Goal: Task Accomplishment & Management: Manage account settings

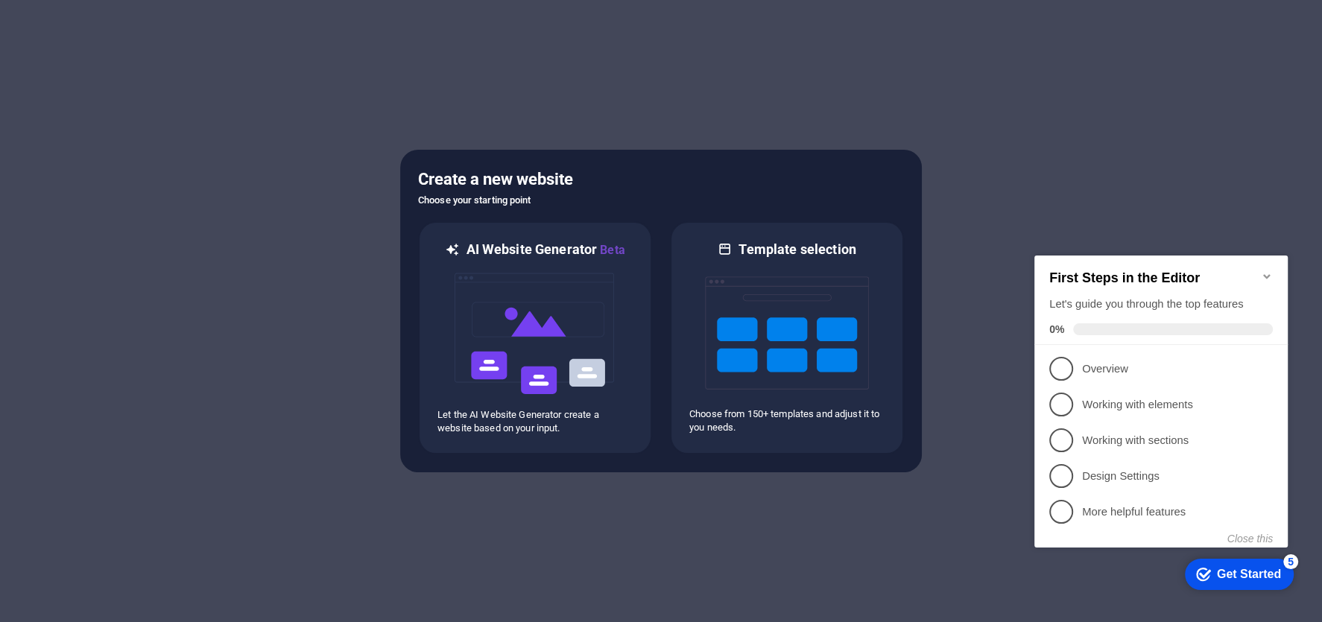
click at [1267, 271] on icon "Minimize checklist" at bounding box center [1267, 277] width 12 height 12
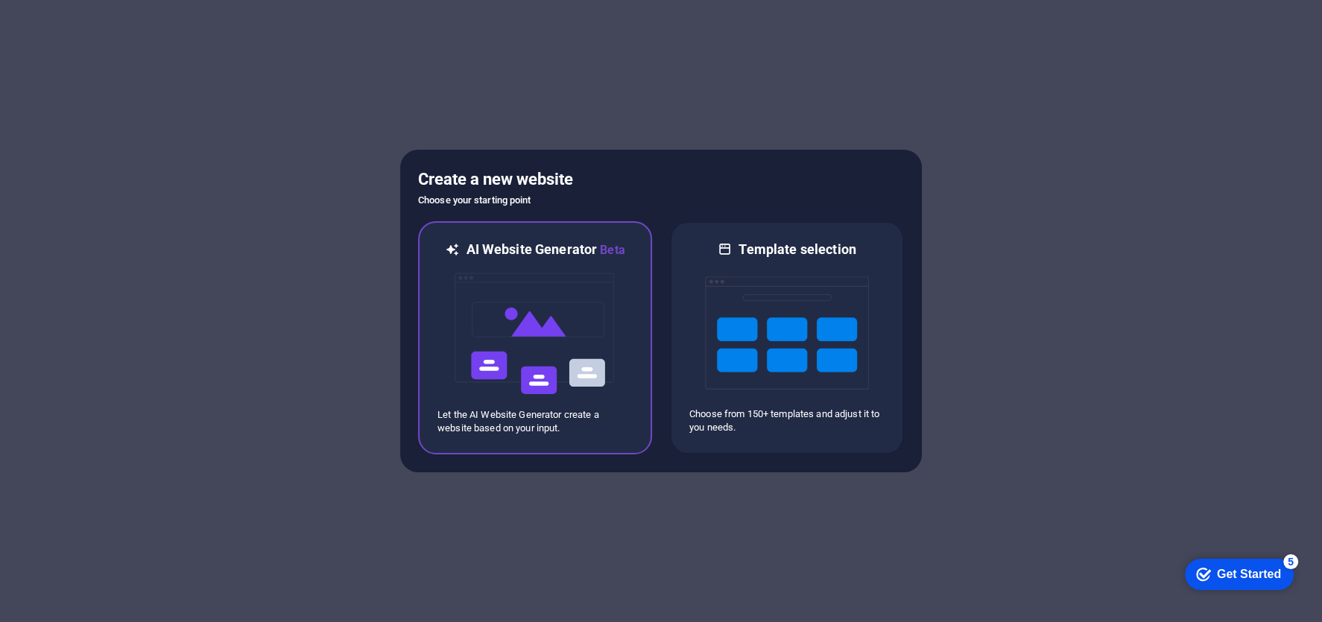
click at [551, 330] on img at bounding box center [535, 333] width 164 height 149
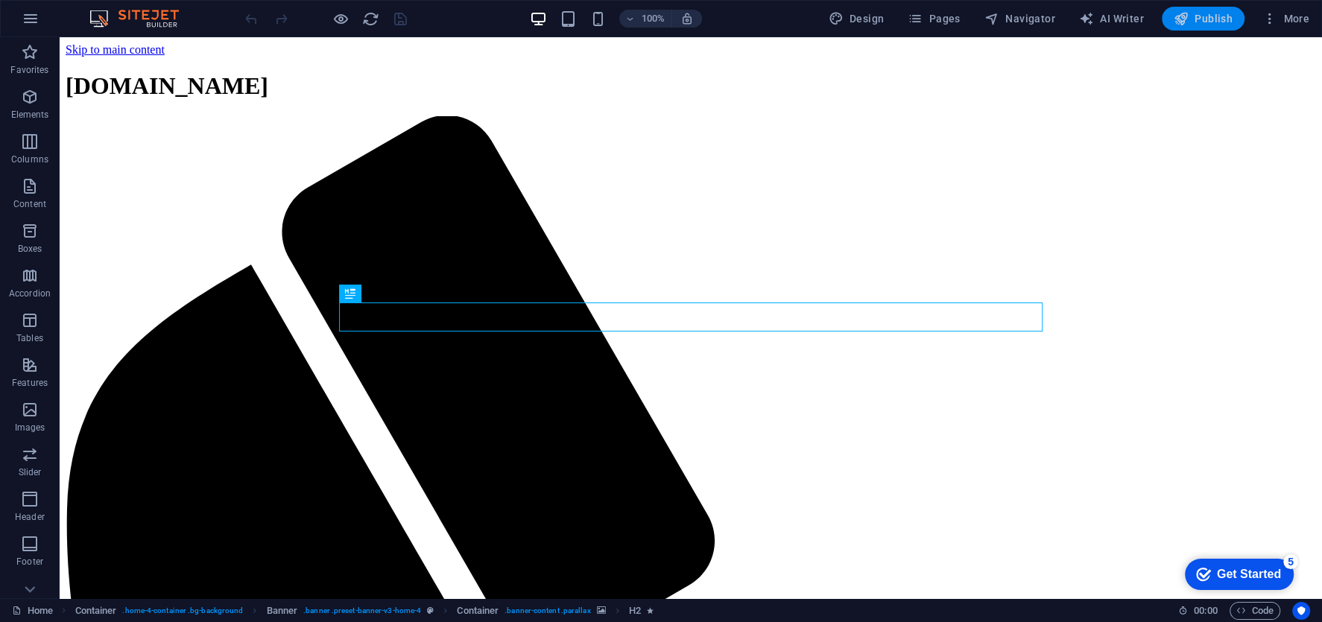
click at [1182, 20] on icon "button" at bounding box center [1181, 18] width 15 height 15
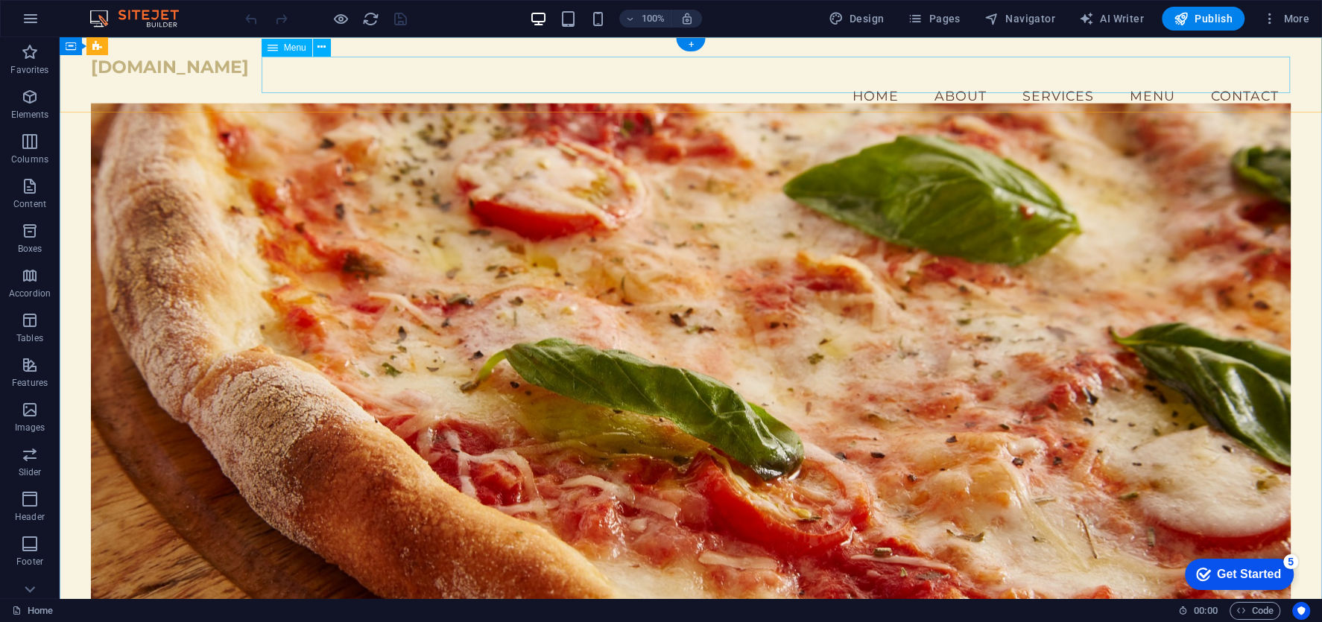
click at [536, 78] on nav "Home About Services Menu Contact" at bounding box center [690, 96] width 1199 height 37
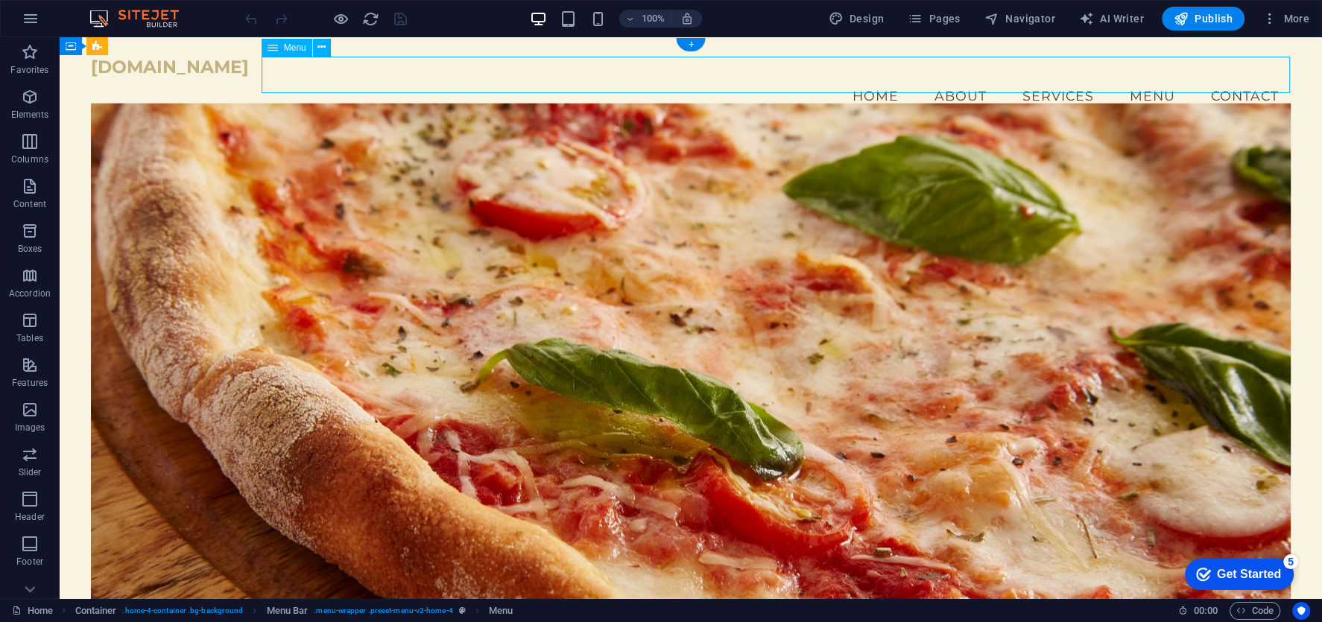
click at [536, 78] on nav "Home About Services Menu Contact" at bounding box center [690, 96] width 1199 height 37
select select
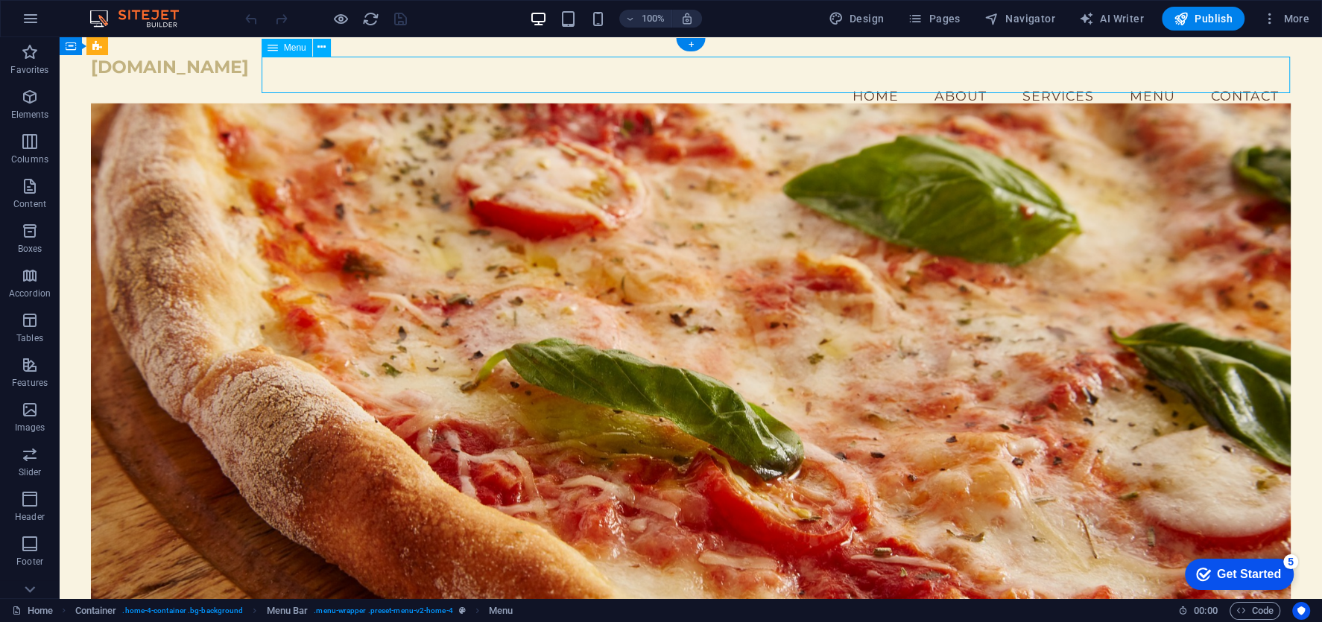
select select
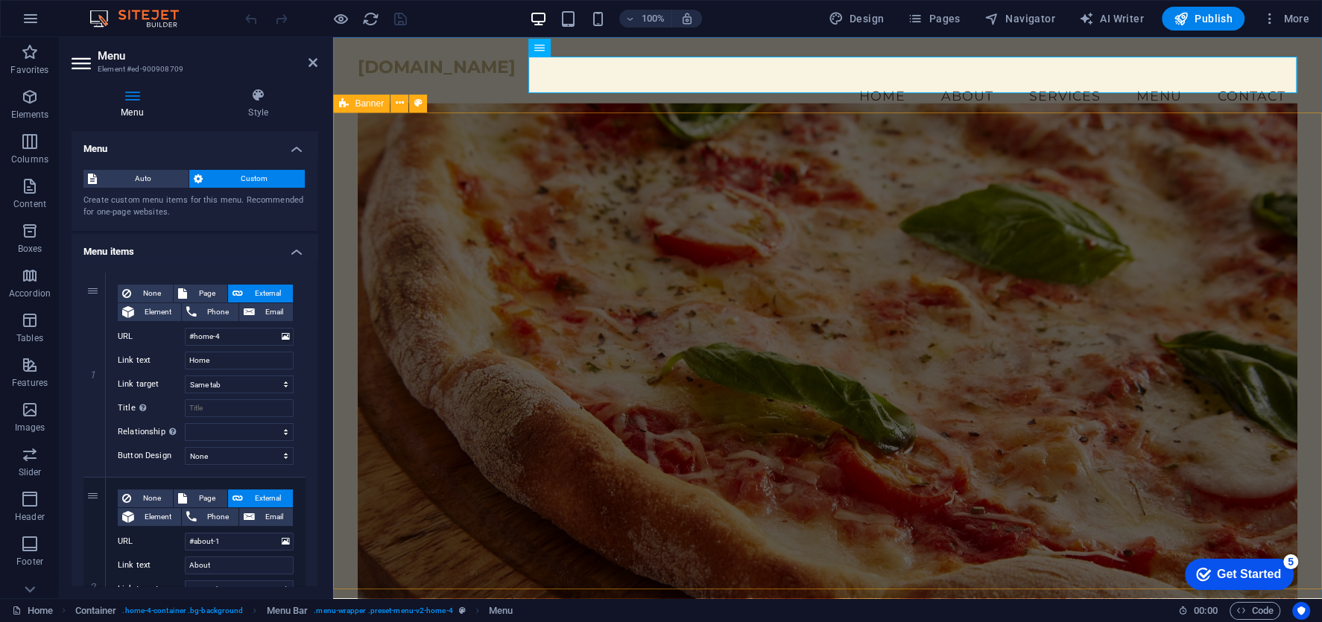
click at [1312, 133] on div "Welcome to Saporikirra! A Taste of Italy in Every Bite Reserve Now" at bounding box center [827, 496] width 989 height 727
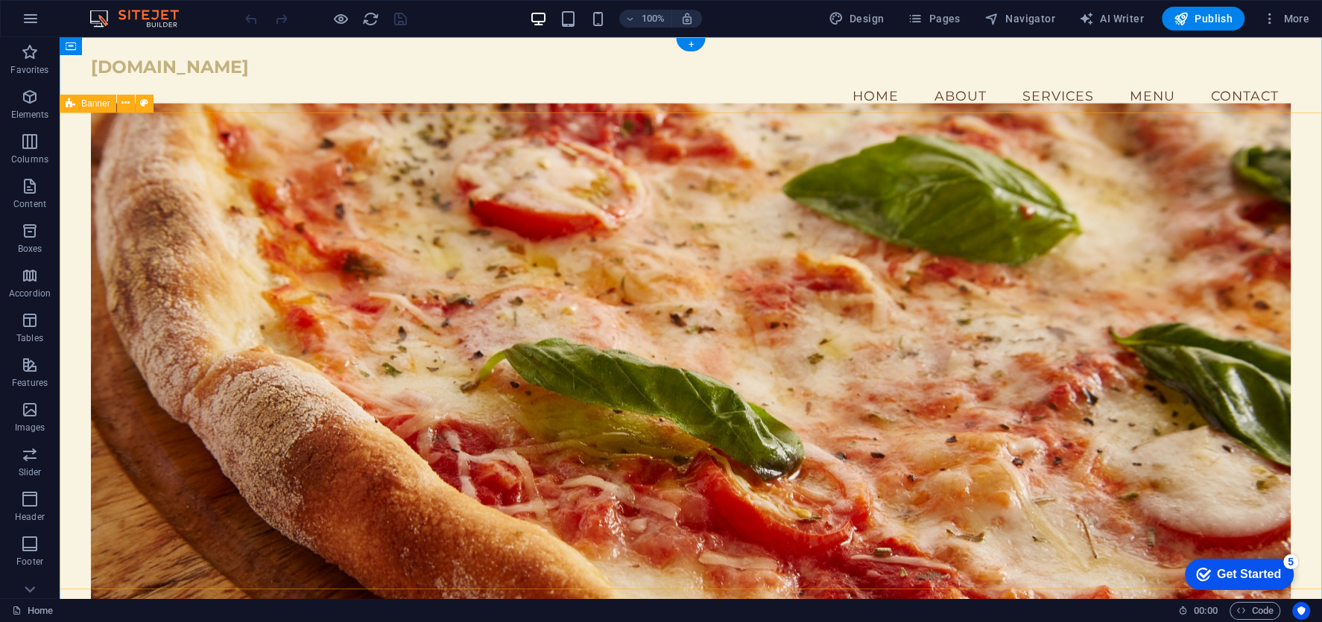
click at [69, 145] on div "Welcome to Saporikirra! A Taste of Italy in Every Bite Reserve Now" at bounding box center [691, 496] width 1262 height 727
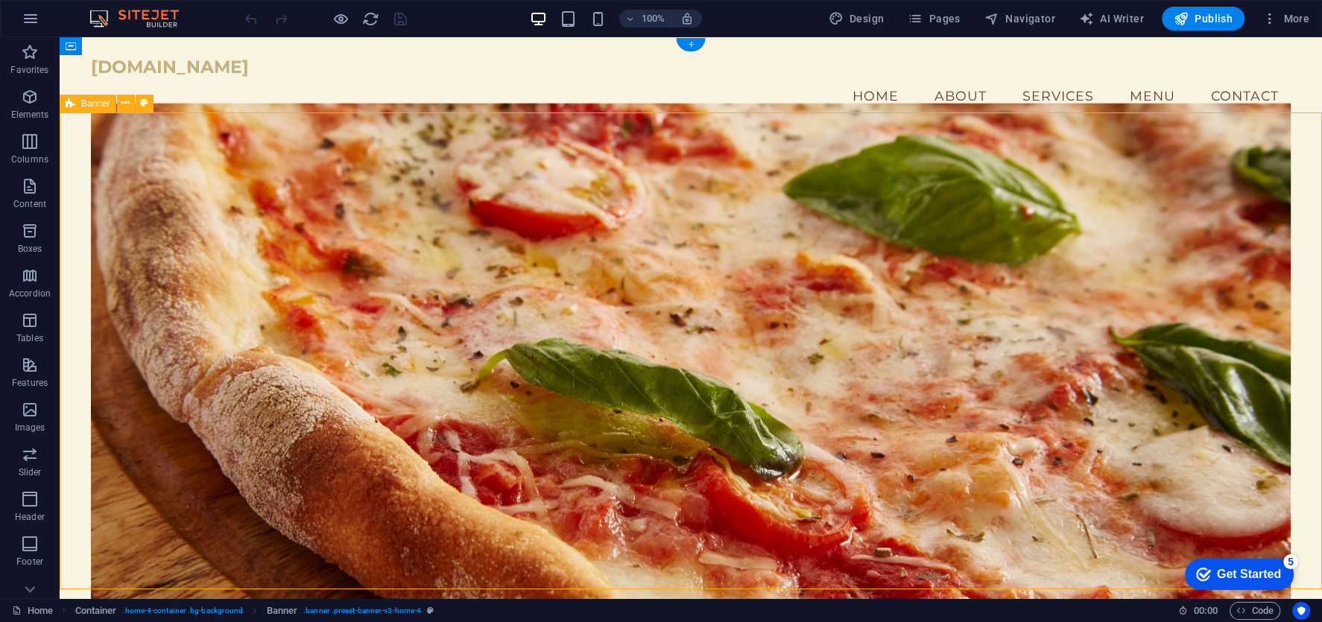
click at [69, 145] on div "Welcome to Saporikirra! A Taste of Italy in Every Bite Reserve Now" at bounding box center [691, 496] width 1262 height 727
select select "vh"
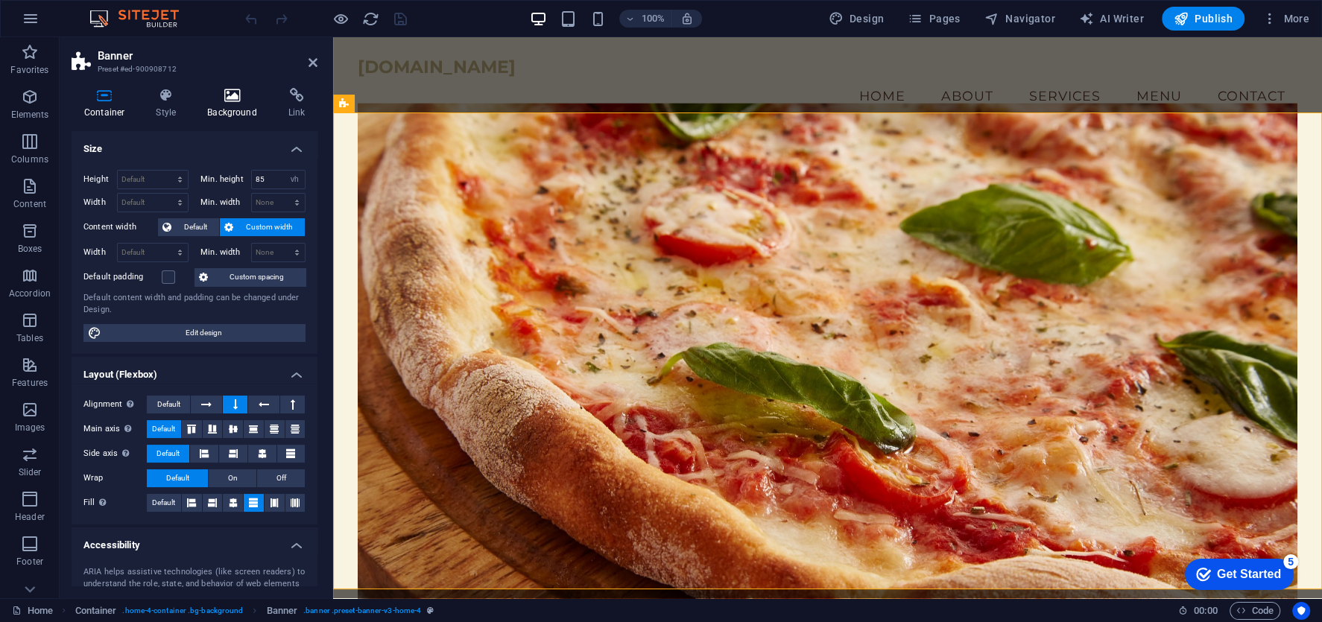
click at [221, 98] on icon at bounding box center [231, 95] width 75 height 15
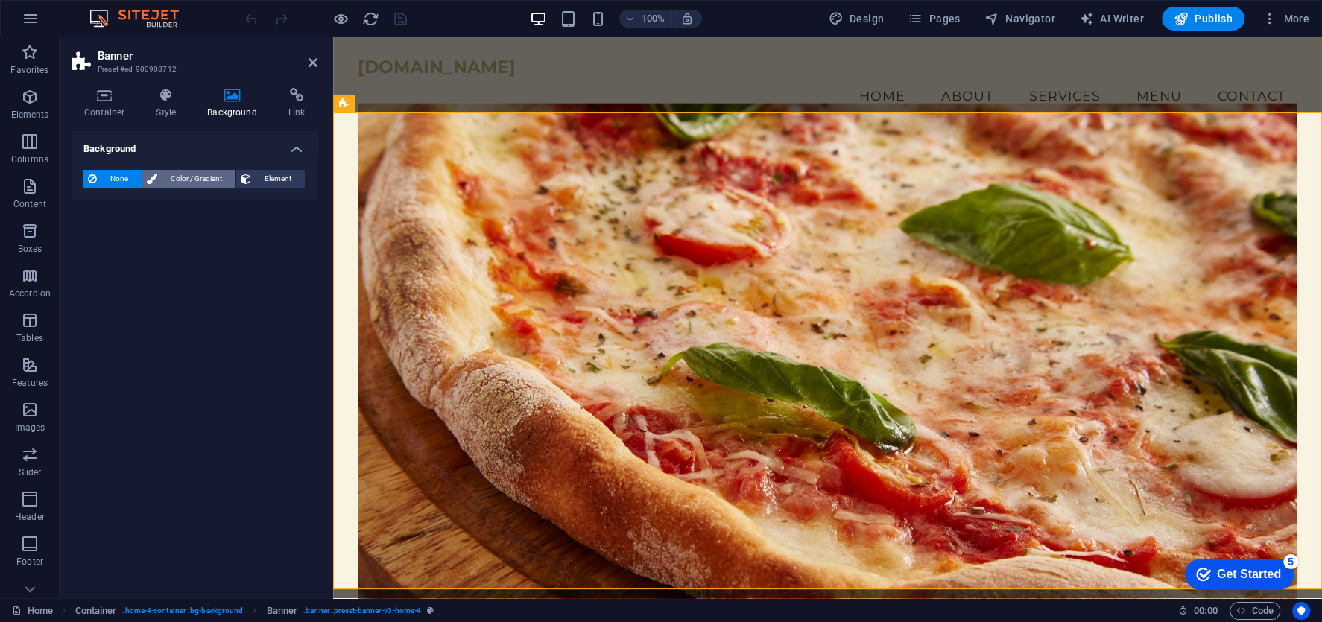
click at [203, 174] on span "Color / Gradient" at bounding box center [196, 179] width 69 height 18
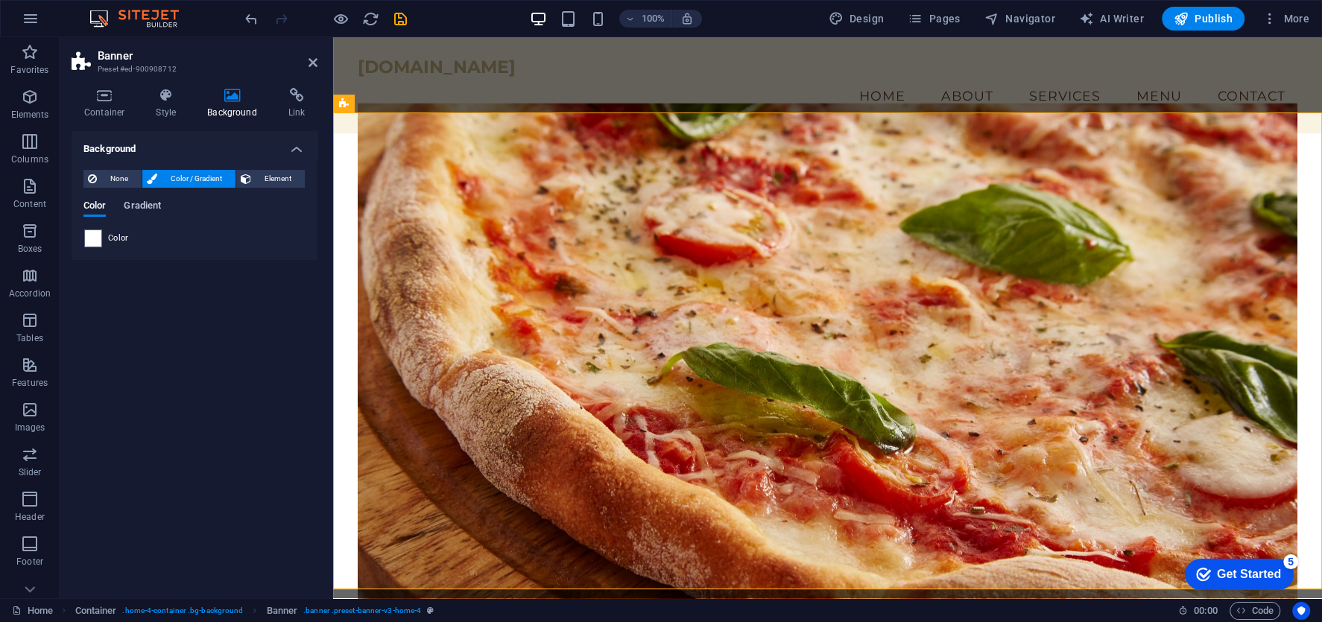
click at [132, 213] on span "Gradient" at bounding box center [142, 207] width 37 height 21
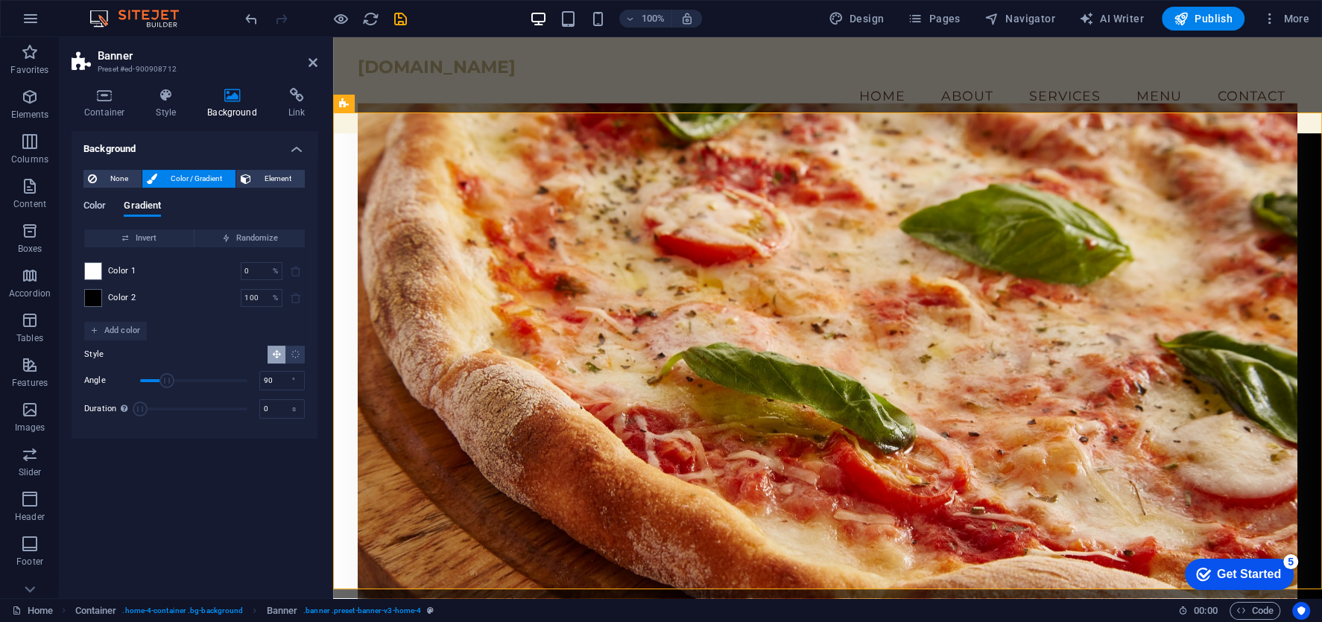
click at [102, 209] on span "Color" at bounding box center [94, 207] width 22 height 21
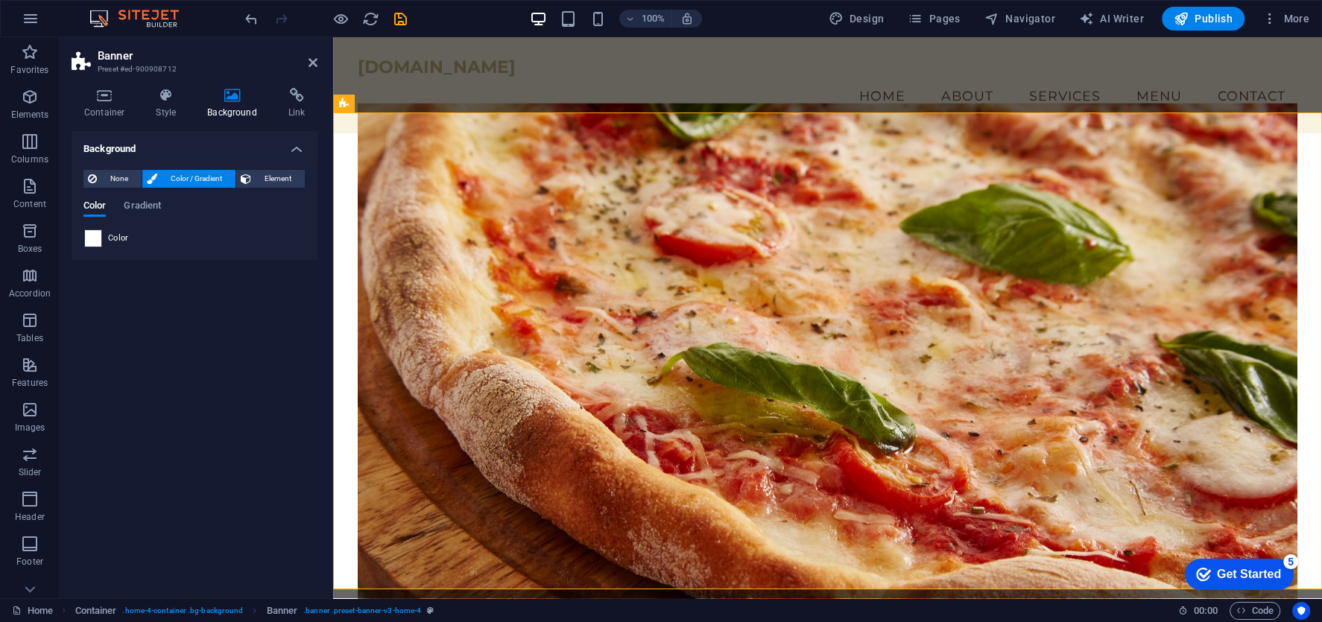
click at [95, 238] on span at bounding box center [93, 238] width 16 height 16
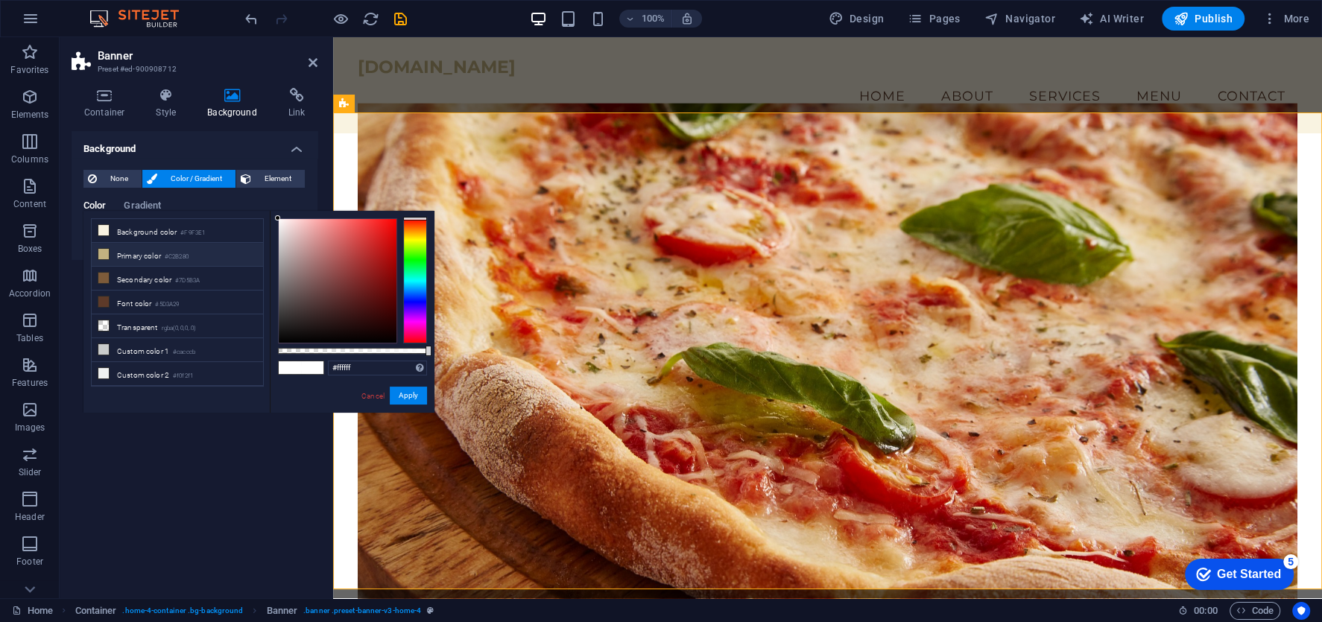
click at [136, 249] on li "Primary color #C2B280" at bounding box center [177, 255] width 171 height 24
type input "#c2b280"
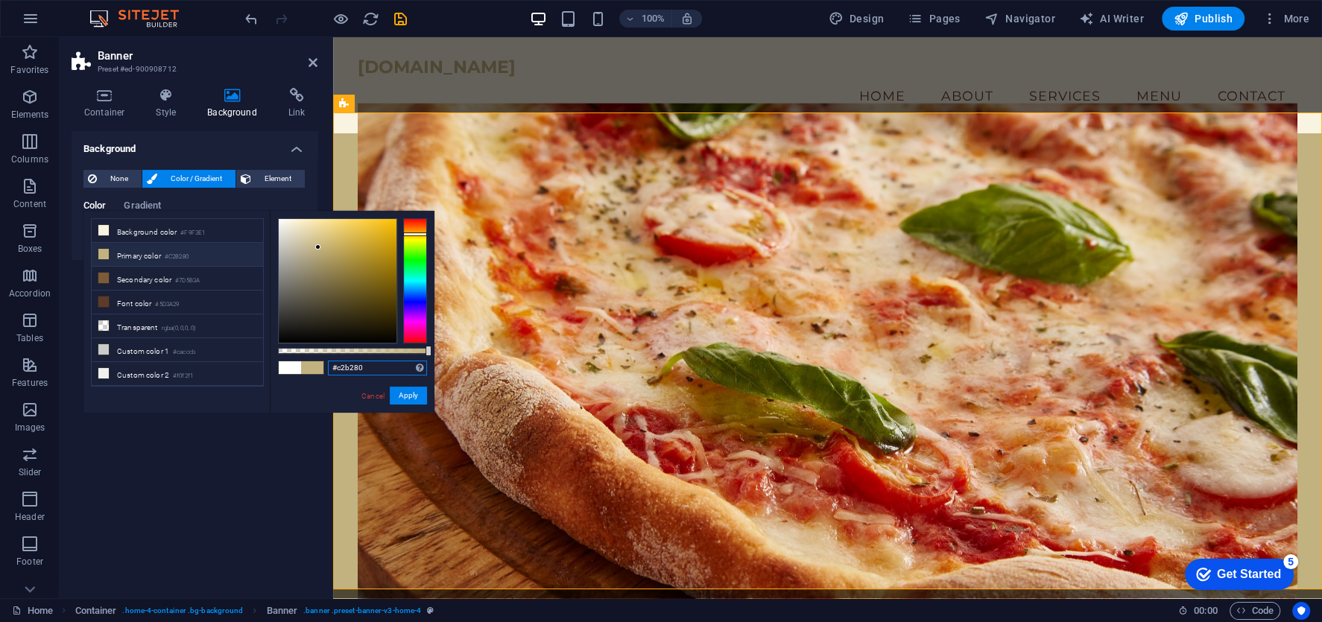
click at [338, 370] on input "#c2b280" at bounding box center [377, 368] width 99 height 15
click at [436, 78] on div "[DOMAIN_NAME]" at bounding box center [828, 67] width 940 height 21
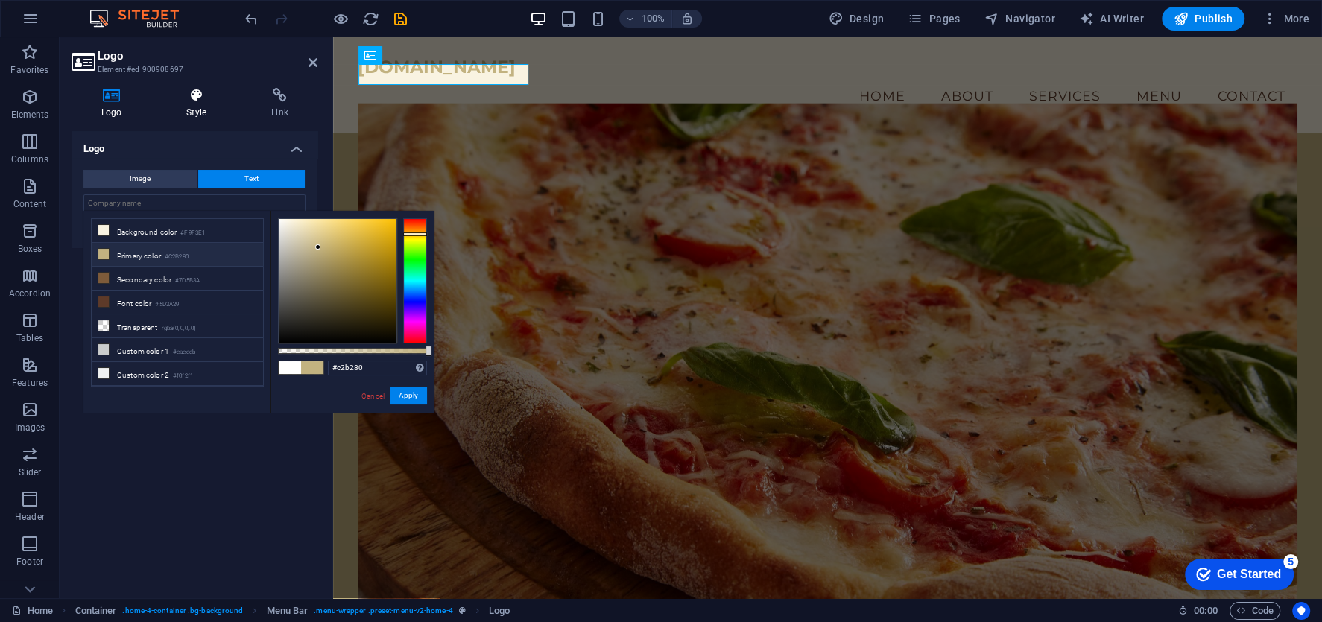
click at [215, 105] on h4 "Style" at bounding box center [199, 103] width 85 height 31
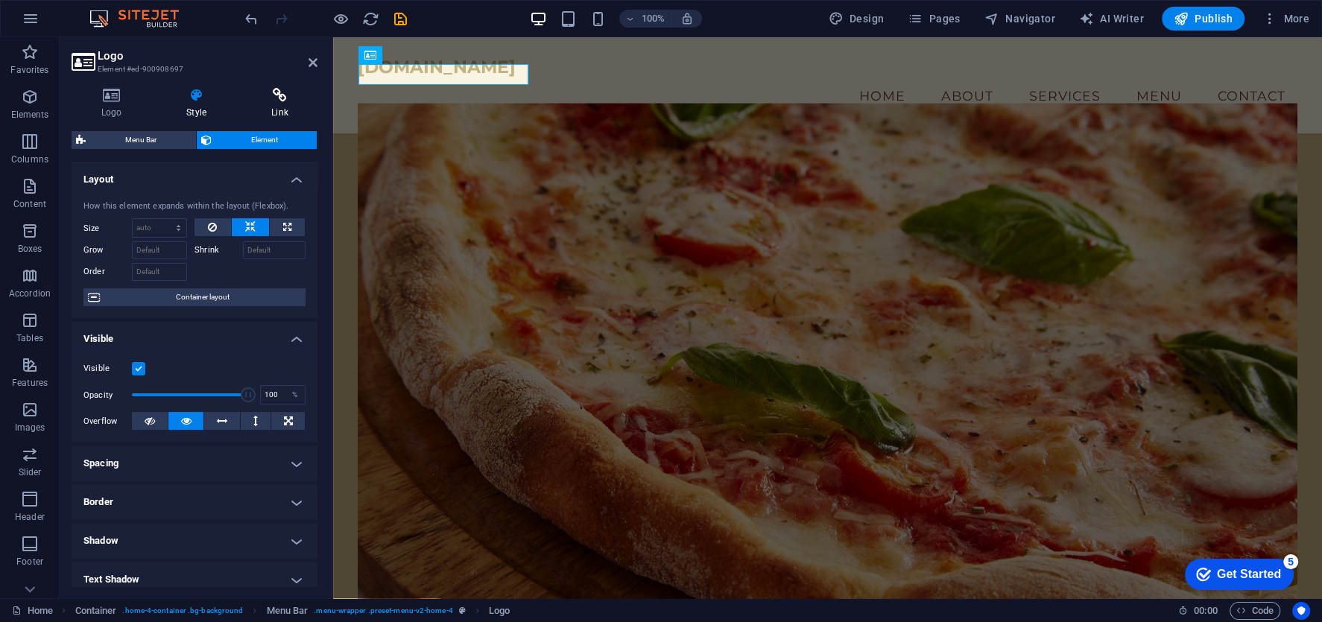
click at [277, 100] on icon at bounding box center [280, 95] width 76 height 15
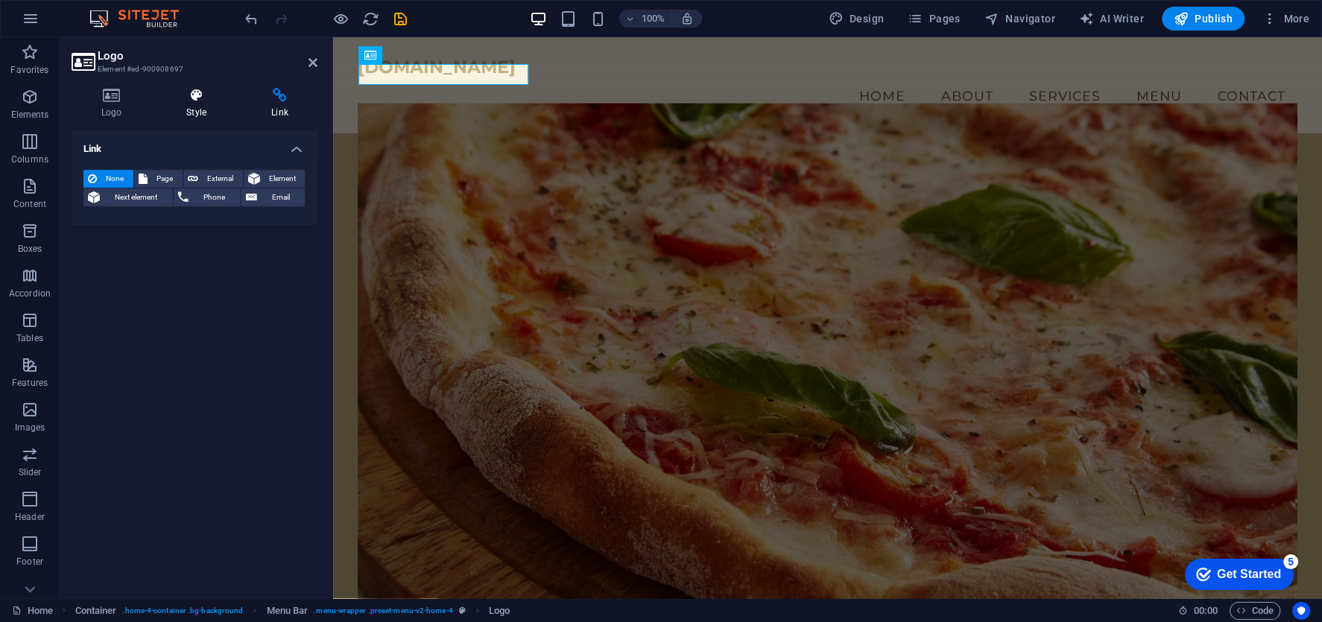
click at [204, 102] on icon at bounding box center [196, 95] width 79 height 15
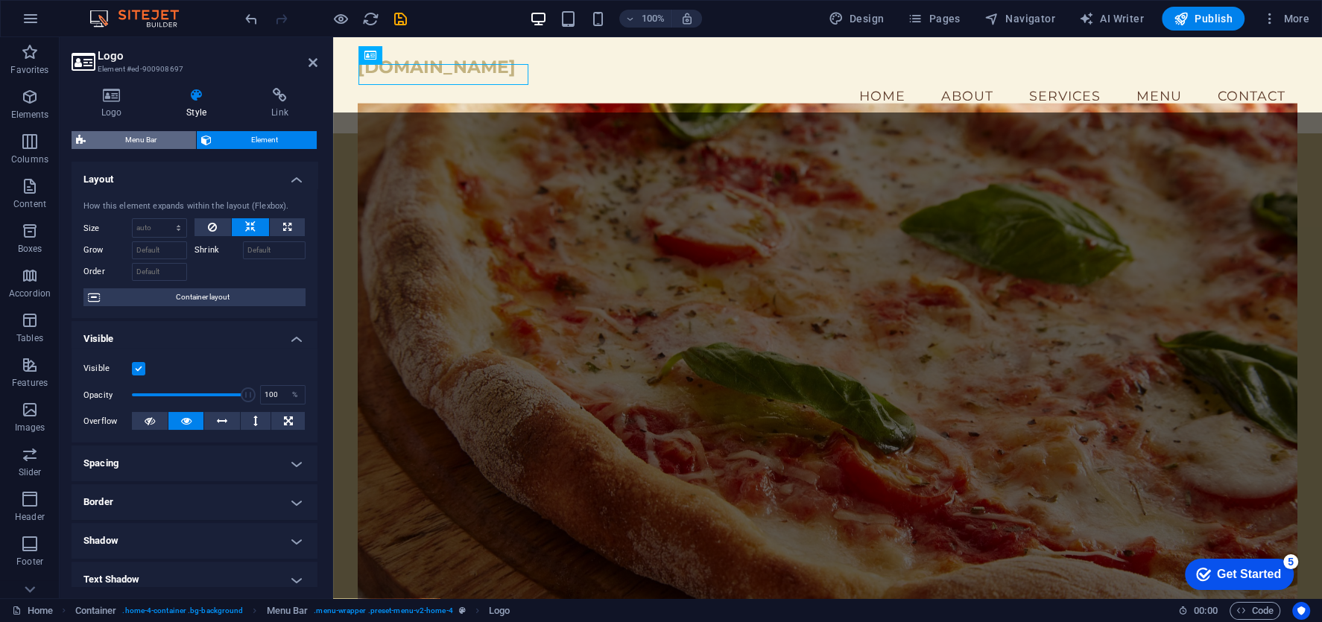
click at [139, 136] on span "Menu Bar" at bounding box center [140, 140] width 101 height 18
select select "vw"
select select "rem"
select select "vw"
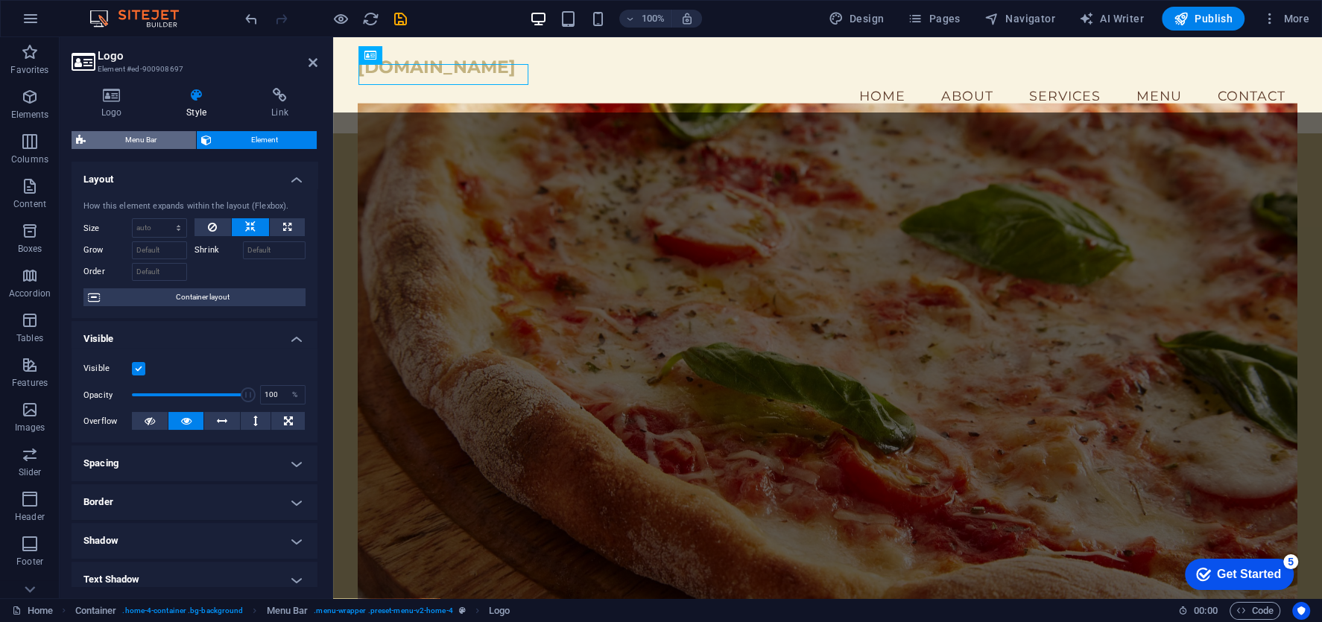
select select "preset-menu-v2-home-4"
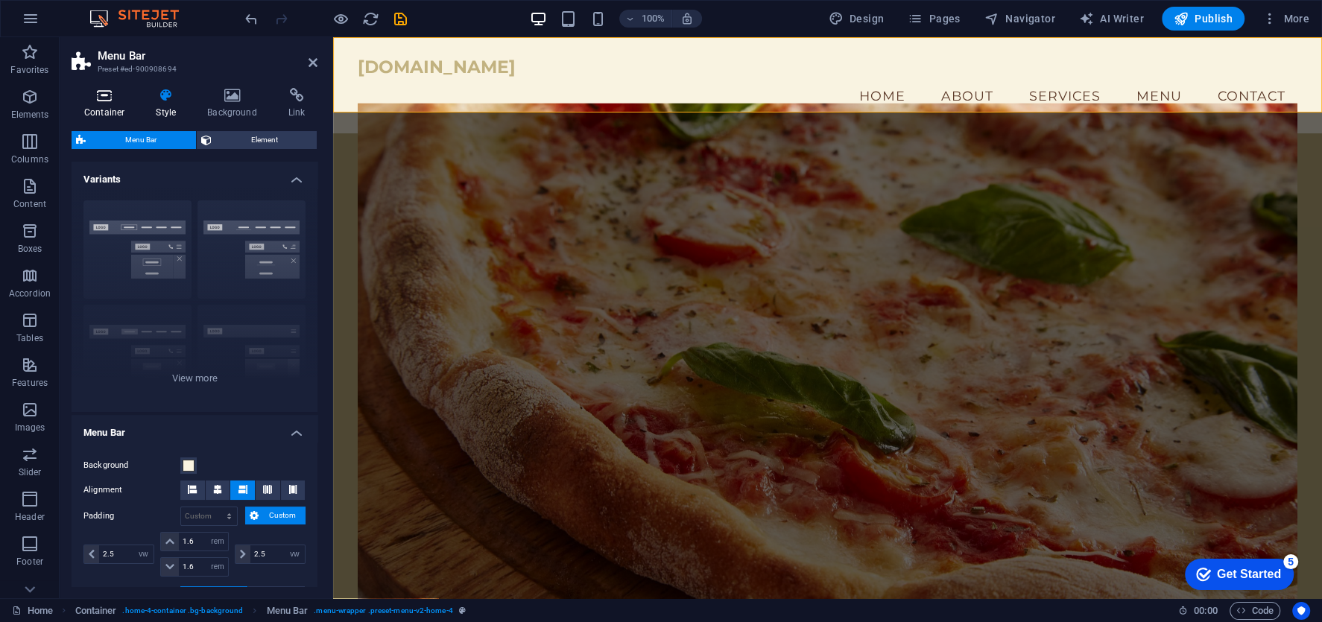
click at [106, 103] on h4 "Container" at bounding box center [108, 103] width 72 height 31
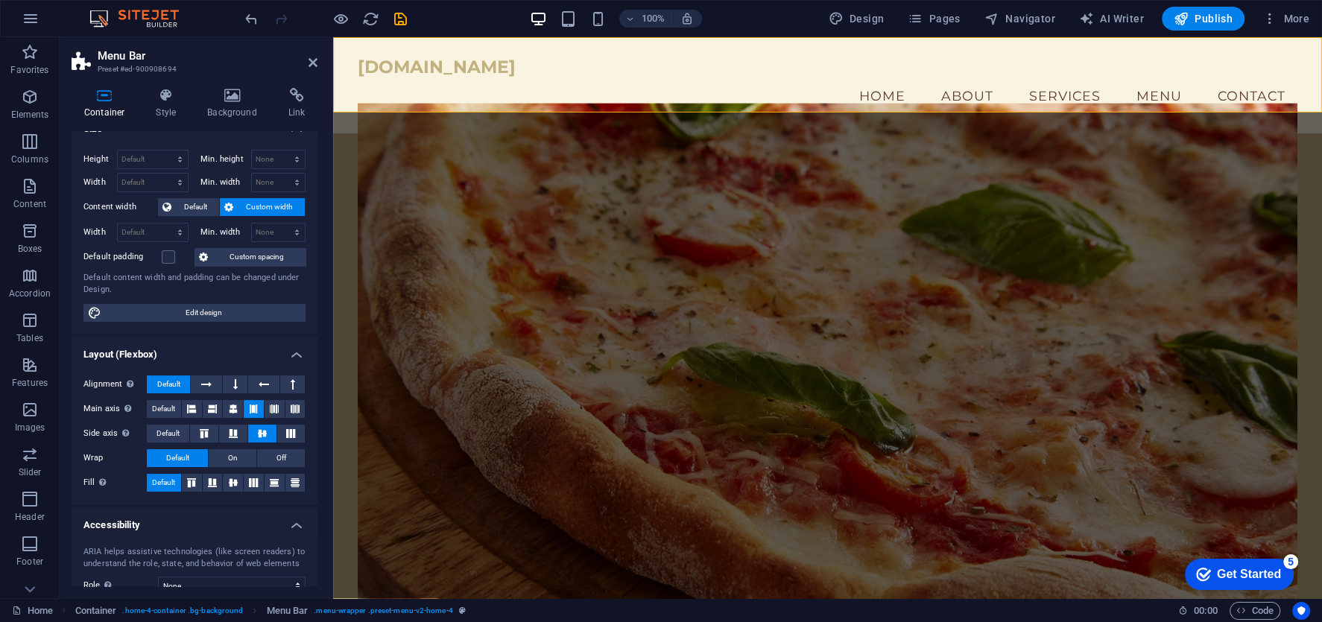
scroll to position [23, 0]
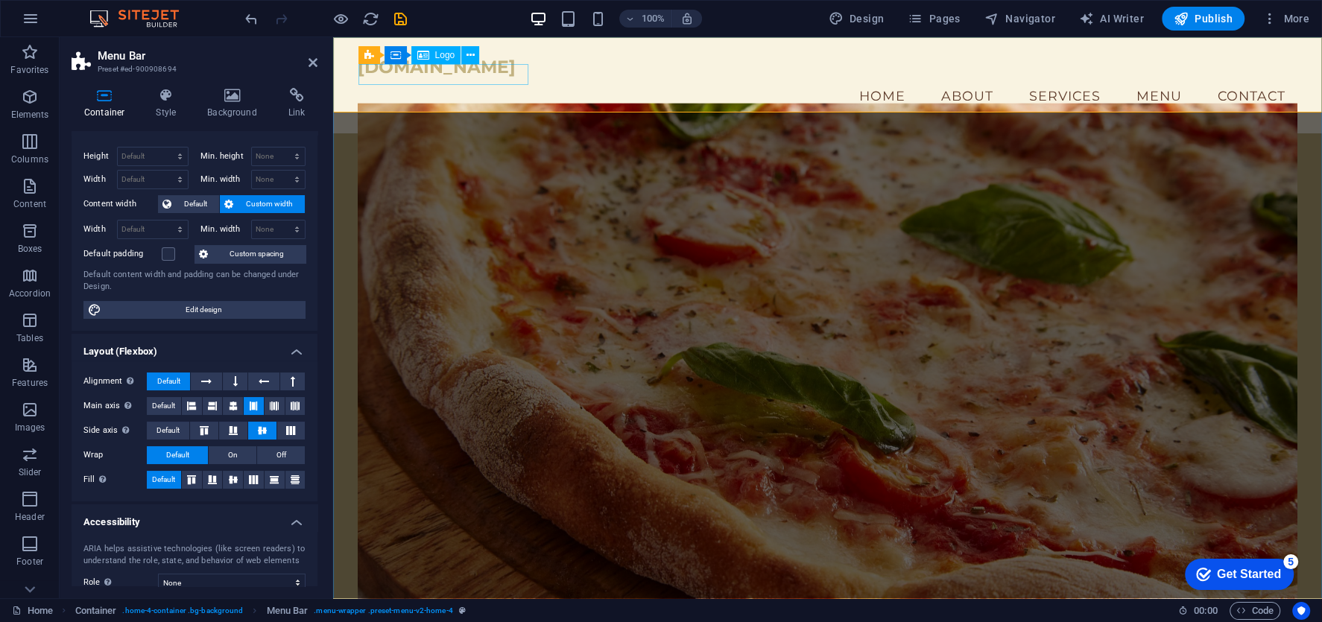
click at [508, 78] on div "[DOMAIN_NAME]" at bounding box center [828, 67] width 940 height 21
click at [507, 78] on div "[DOMAIN_NAME]" at bounding box center [828, 67] width 940 height 21
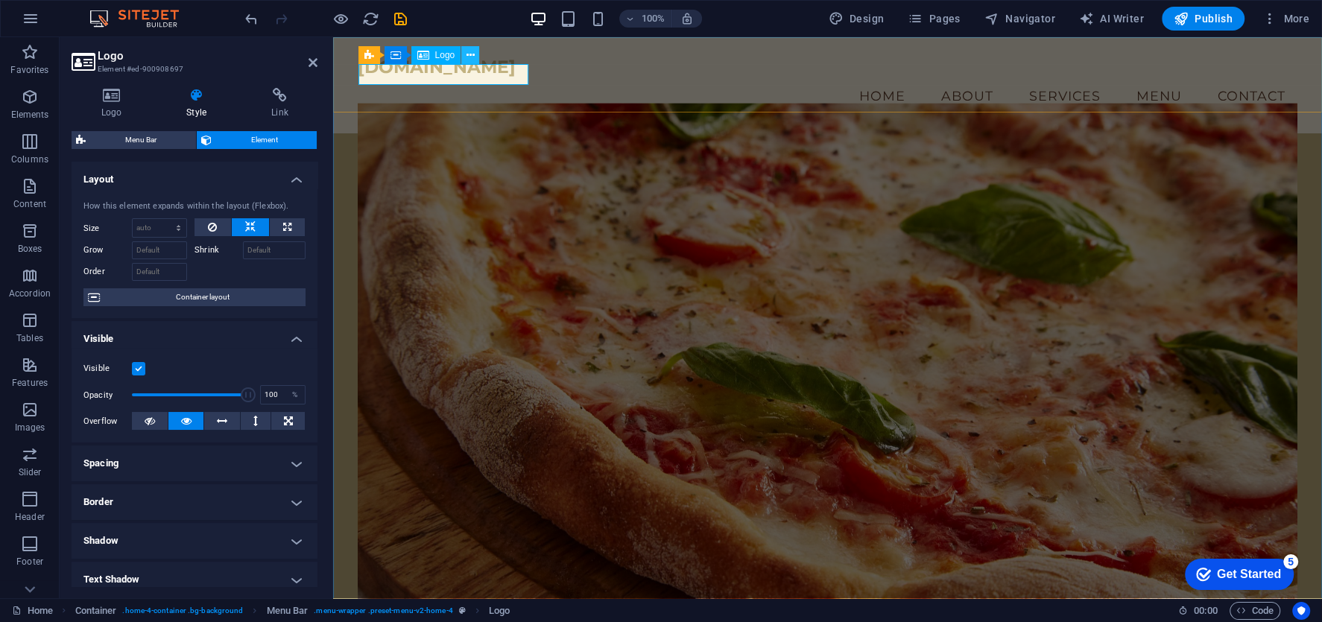
click at [473, 51] on icon at bounding box center [470, 56] width 8 height 16
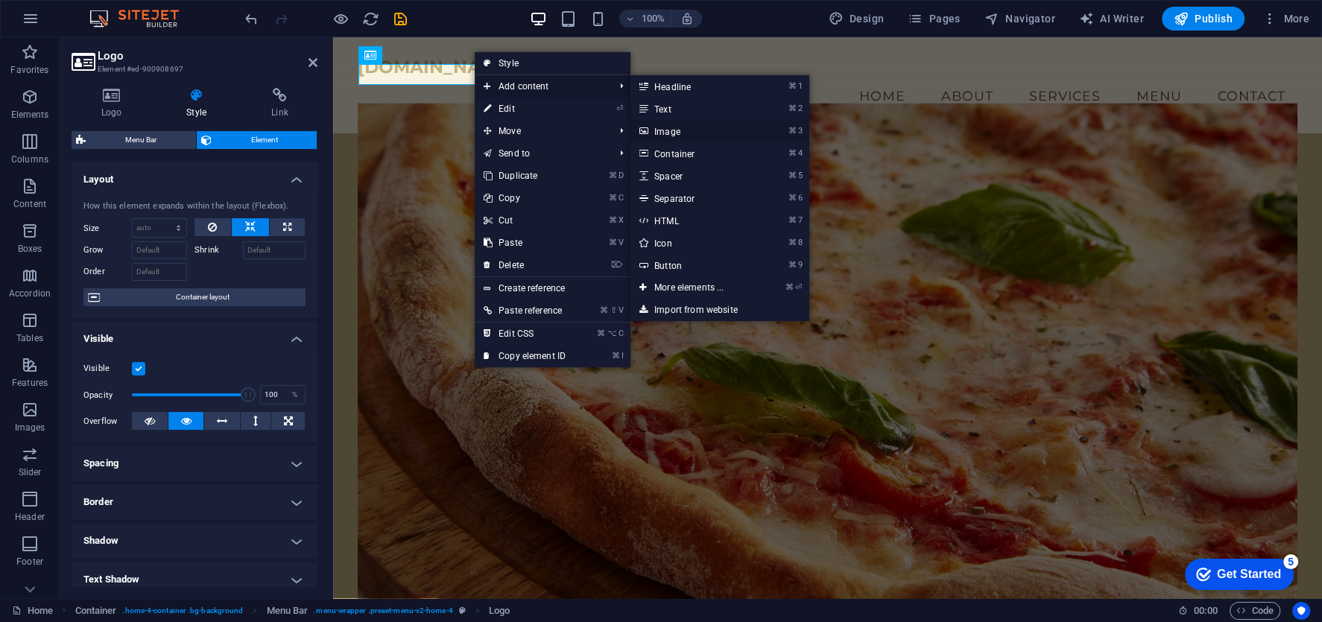
click at [692, 127] on link "⌘ 3 Image" at bounding box center [691, 131] width 123 height 22
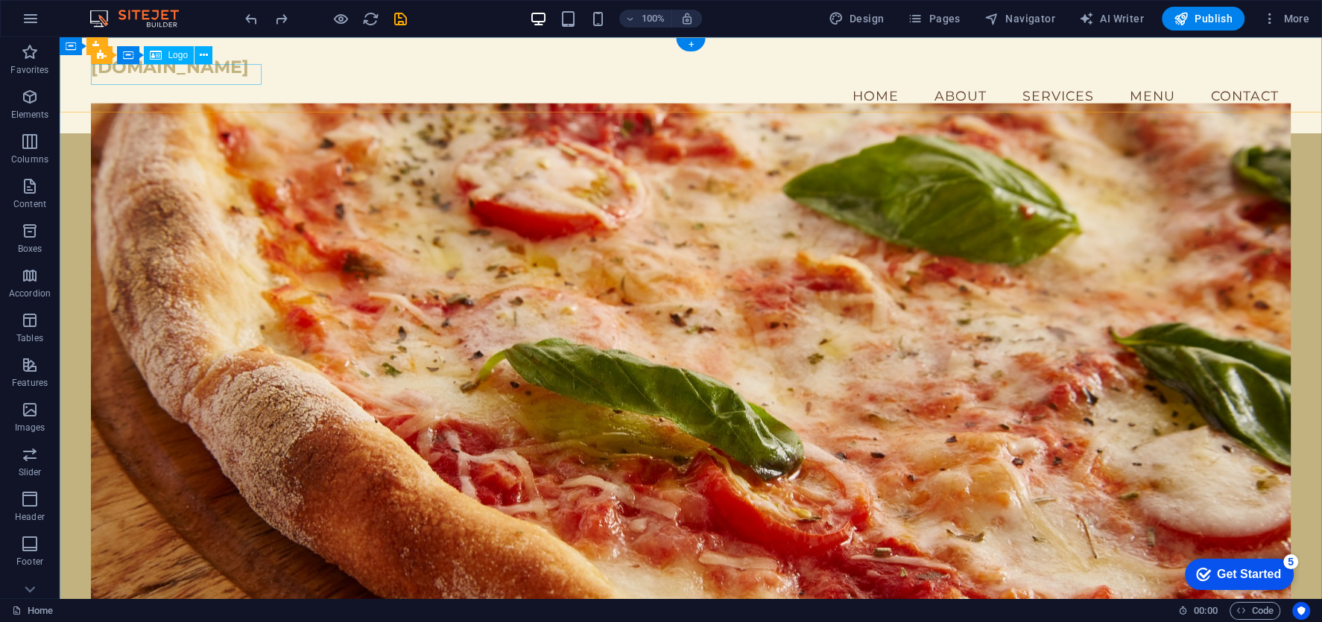
click at [224, 78] on div "[DOMAIN_NAME]" at bounding box center [690, 67] width 1199 height 21
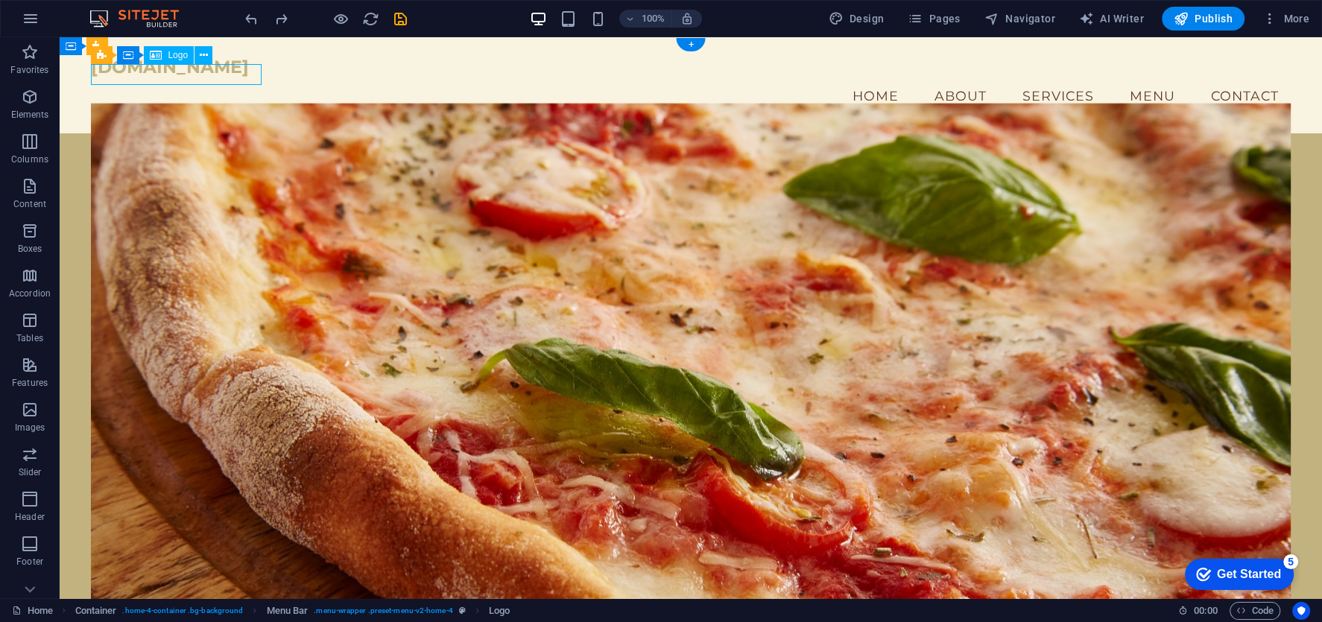
click at [224, 78] on div "[DOMAIN_NAME]" at bounding box center [690, 67] width 1199 height 21
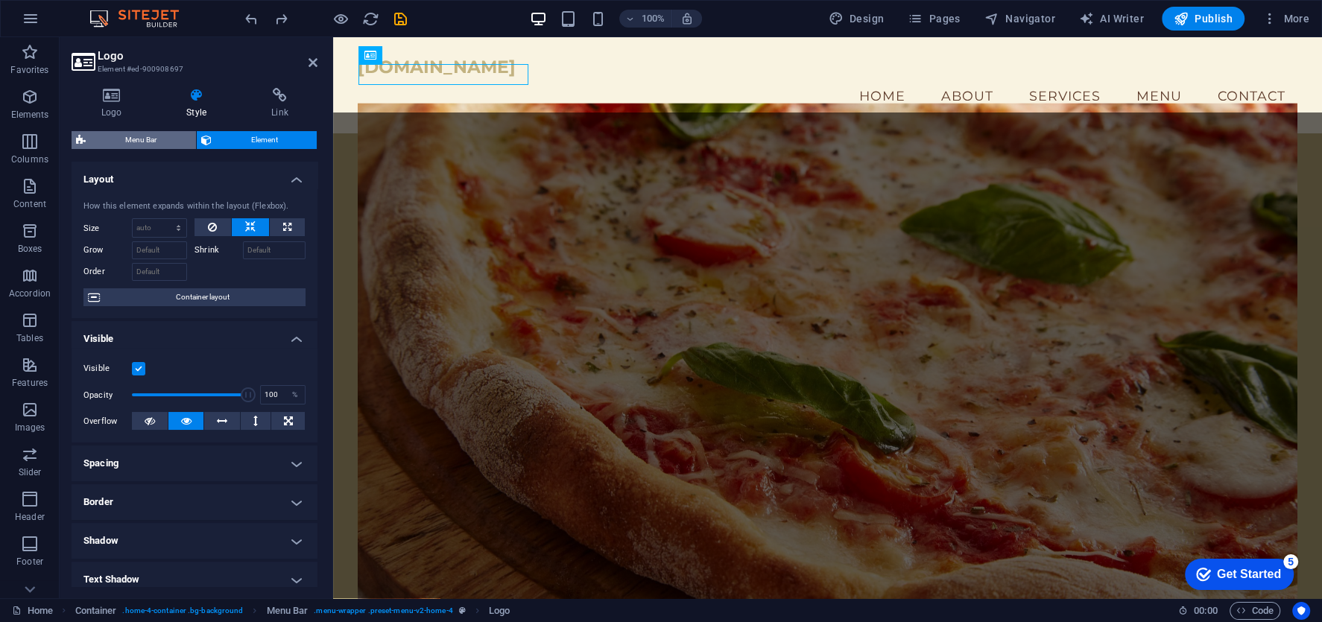
click at [139, 136] on span "Menu Bar" at bounding box center [140, 140] width 101 height 18
select select "vw"
select select "rem"
select select "vw"
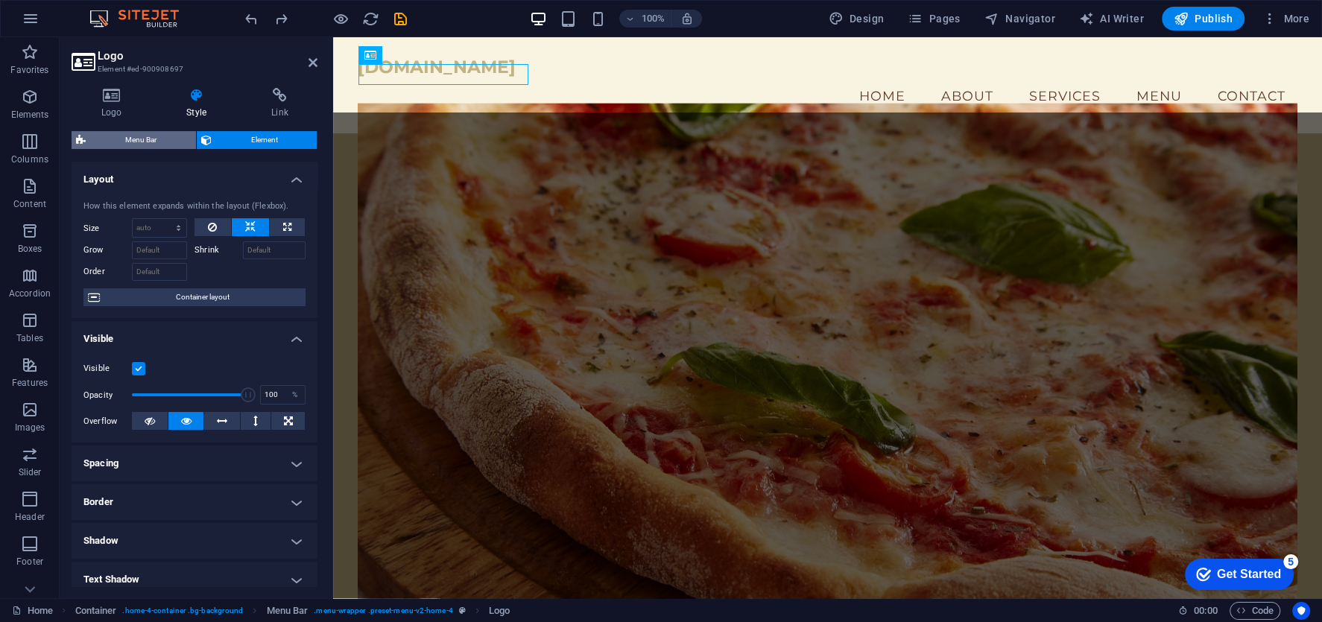
select select "preset-menu-v2-home-4"
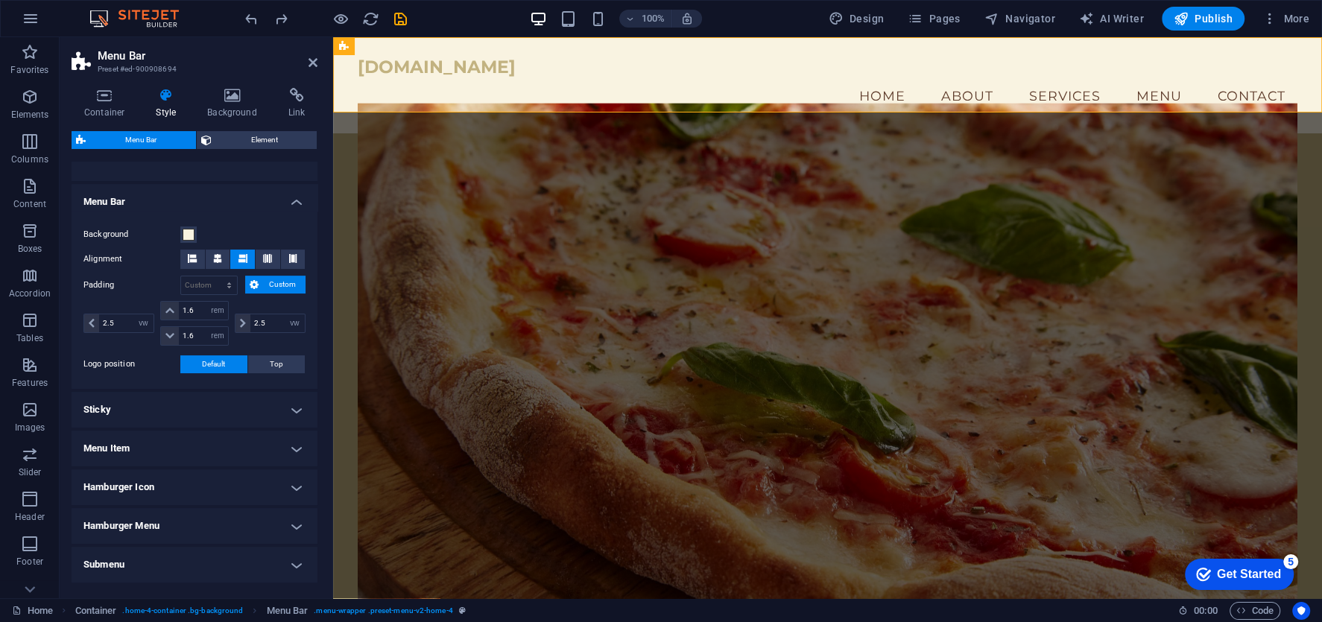
scroll to position [0, 0]
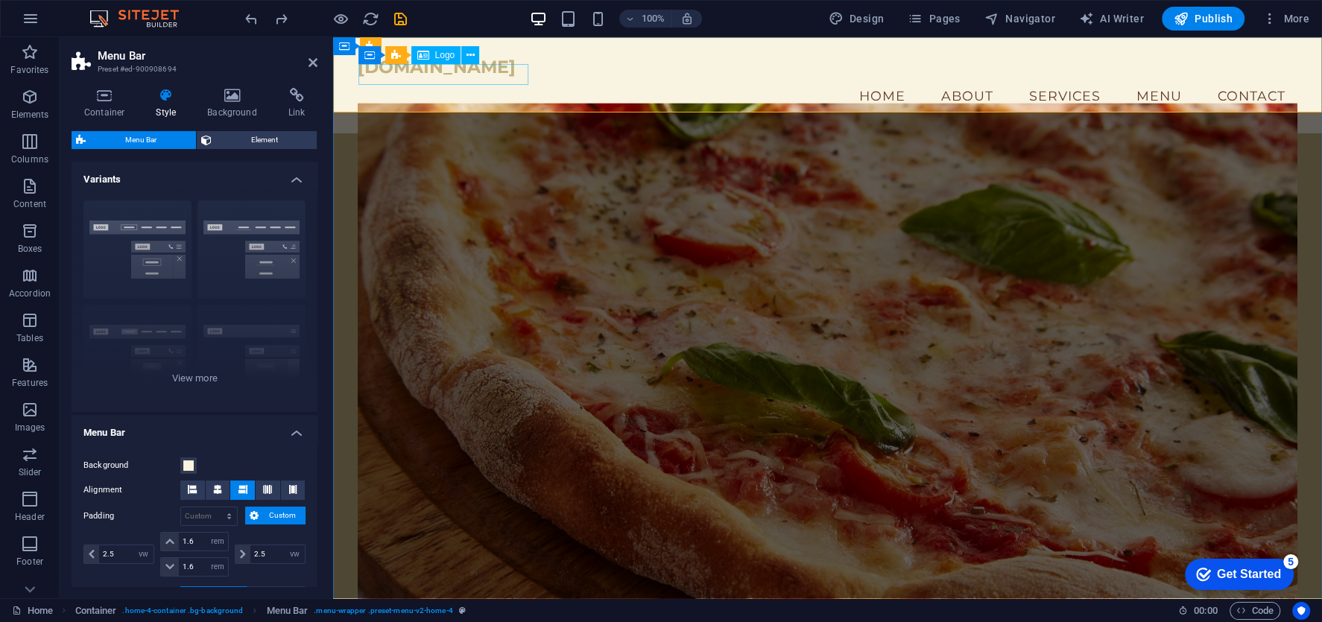
click at [413, 75] on div "[DOMAIN_NAME]" at bounding box center [828, 67] width 940 height 21
select select "px"
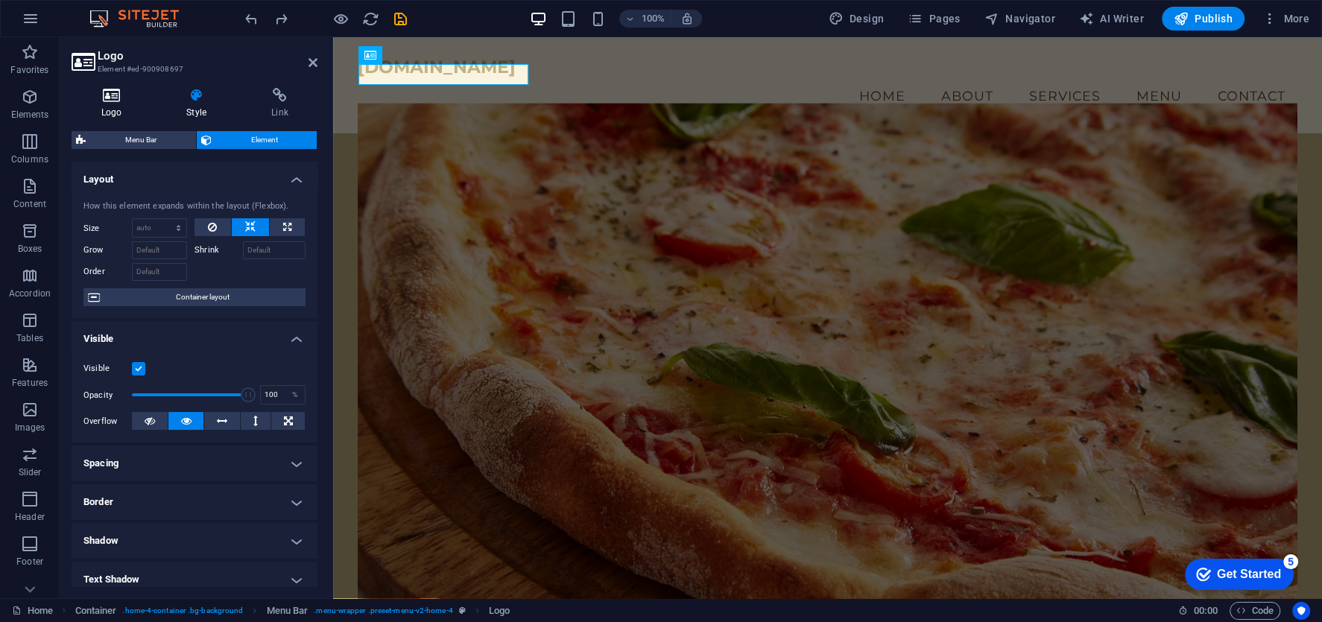
click at [118, 109] on h4 "Logo" at bounding box center [115, 103] width 86 height 31
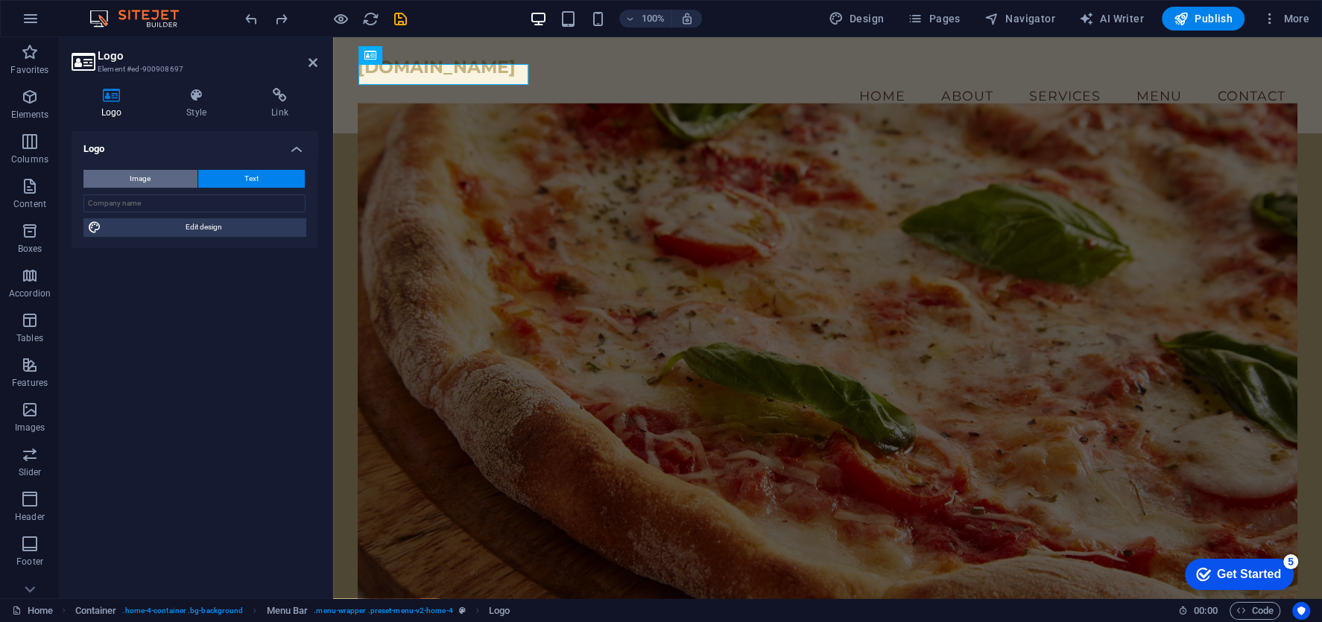
click at [161, 180] on button "Image" at bounding box center [140, 179] width 114 height 18
select select "DISABLED_OPTION_VALUE"
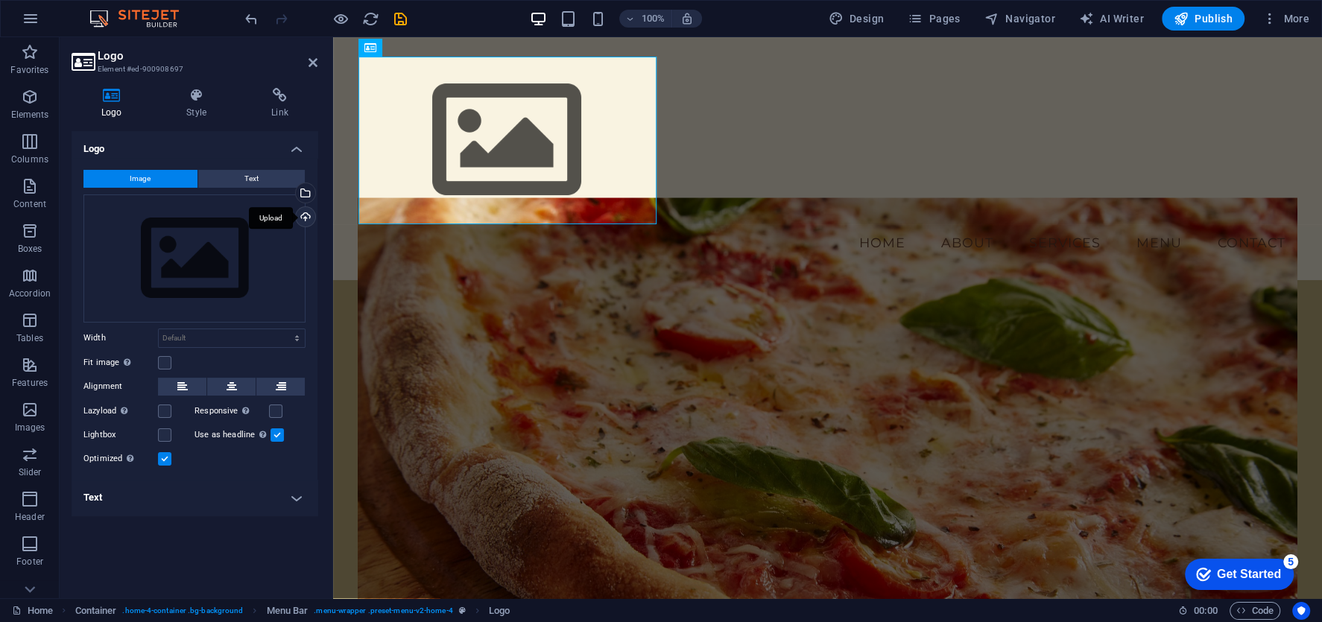
click at [307, 212] on div "Upload" at bounding box center [304, 218] width 22 height 22
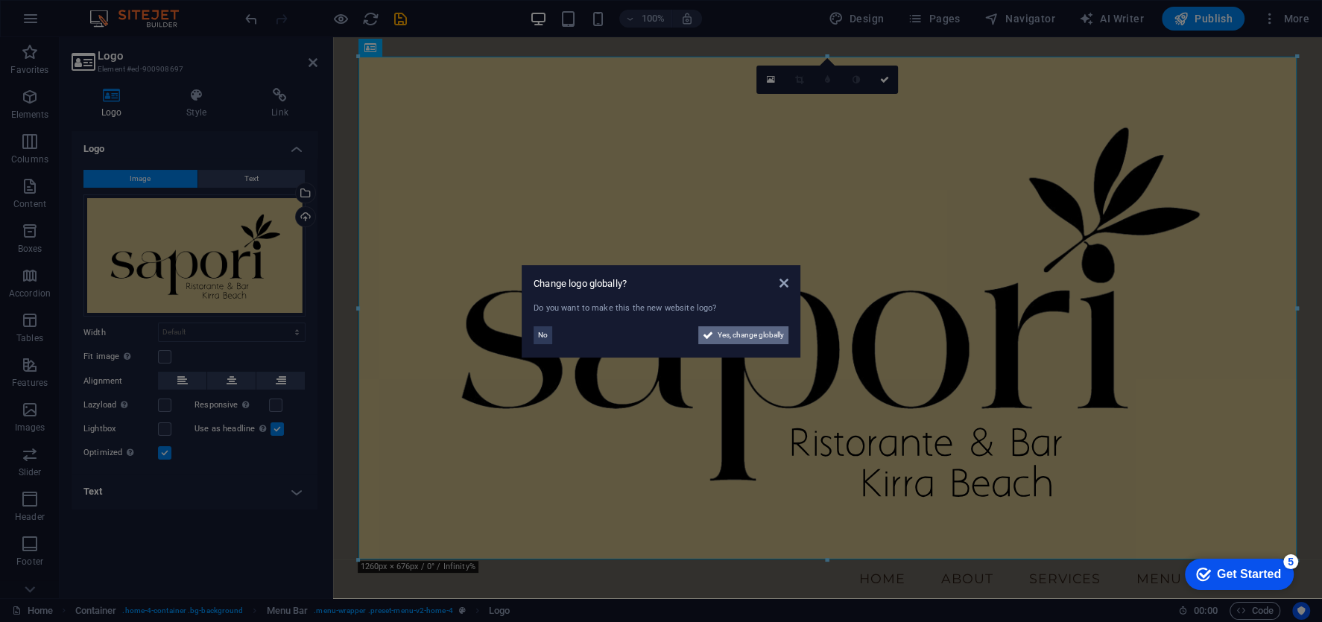
click at [771, 335] on span "Yes, change globally" at bounding box center [751, 335] width 66 height 18
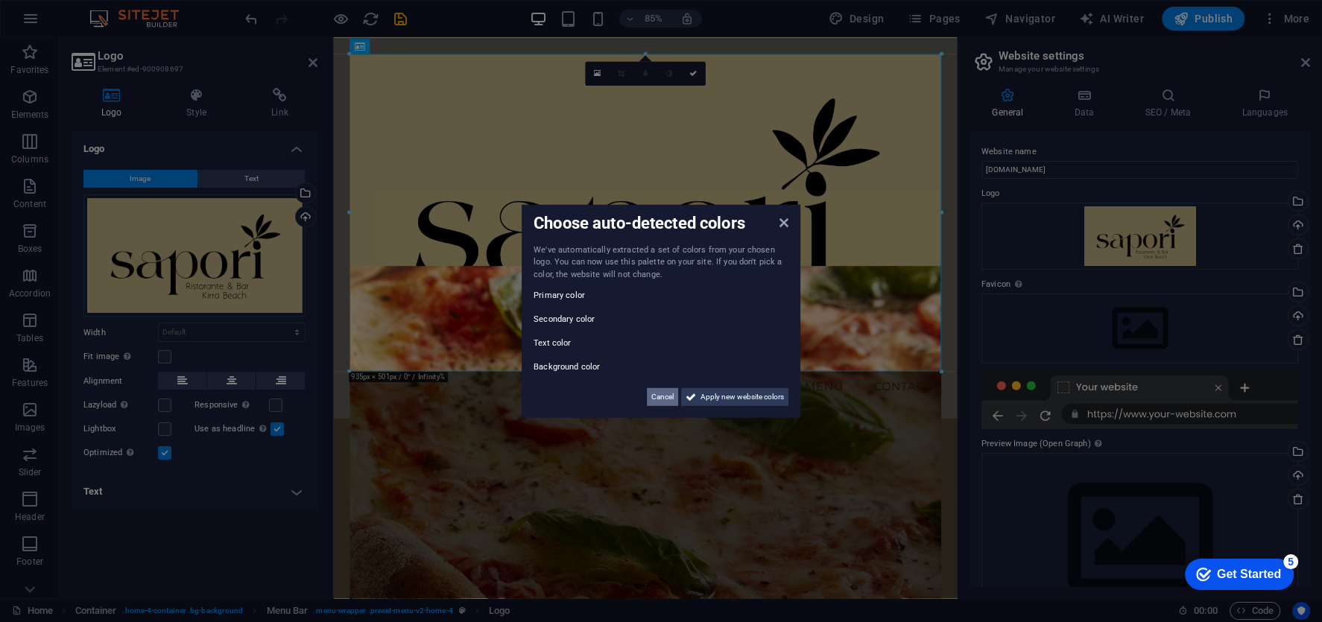
click at [665, 394] on span "Cancel" at bounding box center [662, 397] width 22 height 18
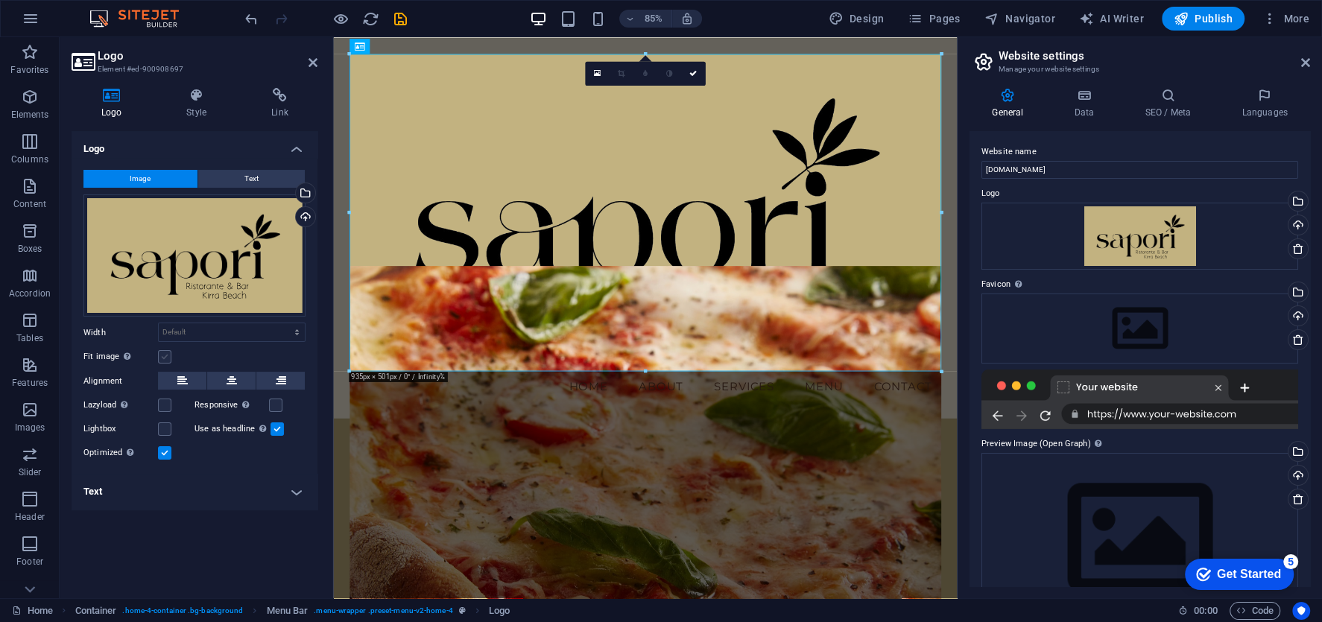
click at [168, 355] on label at bounding box center [164, 356] width 13 height 13
click at [0, 0] on input "Fit image Automatically fit image to a fixed width and height" at bounding box center [0, 0] width 0 height 0
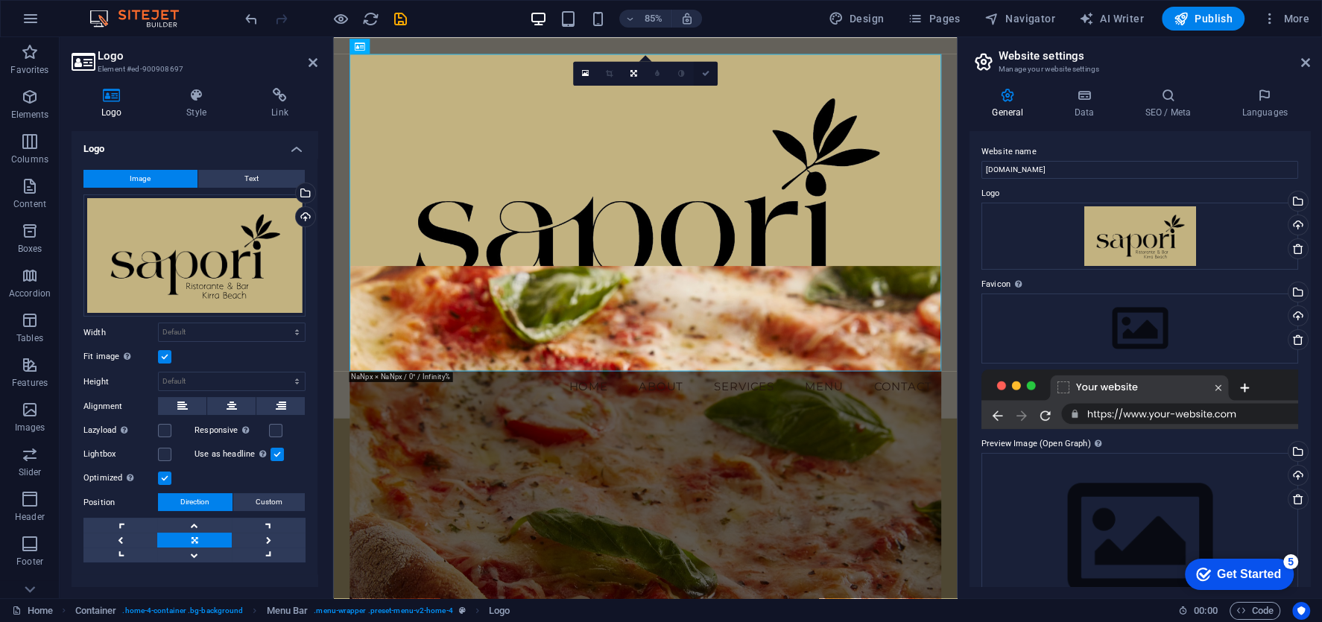
click at [709, 75] on link at bounding box center [705, 73] width 24 height 24
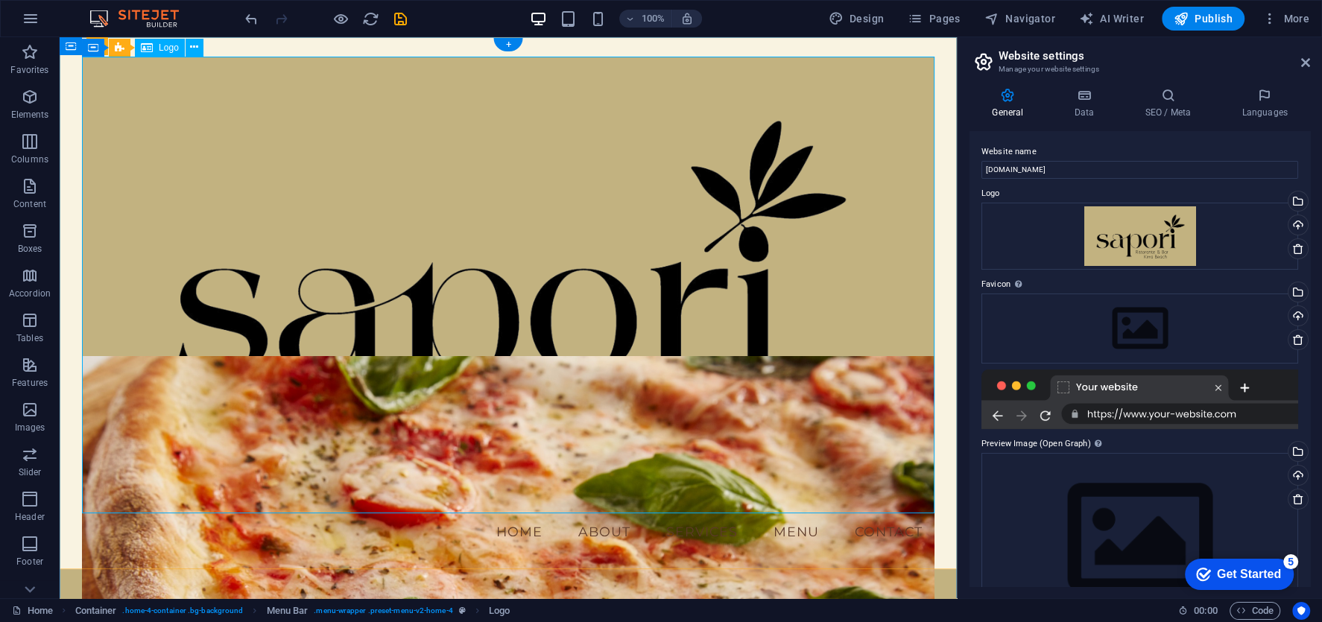
click at [566, 136] on div at bounding box center [508, 285] width 853 height 457
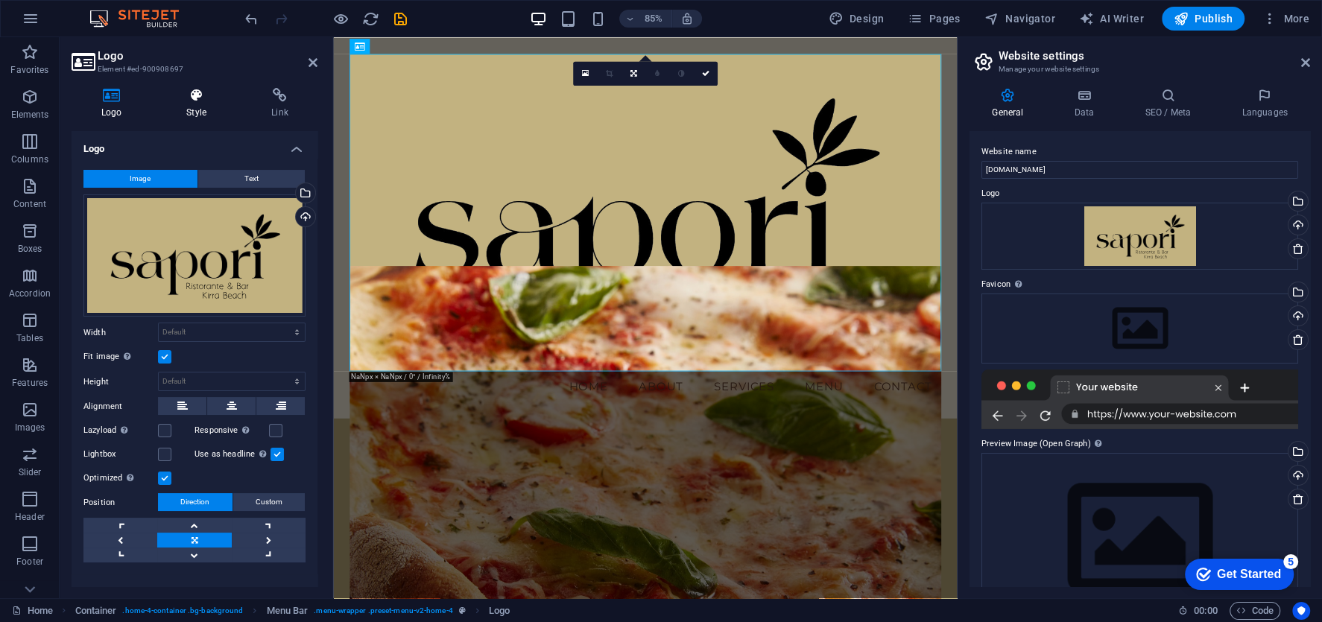
click at [195, 115] on h4 "Style" at bounding box center [199, 103] width 85 height 31
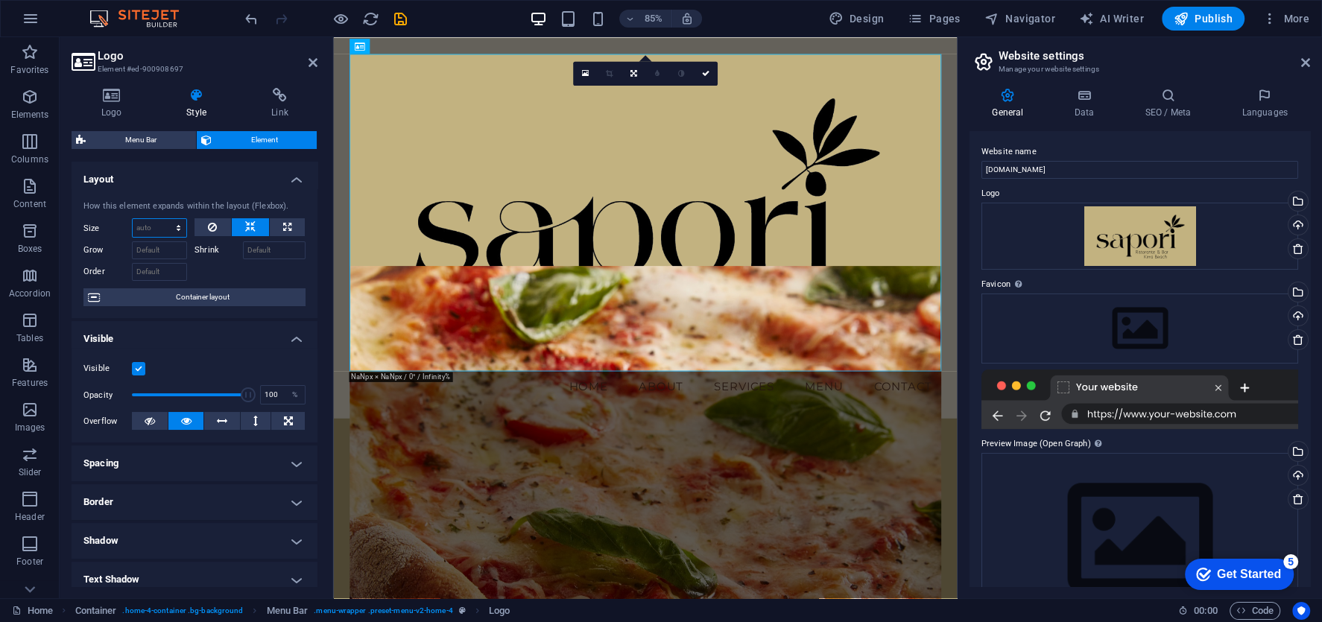
click at [156, 223] on select "Default auto px % 1/1 1/2 1/3 1/4 1/5 1/6 1/7 1/8 1/9 1/10" at bounding box center [160, 228] width 54 height 18
select select "%"
click at [164, 219] on select "Default auto px % 1/1 1/2 1/3 1/4 1/5 1/6 1/7 1/8 1/9 1/10" at bounding box center [160, 228] width 54 height 18
type input "10"
click at [284, 326] on h4 "Visible" at bounding box center [195, 334] width 246 height 27
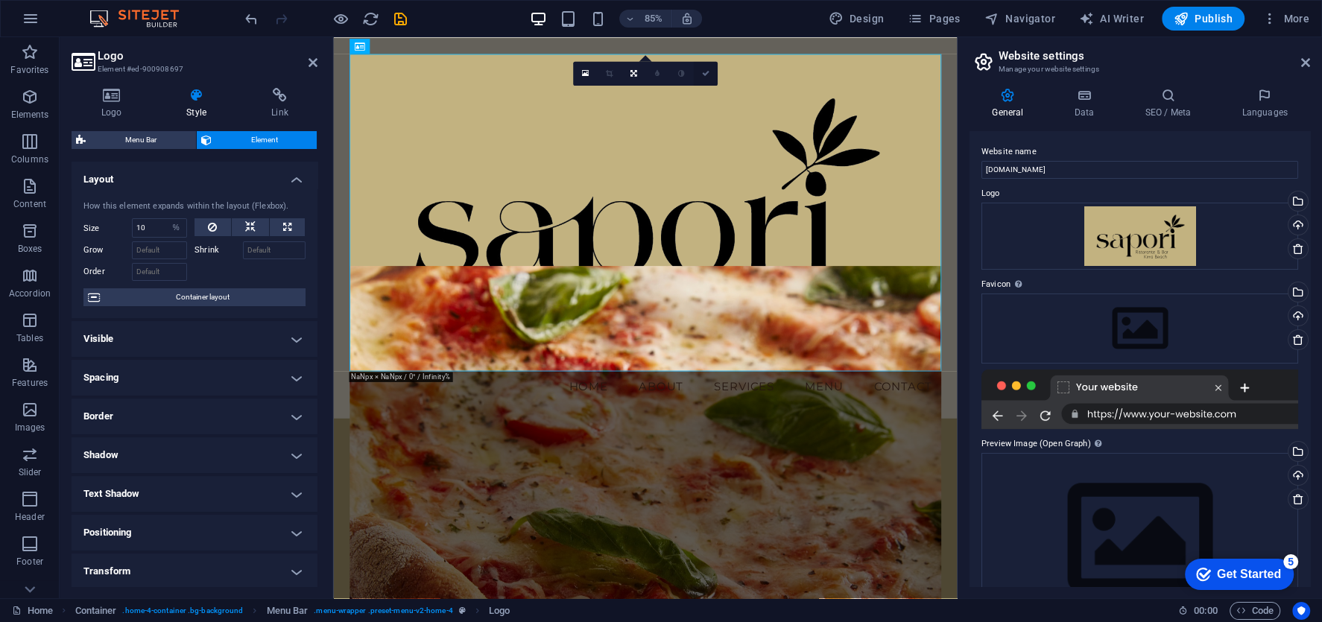
click at [714, 73] on link at bounding box center [705, 73] width 24 height 24
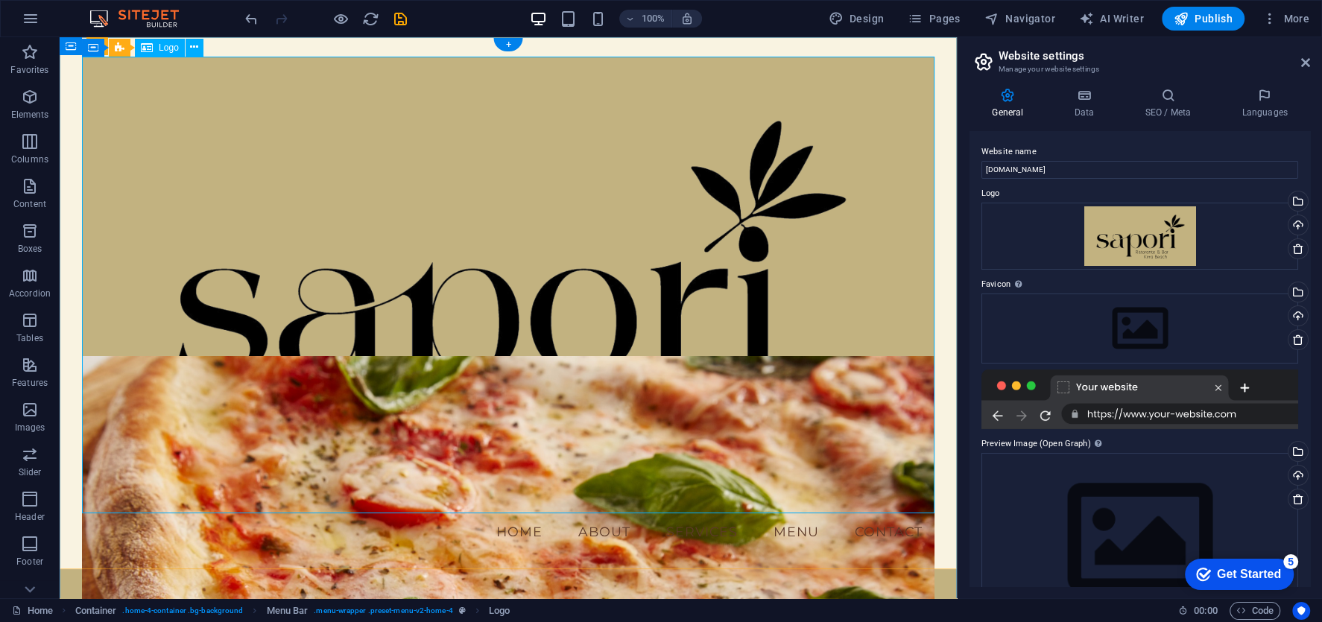
click at [561, 171] on div at bounding box center [508, 285] width 853 height 457
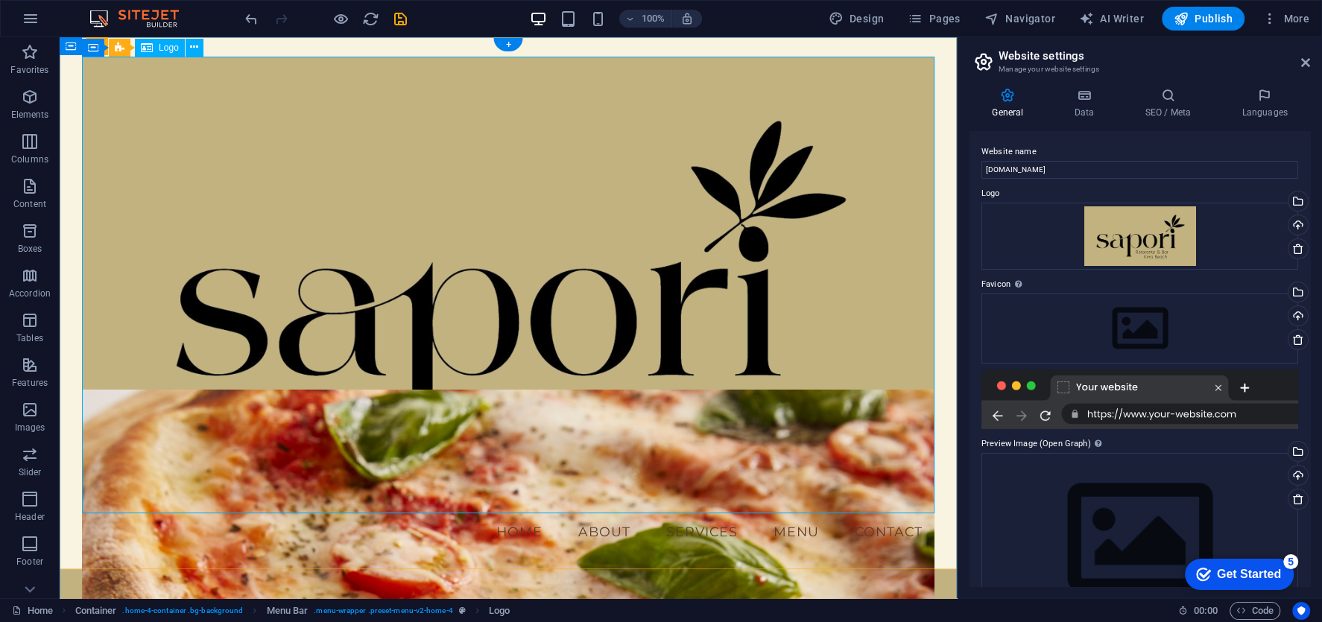
select select "%"
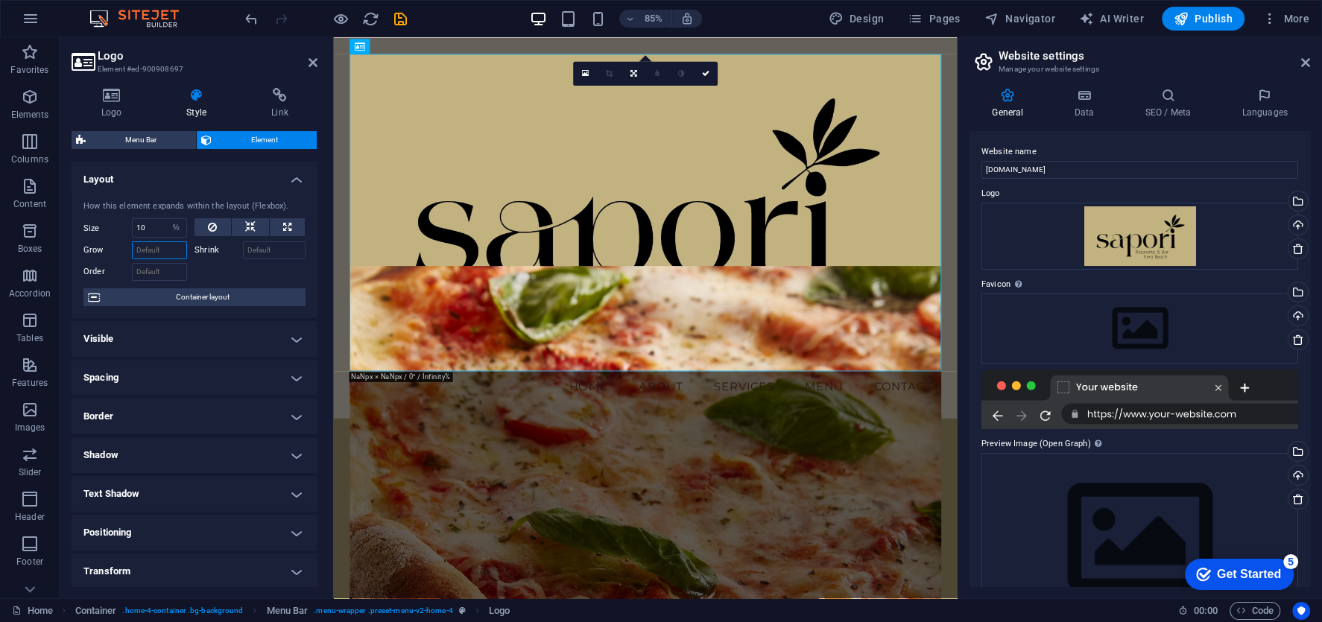
click at [165, 247] on input "Grow" at bounding box center [159, 250] width 55 height 18
click at [271, 254] on input "Shrink" at bounding box center [274, 250] width 63 height 18
type input "90"
click at [303, 273] on div "How this element expands within the layout (Flexbox). Size 10 Default auto px %…" at bounding box center [195, 254] width 246 height 130
click at [258, 166] on h4 "Layout" at bounding box center [195, 175] width 246 height 27
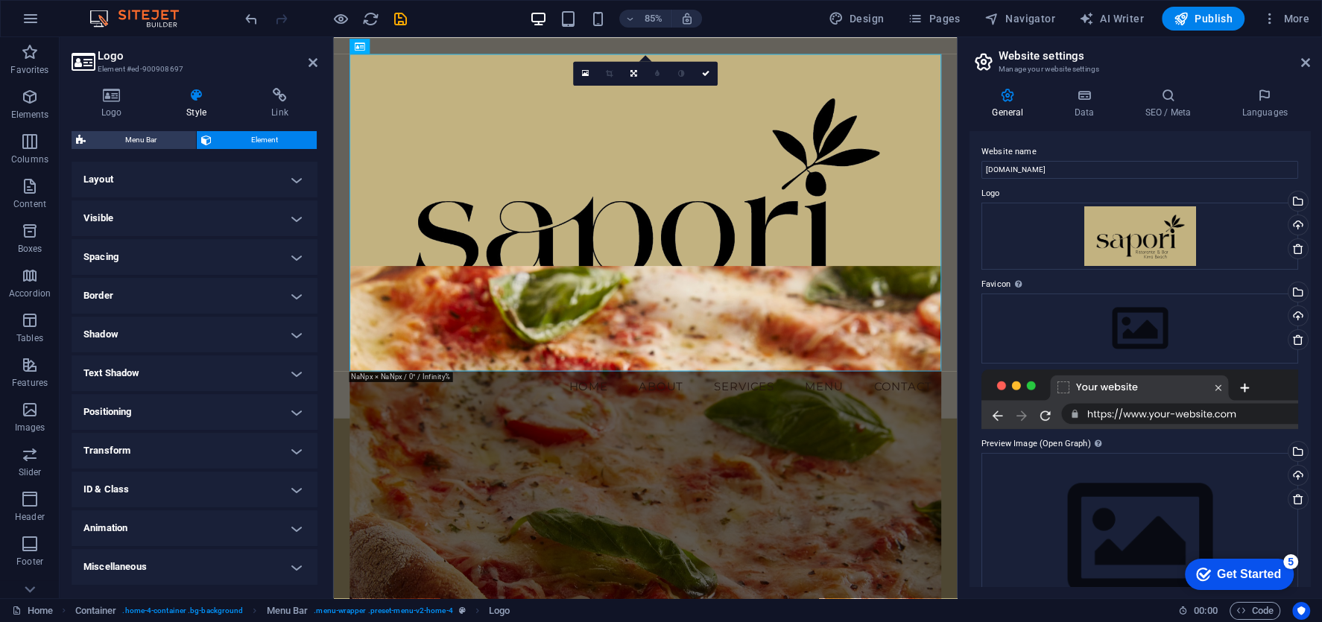
click at [268, 171] on h4 "Layout" at bounding box center [195, 180] width 246 height 36
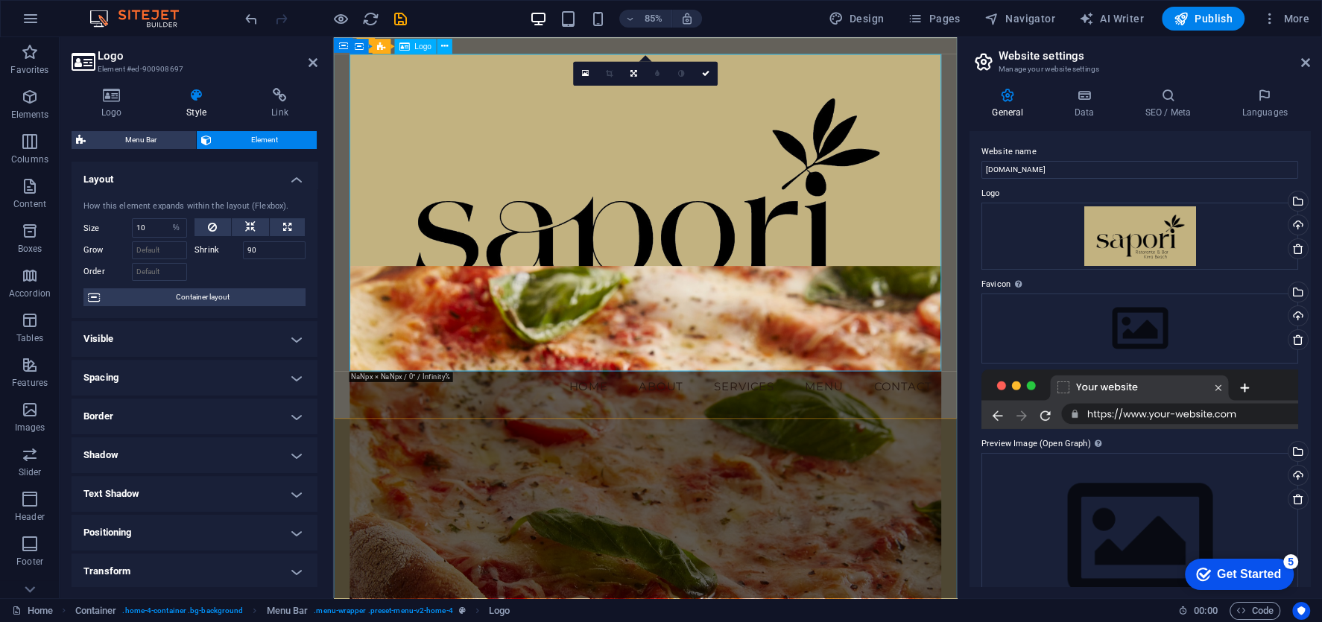
click at [629, 169] on div at bounding box center [700, 243] width 697 height 373
click at [209, 228] on icon at bounding box center [212, 227] width 9 height 18
select select "DISABLED_OPTION_VALUE"
click at [246, 227] on icon at bounding box center [250, 227] width 10 height 18
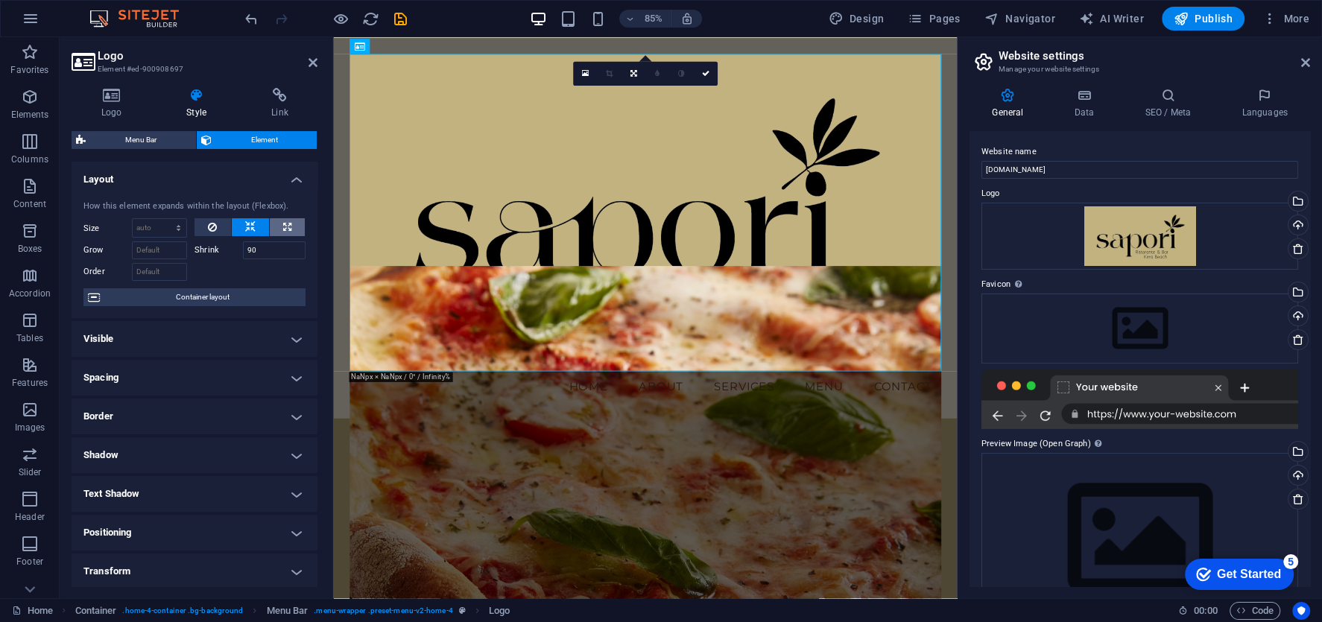
click at [283, 225] on icon at bounding box center [287, 227] width 8 height 18
type input "100"
click at [166, 233] on select "Default auto px % 1/1 1/2 1/3 1/4 1/5 1/6 1/7 1/8 1/9 1/10" at bounding box center [175, 228] width 21 height 18
select select "1/2"
click at [165, 219] on select "Default auto px % 1/1 1/2 1/3 1/4 1/5 1/6 1/7 1/8 1/9 1/10" at bounding box center [175, 228] width 21 height 18
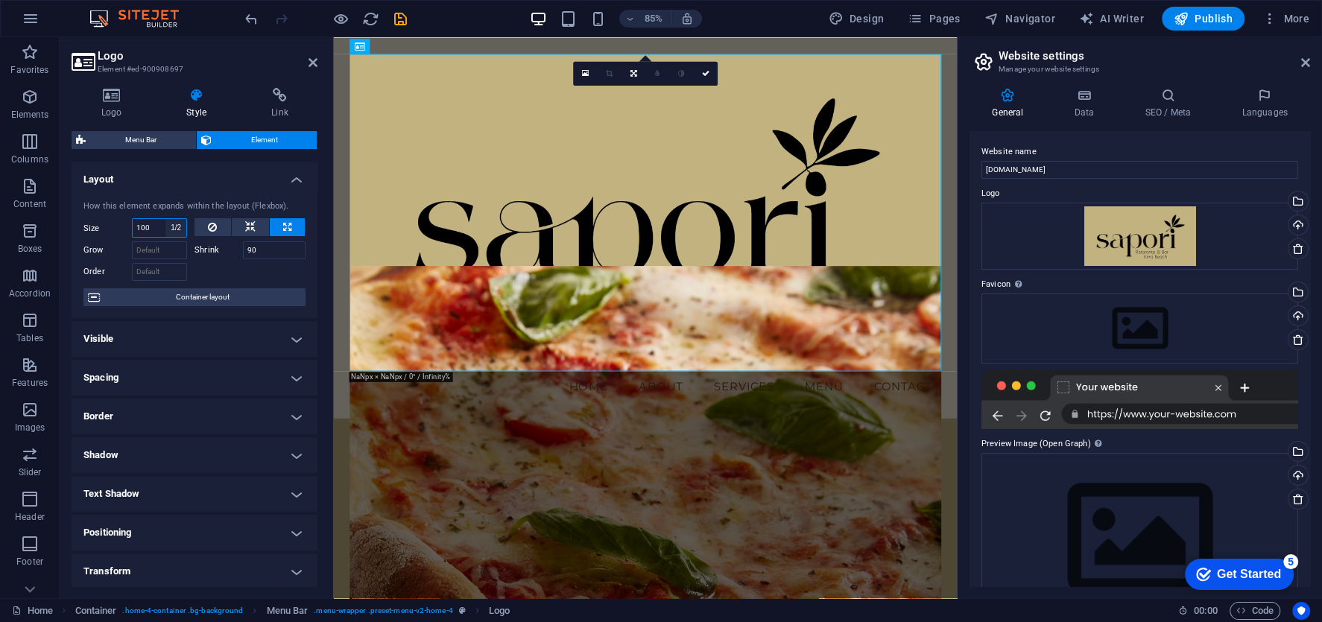
type input "50"
select select "%"
click at [240, 173] on h4 "Layout" at bounding box center [195, 175] width 246 height 27
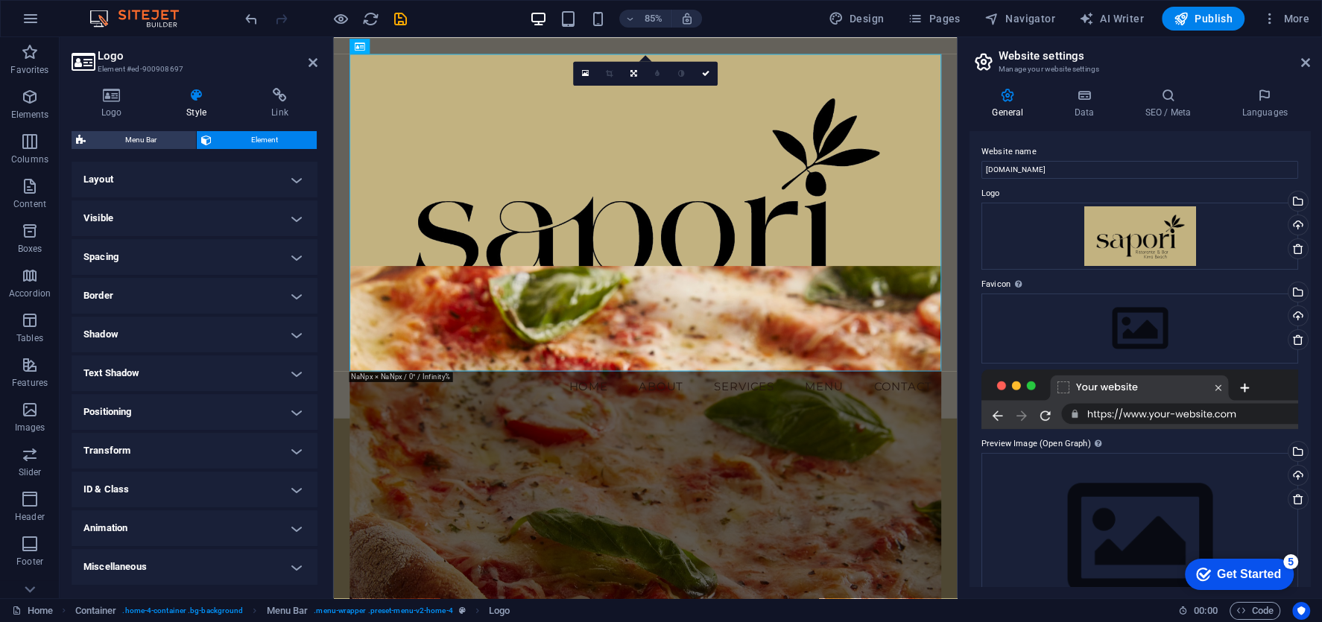
click at [192, 445] on h4 "Transform" at bounding box center [195, 451] width 246 height 36
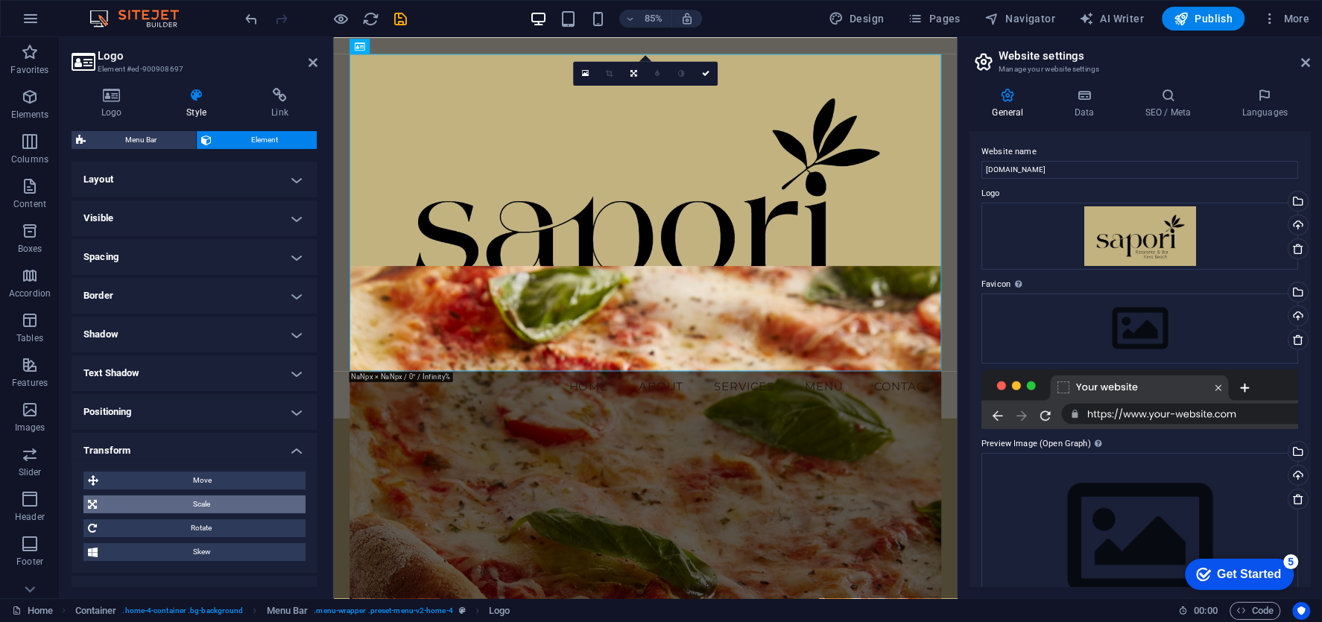
click at [196, 497] on span "Scale" at bounding box center [201, 505] width 200 height 18
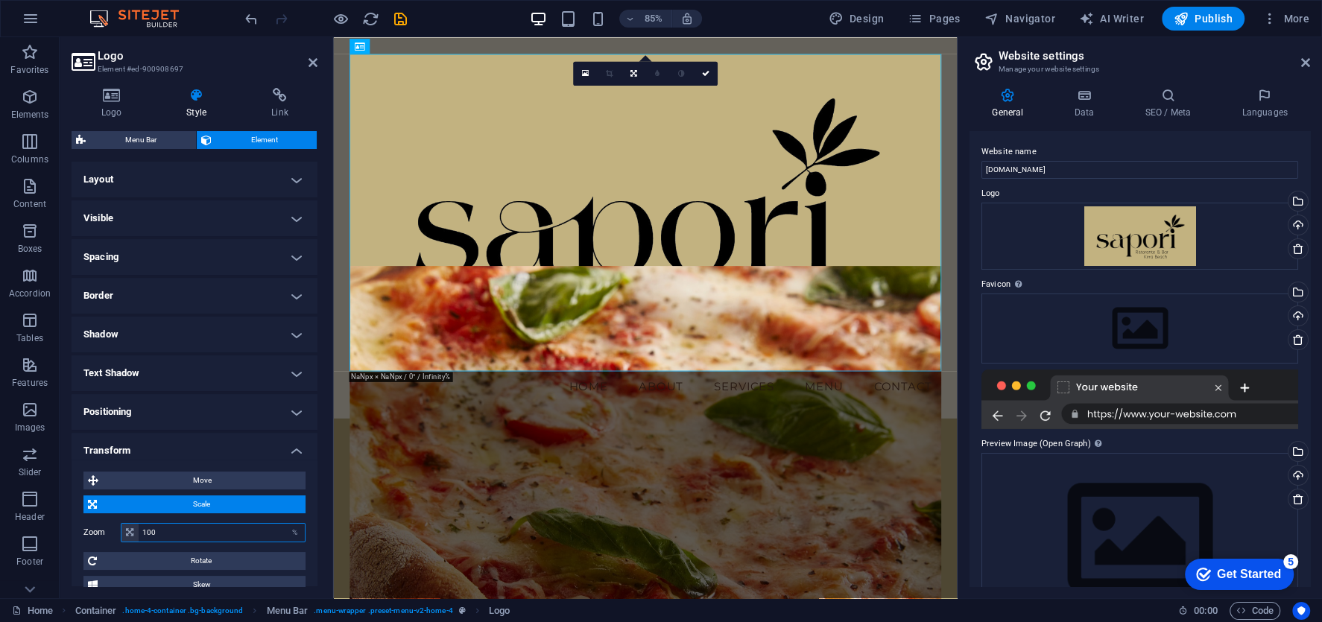
click at [173, 527] on input "100" at bounding box center [222, 533] width 167 height 18
type input "1"
type input "10"
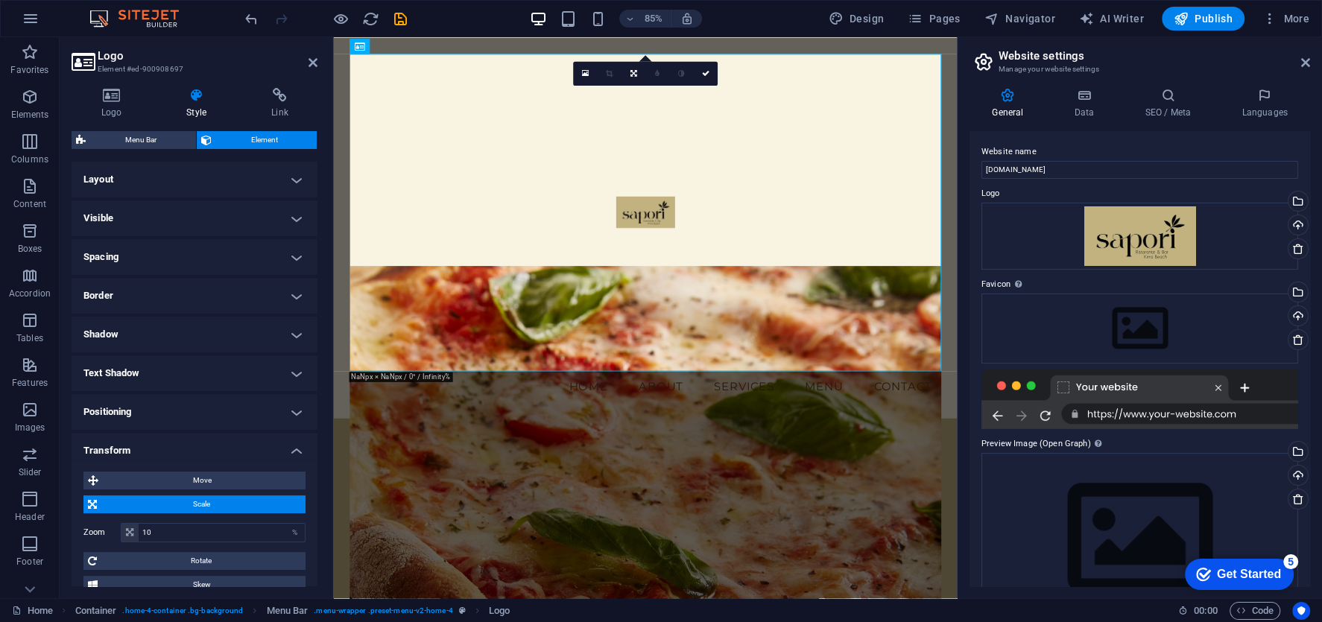
click at [313, 180] on h4 "Layout" at bounding box center [195, 180] width 246 height 36
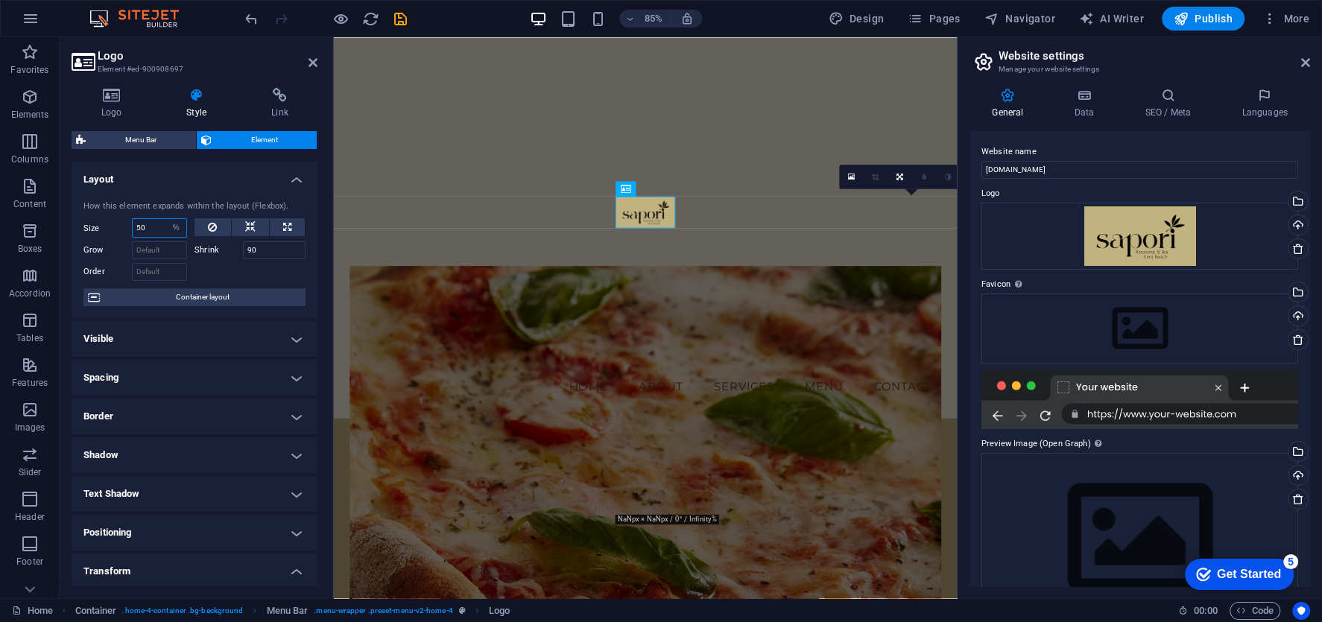
click at [152, 228] on input "50" at bounding box center [160, 228] width 54 height 18
click at [218, 229] on button at bounding box center [212, 227] width 36 height 18
select select "DISABLED_OPTION_VALUE"
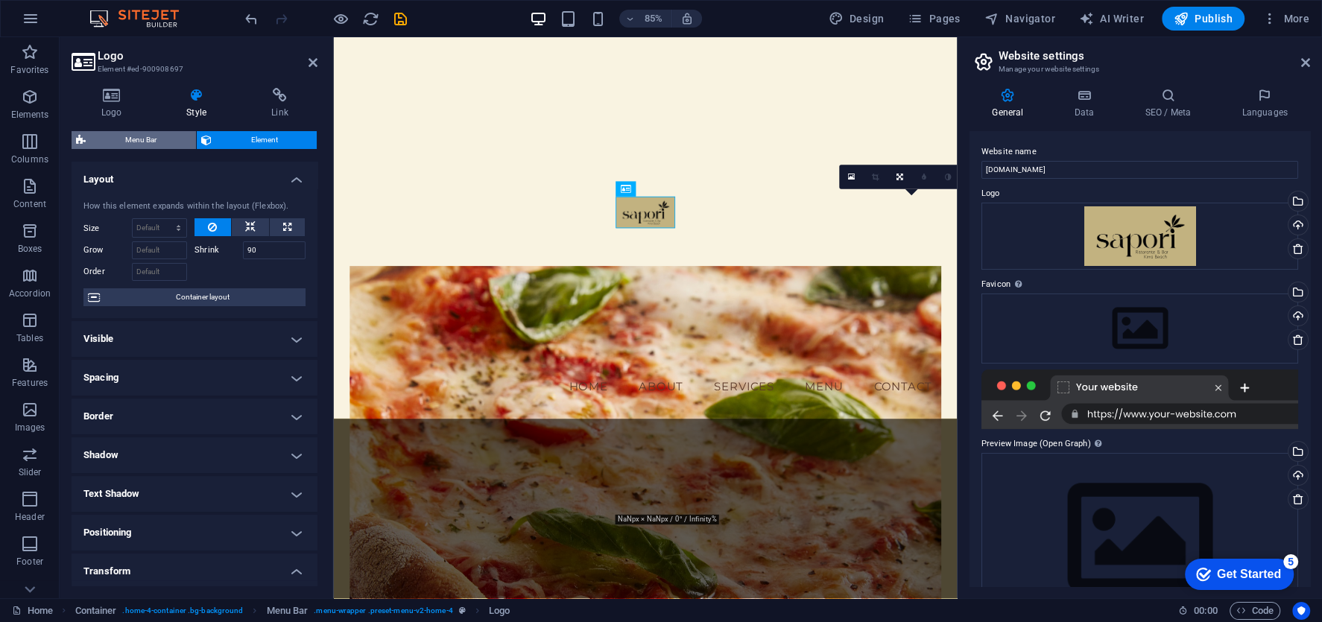
click at [177, 143] on span "Menu Bar" at bounding box center [140, 140] width 101 height 18
select select "vw"
select select "rem"
select select "vw"
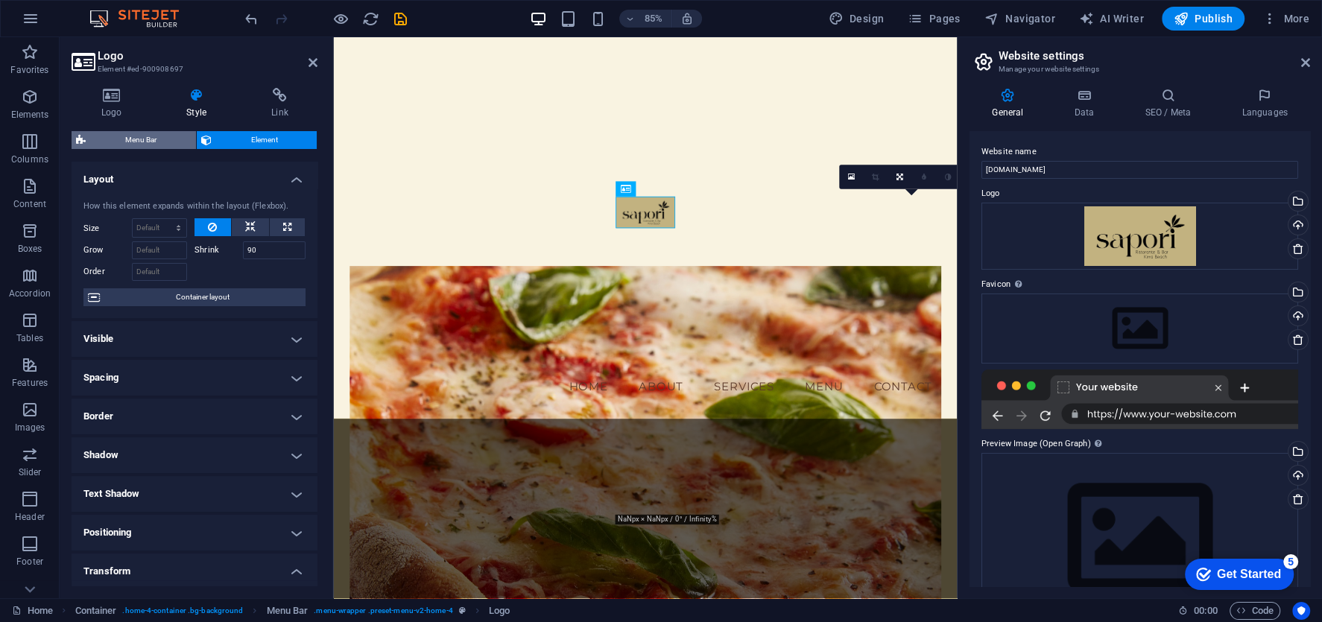
select select "preset-menu-v2-home-4"
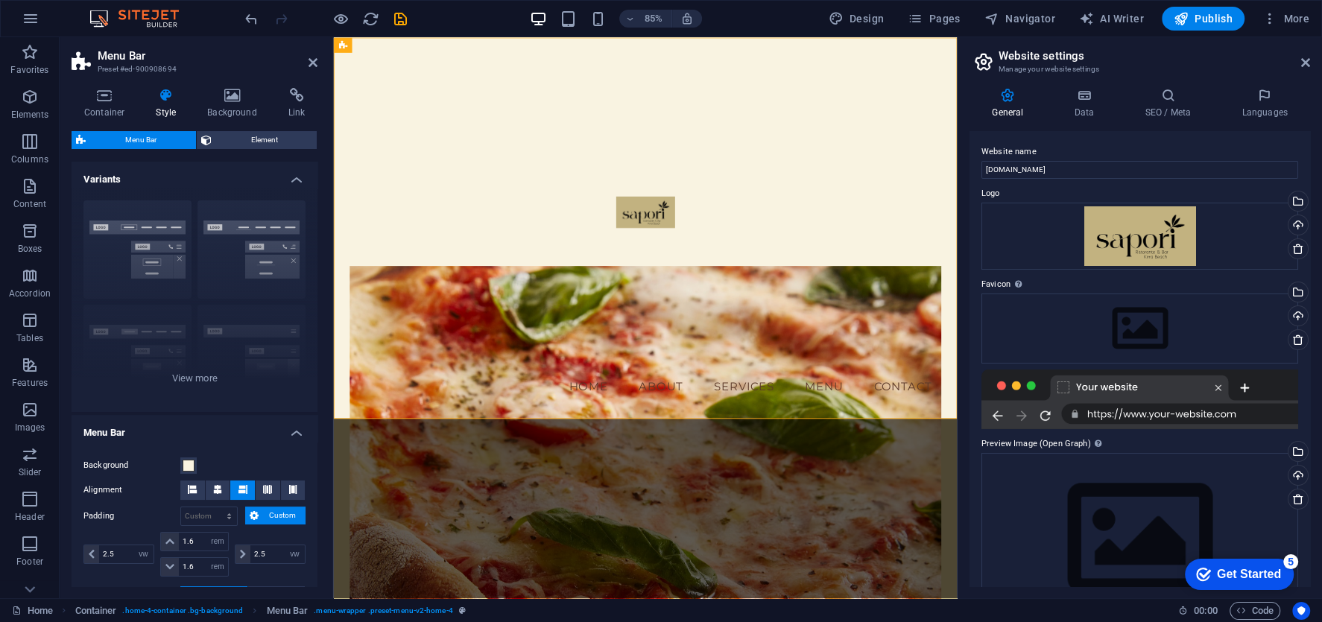
click at [823, 528] on figure at bounding box center [700, 606] width 697 height 601
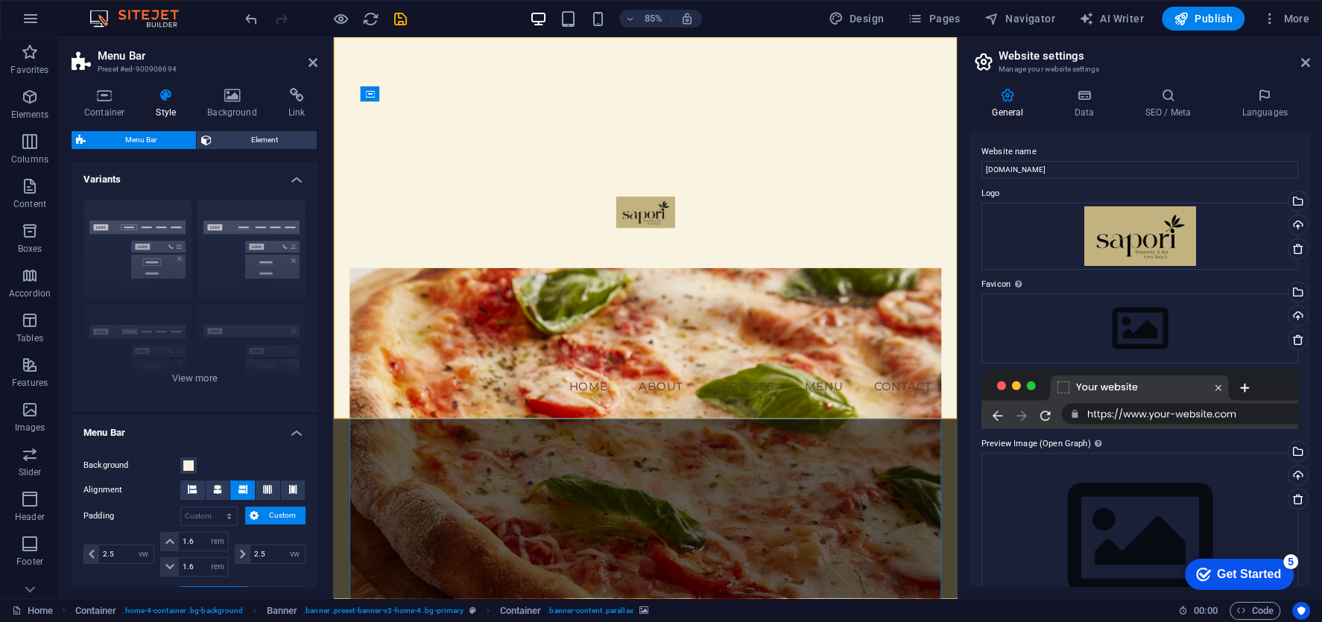
scroll to position [101, 0]
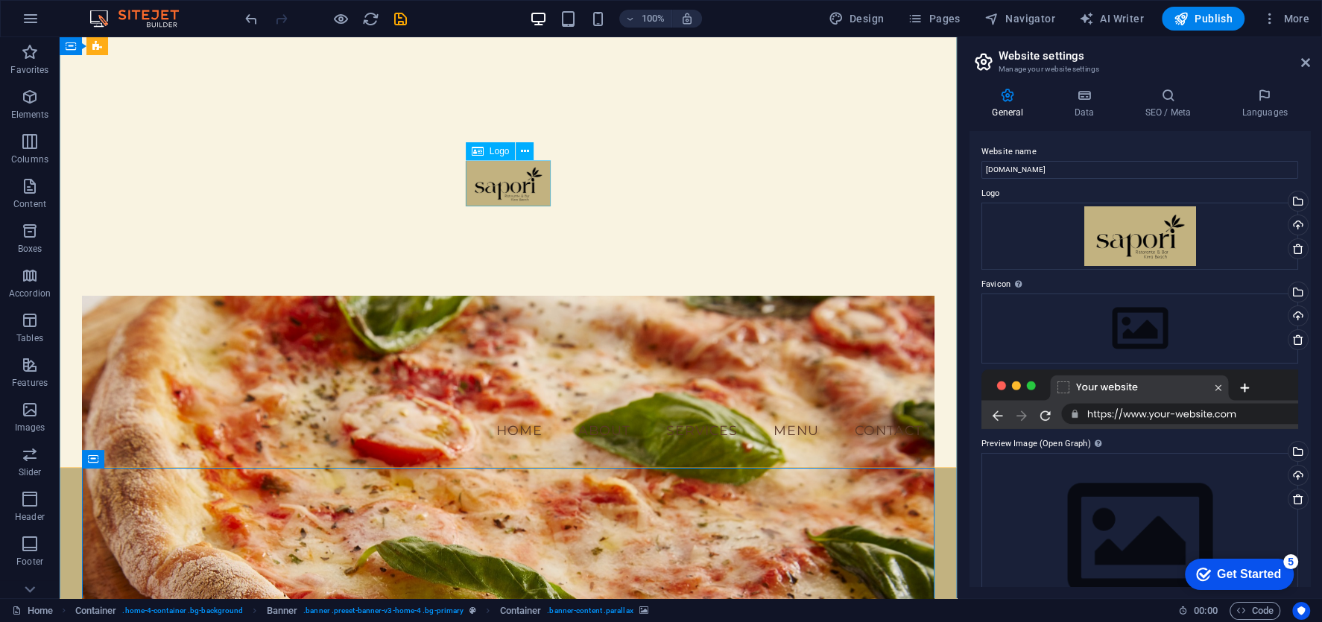
click at [522, 192] on div at bounding box center [508, 183] width 85 height 45
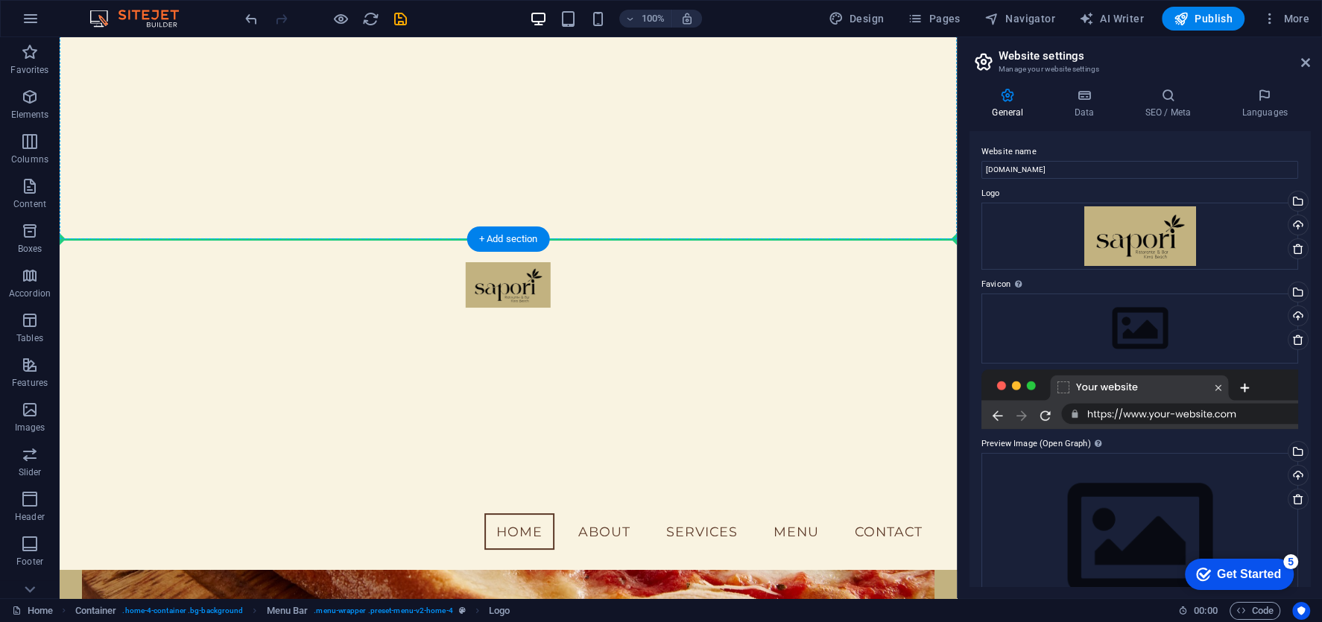
scroll to position [601, 0]
drag, startPoint x: 502, startPoint y: 194, endPoint x: 282, endPoint y: 511, distance: 385.7
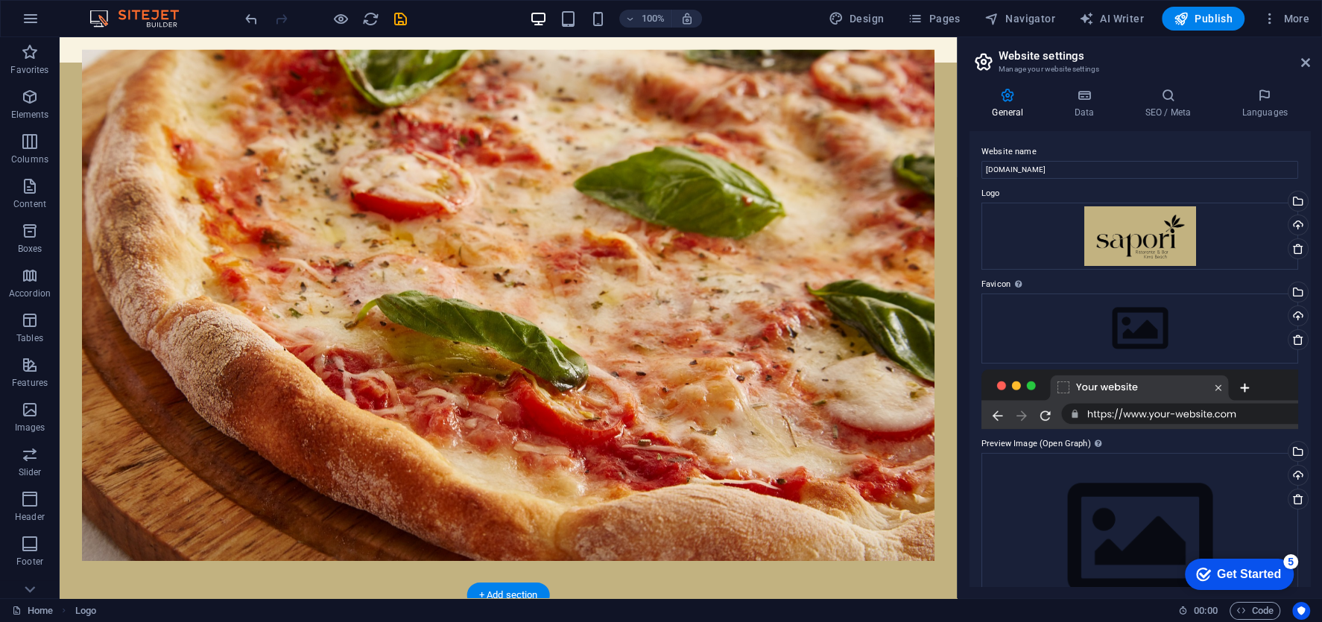
scroll to position [0, 0]
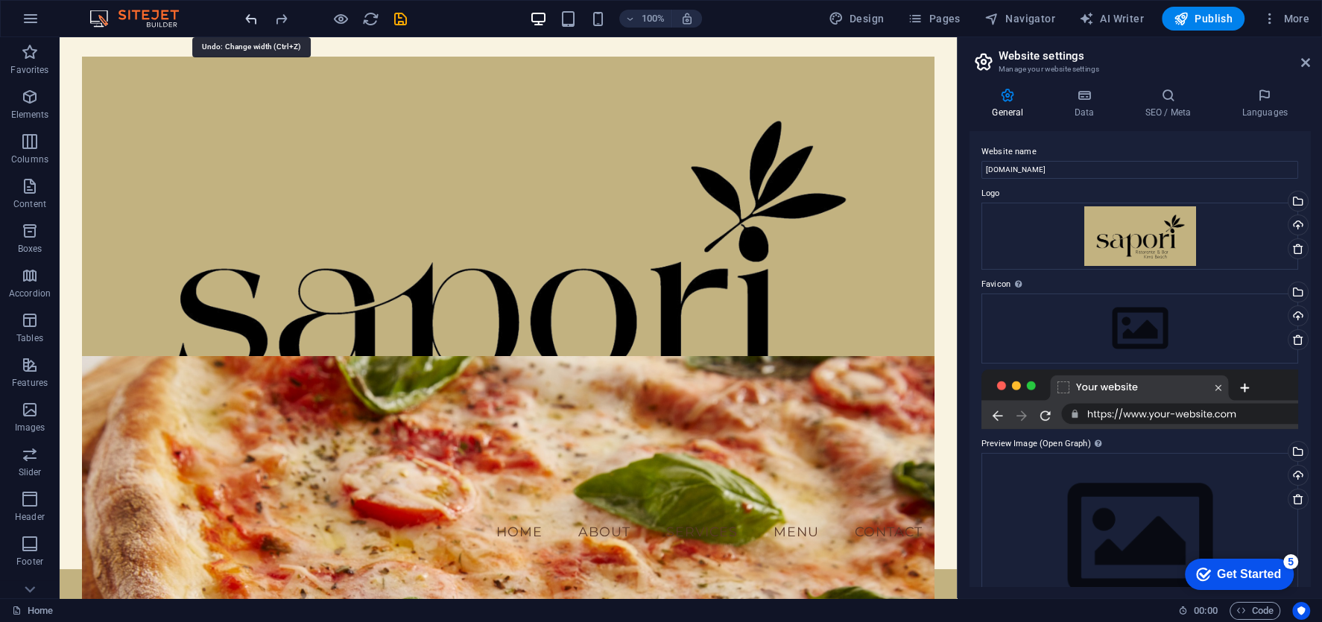
click at [251, 23] on icon "undo" at bounding box center [251, 18] width 17 height 17
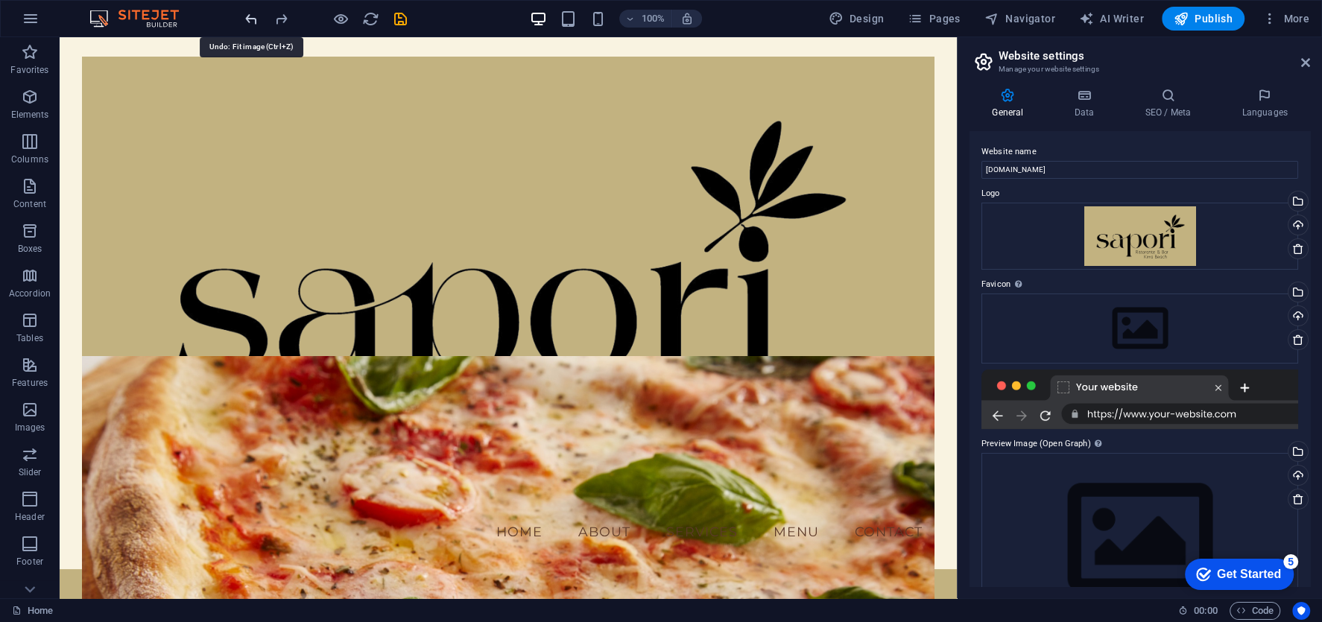
click at [251, 23] on icon "undo" at bounding box center [251, 18] width 17 height 17
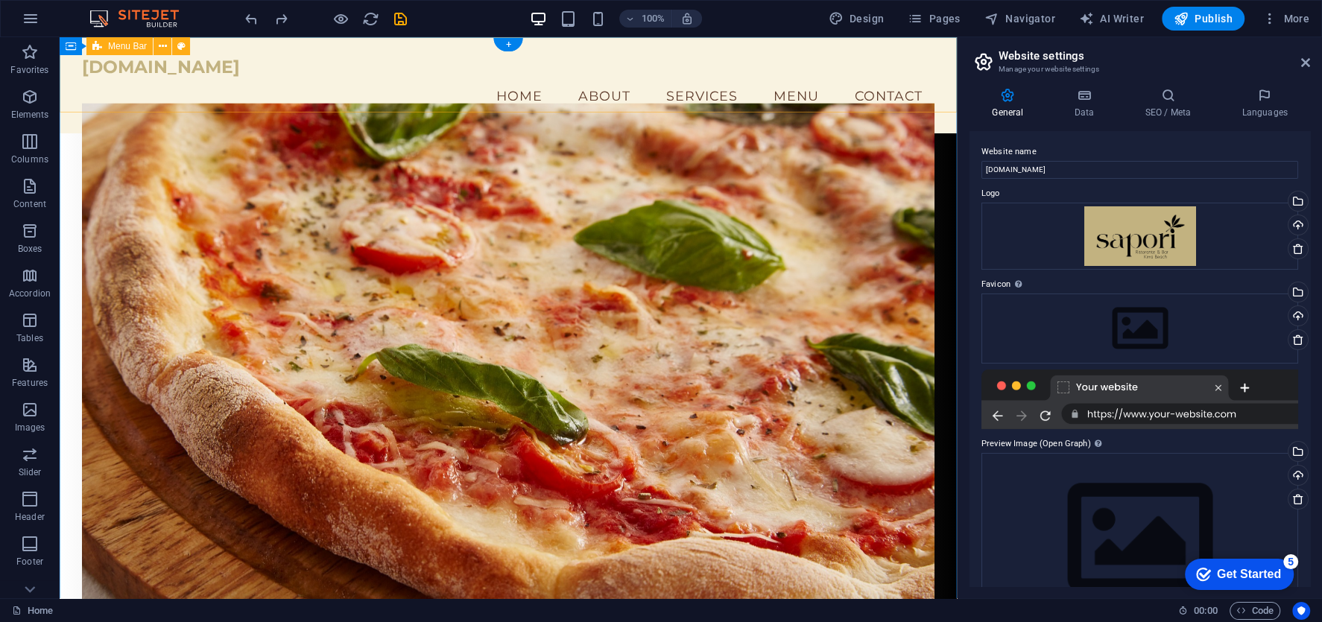
click at [220, 101] on div "saporikirra.com.au Menu Home About Services Menu Contact" at bounding box center [508, 85] width 897 height 96
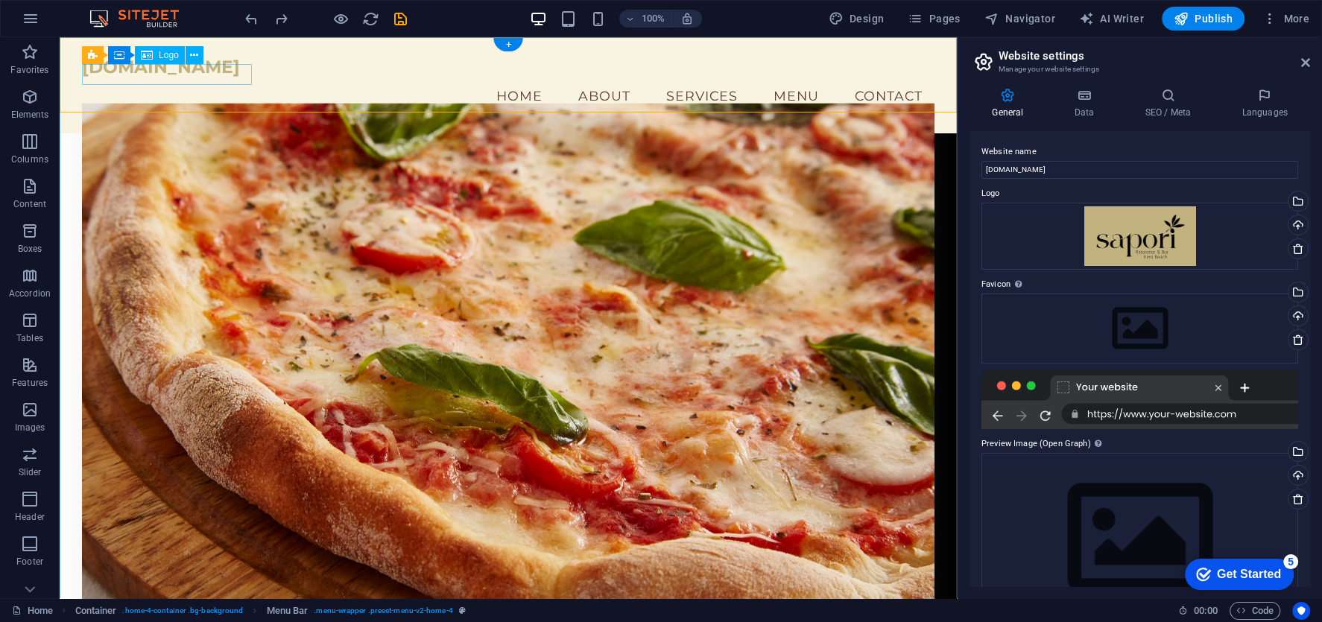
click at [208, 78] on div "[DOMAIN_NAME]" at bounding box center [508, 67] width 853 height 21
click at [192, 56] on icon at bounding box center [194, 56] width 8 height 16
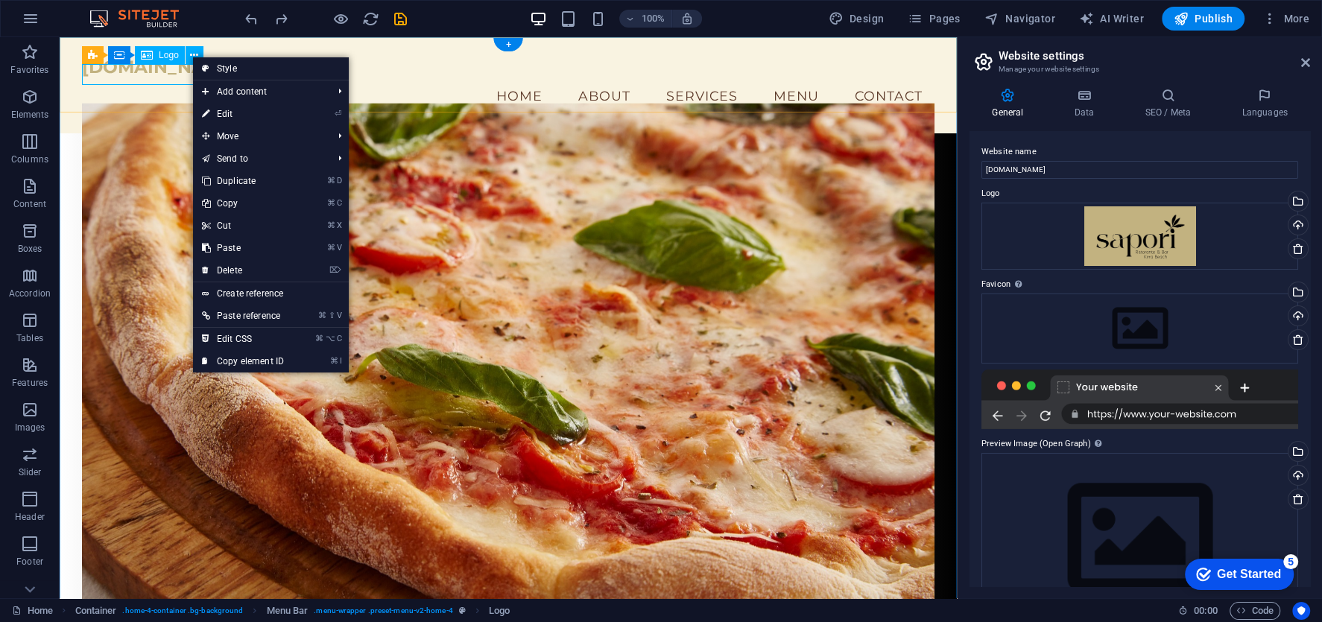
click at [150, 69] on div "[DOMAIN_NAME]" at bounding box center [508, 67] width 853 height 21
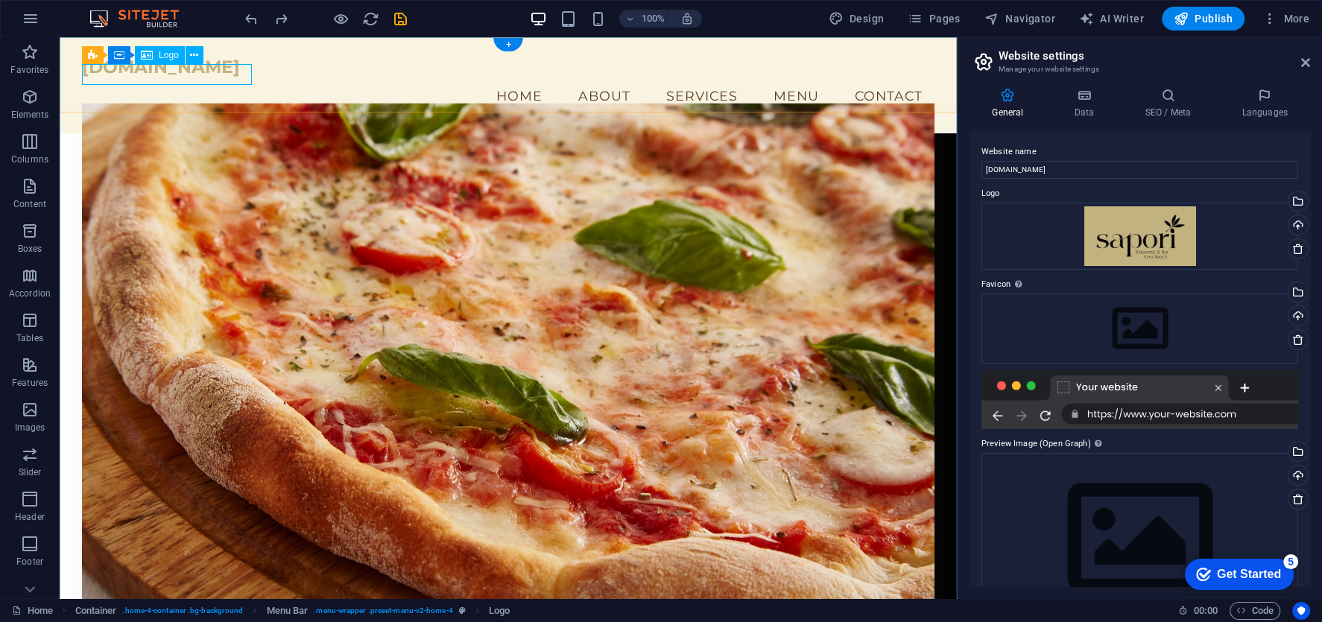
click at [119, 71] on div "[DOMAIN_NAME]" at bounding box center [508, 67] width 853 height 21
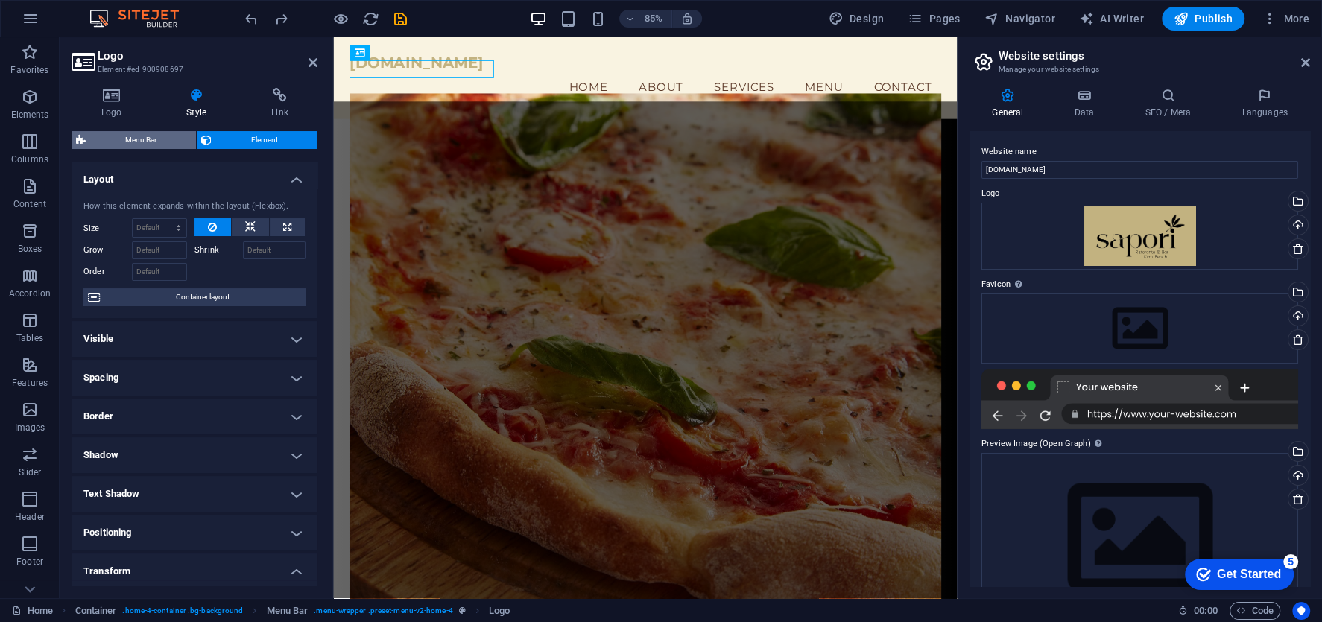
click at [154, 135] on span "Menu Bar" at bounding box center [140, 140] width 101 height 18
select select "vw"
select select "rem"
select select "vw"
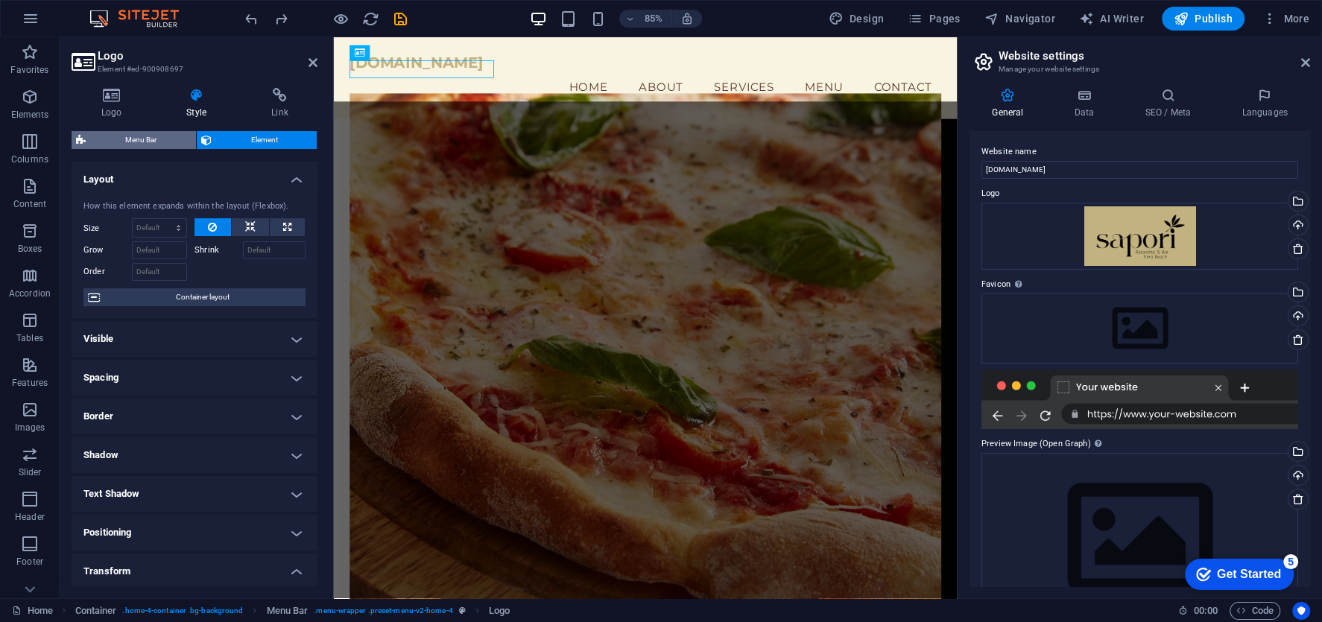
select select "preset-menu-v2-home-4"
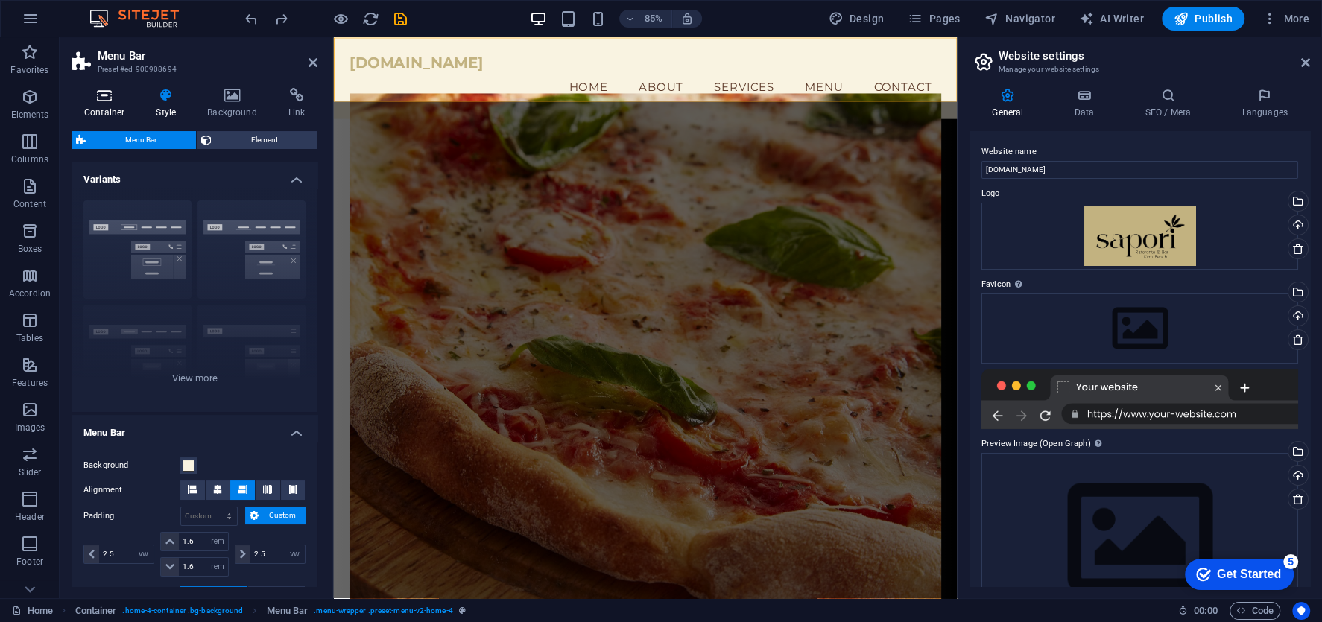
click at [114, 95] on icon at bounding box center [105, 95] width 66 height 15
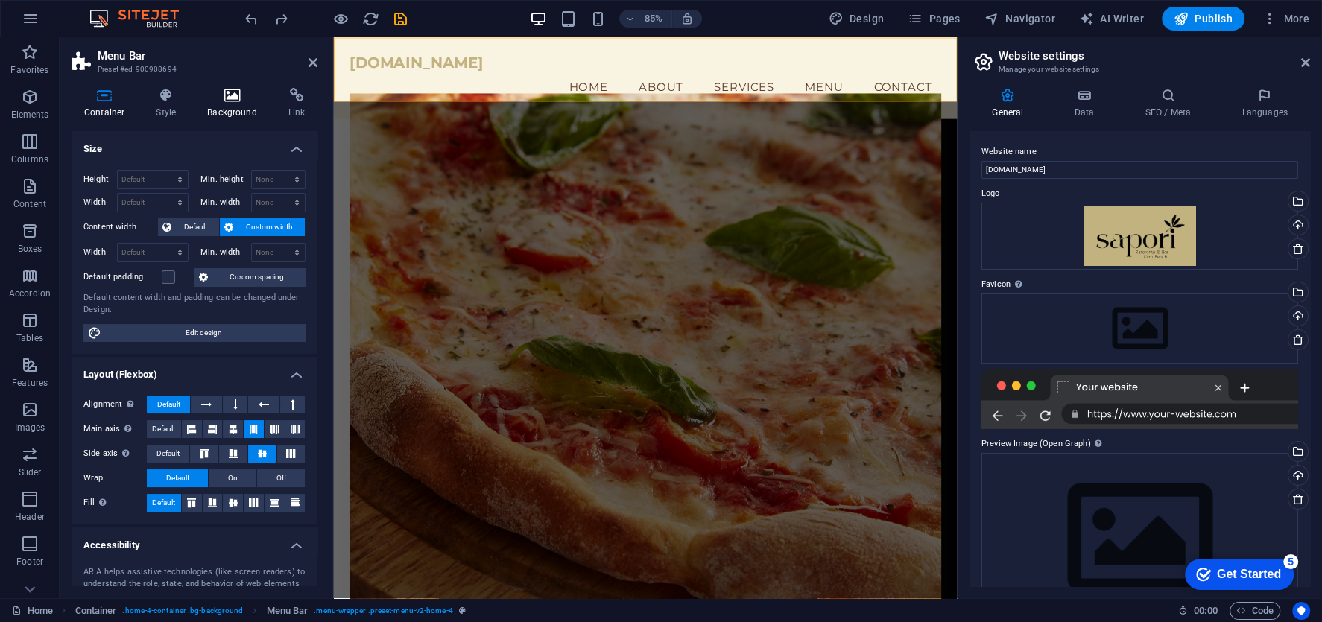
click at [240, 108] on h4 "Background" at bounding box center [234, 103] width 81 height 31
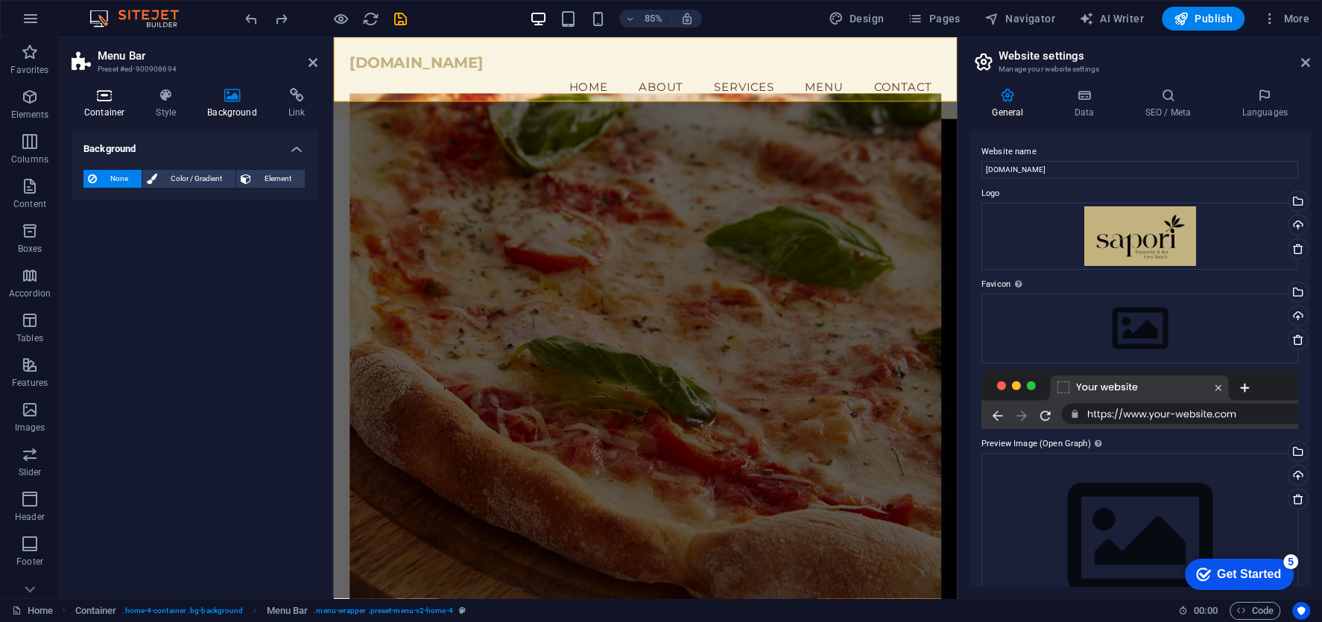
click at [112, 101] on icon at bounding box center [105, 95] width 66 height 15
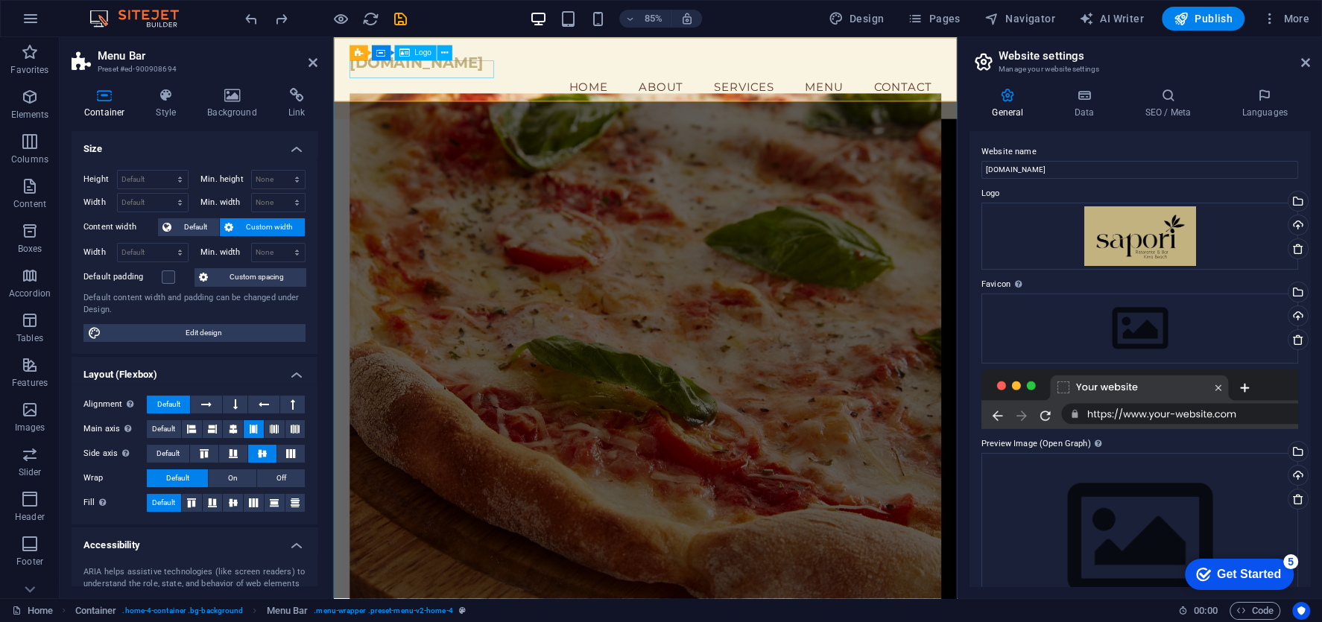
click at [412, 78] on div "[DOMAIN_NAME]" at bounding box center [700, 67] width 697 height 21
click at [449, 54] on button at bounding box center [444, 52] width 15 height 15
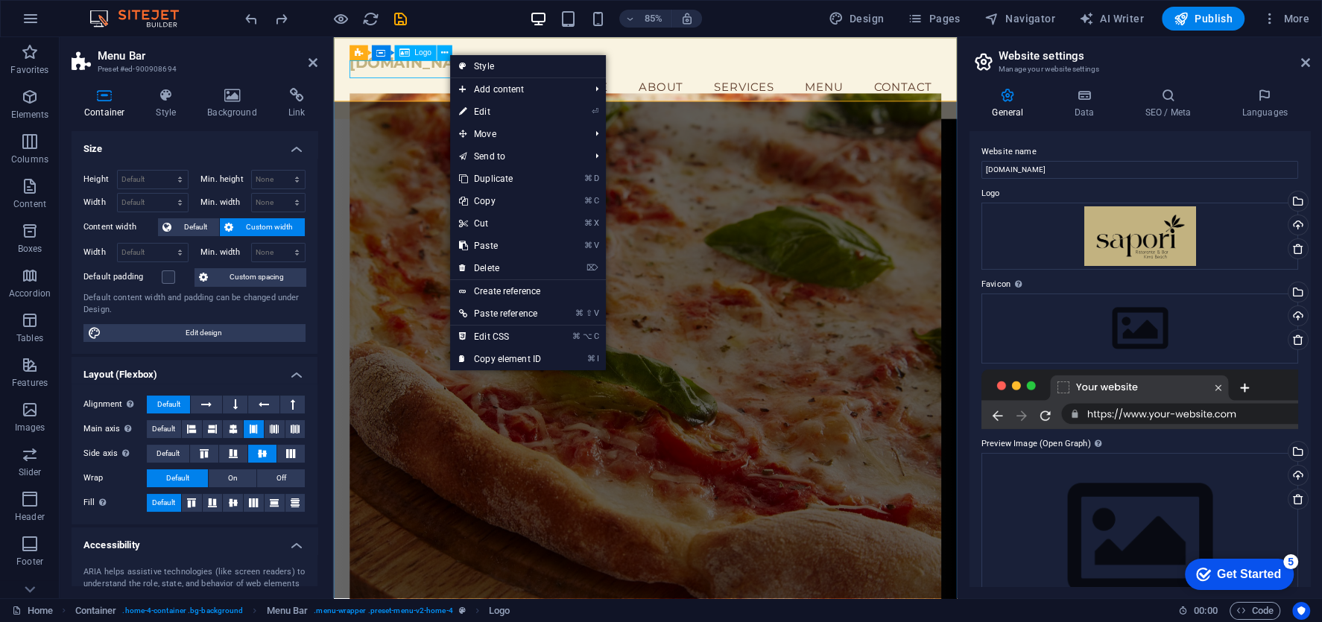
click at [409, 51] on icon at bounding box center [404, 52] width 10 height 15
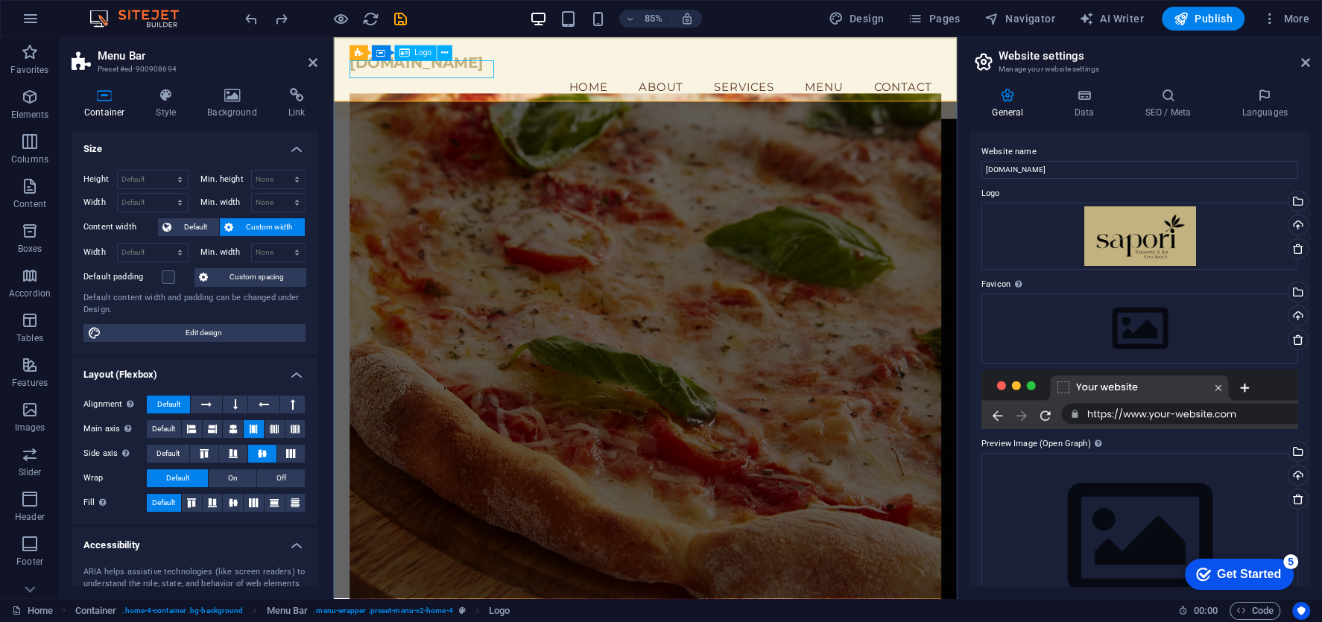
click at [409, 51] on icon at bounding box center [404, 52] width 10 height 15
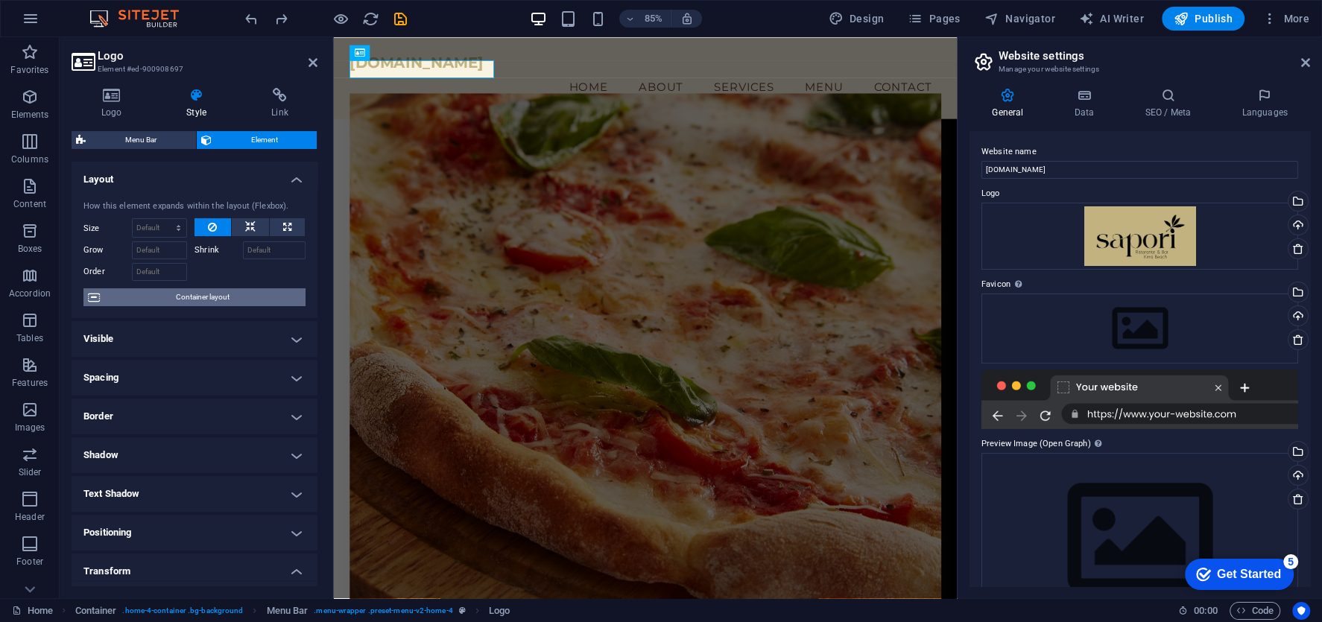
click at [221, 296] on span "Container layout" at bounding box center [202, 297] width 197 height 18
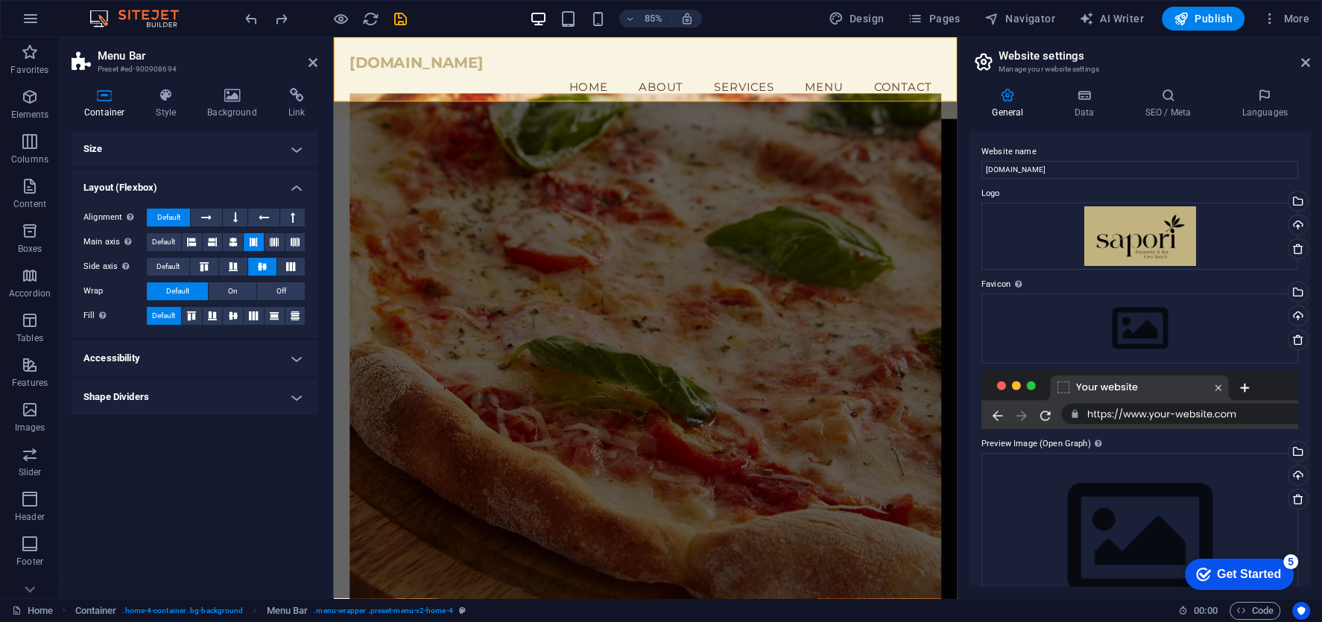
click at [133, 144] on h4 "Size" at bounding box center [195, 149] width 246 height 36
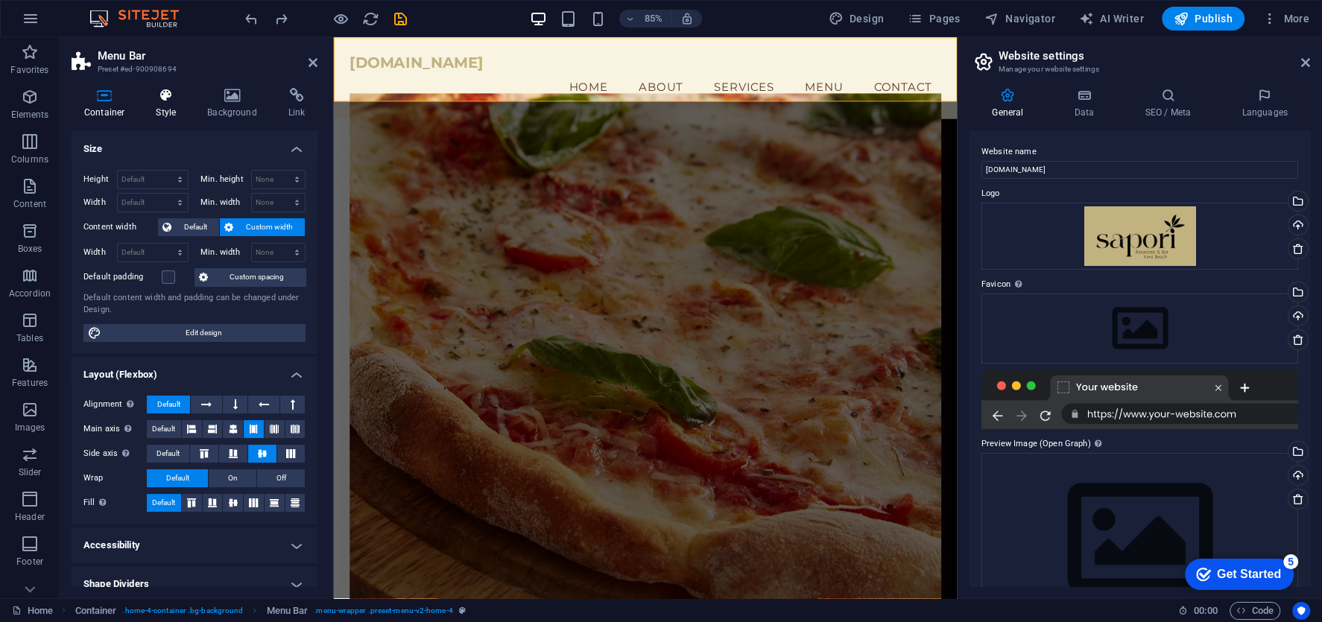
click at [162, 110] on h4 "Style" at bounding box center [168, 103] width 51 height 31
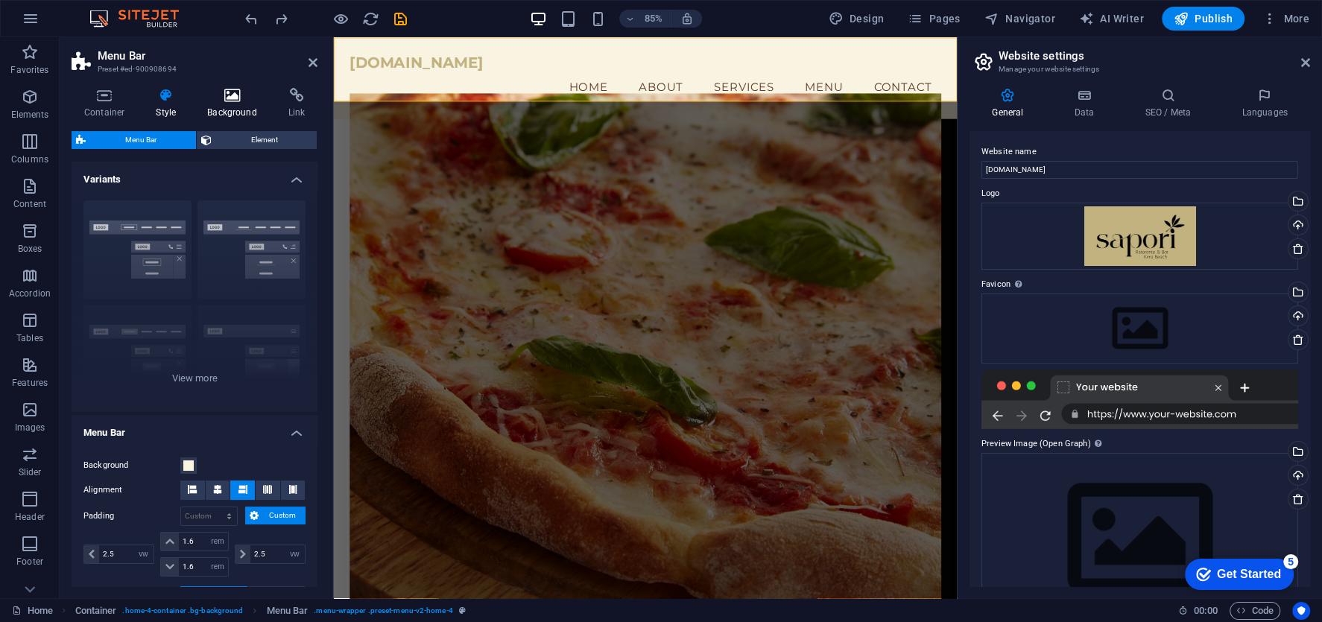
click at [243, 98] on icon at bounding box center [231, 95] width 75 height 15
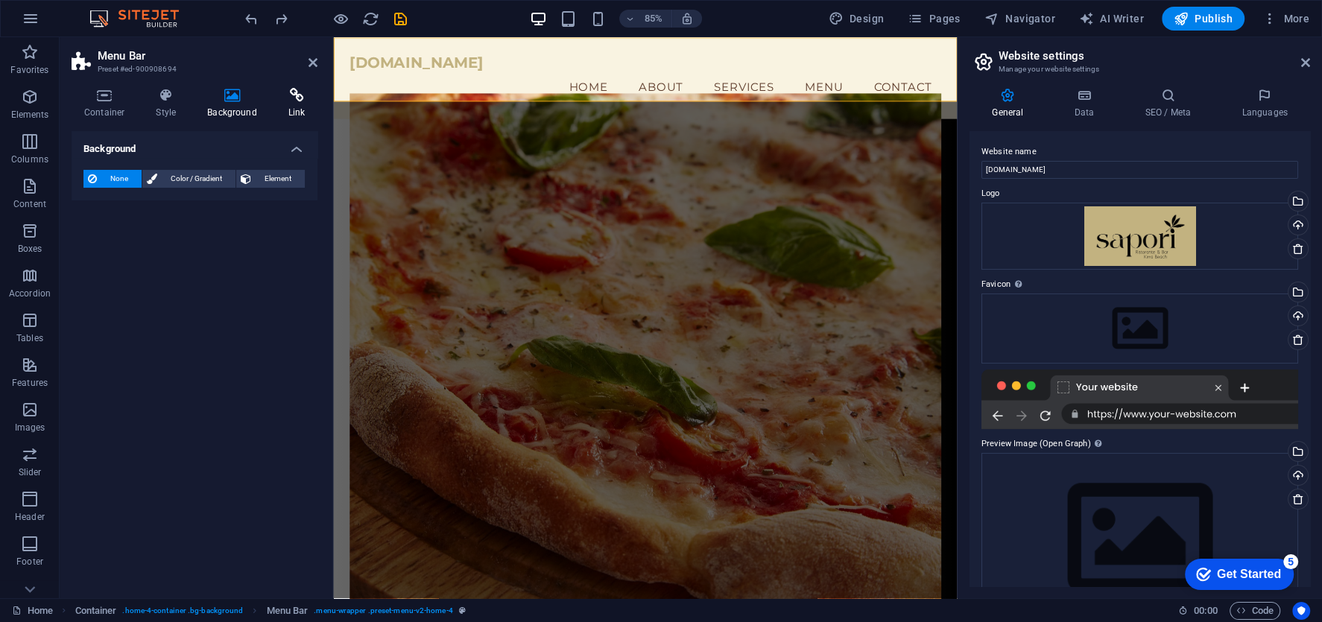
click at [287, 107] on h4 "Link" at bounding box center [297, 103] width 42 height 31
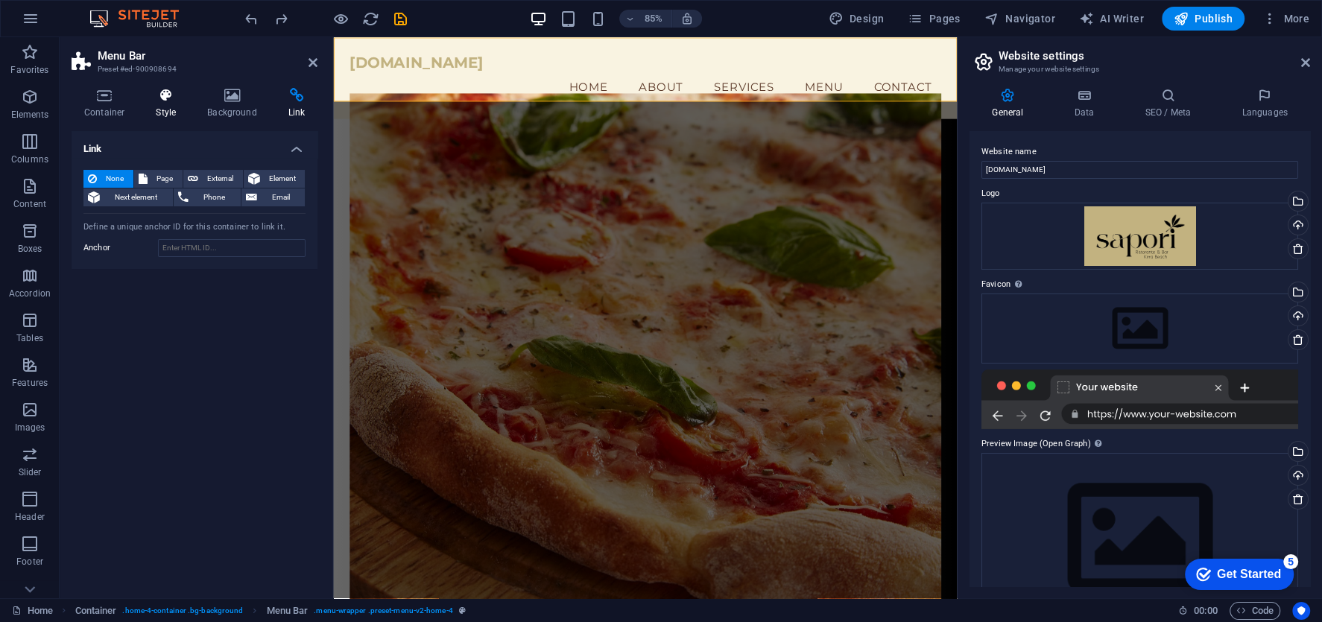
click at [173, 98] on icon at bounding box center [165, 95] width 45 height 15
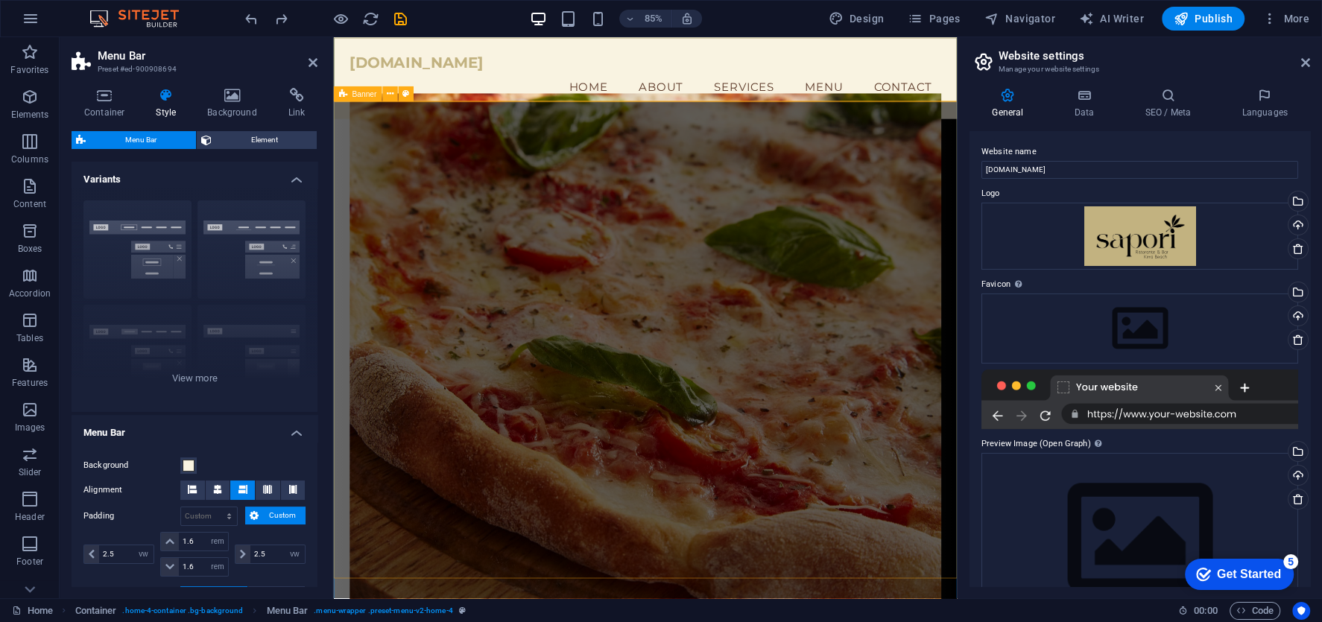
click at [520, 200] on figure at bounding box center [700, 404] width 697 height 601
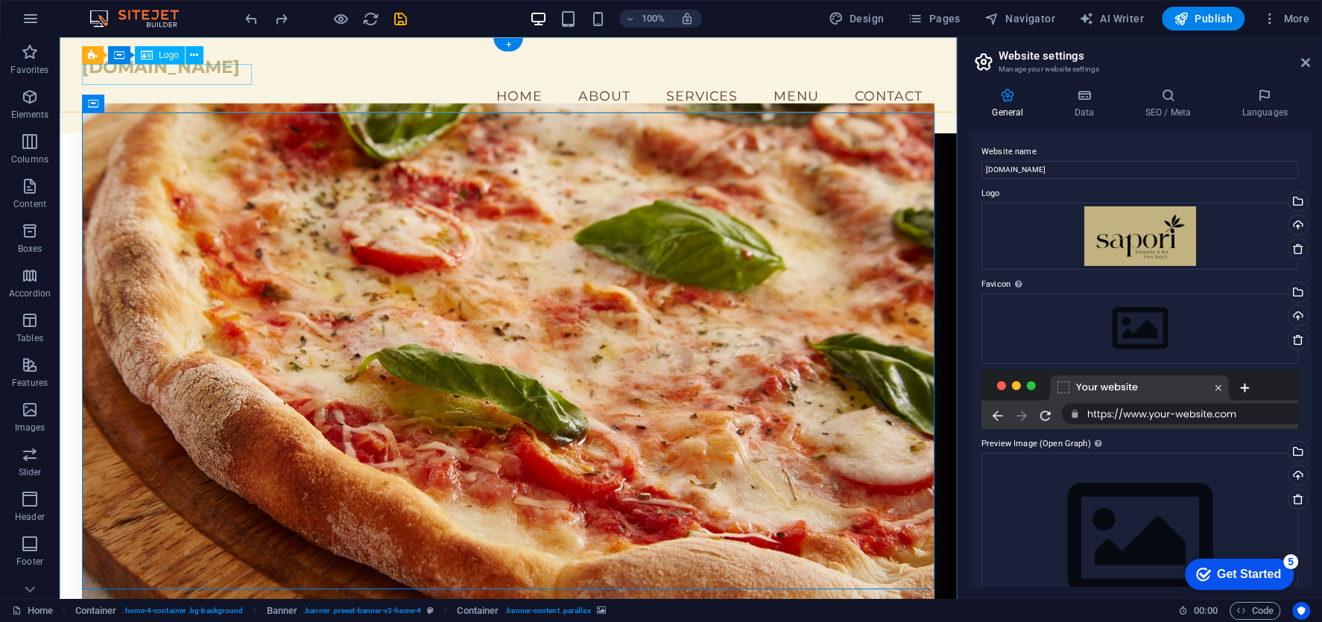
click at [203, 73] on div "[DOMAIN_NAME]" at bounding box center [508, 67] width 853 height 21
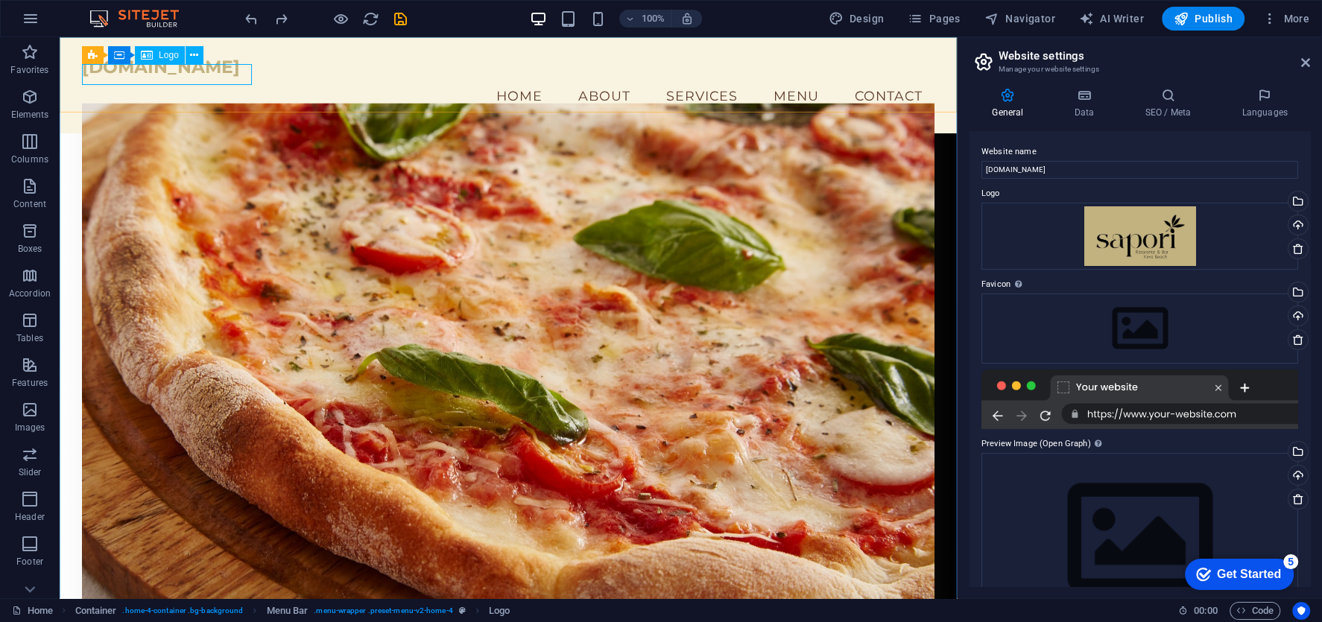
click at [173, 54] on span "Logo" at bounding box center [169, 55] width 20 height 9
click at [227, 75] on div "[DOMAIN_NAME]" at bounding box center [508, 67] width 853 height 21
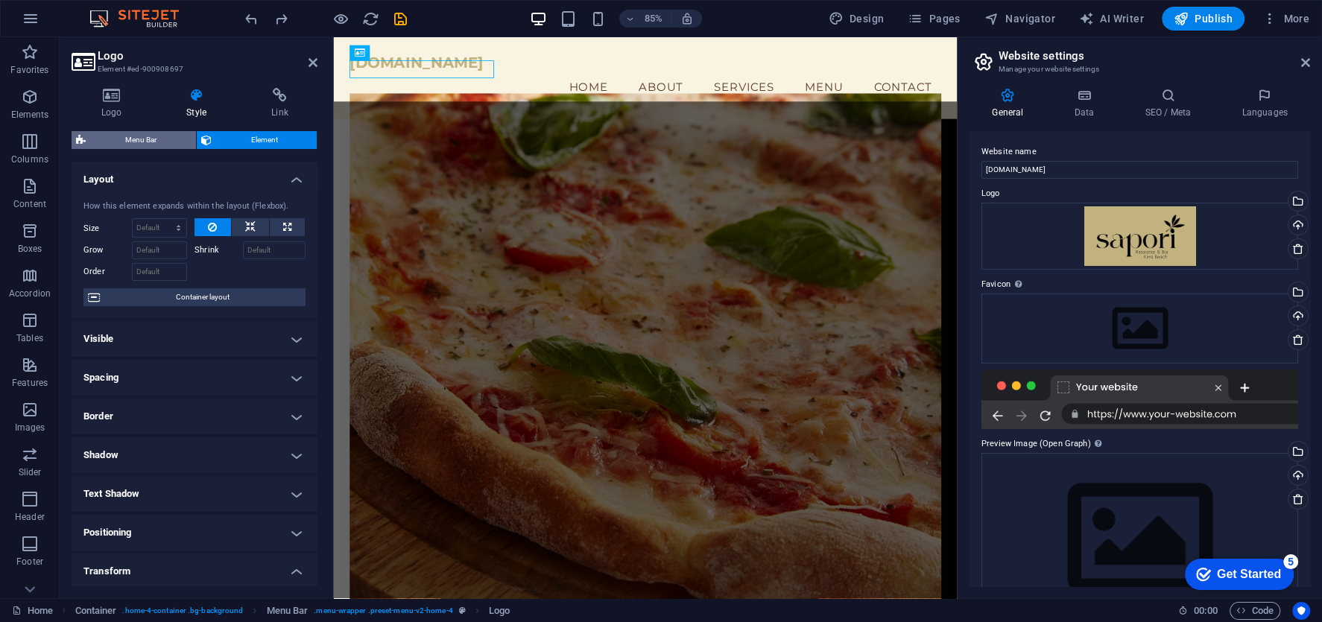
click at [157, 139] on span "Menu Bar" at bounding box center [140, 140] width 101 height 18
select select "vw"
select select "rem"
select select "vw"
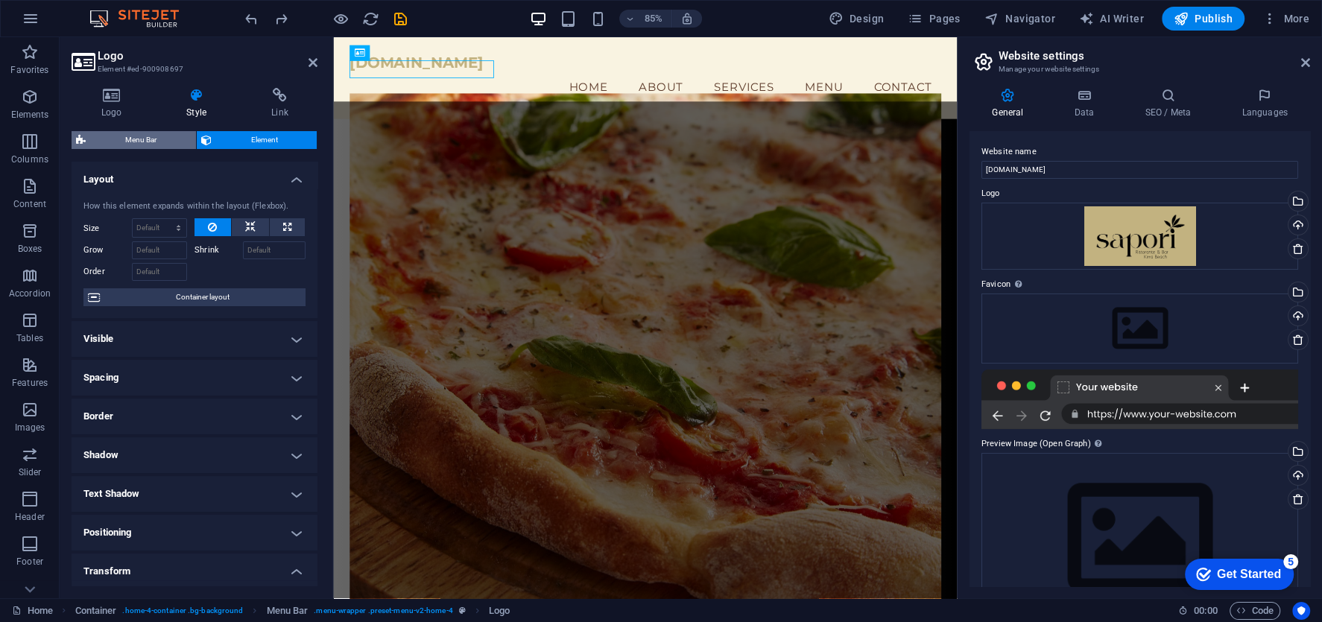
select select "preset-menu-v2-home-4"
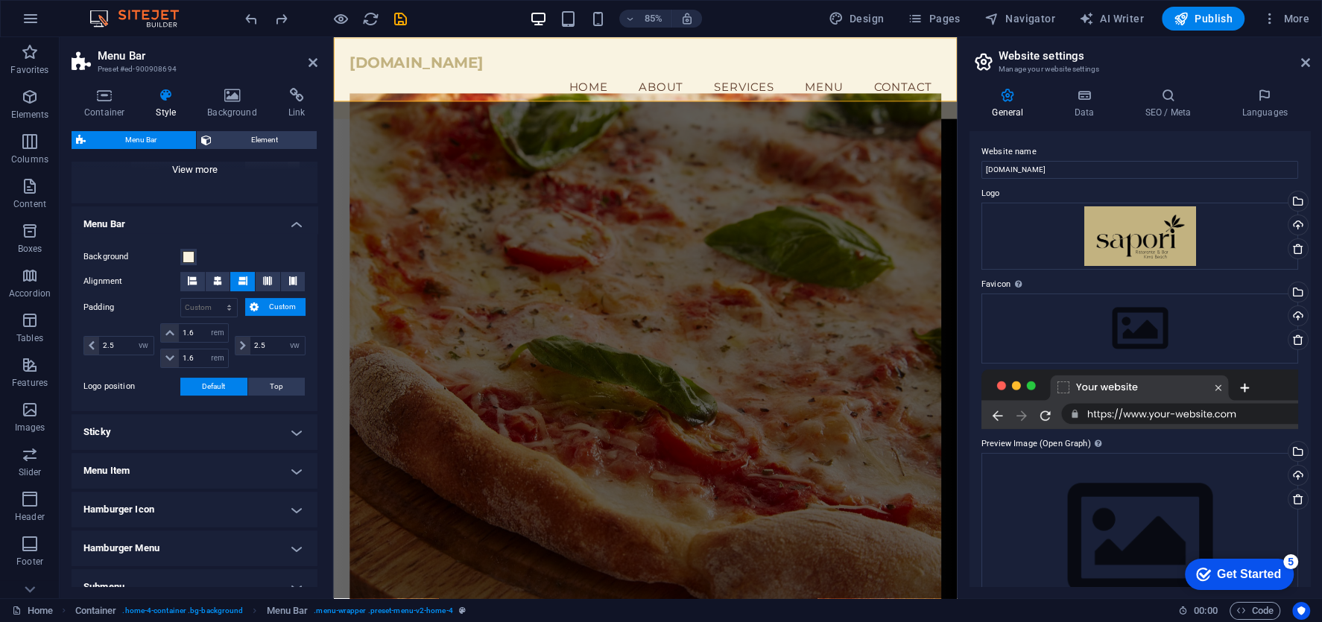
scroll to position [284, 0]
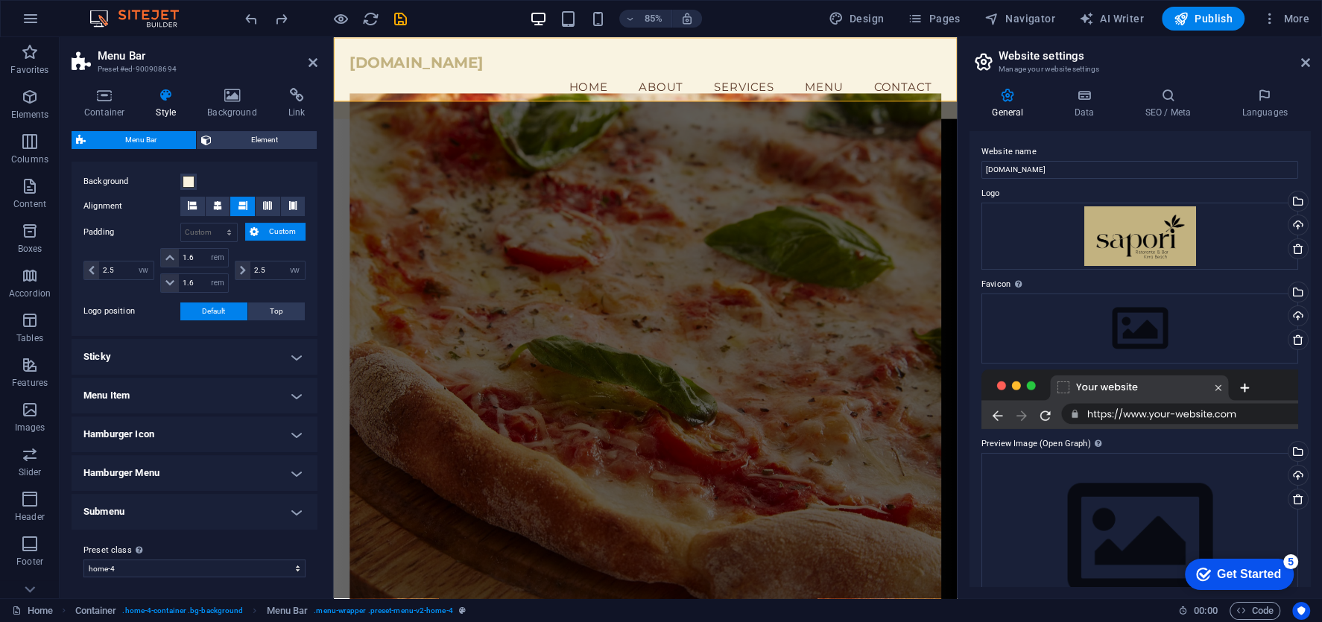
click at [179, 434] on h4 "Hamburger Icon" at bounding box center [195, 435] width 246 height 36
click at [179, 434] on h4 "Hamburger Icon" at bounding box center [195, 430] width 246 height 27
click at [165, 395] on h4 "Menu Item" at bounding box center [195, 396] width 246 height 36
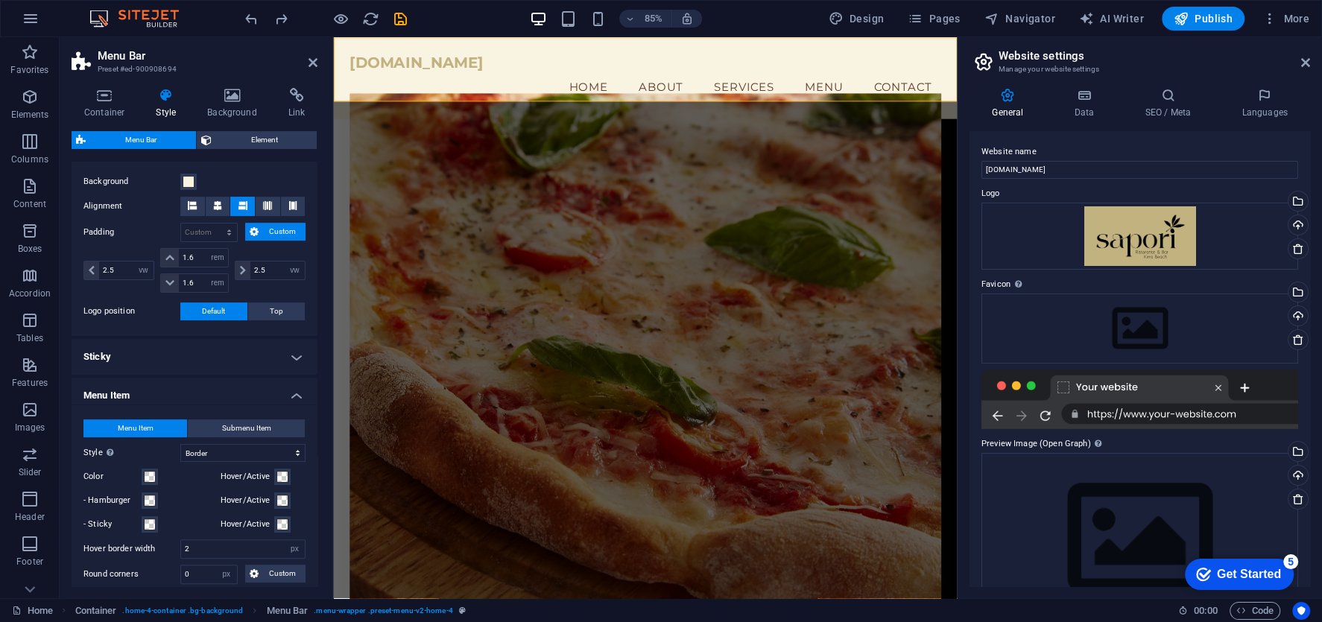
click at [165, 395] on h4 "Menu Item" at bounding box center [195, 391] width 246 height 27
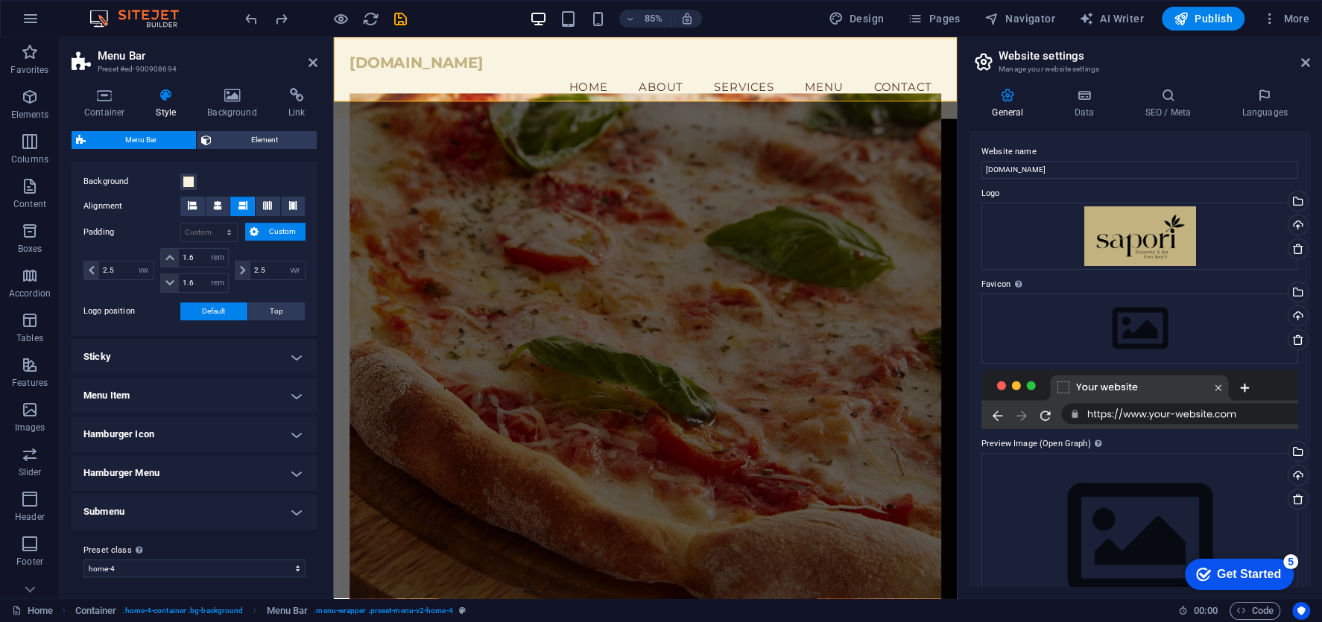
click at [165, 356] on h4 "Sticky" at bounding box center [195, 357] width 246 height 36
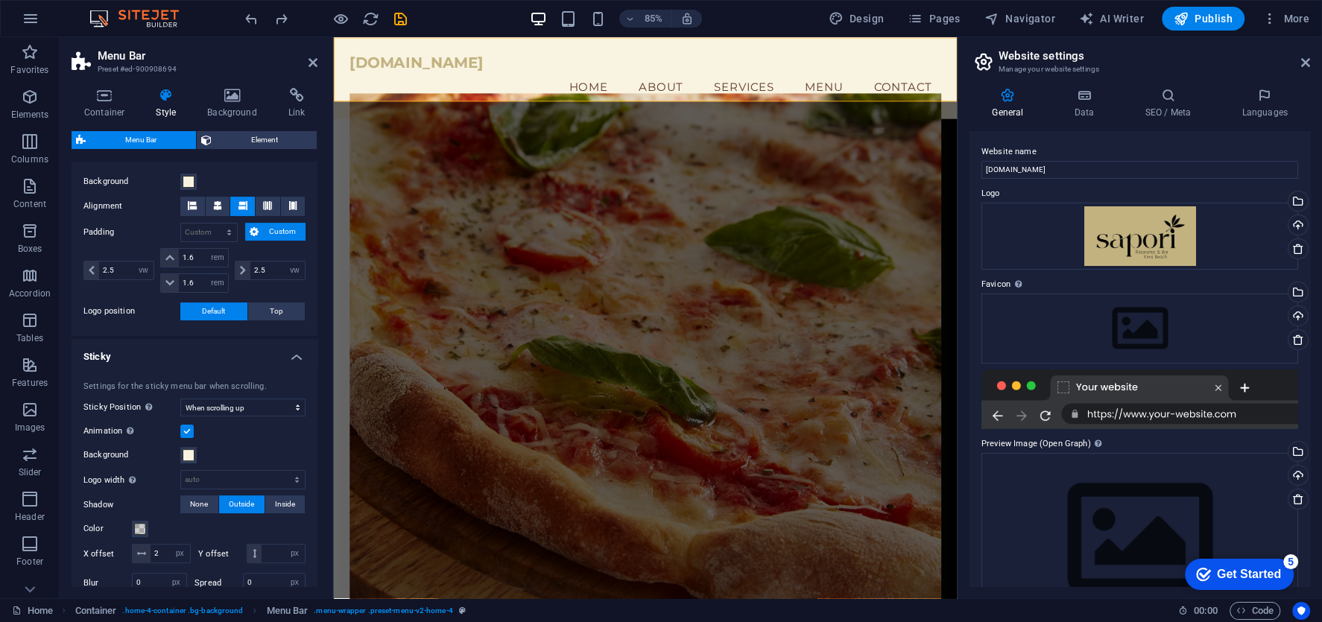
click at [165, 356] on h4 "Sticky" at bounding box center [195, 352] width 246 height 27
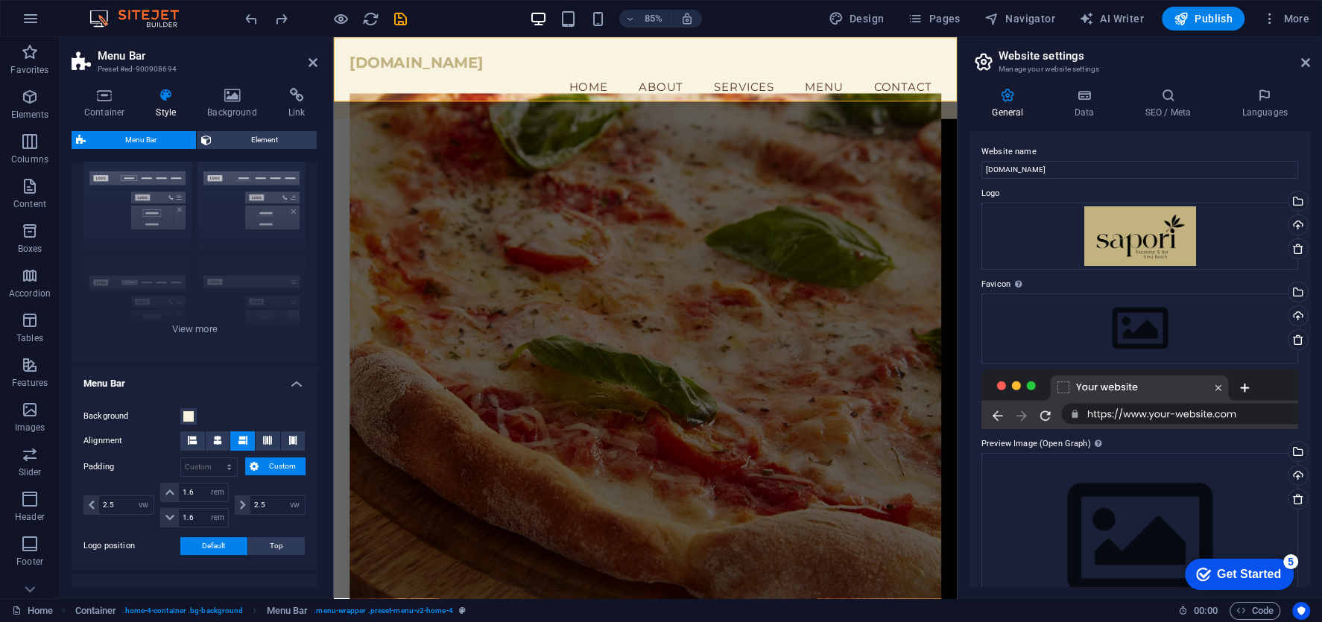
scroll to position [0, 0]
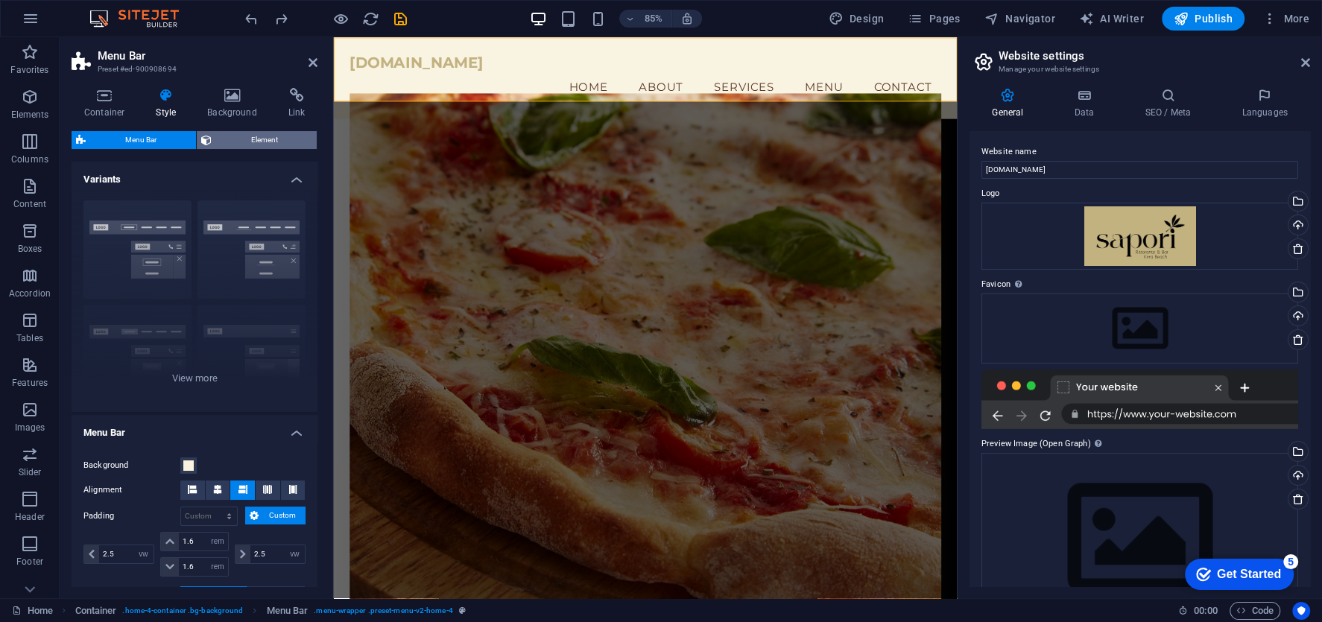
click at [227, 135] on span "Element" at bounding box center [264, 140] width 97 height 18
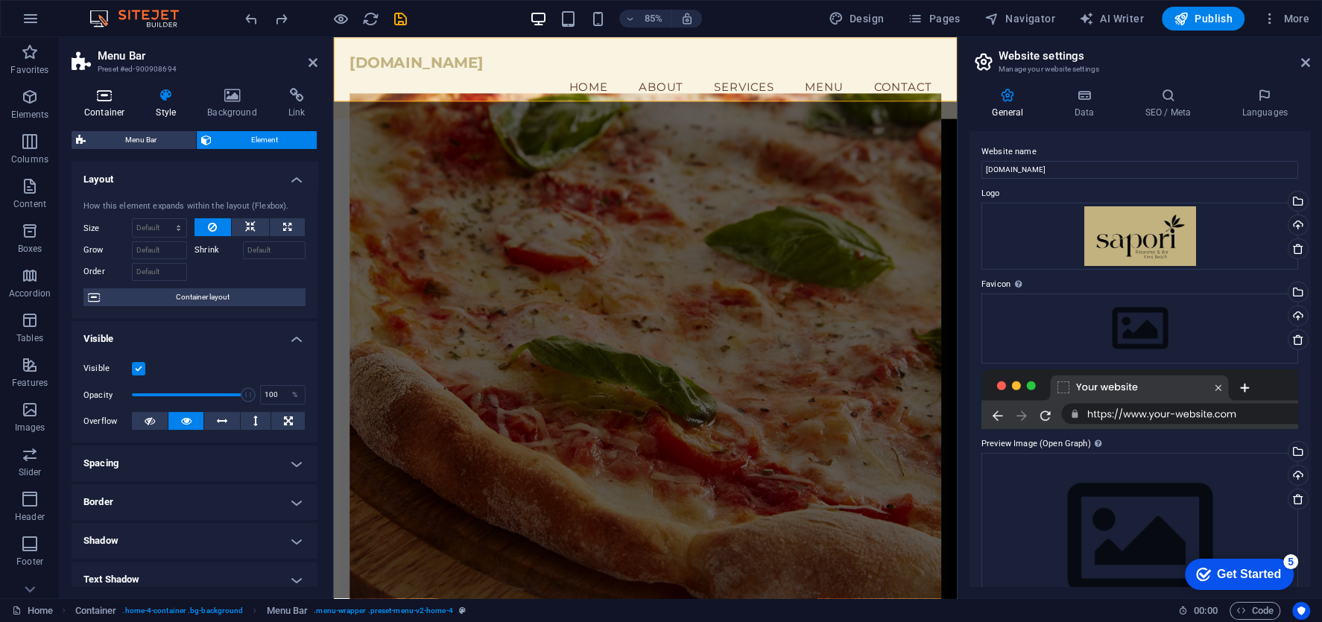
click at [98, 104] on h4 "Container" at bounding box center [108, 103] width 72 height 31
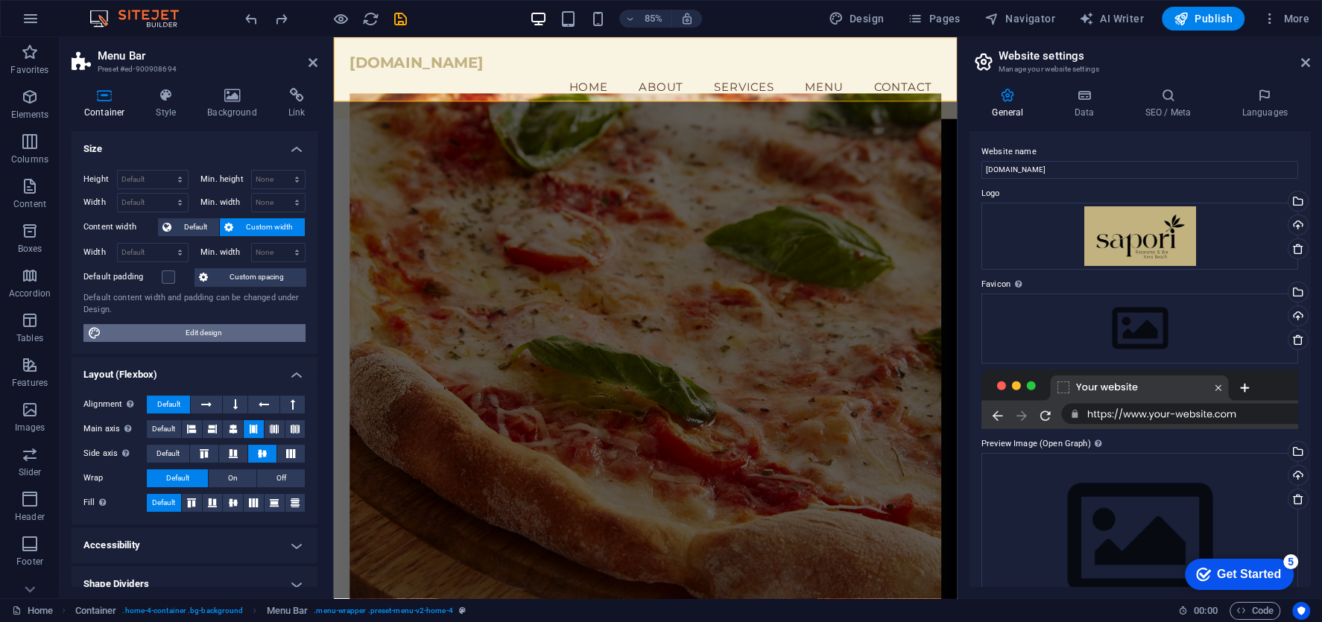
click at [209, 327] on span "Edit design" at bounding box center [203, 333] width 195 height 18
select select "rem"
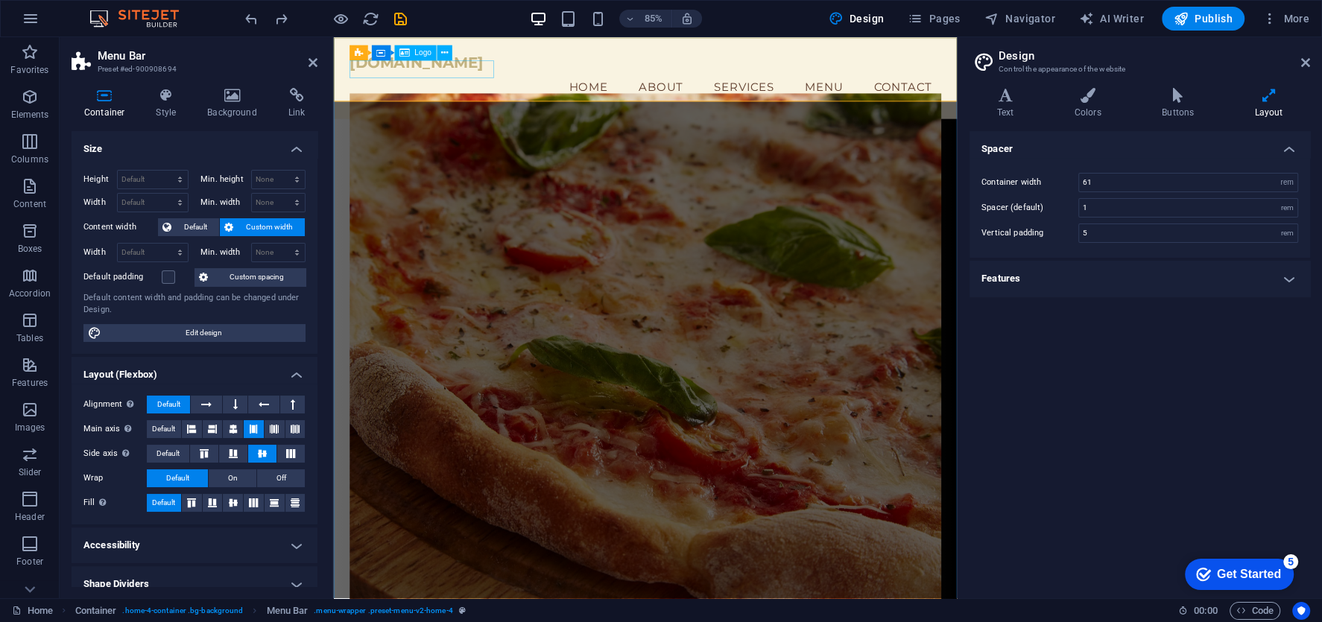
click at [500, 74] on div "[DOMAIN_NAME]" at bounding box center [700, 67] width 697 height 21
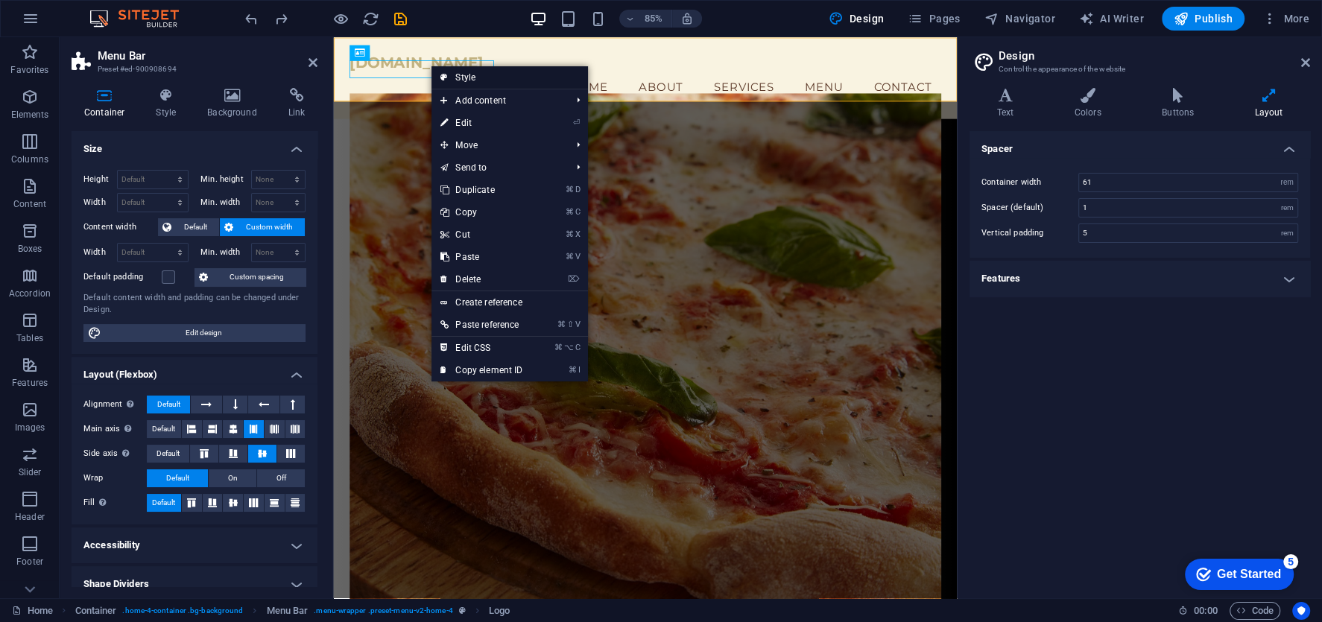
click at [457, 75] on link "Style" at bounding box center [509, 77] width 156 height 22
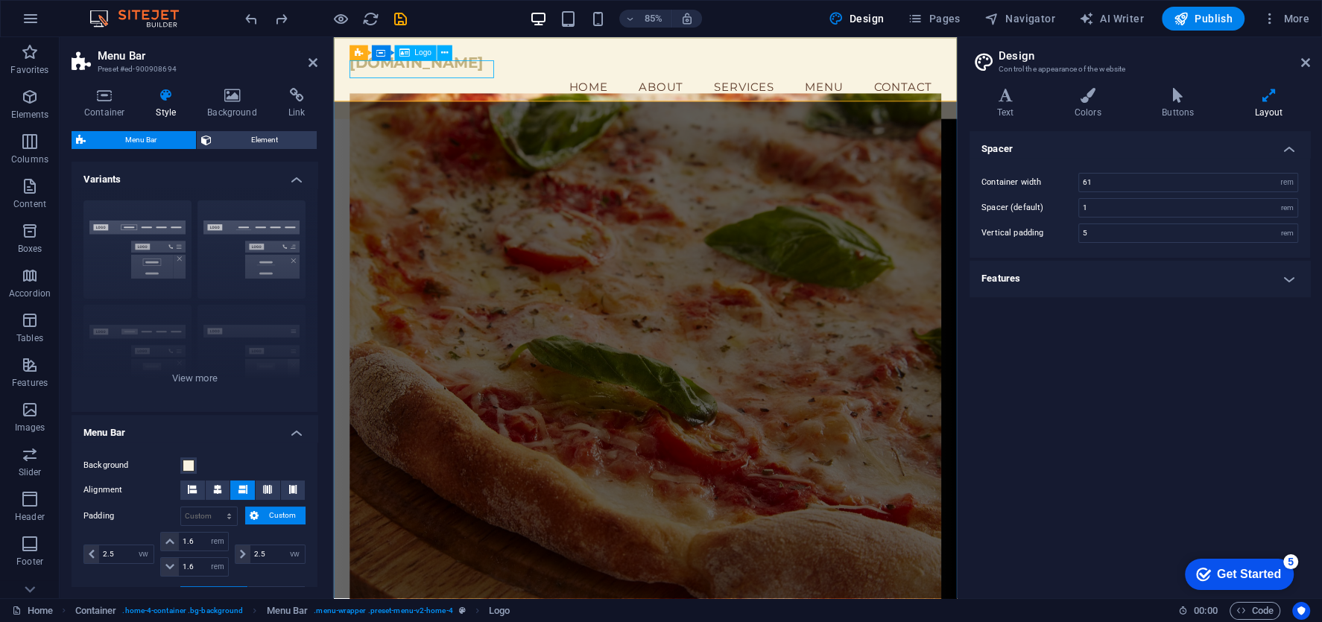
click at [412, 54] on div "Logo" at bounding box center [415, 52] width 42 height 15
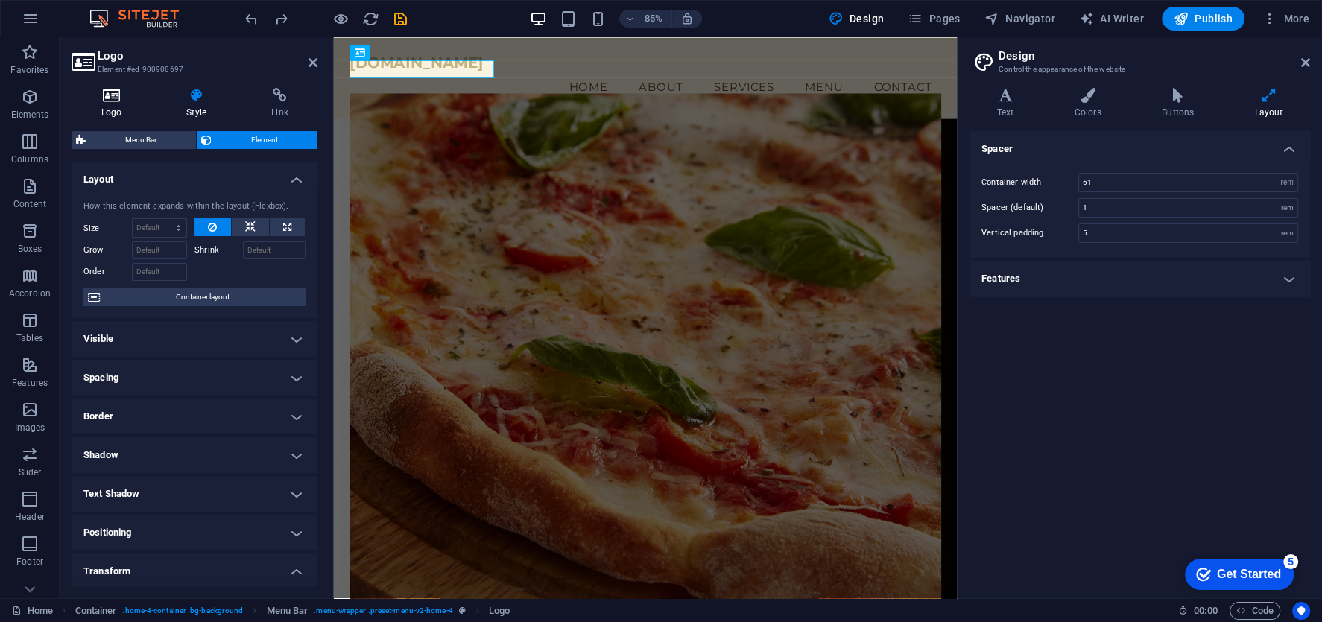
click at [99, 103] on h4 "Logo" at bounding box center [115, 103] width 86 height 31
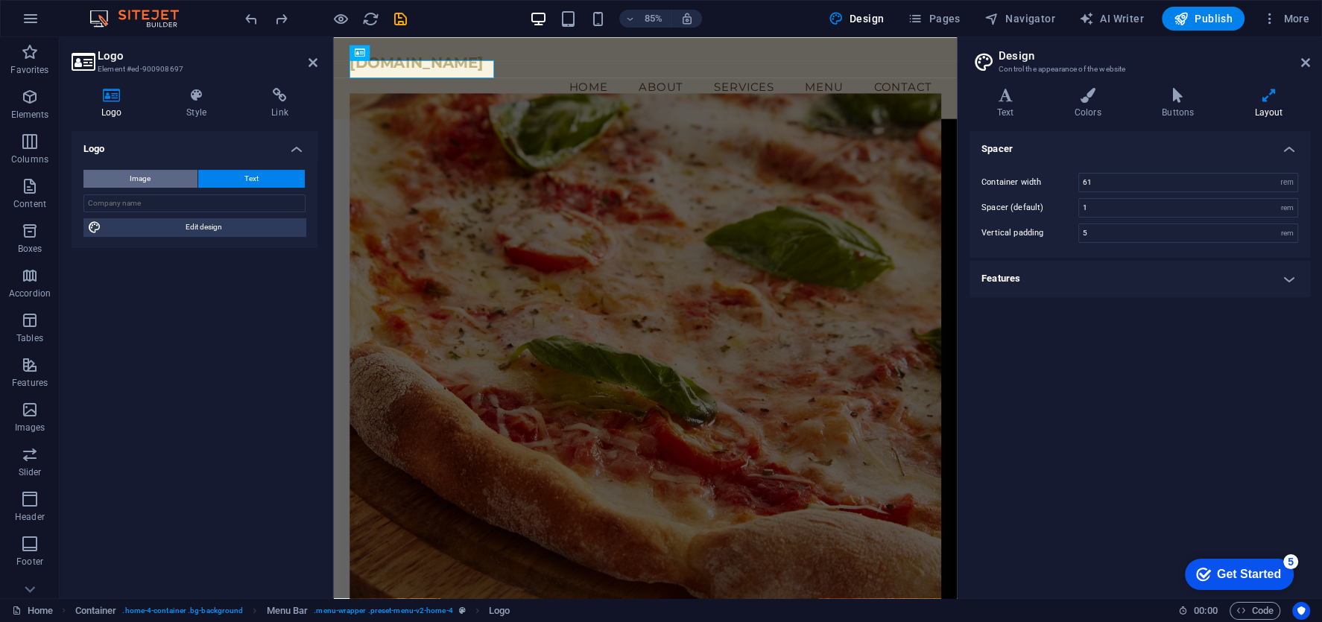
click at [173, 180] on button "Image" at bounding box center [140, 179] width 114 height 18
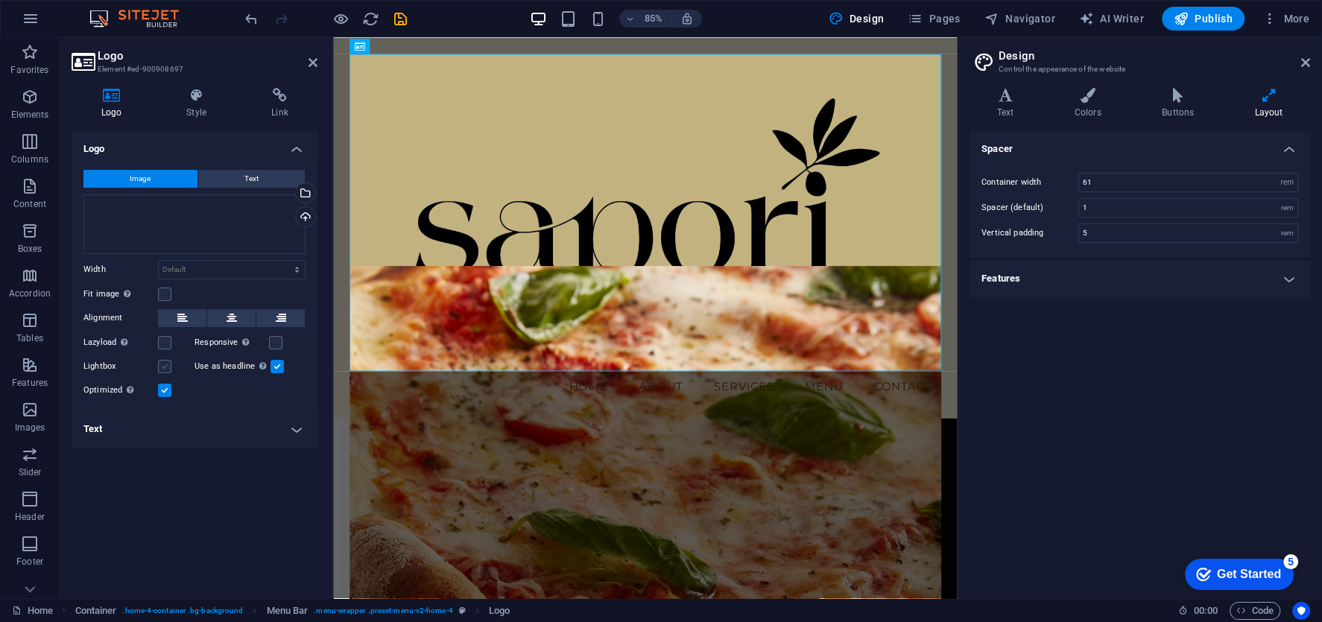
click at [161, 364] on label at bounding box center [164, 366] width 13 height 13
click at [0, 0] on input "Lightbox" at bounding box center [0, 0] width 0 height 0
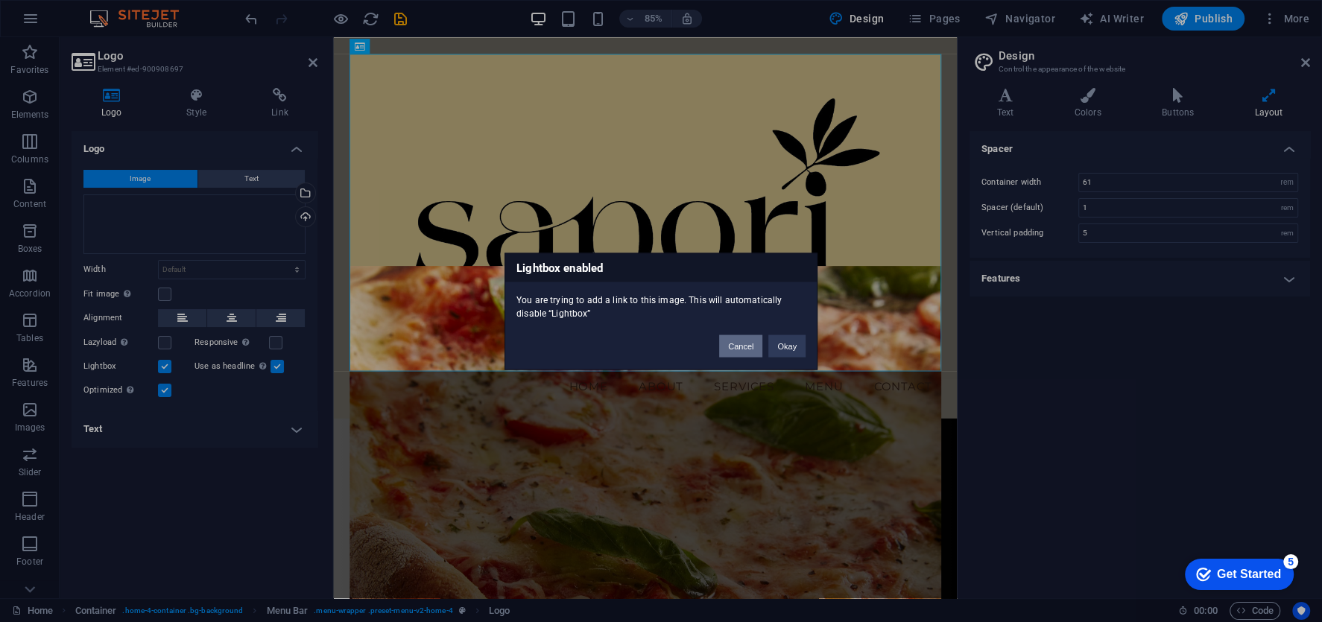
click at [754, 349] on button "Cancel" at bounding box center [740, 346] width 43 height 22
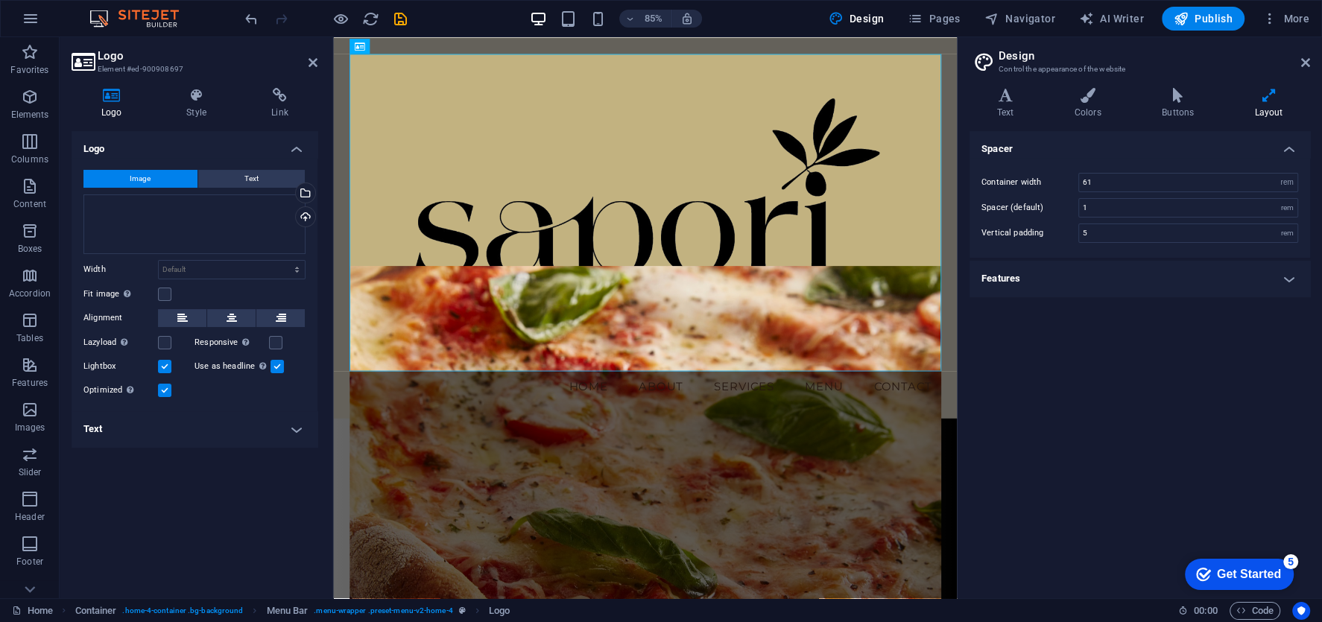
click at [165, 364] on label at bounding box center [164, 366] width 13 height 13
click at [0, 0] on input "Lightbox" at bounding box center [0, 0] width 0 height 0
click at [180, 311] on icon at bounding box center [182, 318] width 10 height 18
click at [191, 314] on button at bounding box center [182, 318] width 48 height 18
click at [239, 274] on select "Default auto px rem % em vh vw" at bounding box center [232, 270] width 146 height 18
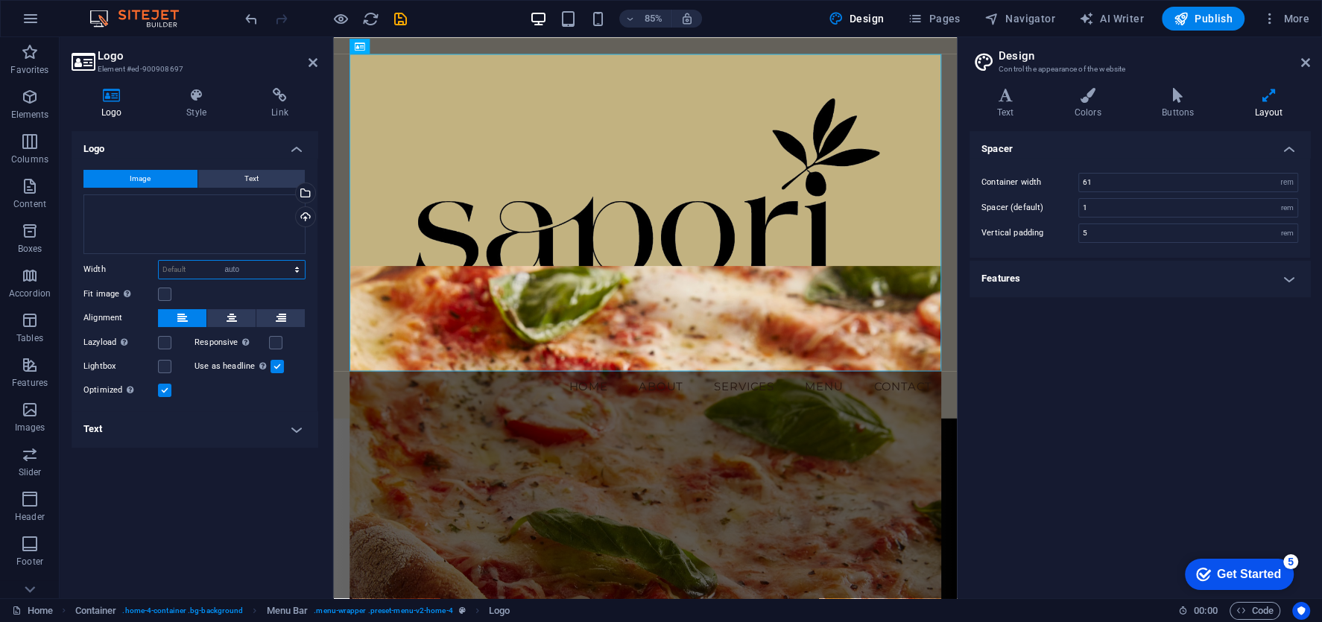
click at [159, 261] on select "Default auto px rem % em vh vw" at bounding box center [232, 270] width 146 height 18
select select "DISABLED_OPTION_VALUE"
click at [169, 291] on label at bounding box center [164, 294] width 13 height 13
click at [0, 0] on input "Fit image Automatically fit image to a fixed width and height" at bounding box center [0, 0] width 0 height 0
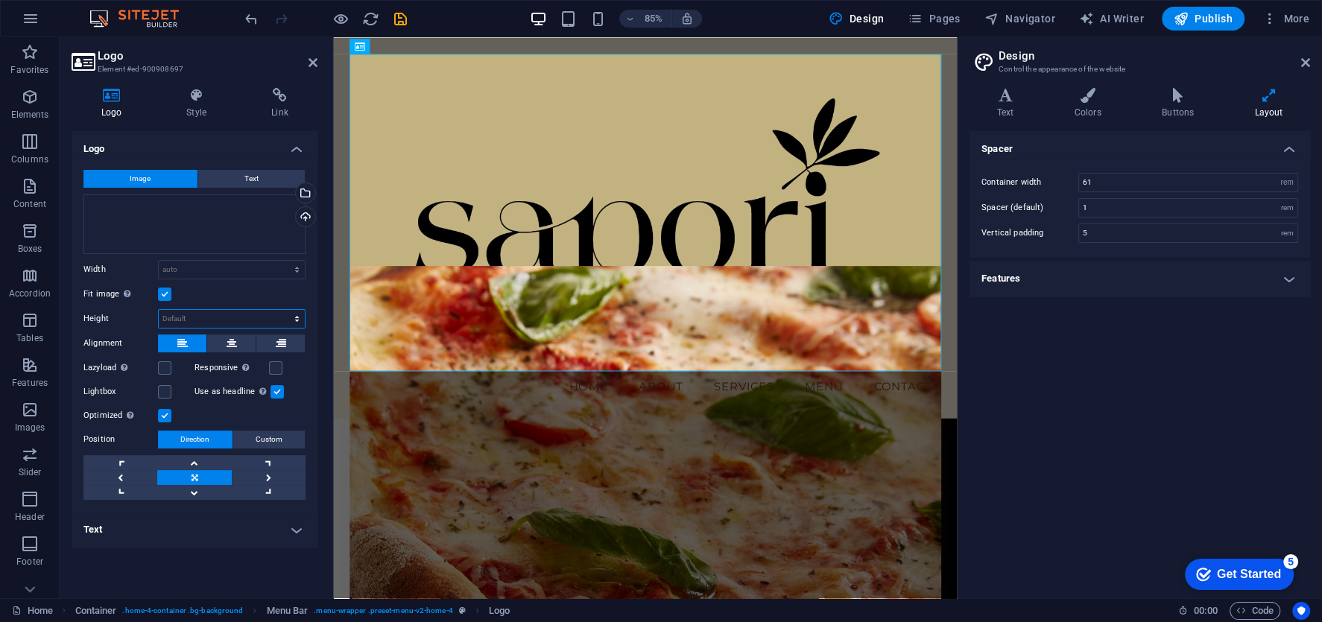
click at [186, 316] on select "Default auto px" at bounding box center [232, 319] width 146 height 18
click at [159, 310] on select "Default auto px" at bounding box center [232, 319] width 146 height 18
click at [184, 319] on select "Default auto px" at bounding box center [232, 319] width 146 height 18
click at [159, 310] on select "Default auto px" at bounding box center [232, 319] width 146 height 18
click at [195, 324] on select "Default auto px" at bounding box center [232, 319] width 146 height 18
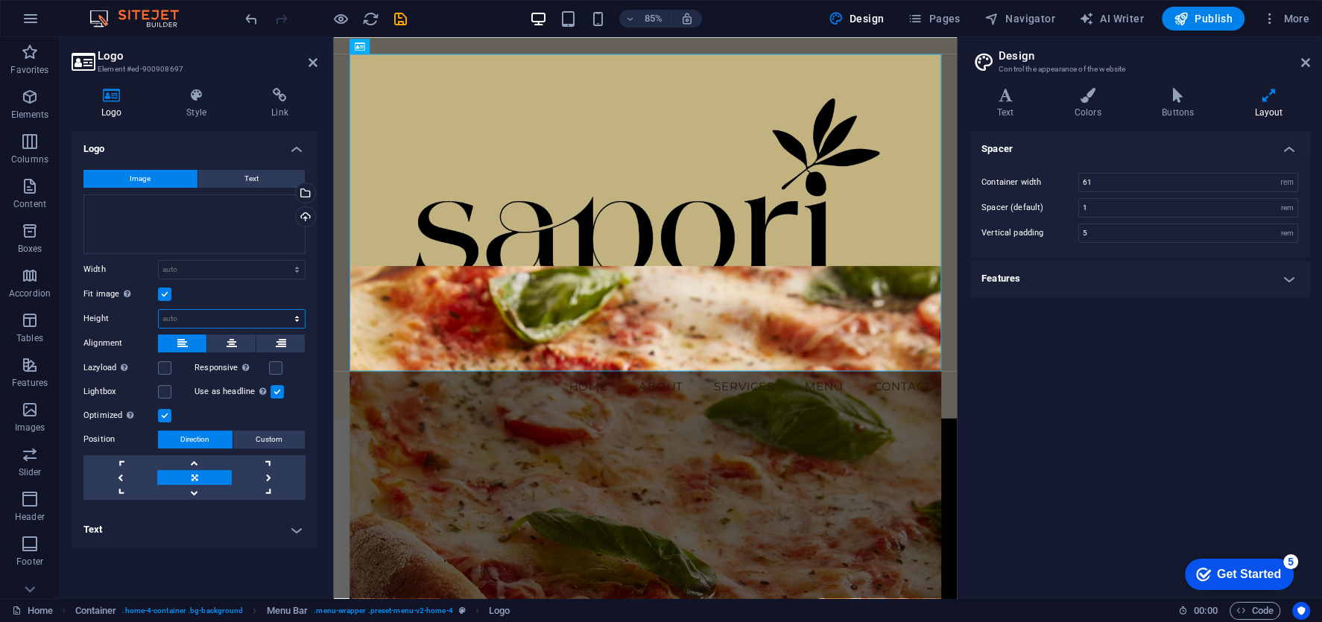
select select "px"
click at [285, 310] on select "Default auto px" at bounding box center [232, 319] width 146 height 18
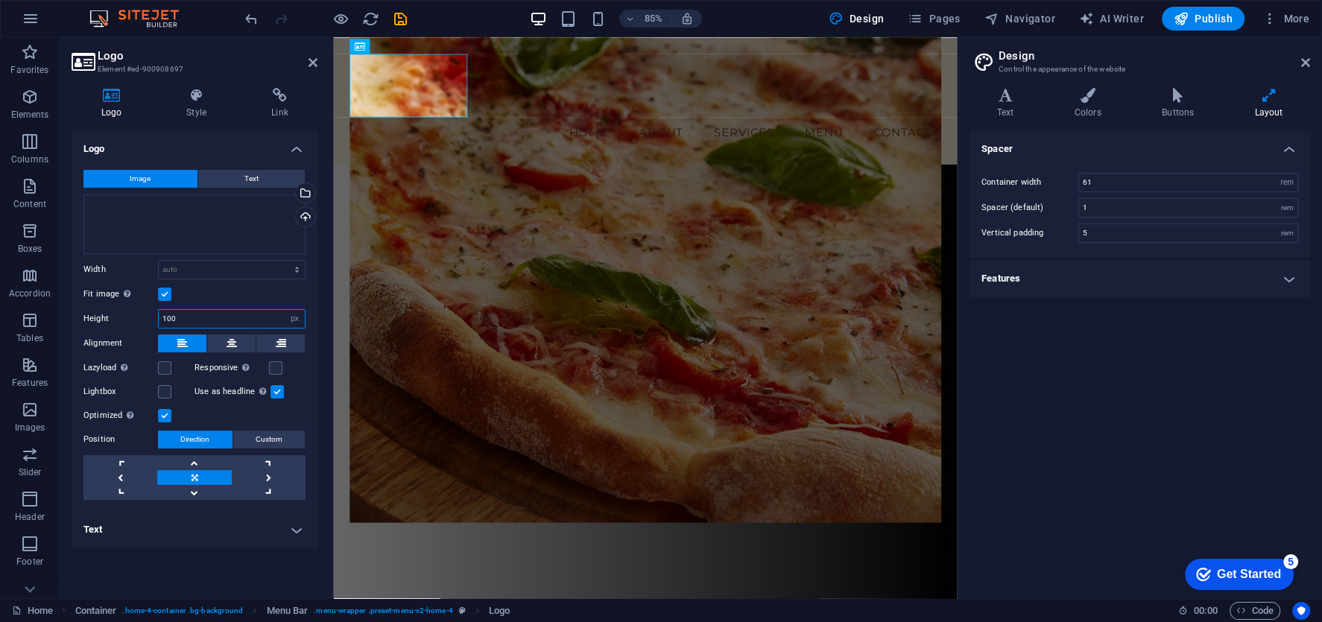
click at [176, 311] on input "100" at bounding box center [232, 319] width 146 height 18
type input "60"
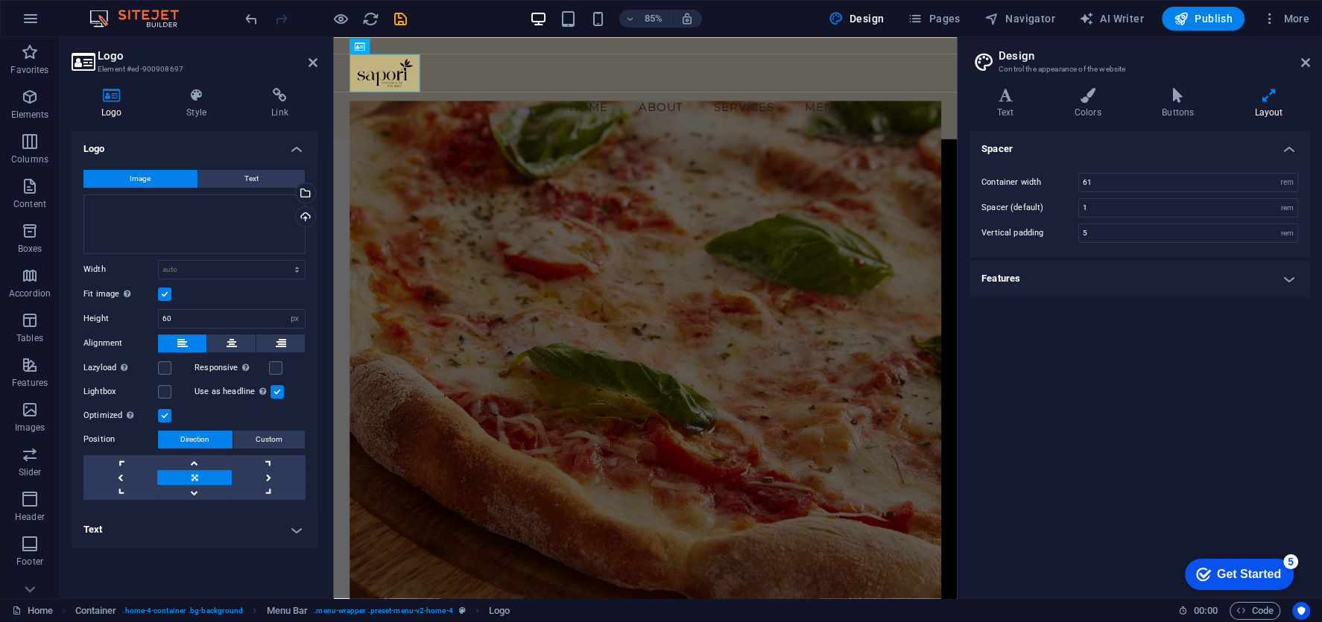
click at [241, 535] on h4 "Text" at bounding box center [195, 530] width 246 height 36
click at [532, 124] on figure at bounding box center [700, 412] width 697 height 601
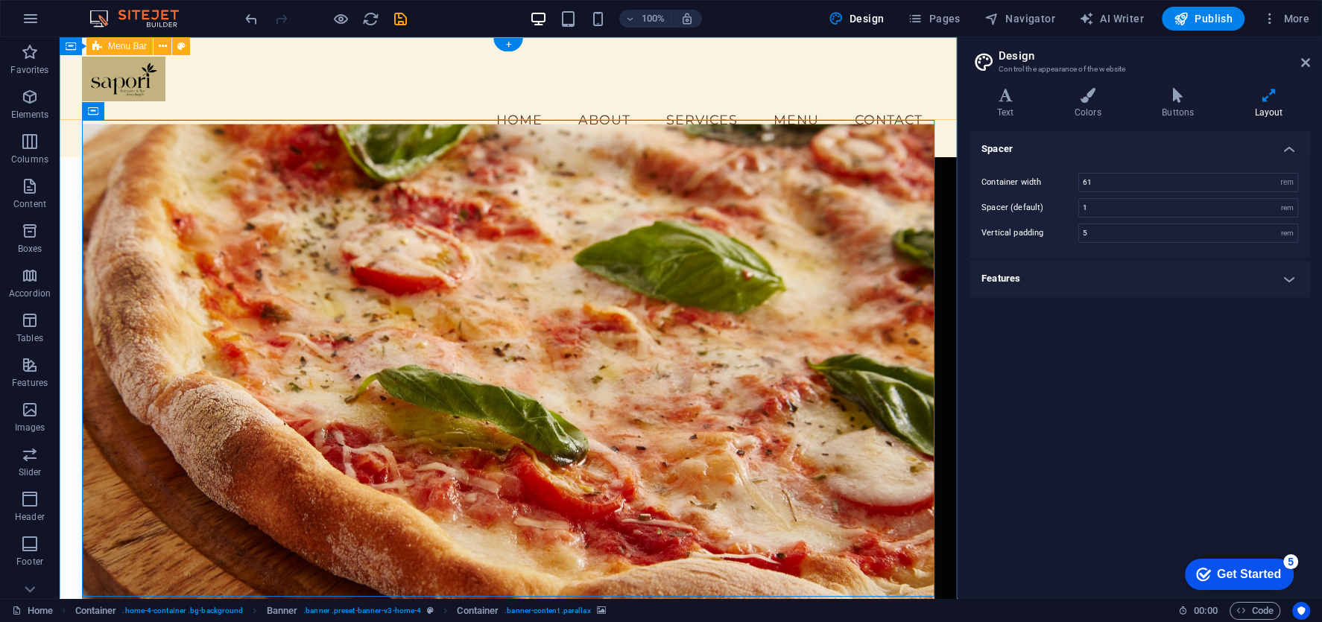
click at [287, 104] on div "Menu Home About Services Menu Contact" at bounding box center [508, 97] width 897 height 120
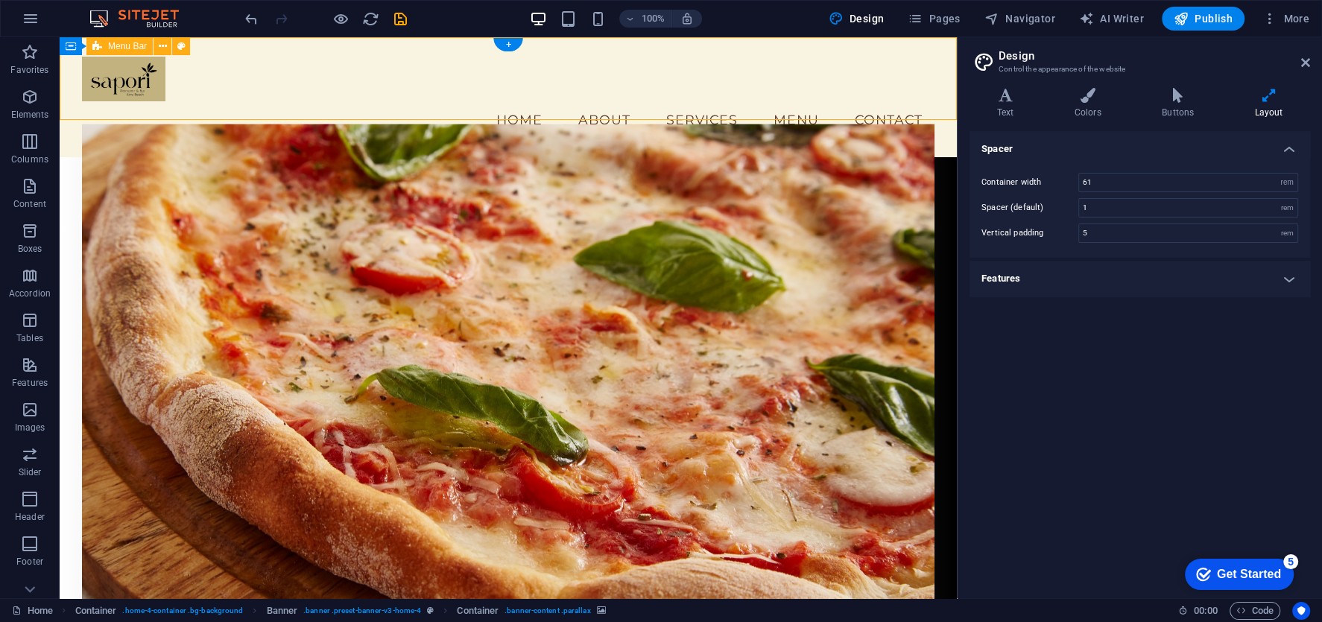
click at [287, 104] on div "Menu Home About Services Menu Contact" at bounding box center [508, 97] width 897 height 120
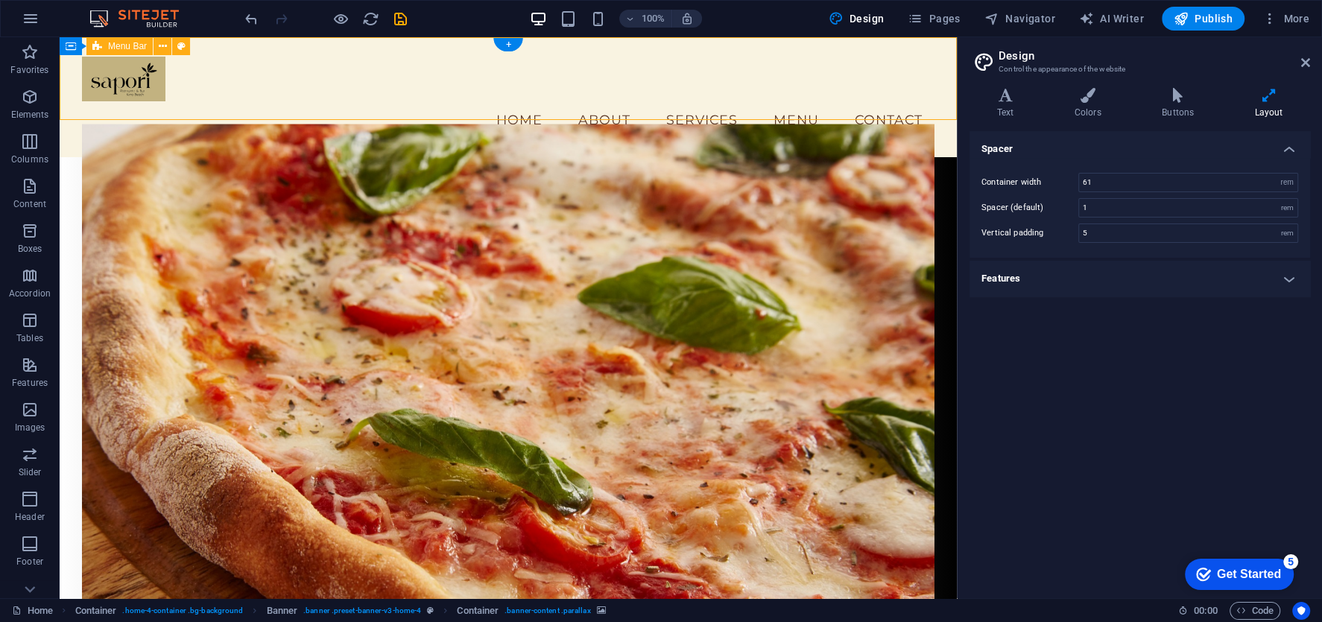
select select "vw"
select select "rem"
select select "vw"
select select "preset-menu-v2-home-4"
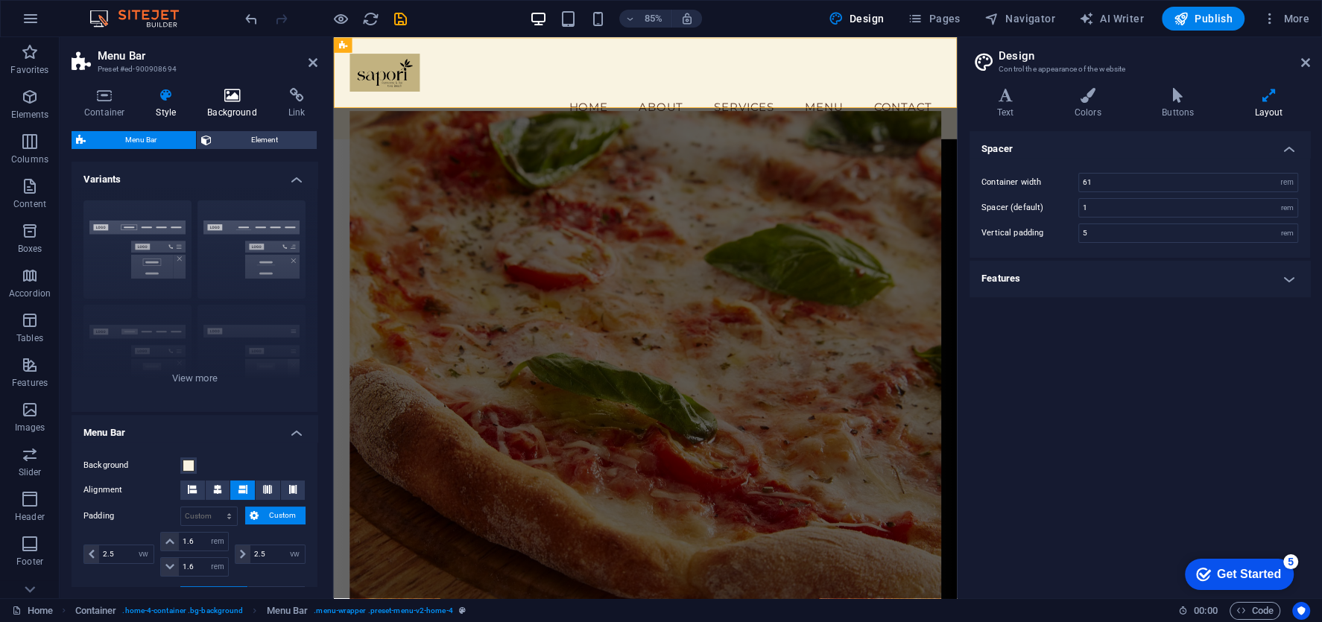
click at [222, 100] on icon at bounding box center [231, 95] width 75 height 15
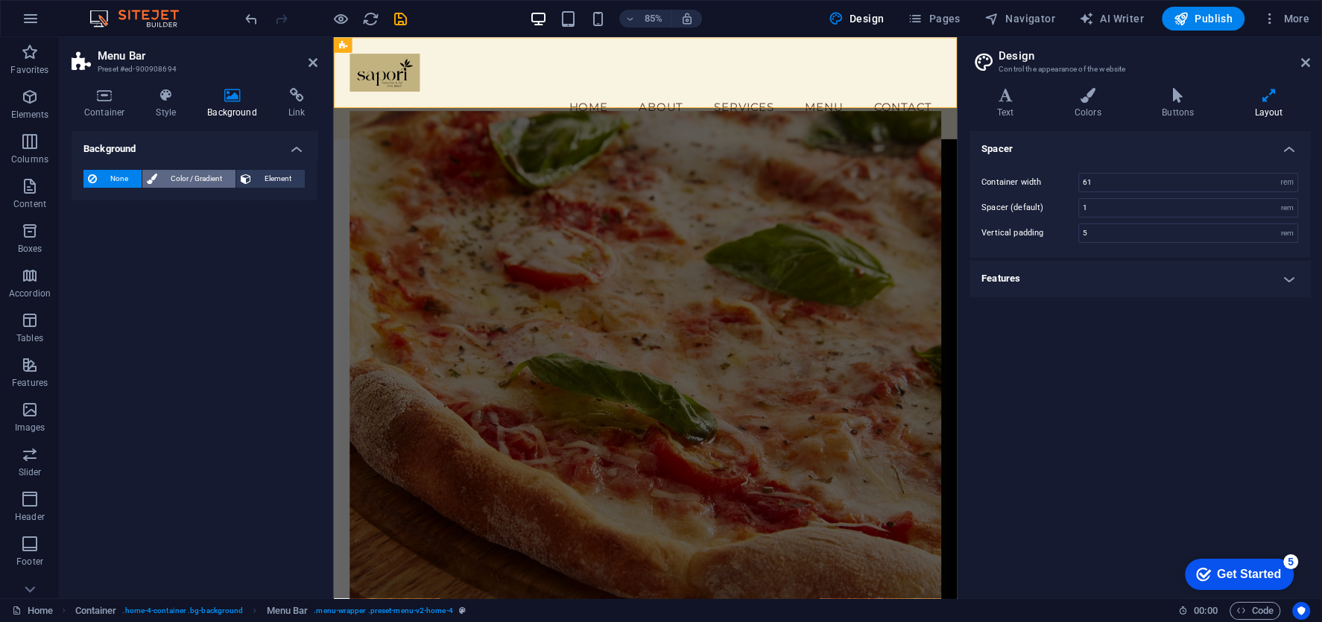
click at [197, 177] on span "Color / Gradient" at bounding box center [196, 179] width 69 height 18
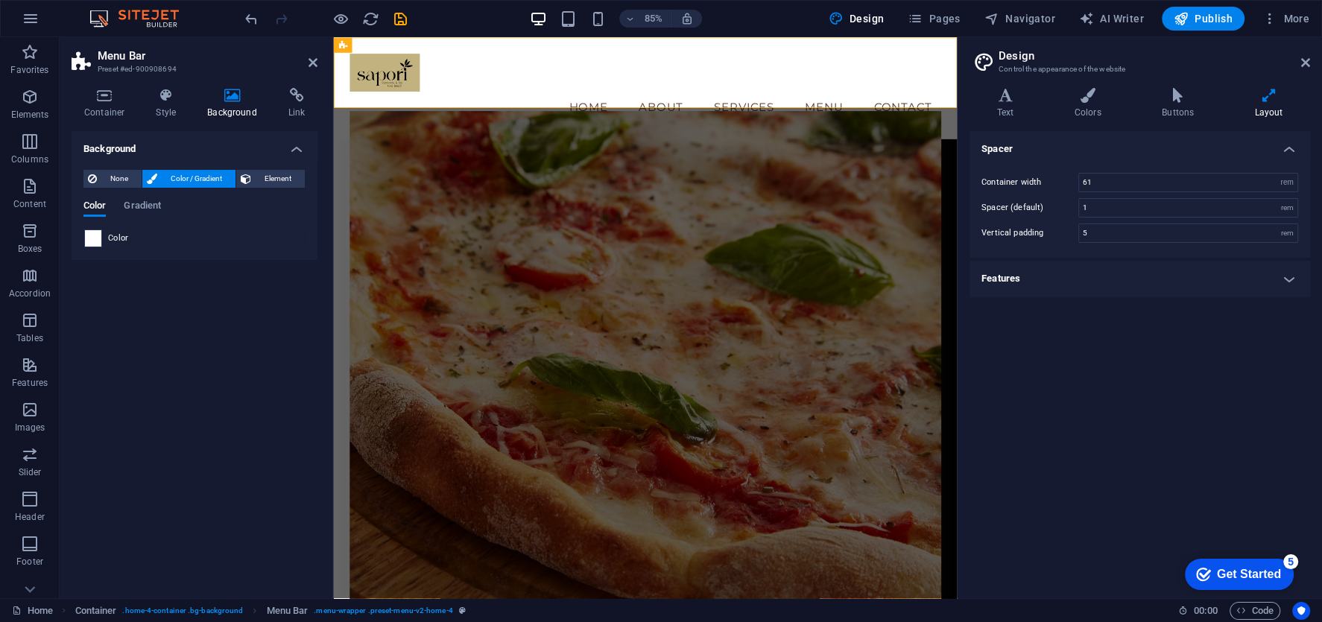
click at [91, 236] on span at bounding box center [93, 238] width 16 height 16
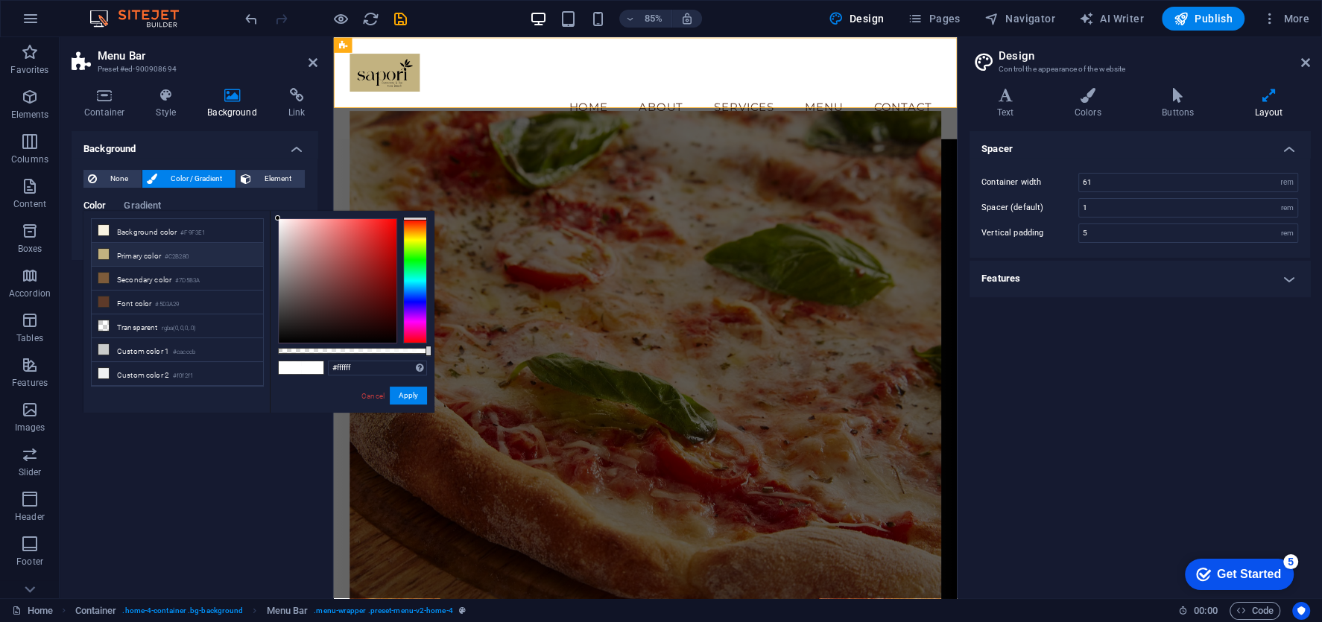
click at [110, 250] on li "Primary color #C2B280" at bounding box center [177, 255] width 171 height 24
type input "#c2b280"
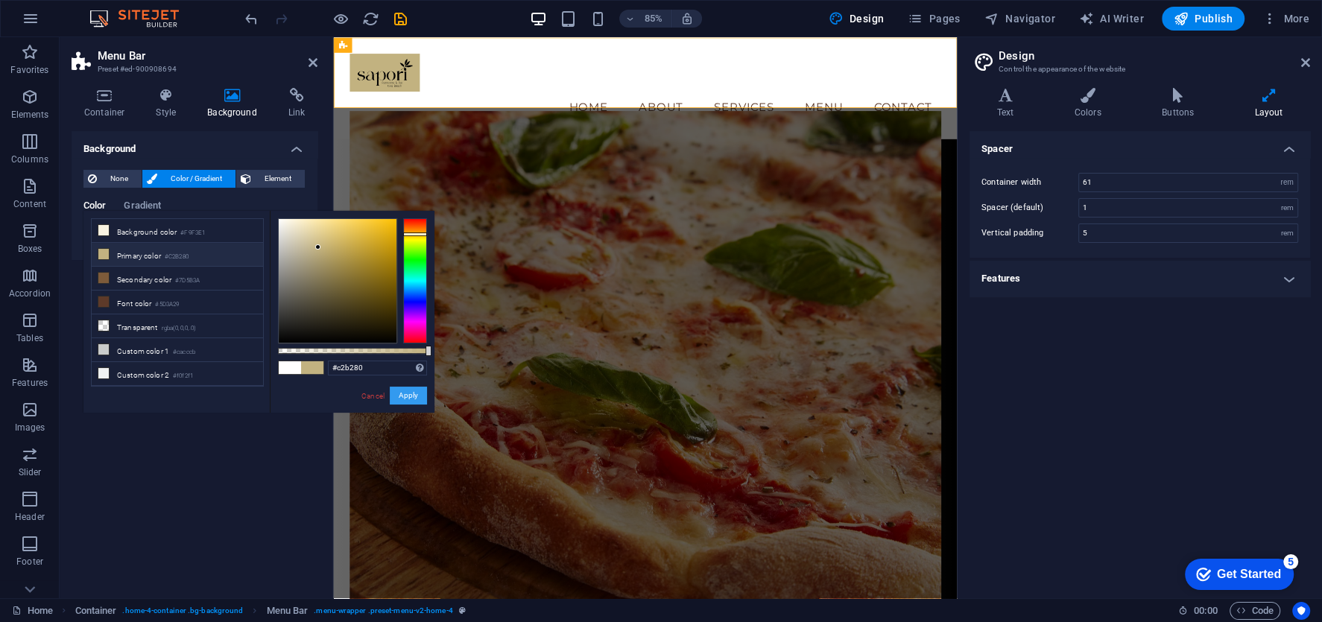
click at [418, 395] on button "Apply" at bounding box center [408, 396] width 37 height 18
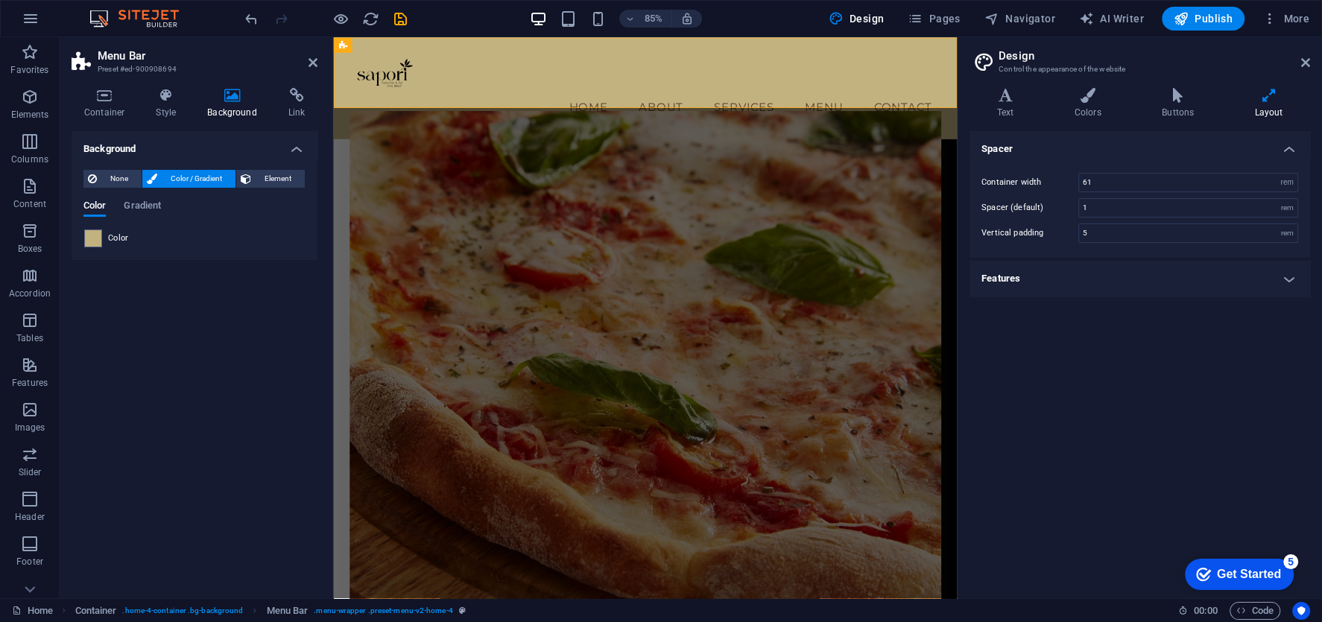
click at [899, 244] on figure at bounding box center [700, 424] width 697 height 601
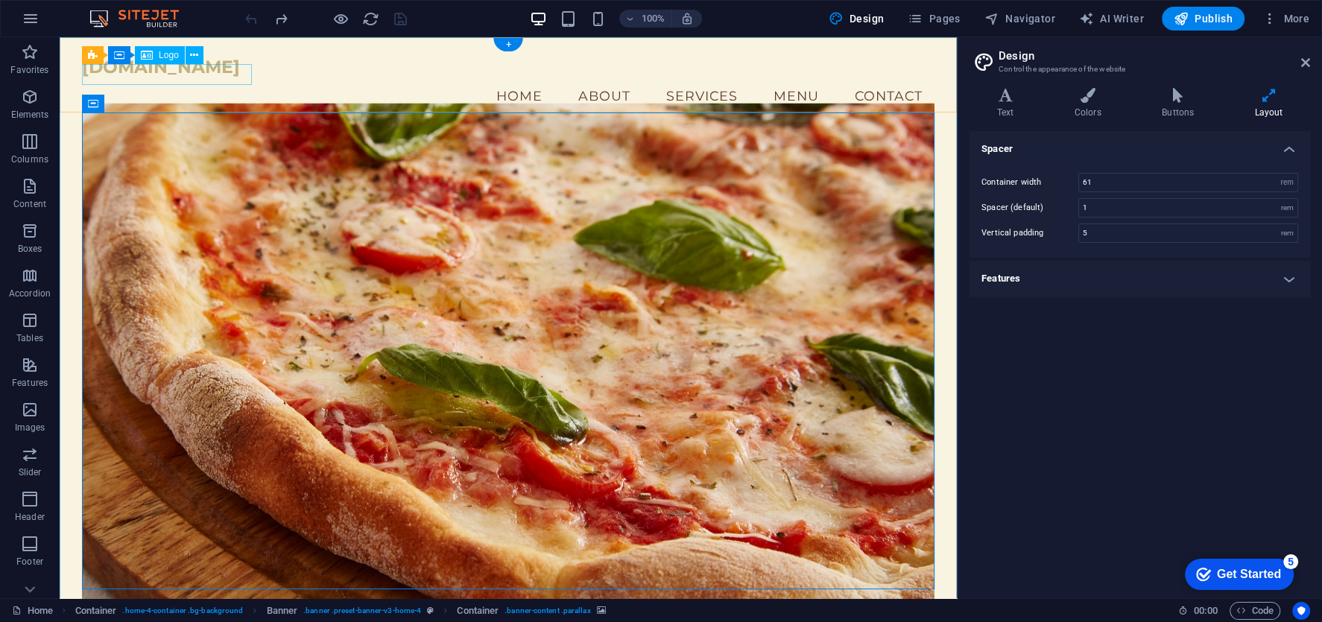
click at [154, 78] on div "[DOMAIN_NAME]" at bounding box center [508, 67] width 853 height 21
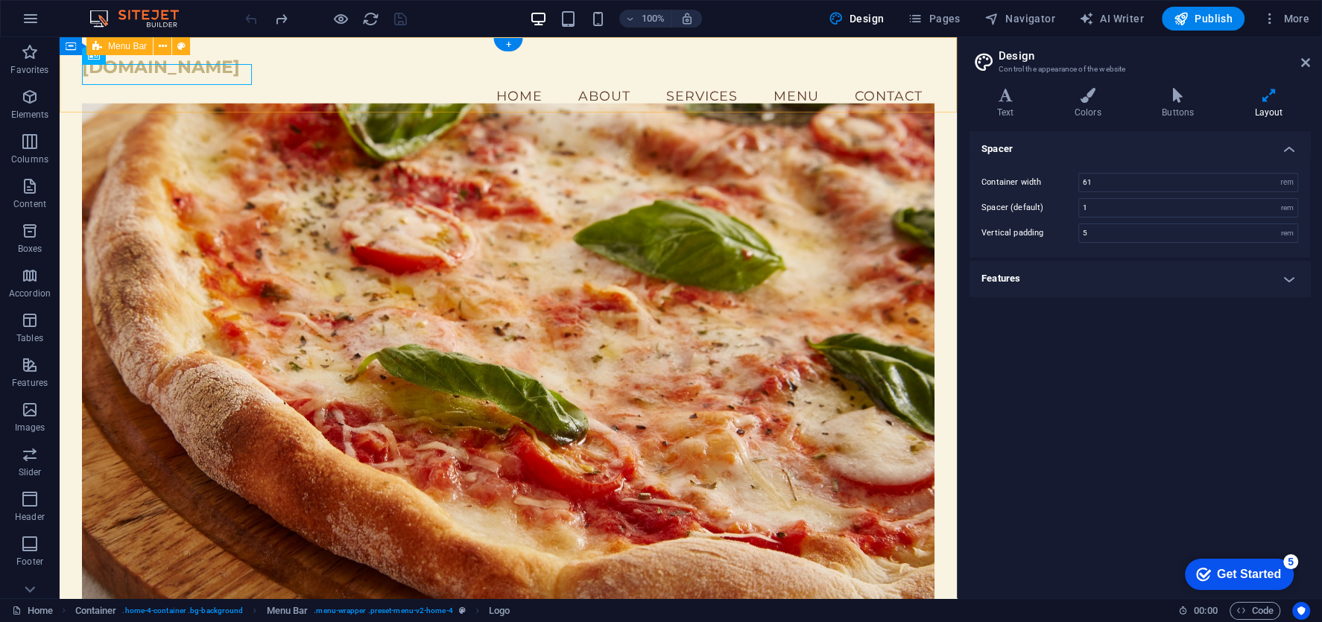
click at [157, 101] on div "saporikirra.com.au Menu Home About Services Menu Contact" at bounding box center [508, 85] width 897 height 96
click at [156, 104] on div "saporikirra.com.au Menu Home About Services Menu Contact" at bounding box center [508, 85] width 897 height 96
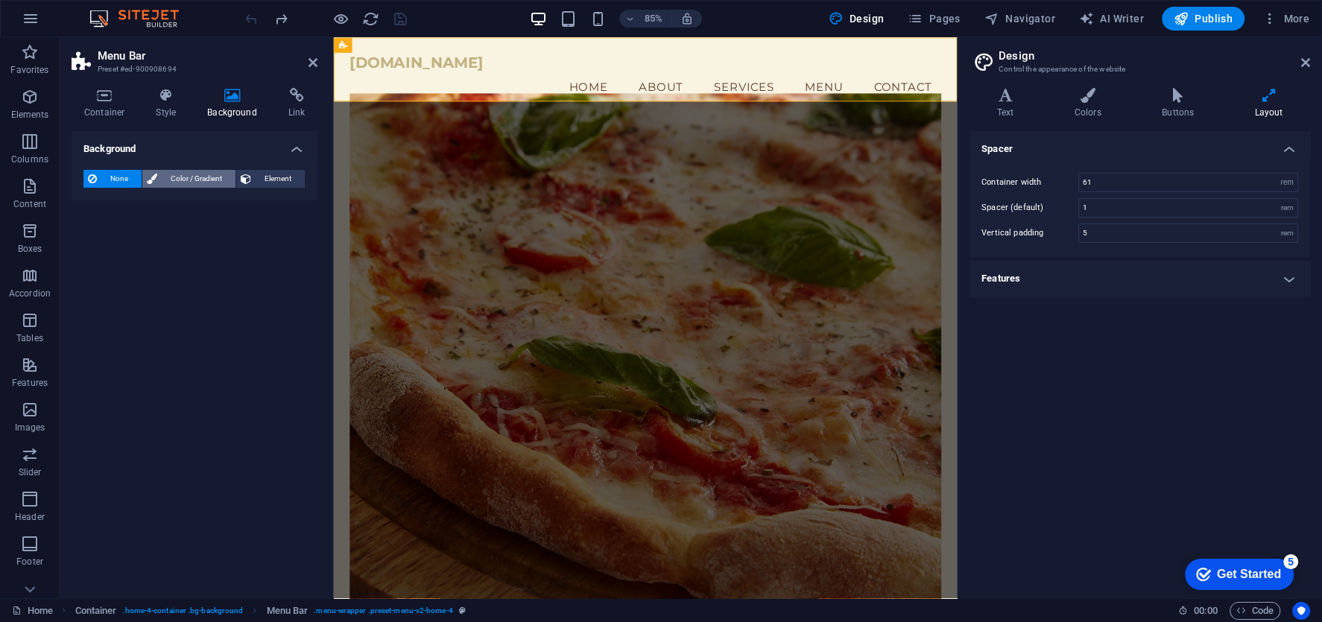
click at [187, 177] on span "Color / Gradient" at bounding box center [196, 179] width 69 height 18
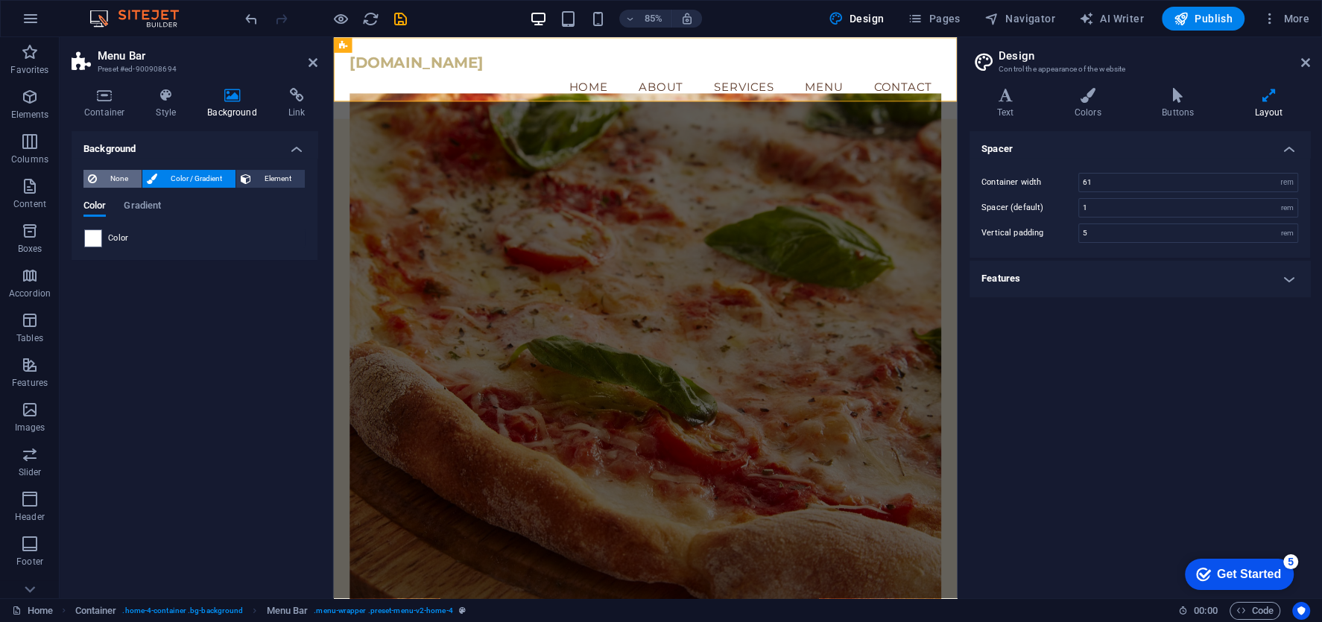
click at [131, 177] on span "None" at bounding box center [119, 179] width 36 height 18
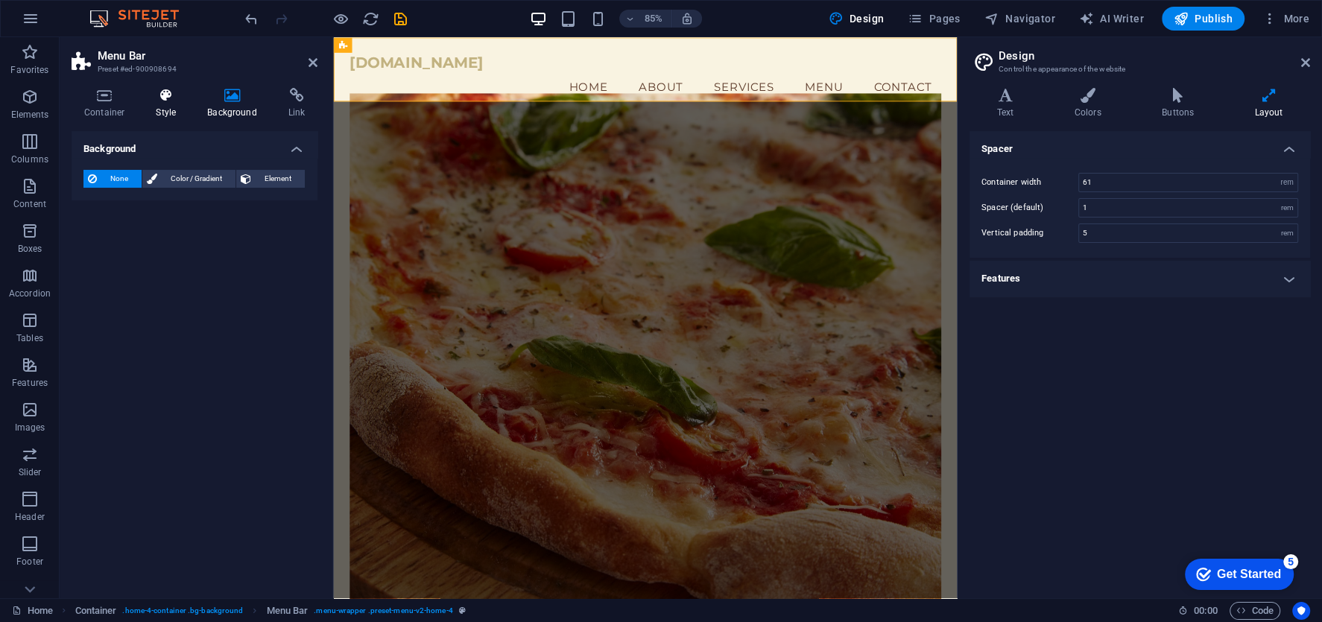
click at [152, 101] on icon at bounding box center [165, 95] width 45 height 15
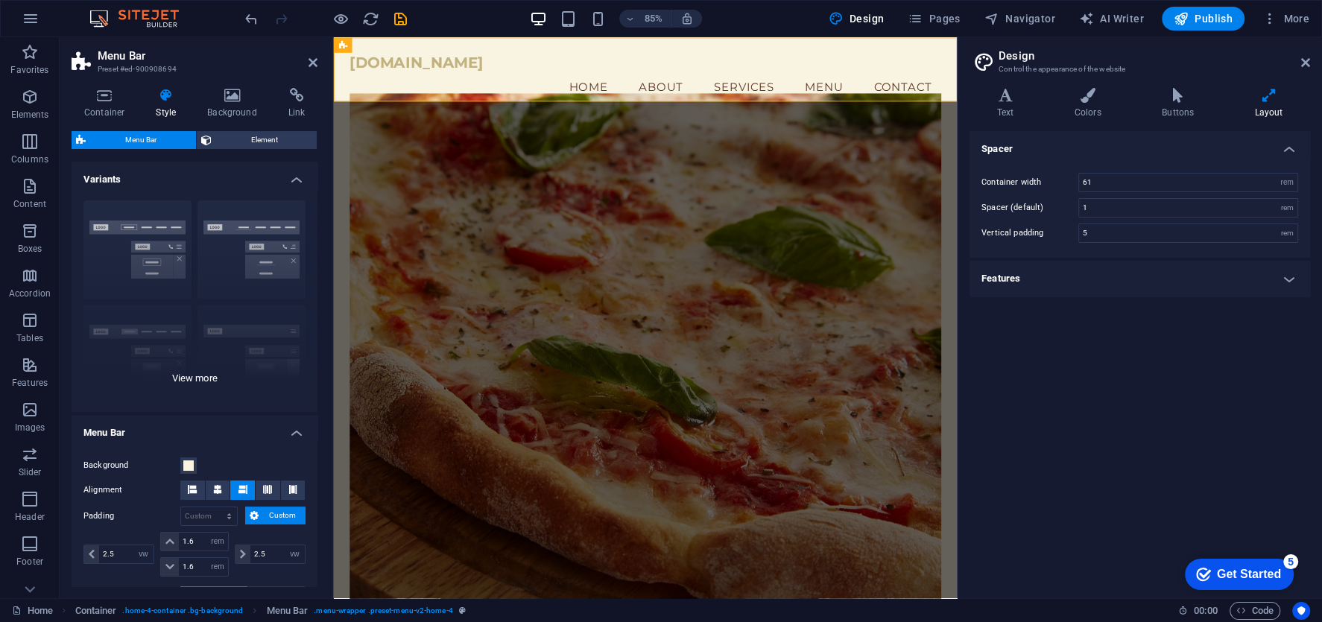
scroll to position [139, 0]
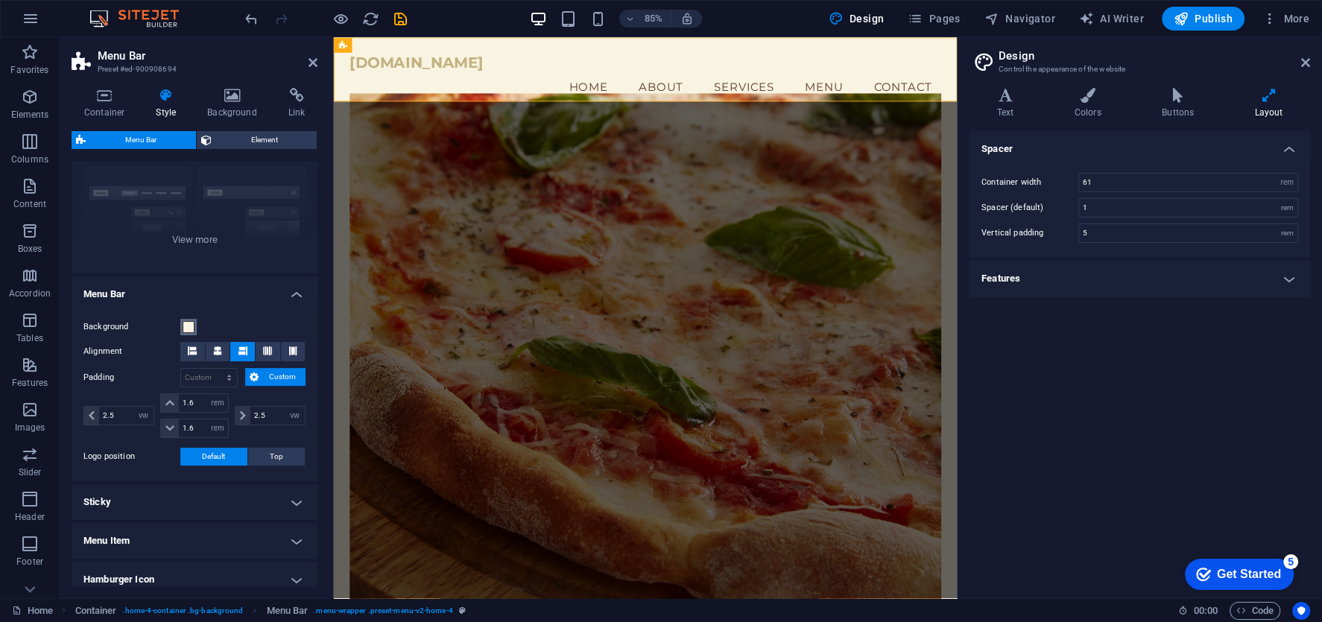
click at [187, 327] on span at bounding box center [189, 327] width 12 height 12
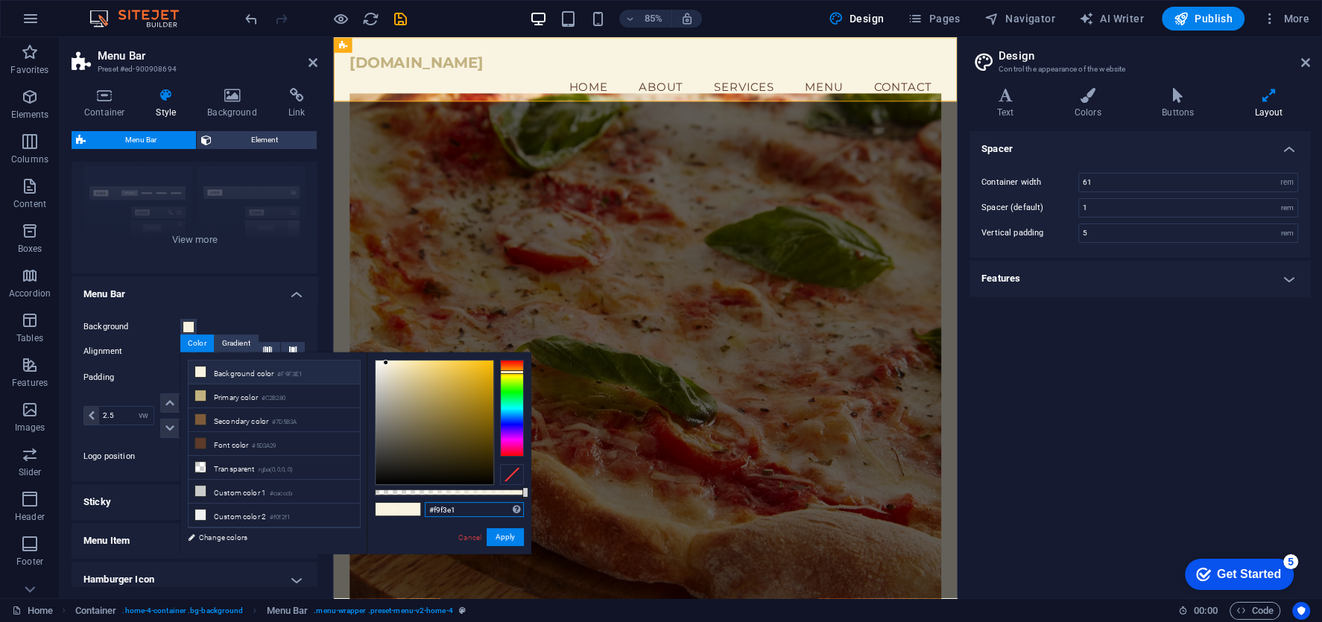
click at [450, 510] on input "#f9f3e1" at bounding box center [474, 509] width 99 height 15
click at [400, 71] on div "[DOMAIN_NAME]" at bounding box center [700, 67] width 697 height 21
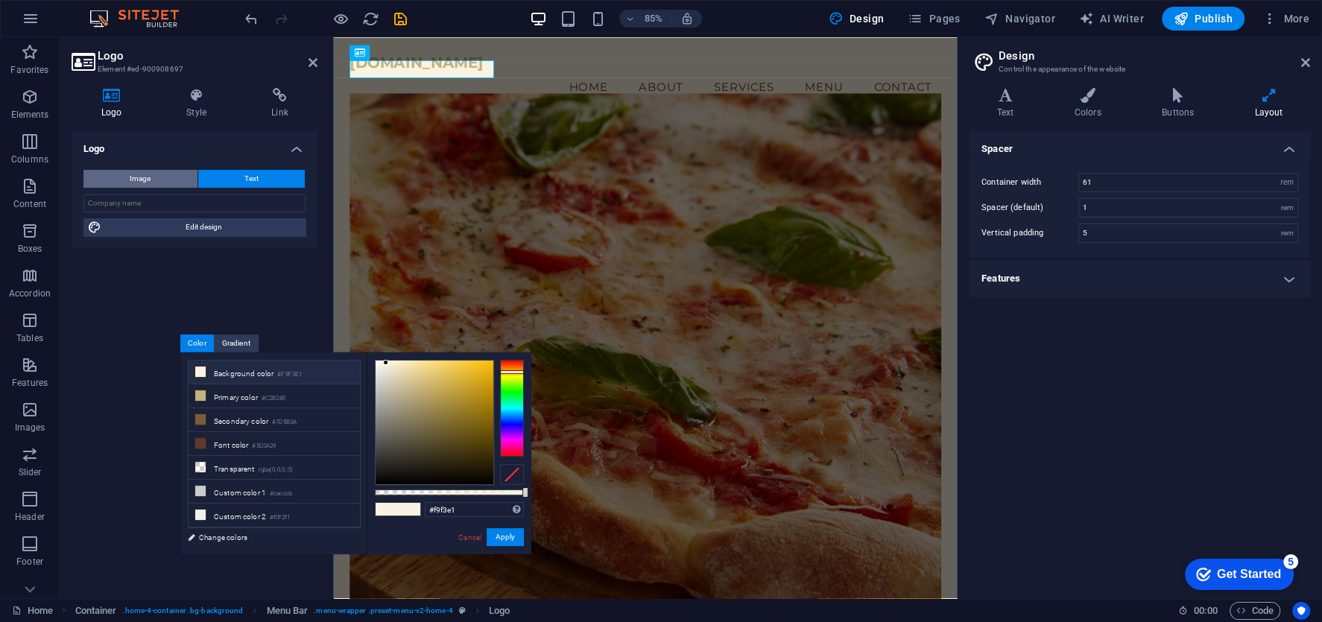
click at [150, 181] on span "Image" at bounding box center [140, 179] width 21 height 18
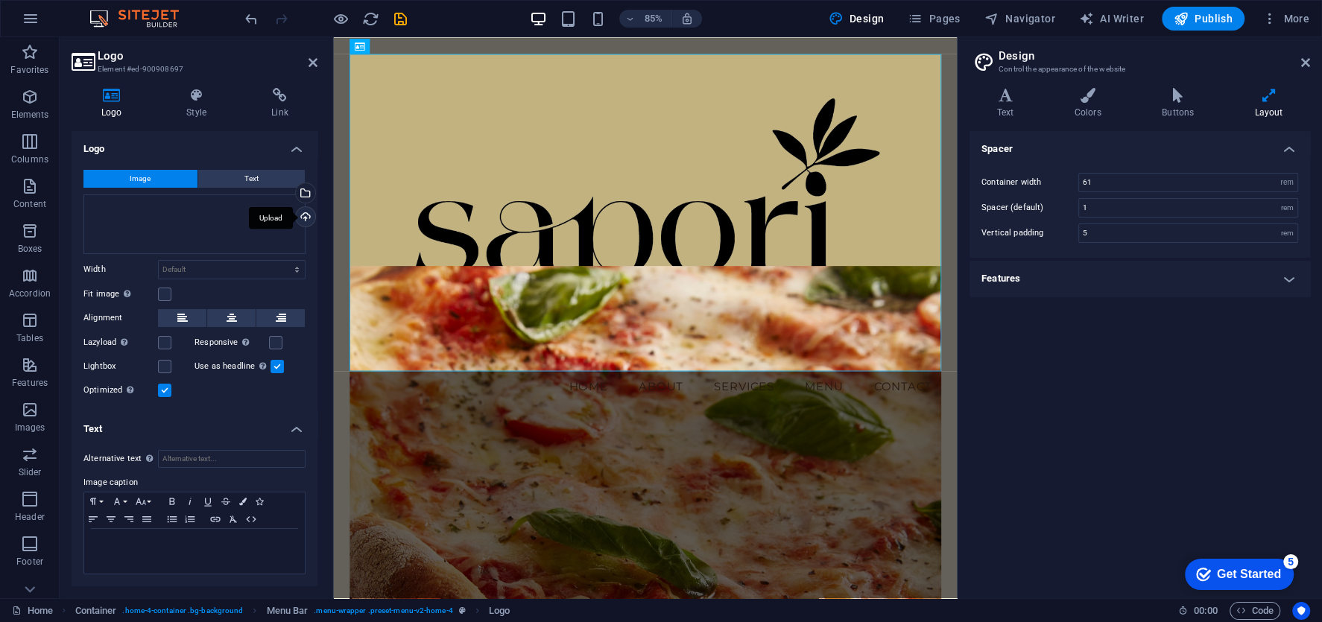
click at [307, 208] on div "Upload" at bounding box center [304, 218] width 22 height 22
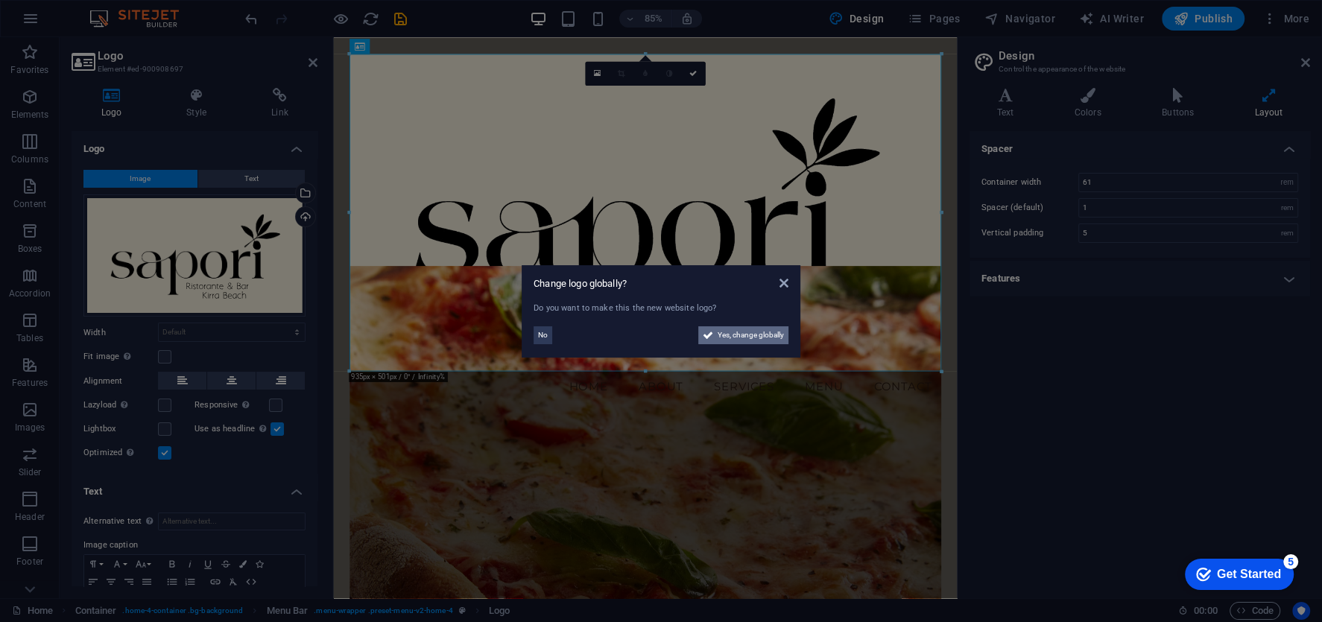
click at [756, 330] on span "Yes, change globally" at bounding box center [751, 335] width 66 height 18
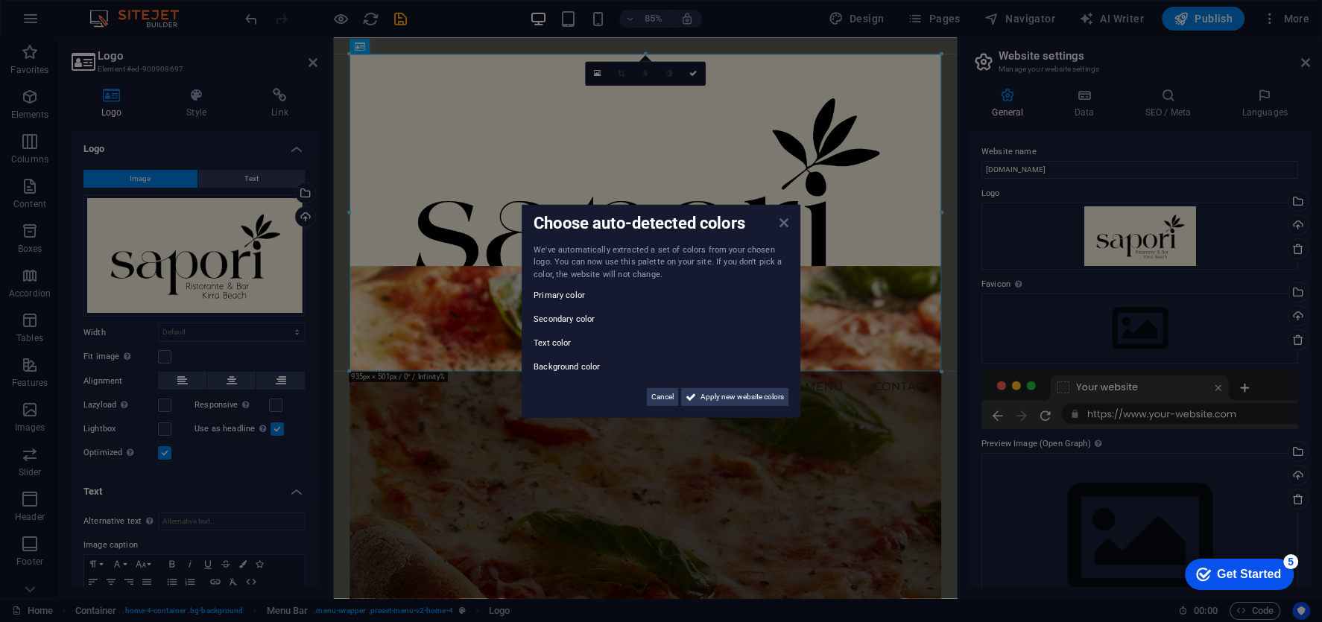
click at [788, 220] on icon at bounding box center [783, 222] width 9 height 12
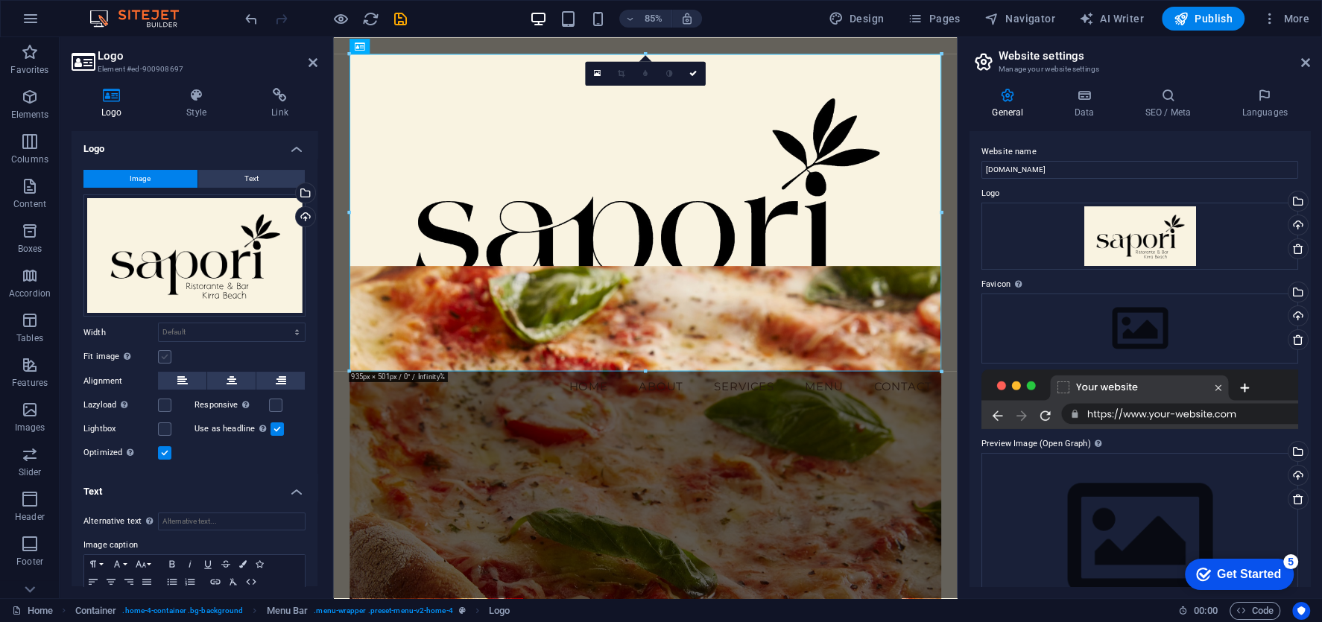
click at [165, 357] on label at bounding box center [164, 356] width 13 height 13
click at [0, 0] on input "Fit image Automatically fit image to a fixed width and height" at bounding box center [0, 0] width 0 height 0
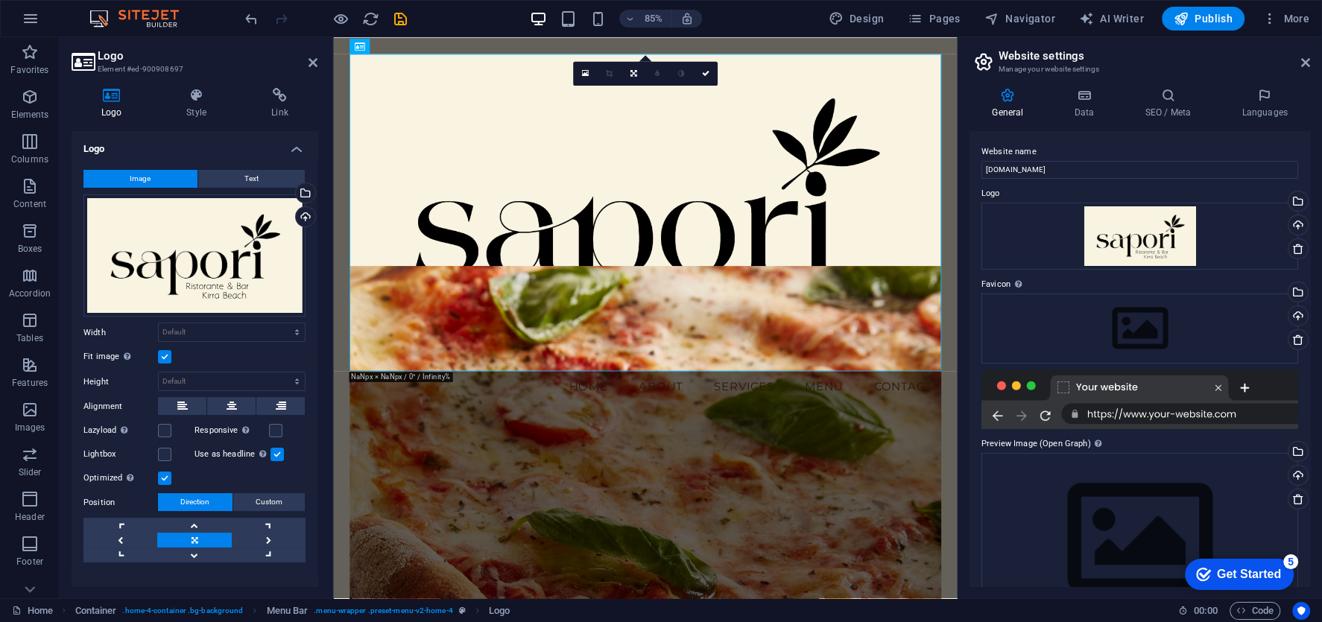
click at [165, 357] on label at bounding box center [164, 356] width 13 height 13
click at [0, 0] on input "Fit image Automatically fit image to a fixed width and height" at bounding box center [0, 0] width 0 height 0
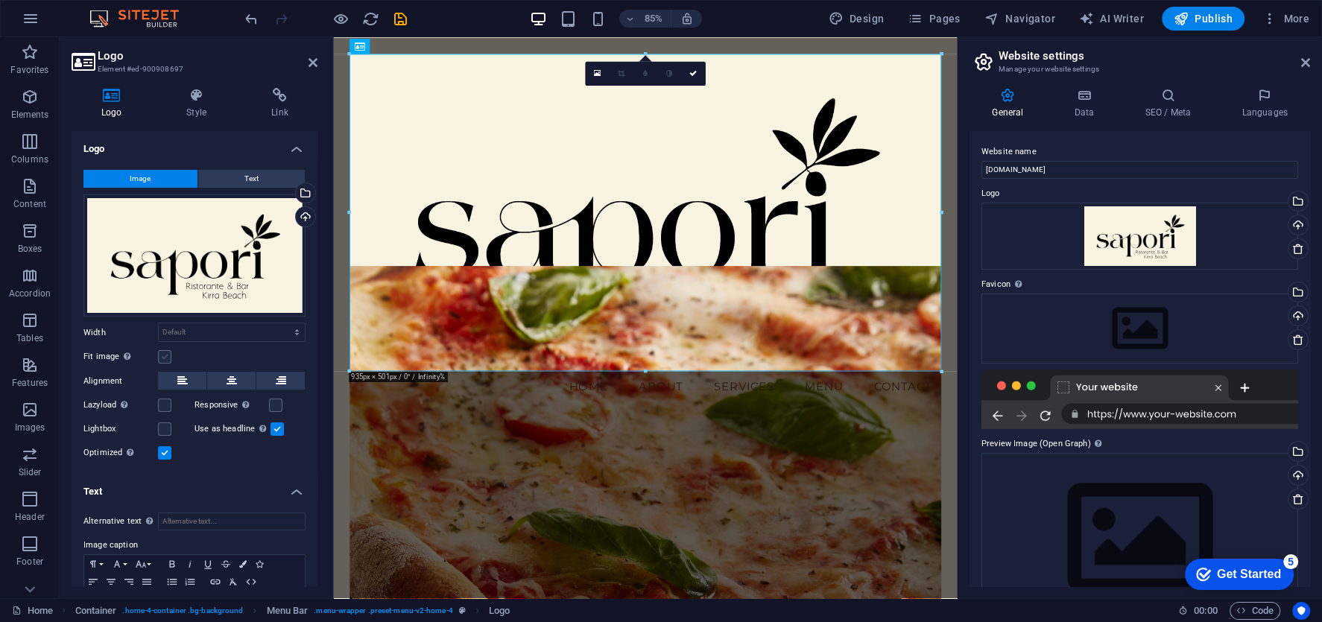
click at [165, 357] on label at bounding box center [164, 356] width 13 height 13
click at [0, 0] on input "Fit image Automatically fit image to a fixed width and height" at bounding box center [0, 0] width 0 height 0
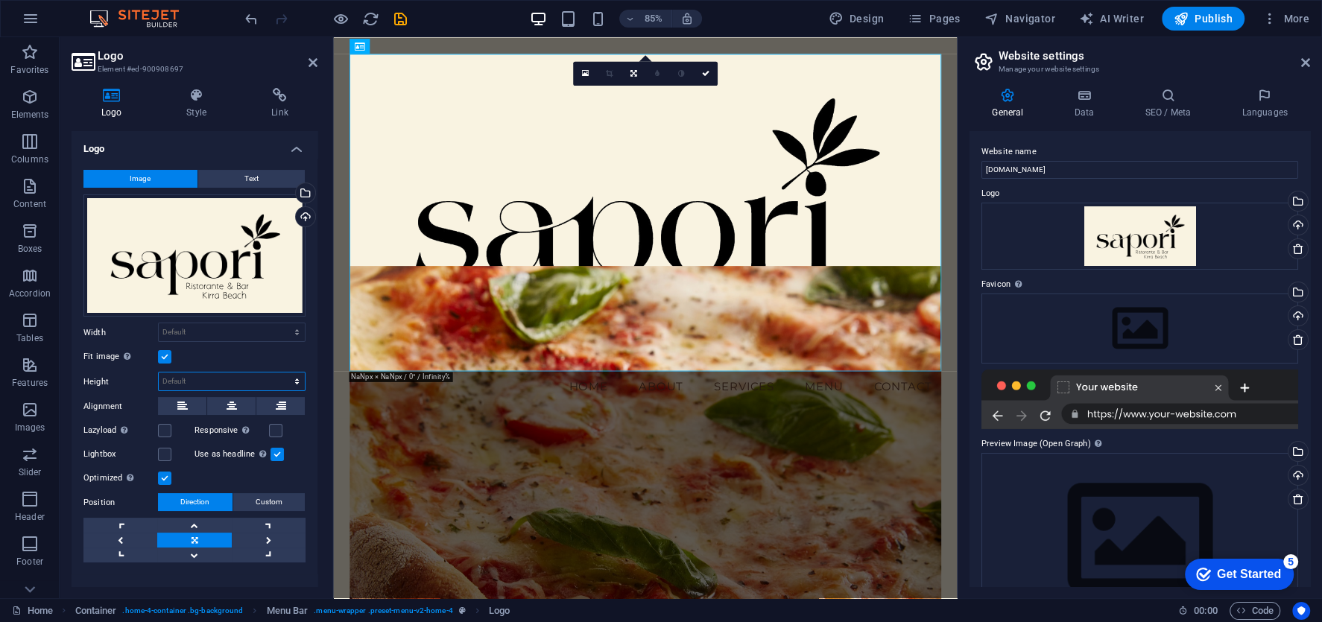
click at [180, 376] on select "Default auto px" at bounding box center [232, 382] width 146 height 18
select select "px"
click at [282, 373] on select "Default auto px" at bounding box center [232, 382] width 146 height 18
type input "100"
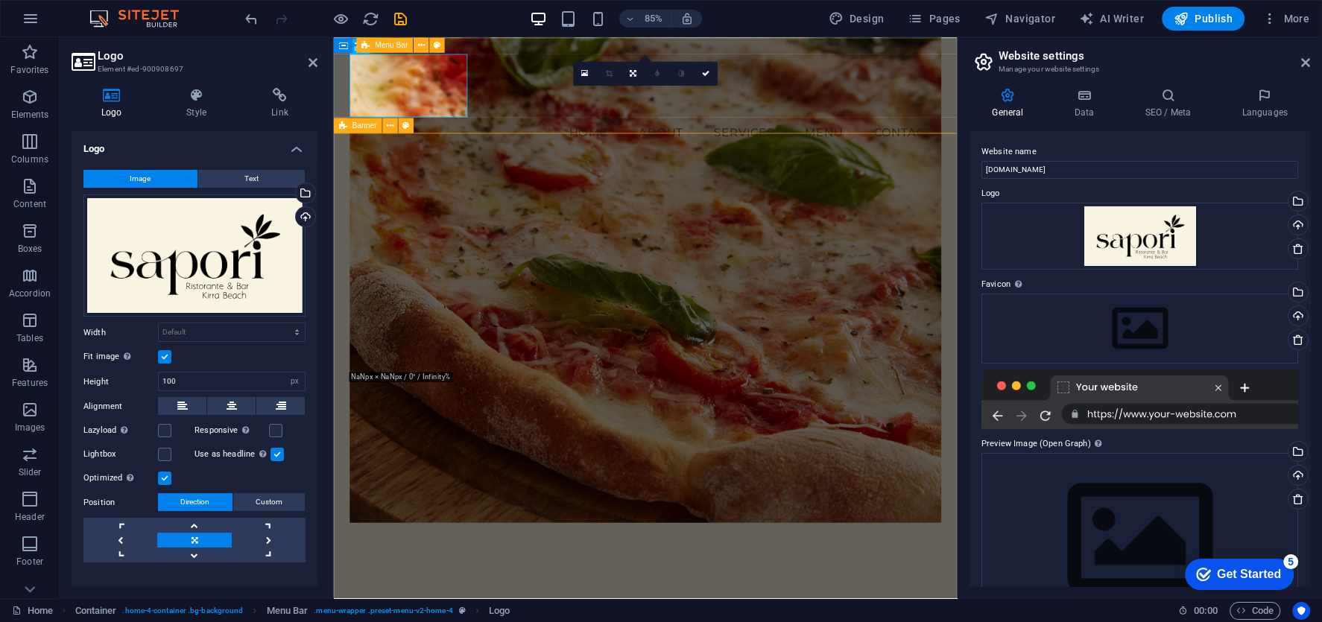
click at [1034, 113] on div "Menu Home About Services Menu Contact" at bounding box center [699, 112] width 733 height 150
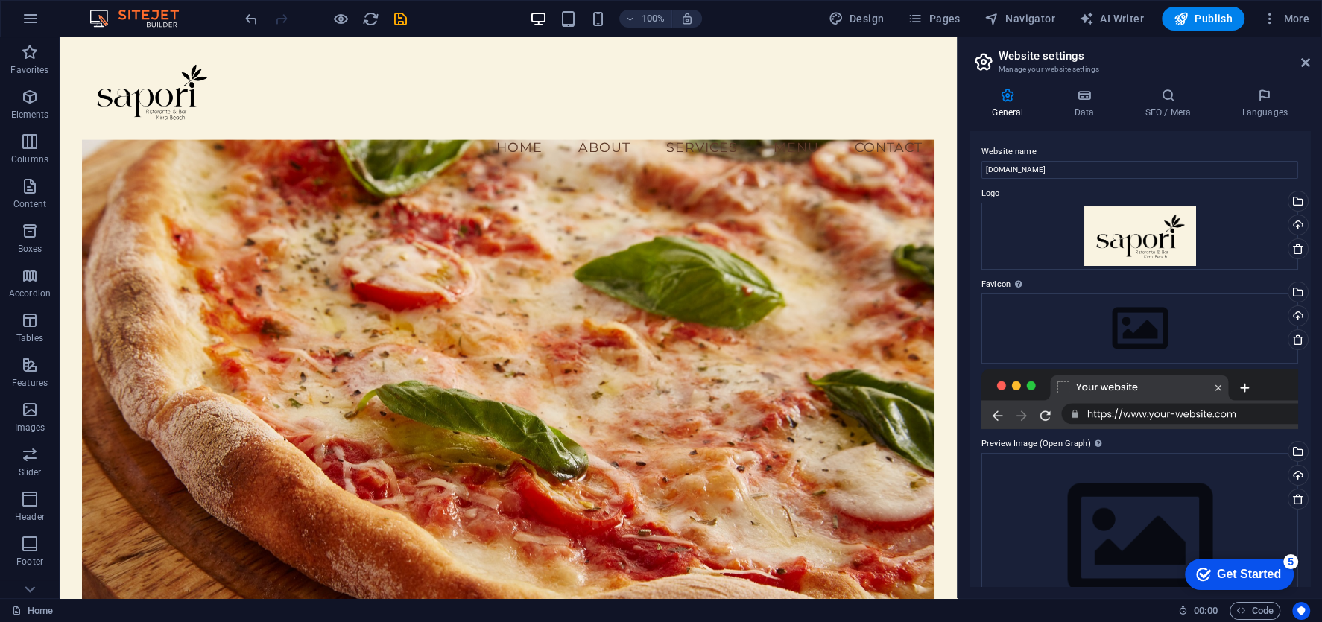
scroll to position [0, 0]
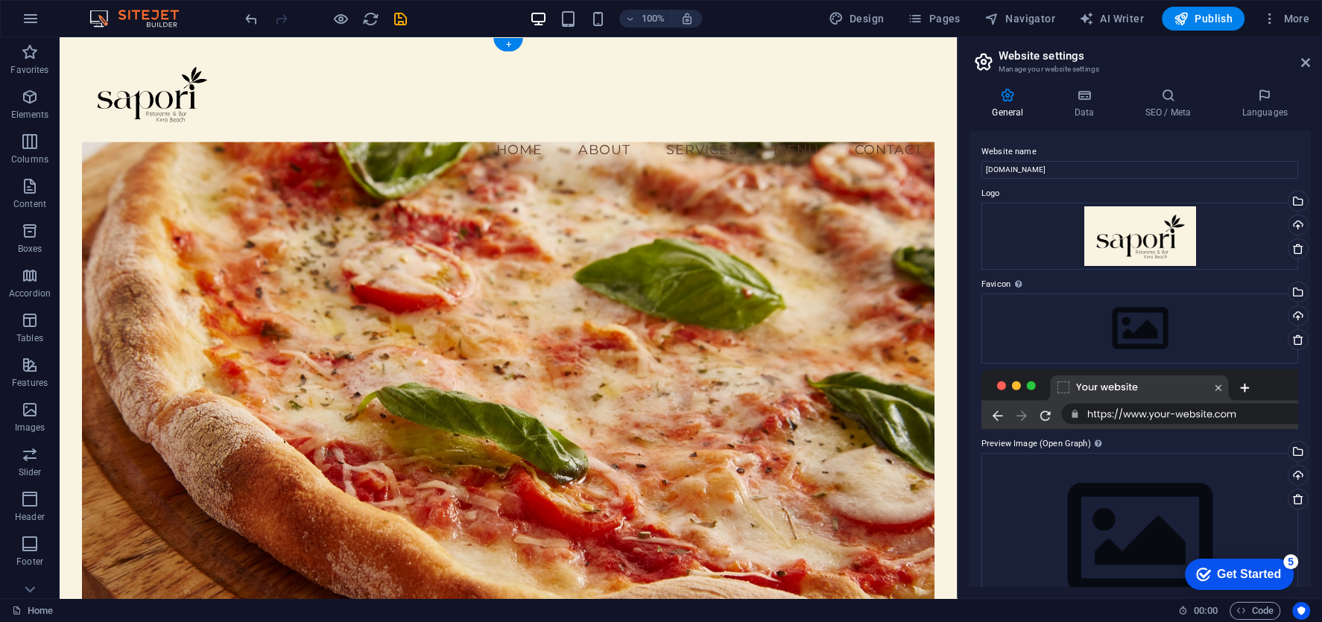
click at [238, 226] on figure at bounding box center [508, 397] width 853 height 511
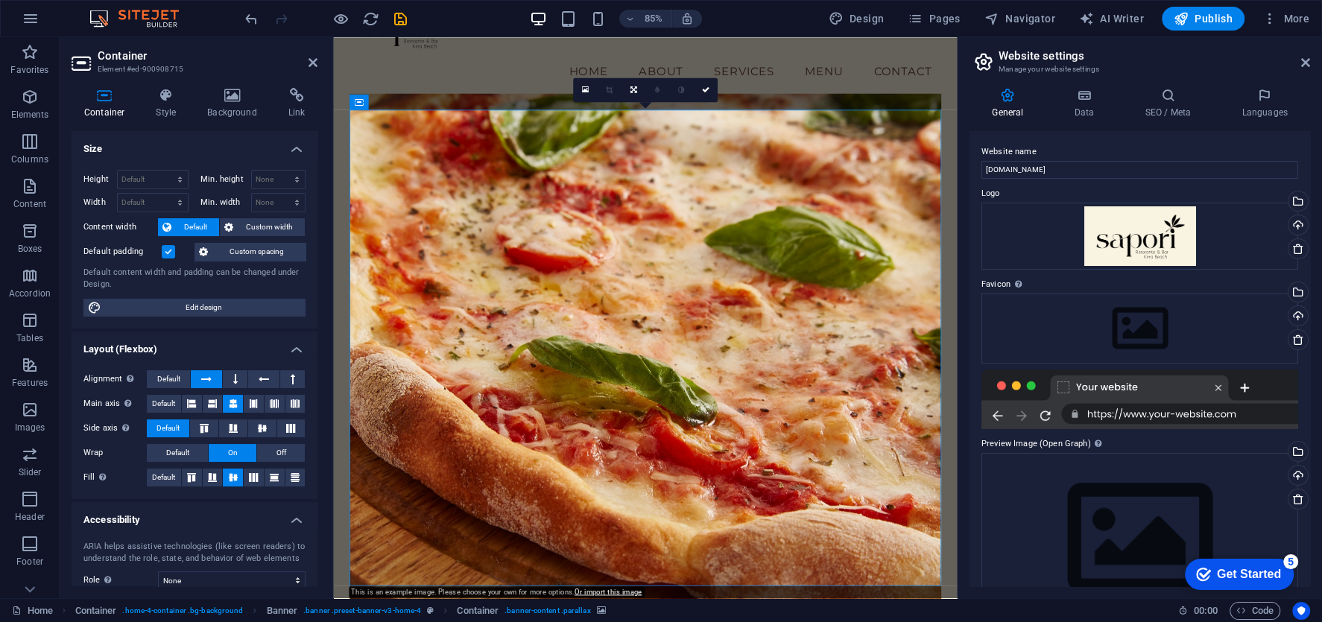
scroll to position [88, 0]
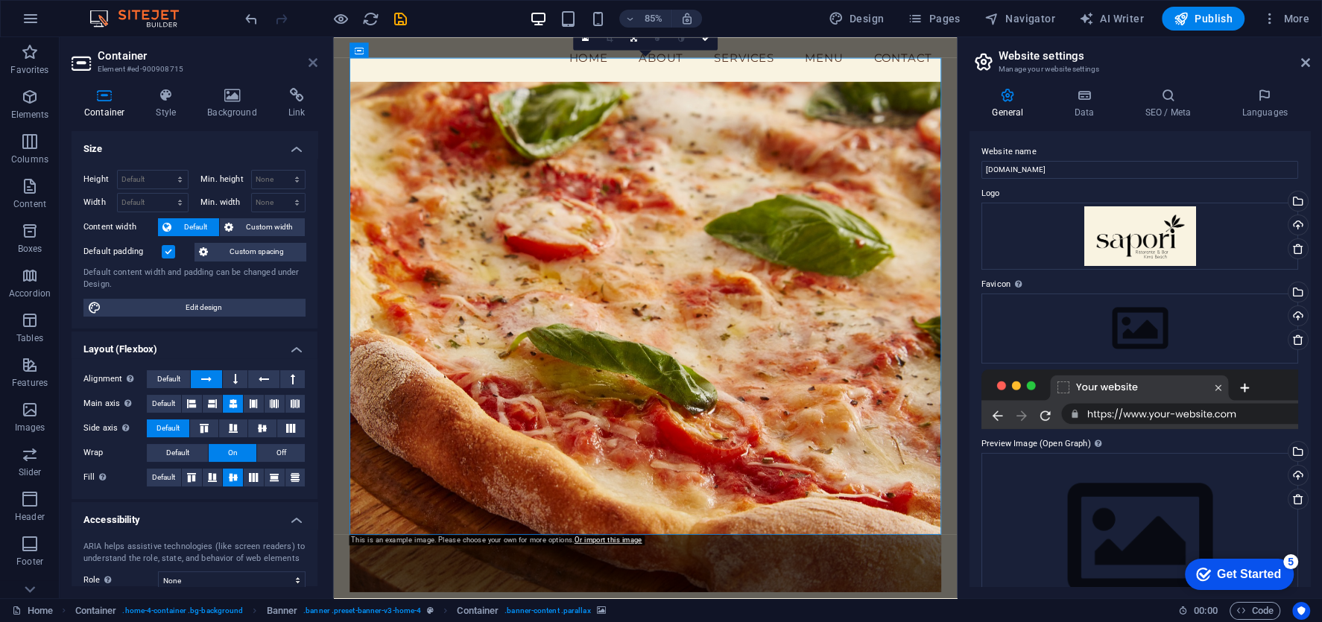
click at [314, 66] on icon at bounding box center [313, 63] width 9 height 12
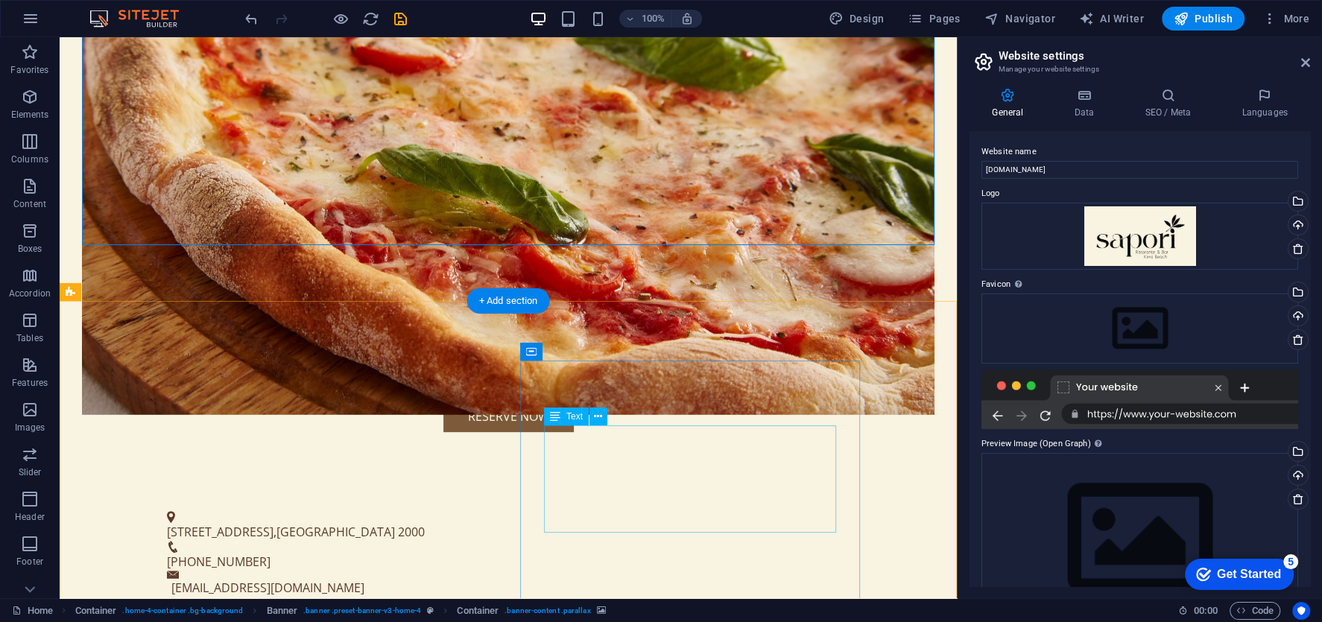
scroll to position [458, 0]
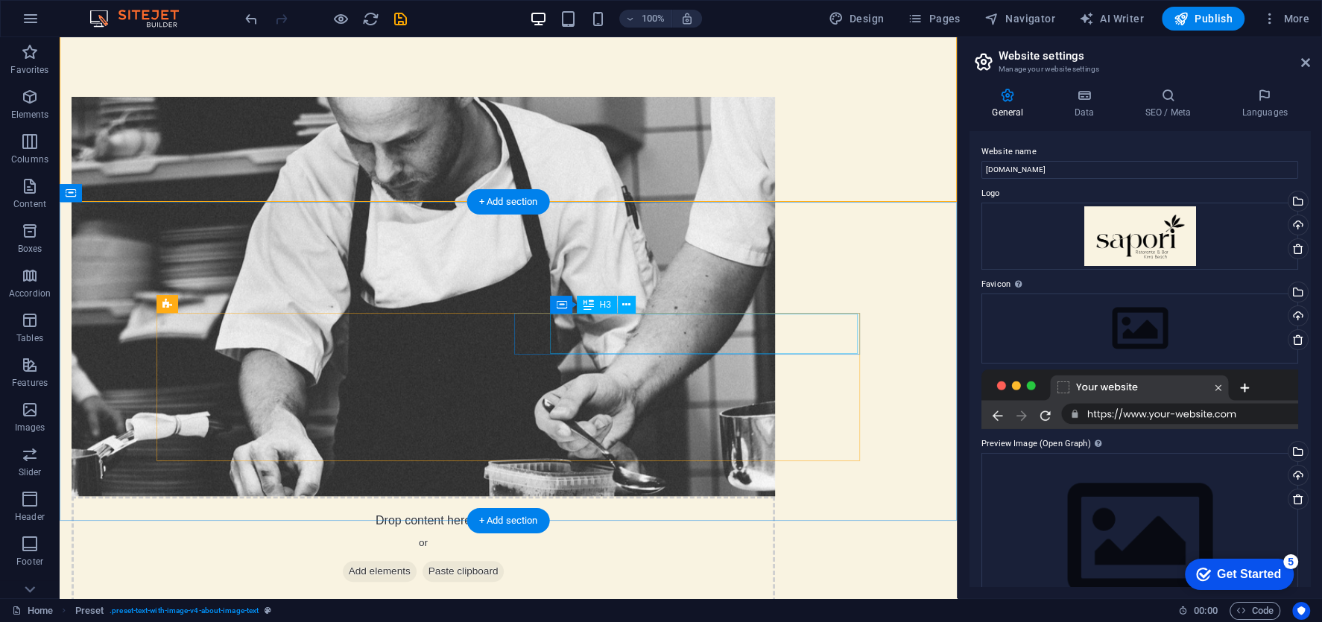
scroll to position [1001, 0]
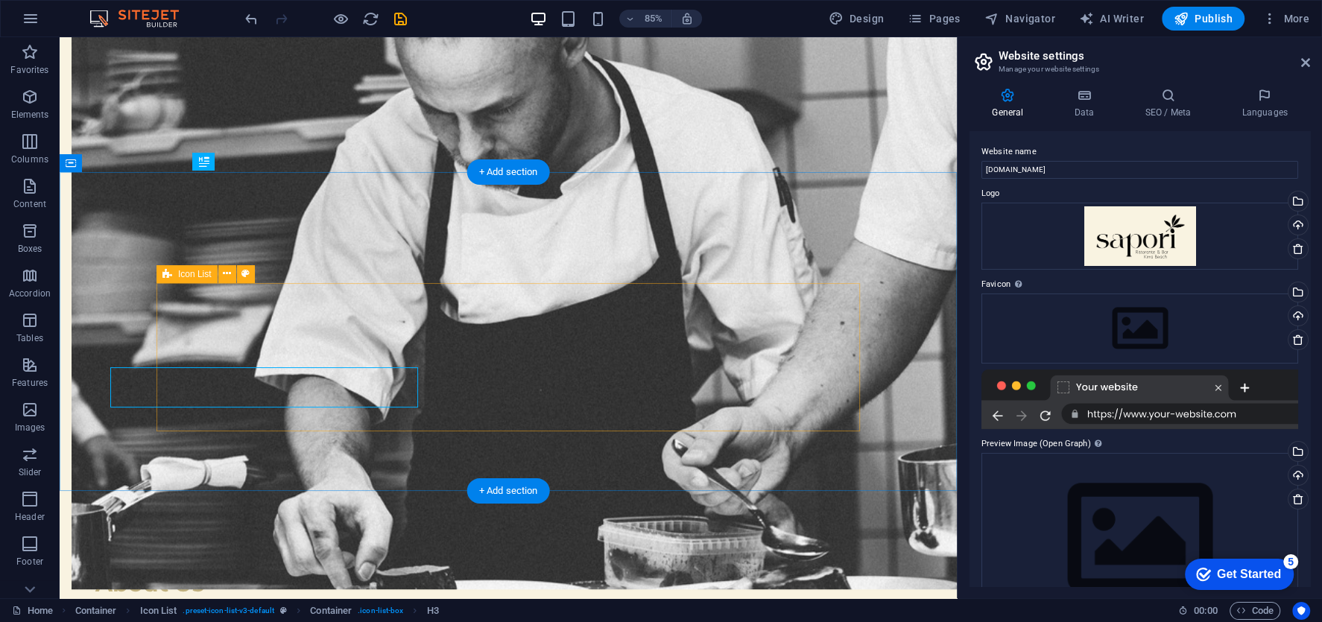
scroll to position [1029, 0]
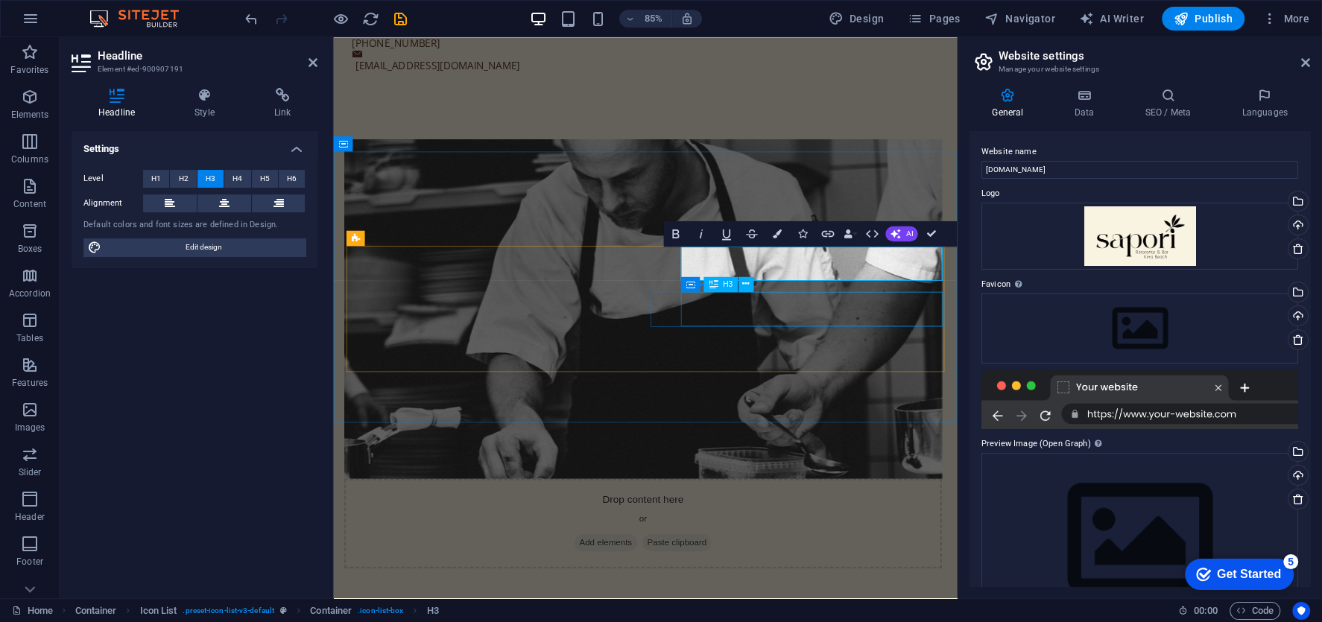
scroll to position [1114, 0]
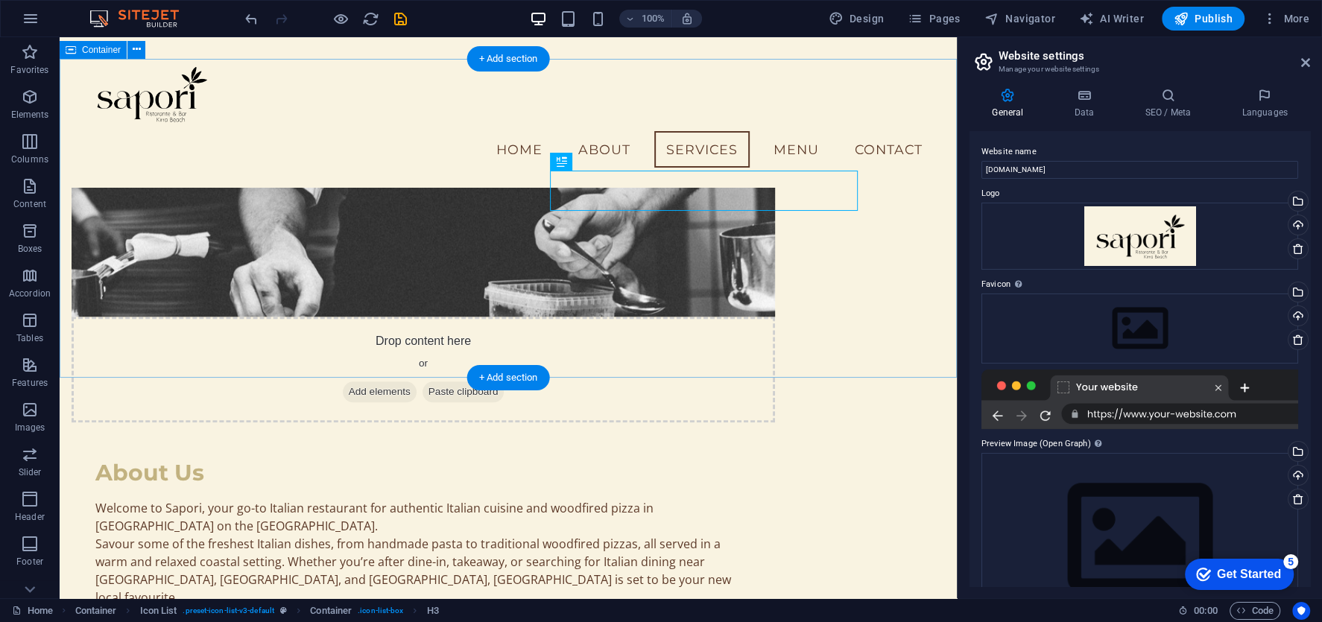
scroll to position [1003, 0]
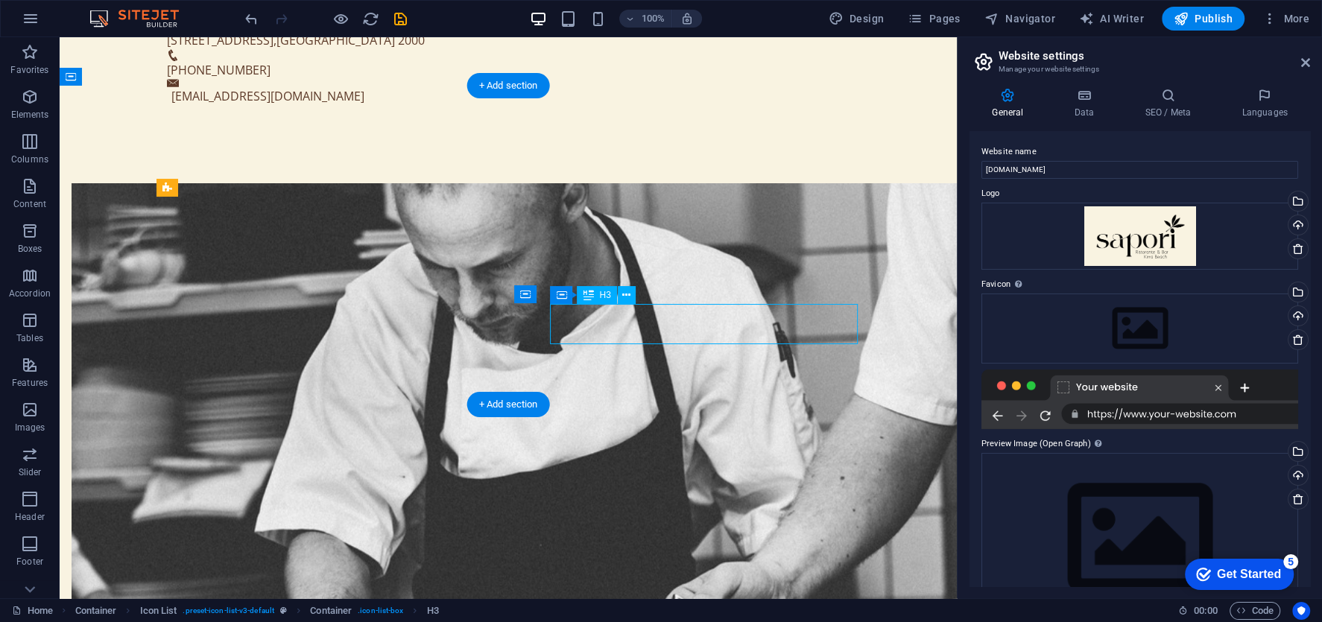
scroll to position [1200, 0]
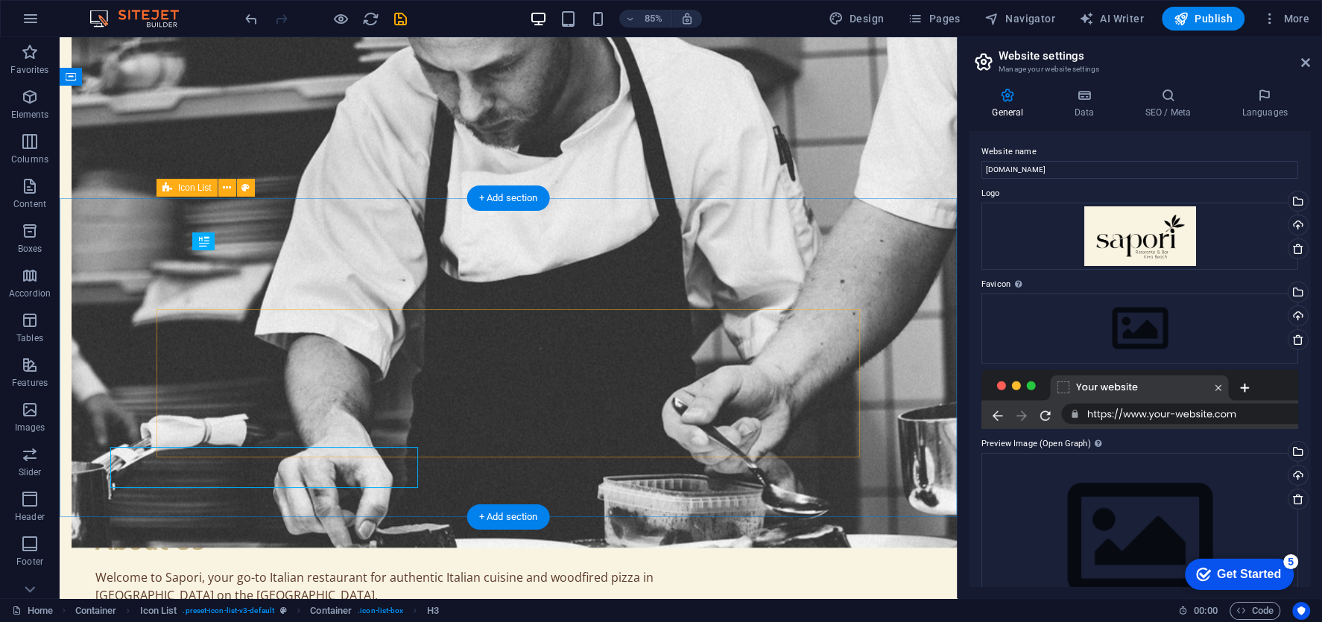
scroll to position [1116, 0]
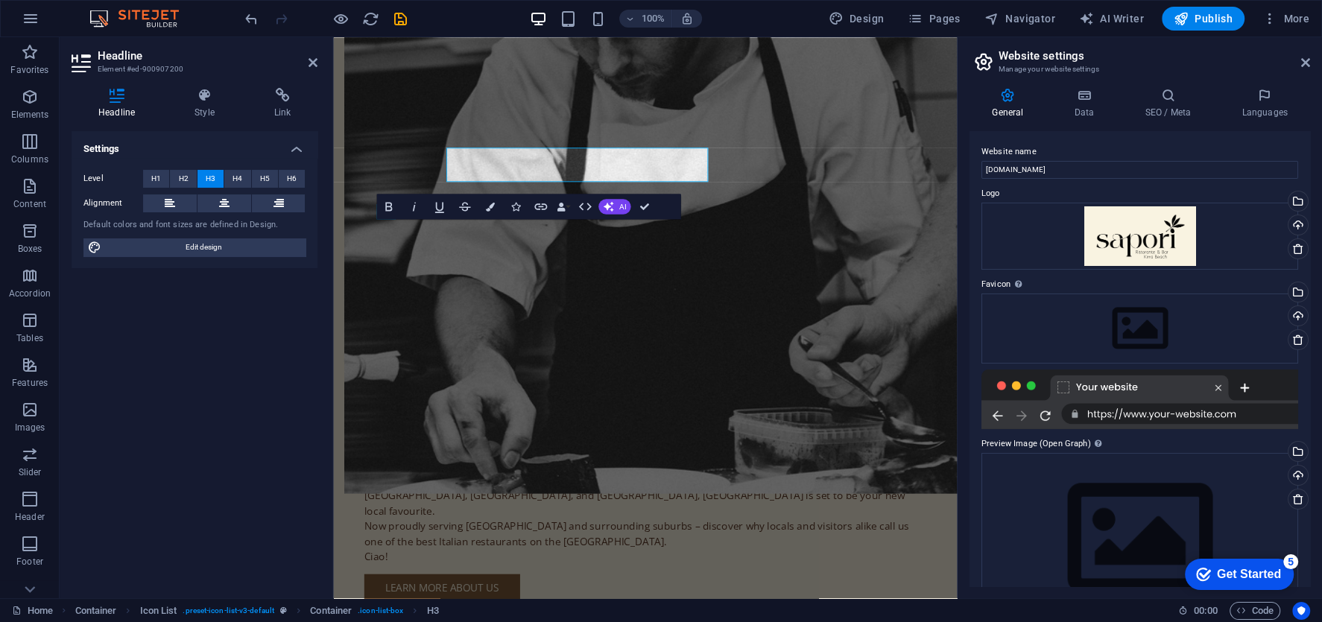
scroll to position [1200, 0]
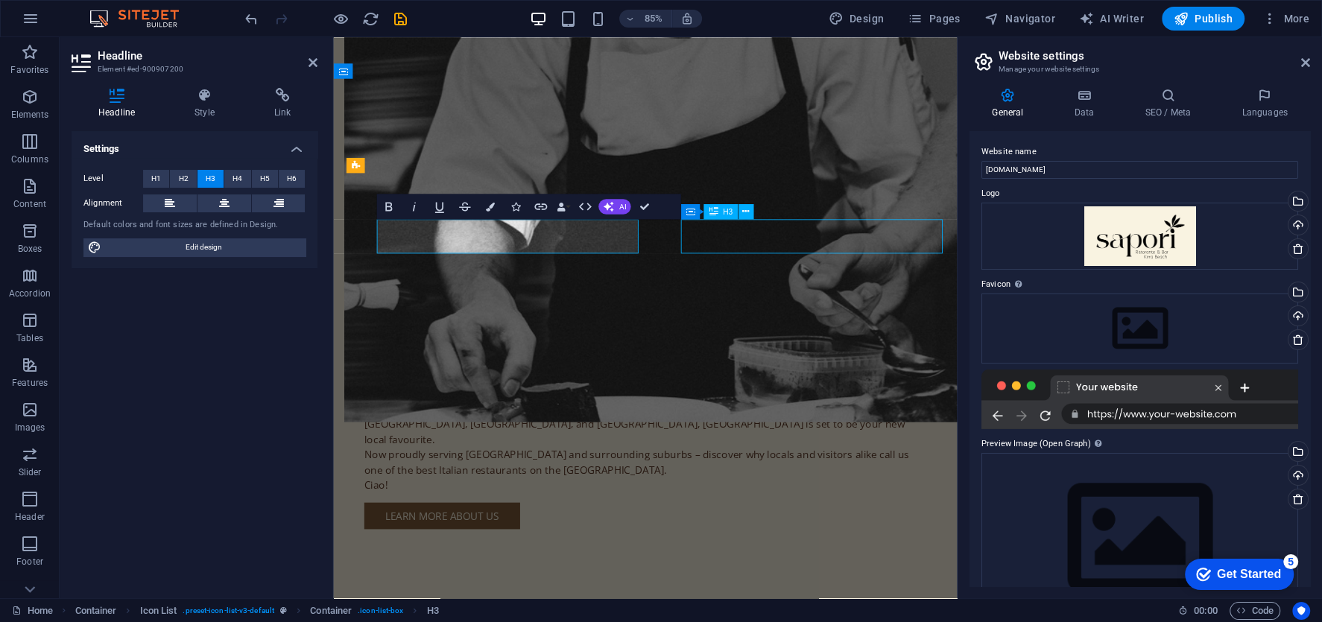
scroll to position [1116, 0]
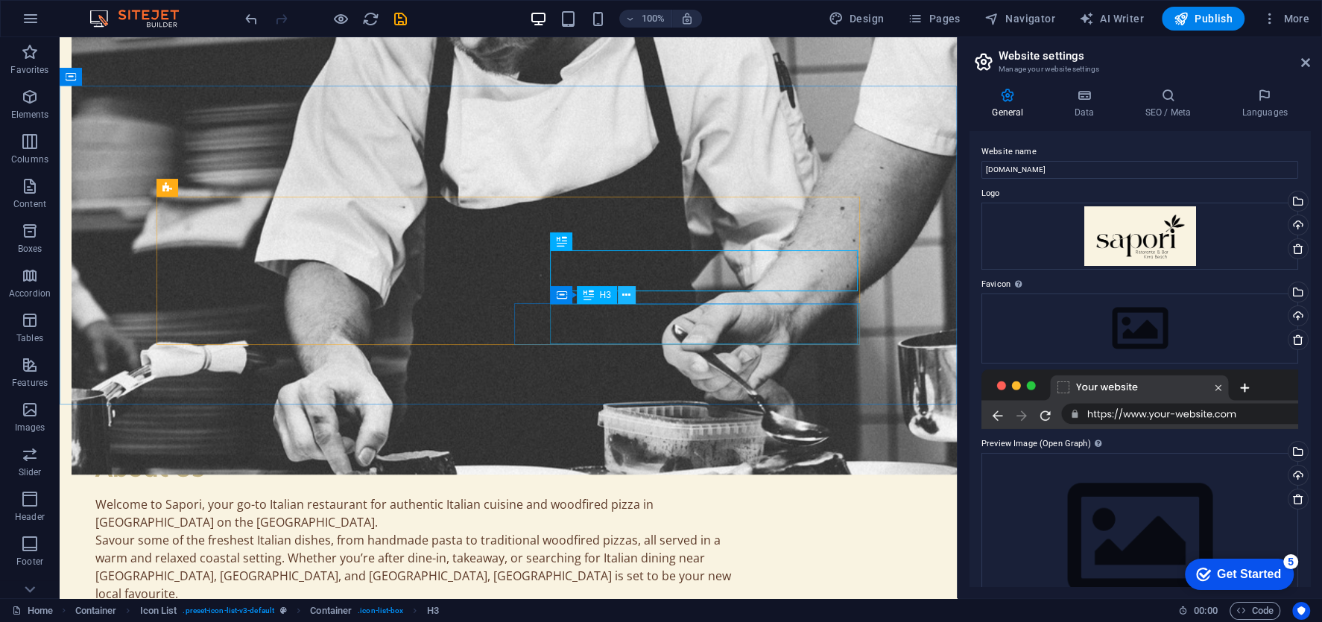
click at [627, 300] on icon at bounding box center [626, 296] width 8 height 16
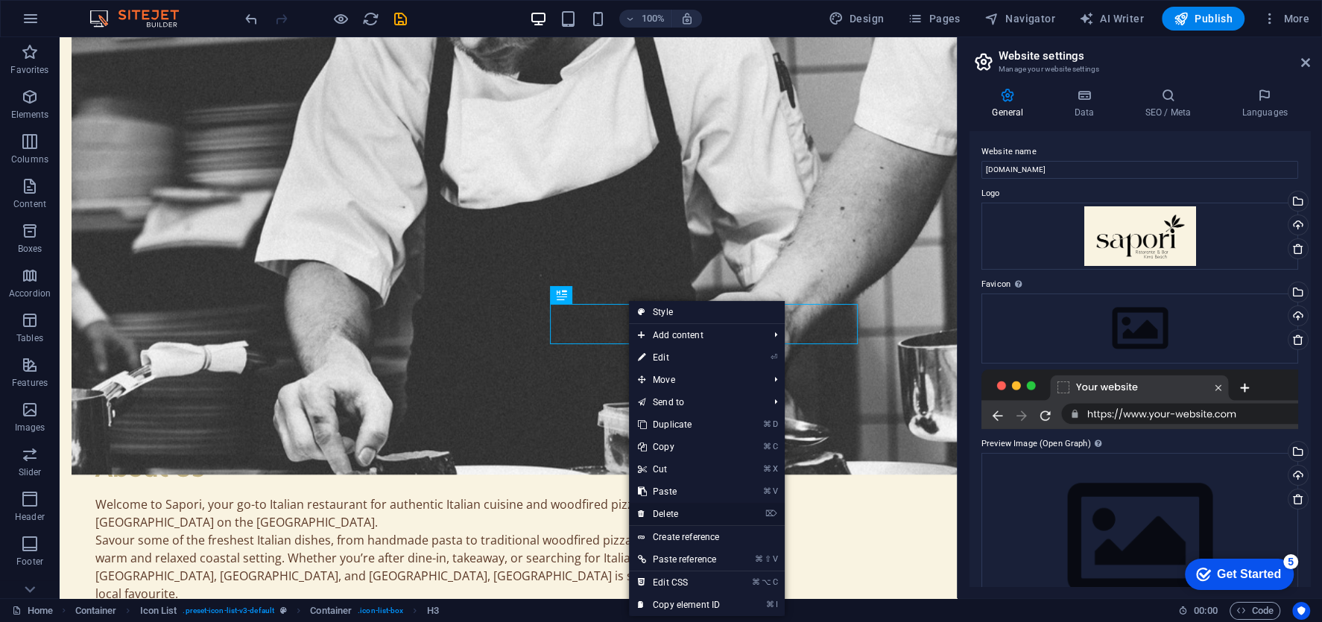
click at [680, 520] on link "⌦ Delete" at bounding box center [679, 514] width 100 height 22
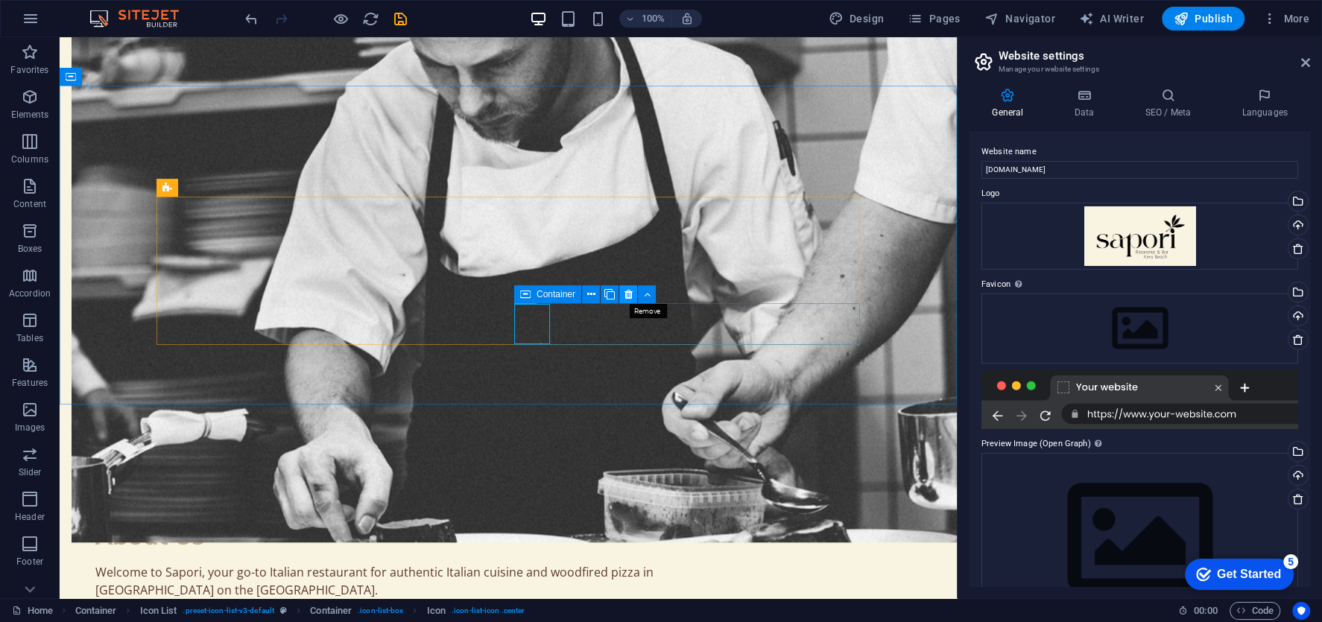
click at [632, 294] on button at bounding box center [628, 294] width 18 height 18
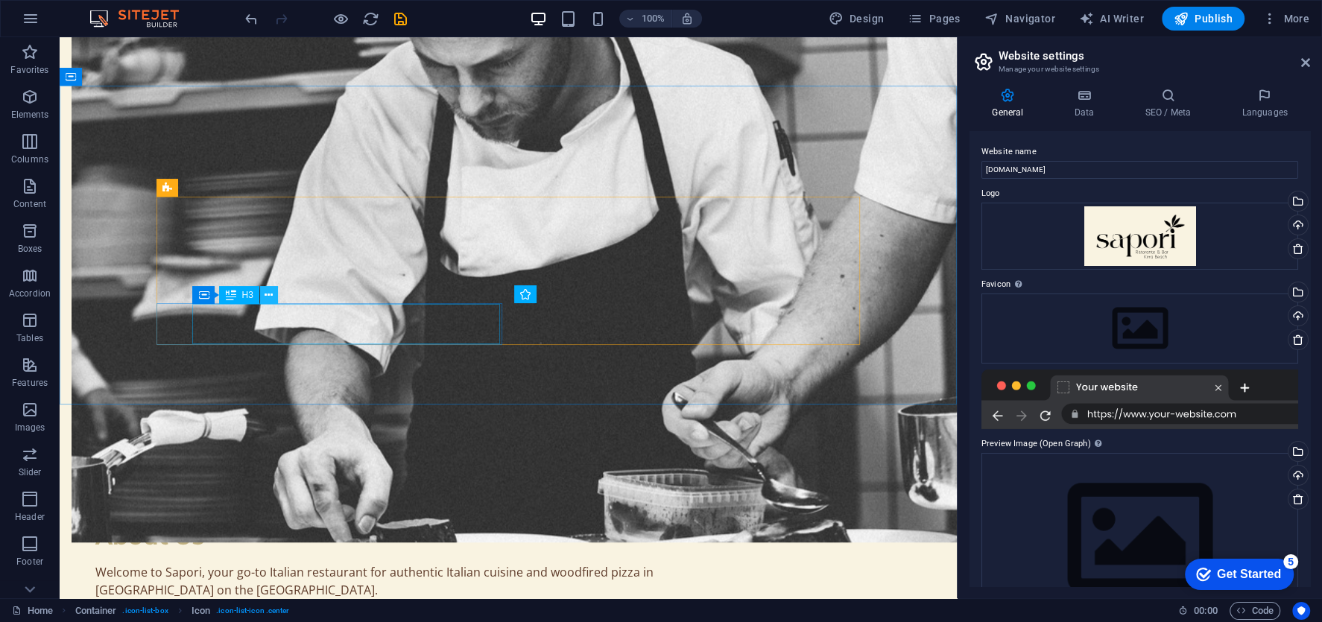
click at [271, 300] on icon at bounding box center [269, 296] width 8 height 16
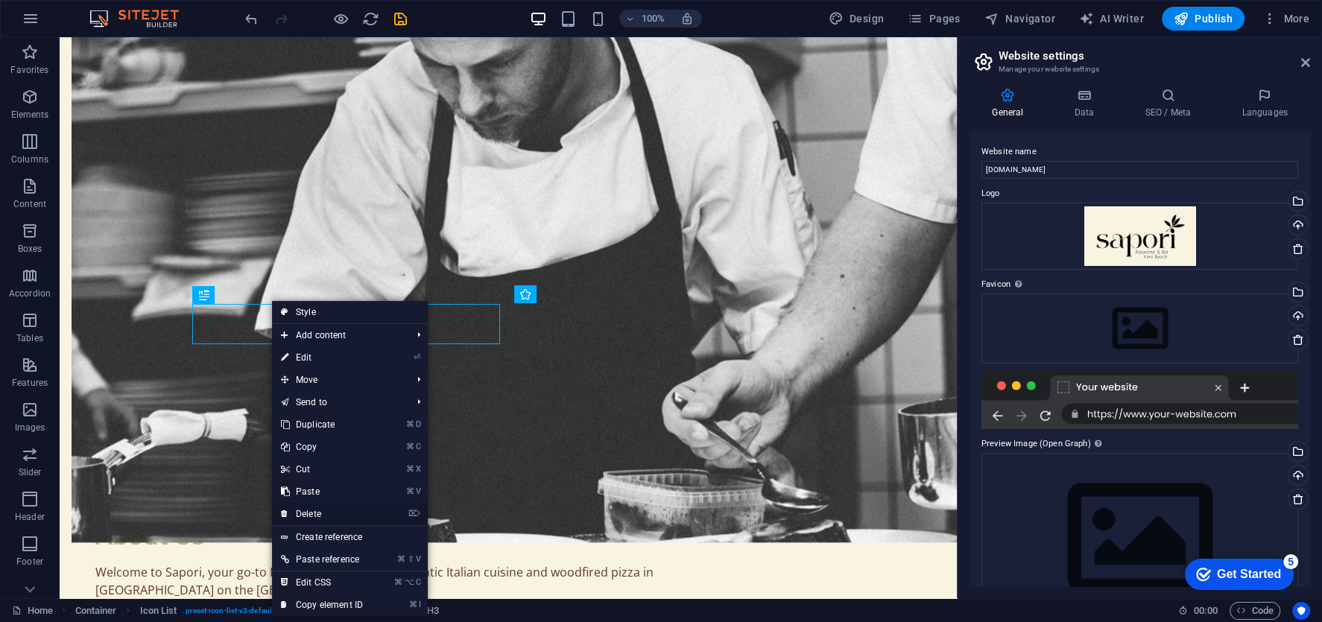
click at [307, 510] on link "⌦ Delete" at bounding box center [322, 514] width 100 height 22
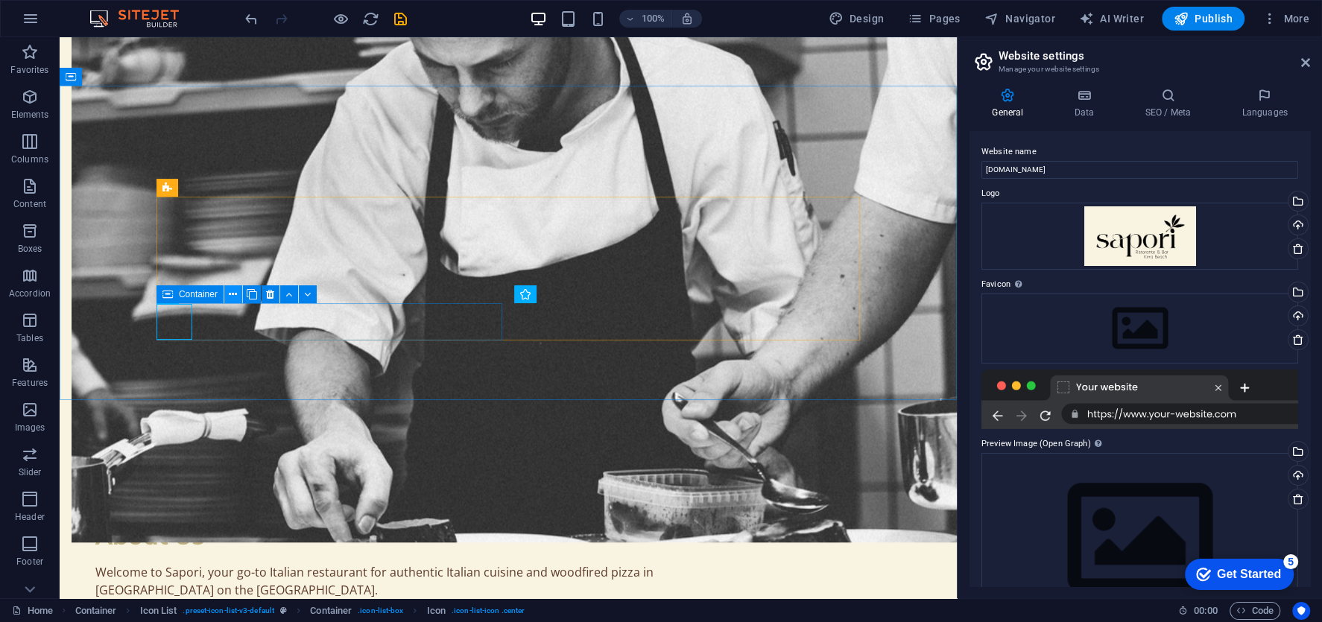
click at [235, 294] on icon at bounding box center [233, 295] width 8 height 16
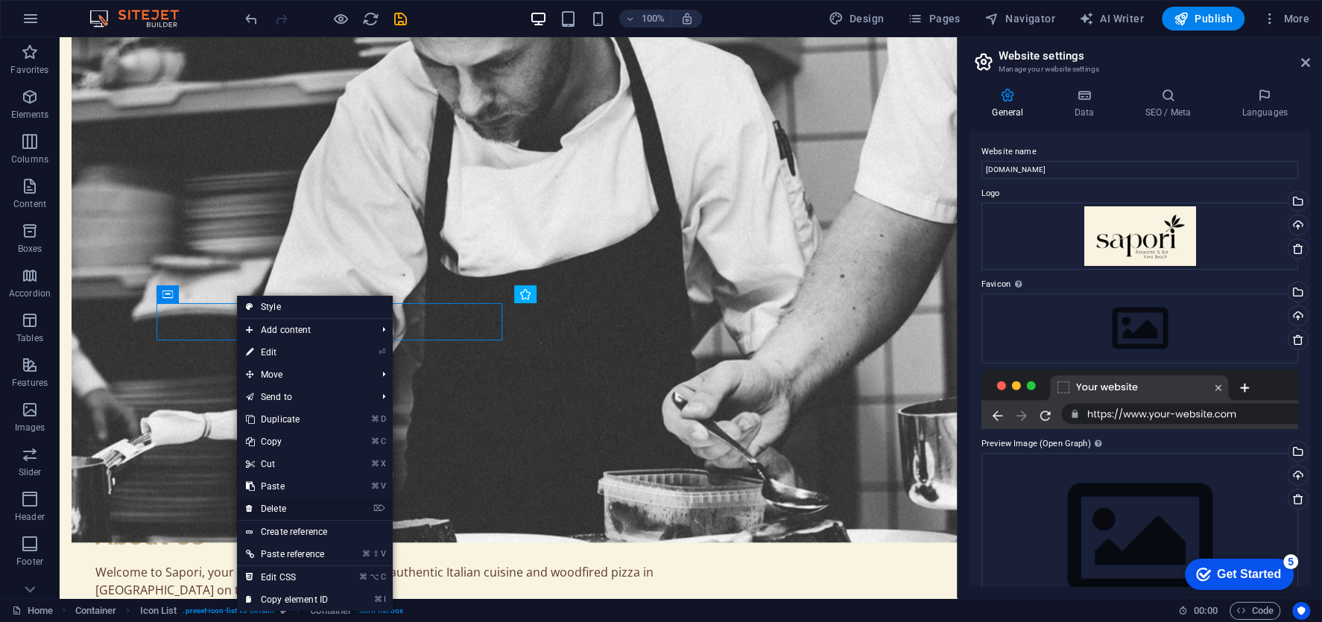
click at [292, 508] on link "⌦ Delete" at bounding box center [287, 509] width 100 height 22
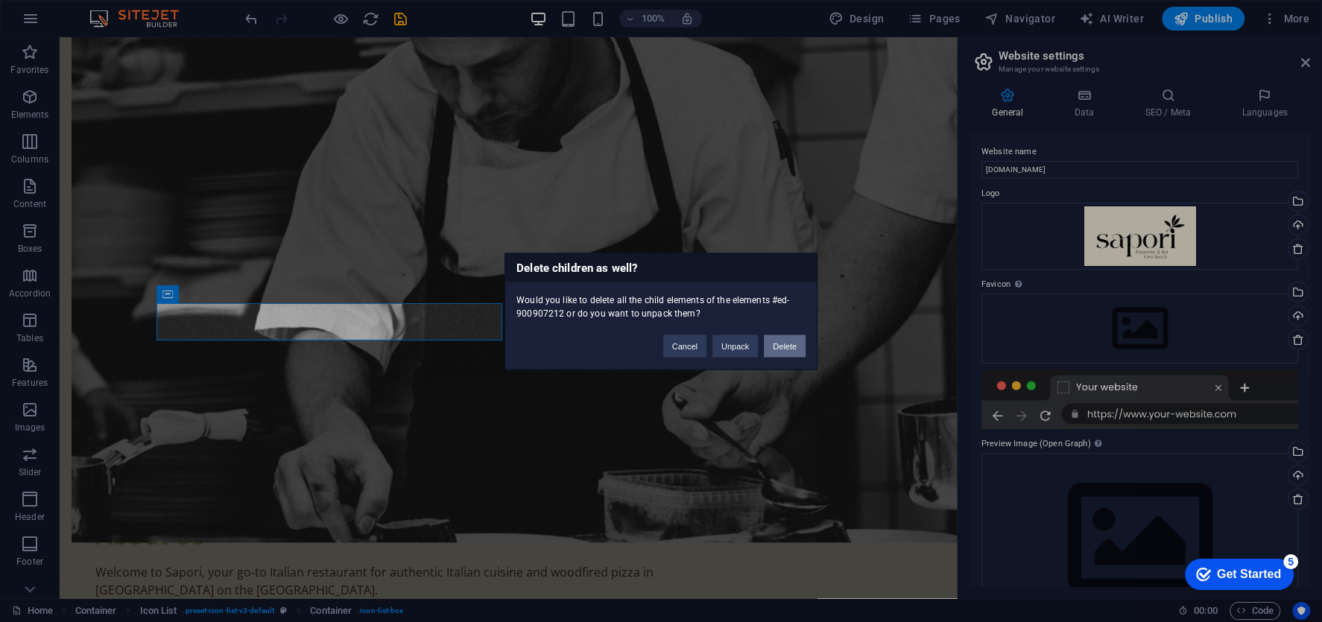
click at [776, 341] on button "Delete" at bounding box center [785, 346] width 42 height 22
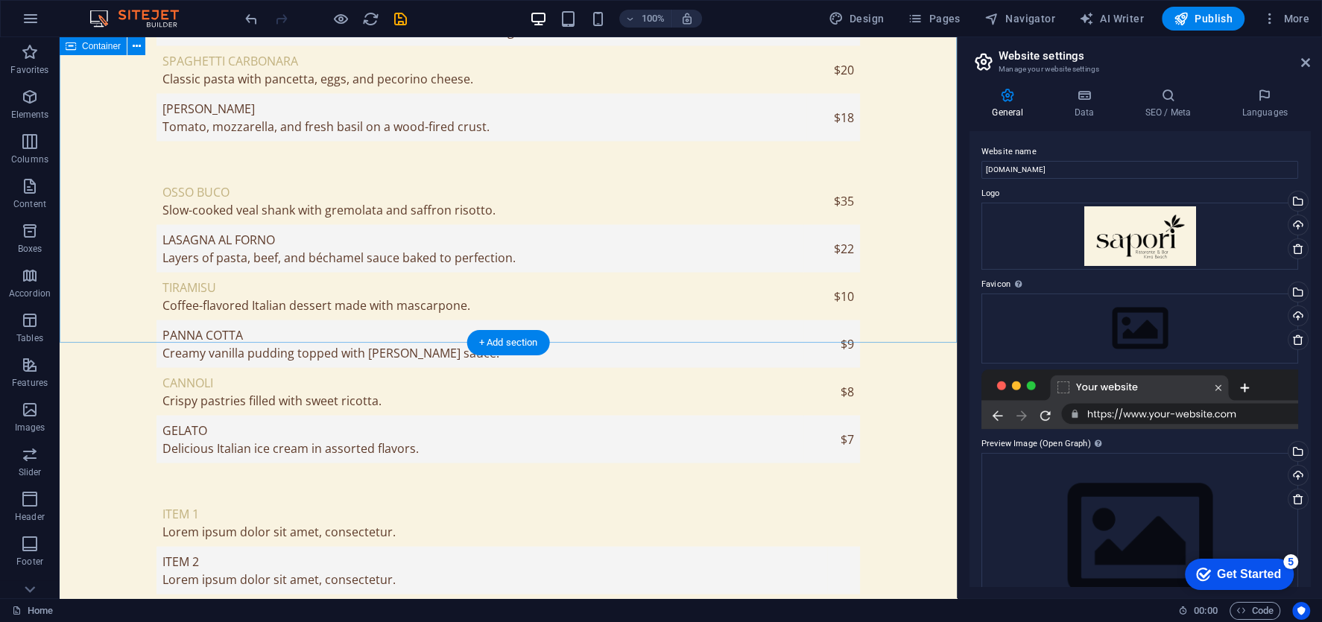
scroll to position [2789, 0]
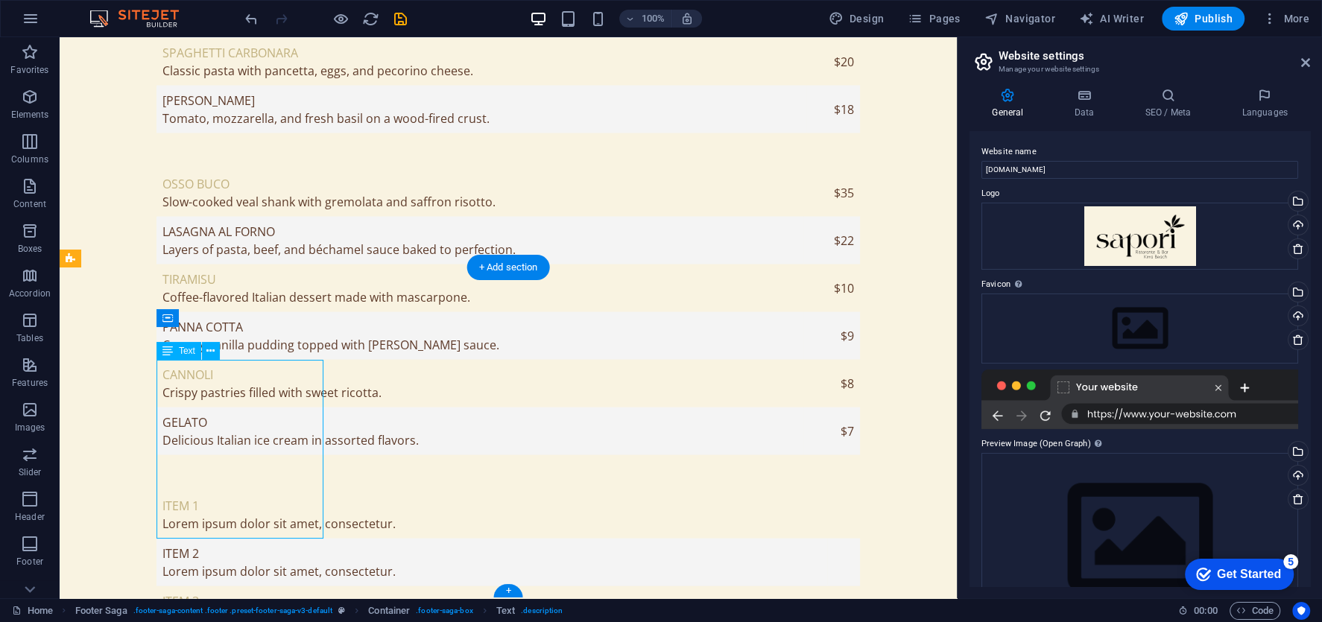
scroll to position [2774, 0]
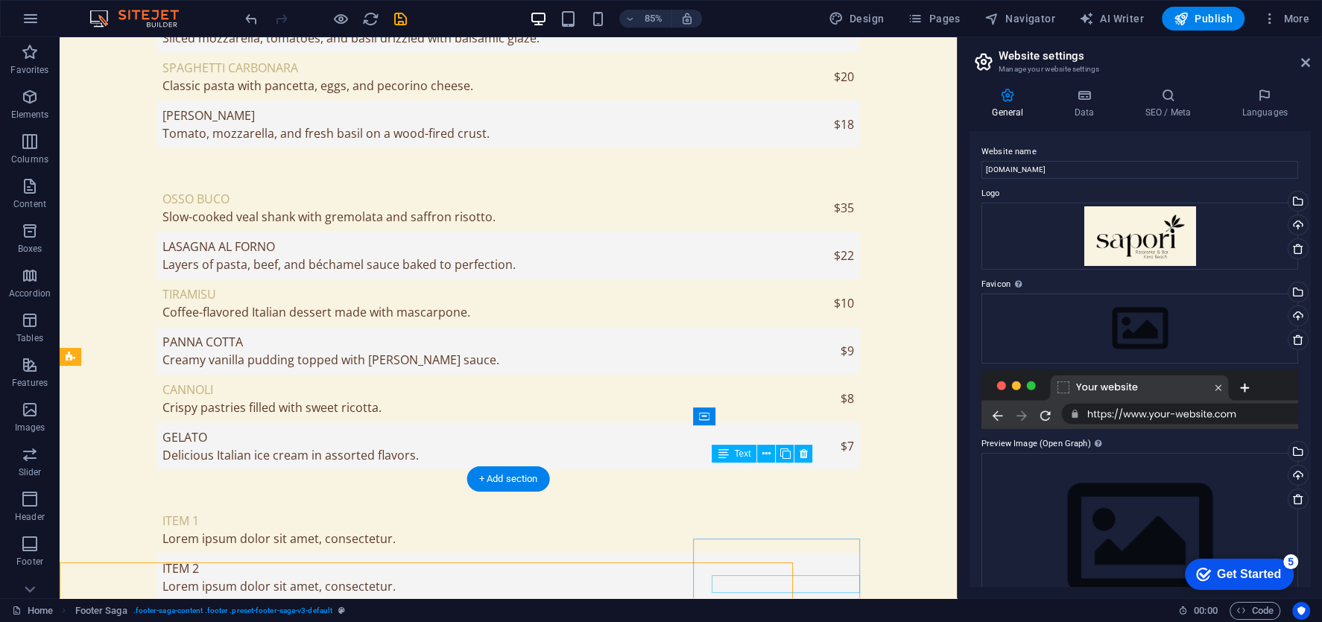
scroll to position [2690, 0]
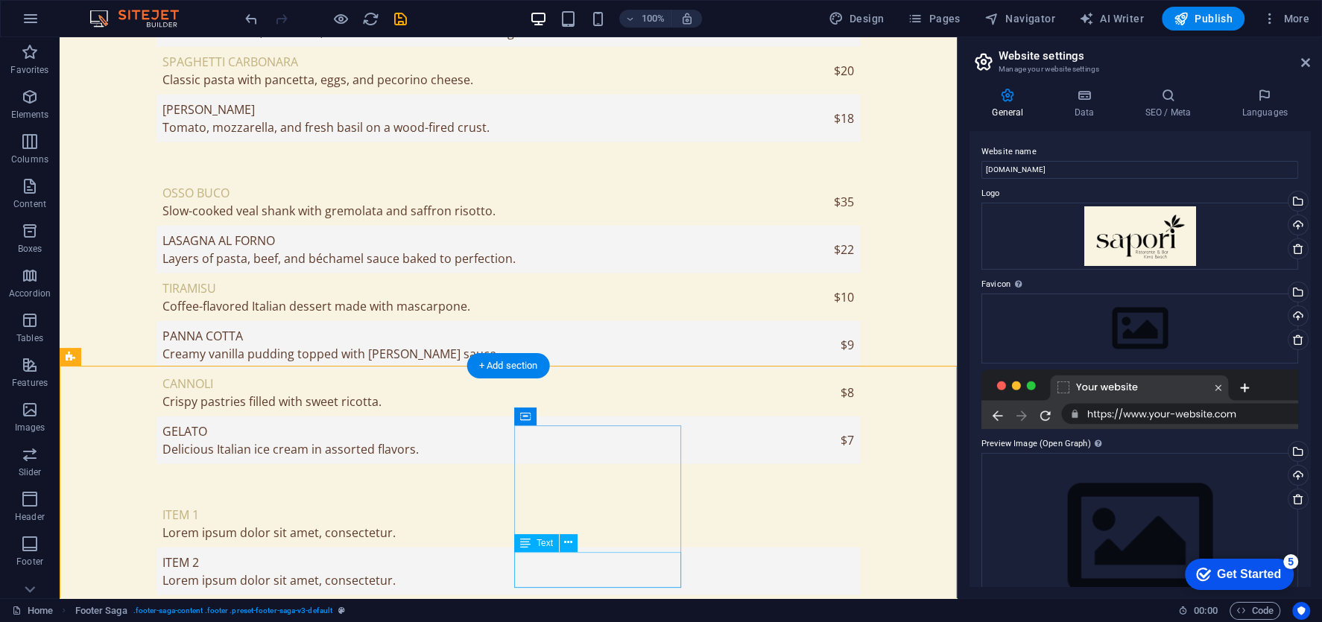
click at [568, 543] on icon at bounding box center [568, 543] width 8 height 16
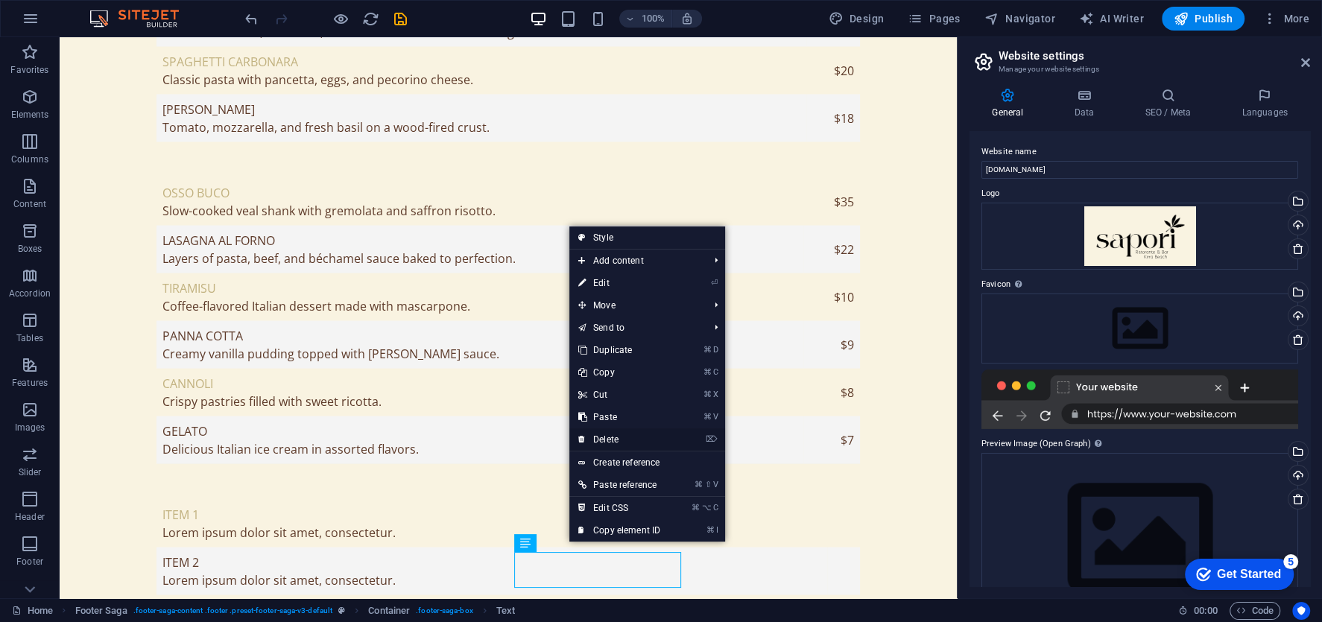
click at [619, 434] on link "⌦ Delete" at bounding box center [619, 439] width 100 height 22
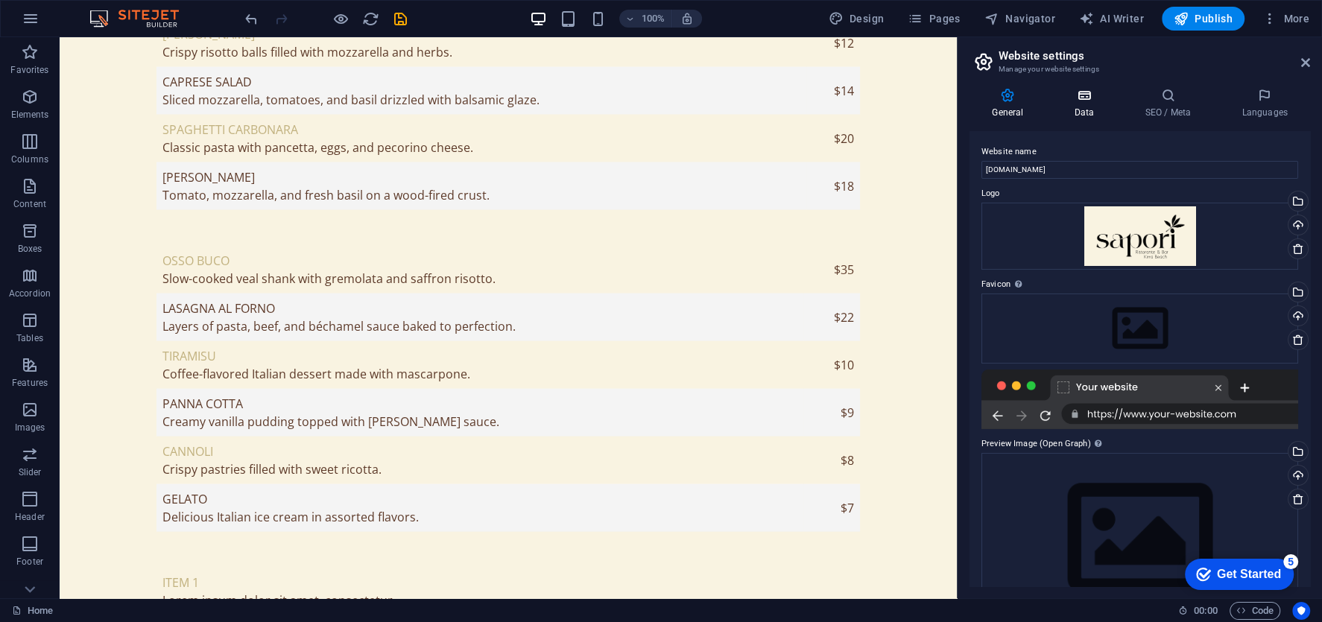
click at [1078, 89] on icon at bounding box center [1083, 95] width 65 height 15
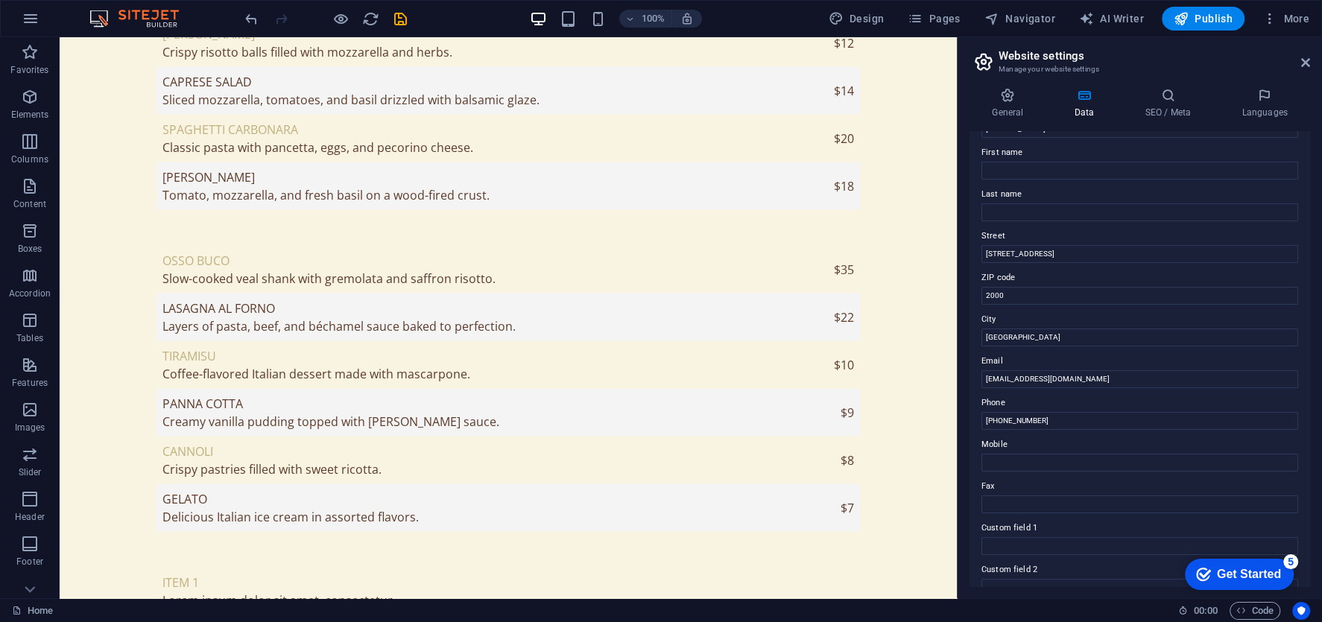
scroll to position [92, 0]
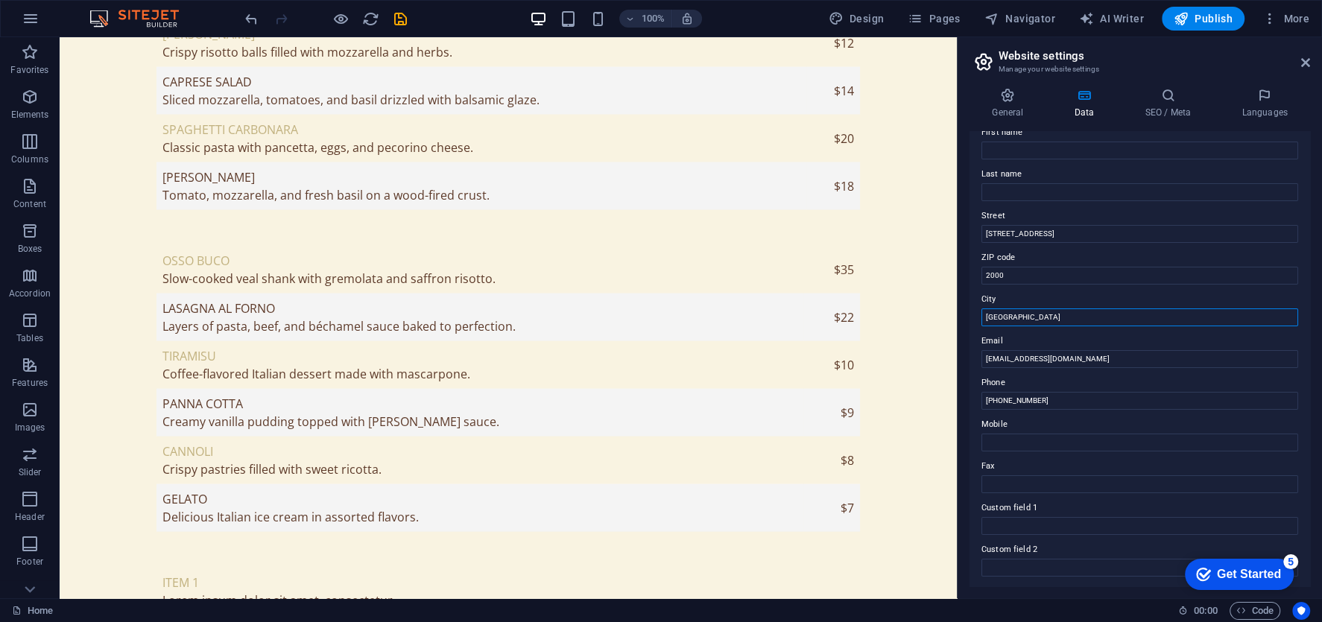
click at [1031, 311] on input "Sydney" at bounding box center [1139, 318] width 317 height 18
paste input ": SHOP 4/1 Douglas St, Coolangatta QLD 4225"
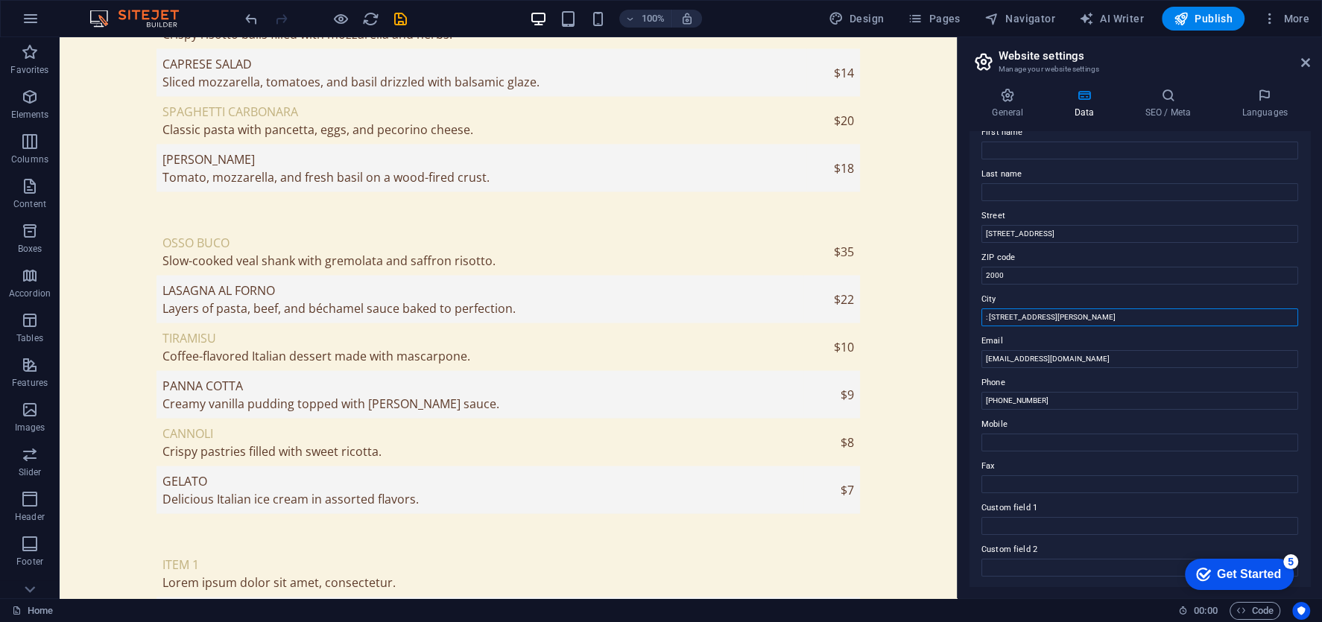
drag, startPoint x: 1067, startPoint y: 317, endPoint x: 967, endPoint y: 315, distance: 99.9
click at [967, 315] on div "General Data SEO / Meta Languages Website name saporikirra.com.au Logo Drag fil…" at bounding box center [1140, 337] width 364 height 522
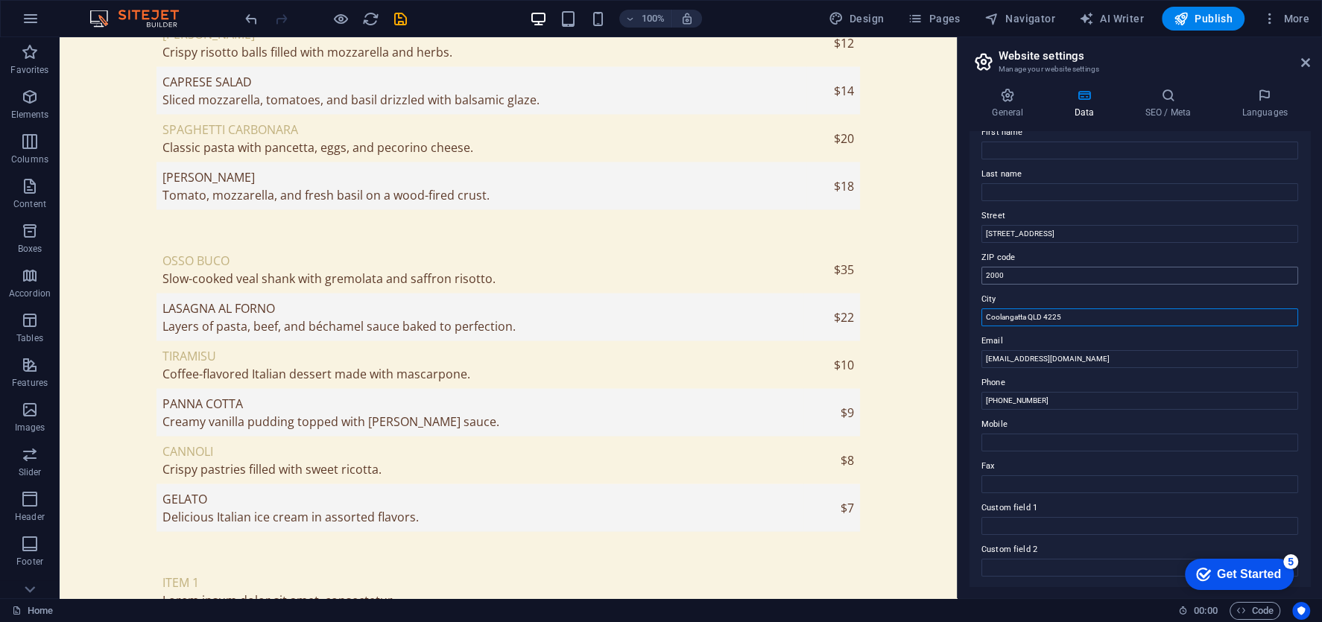
type input "Coolangatta QLD 4225"
click at [1056, 271] on input "2000" at bounding box center [1139, 276] width 317 height 18
type input "$"
type input "4225"
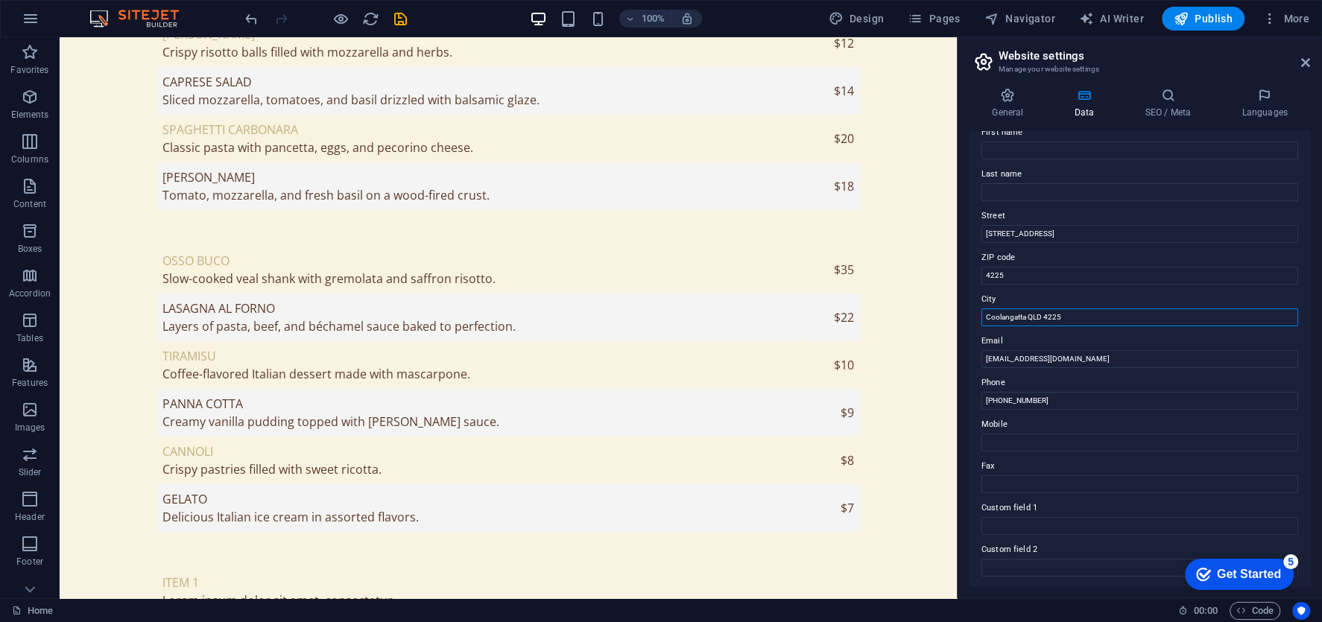
click at [1075, 318] on input "Coolangatta QLD 4225" at bounding box center [1139, 318] width 317 height 18
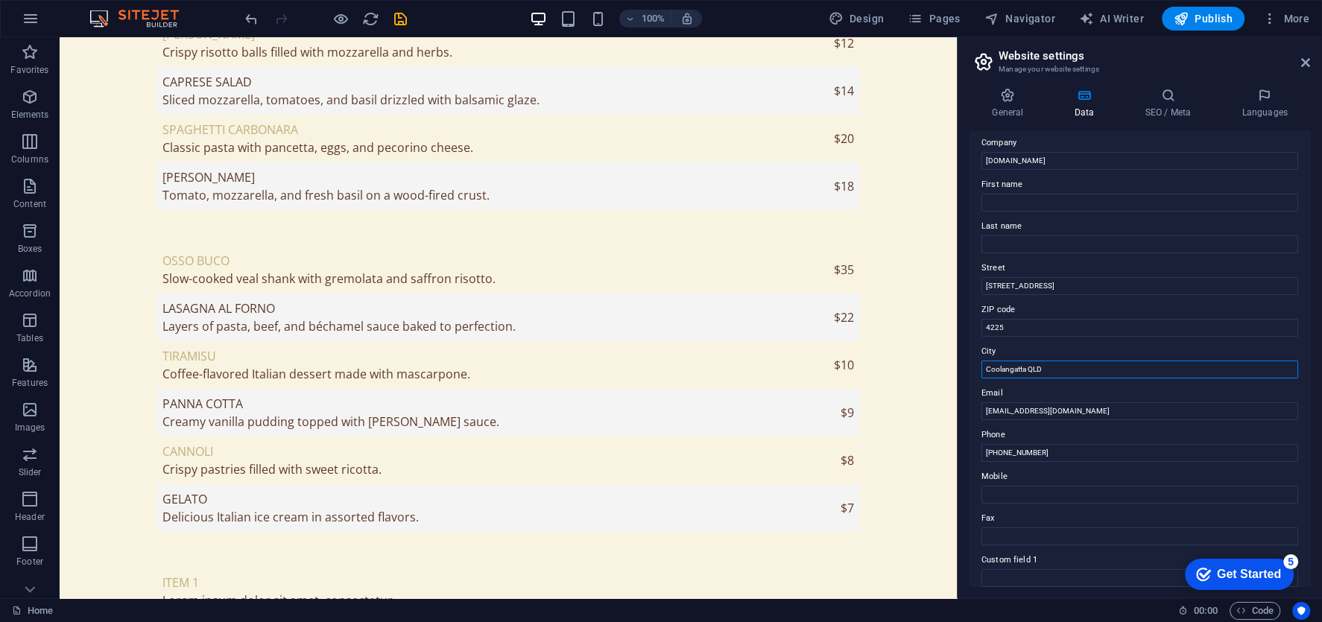
scroll to position [38, 0]
type input "Coolangatta QLD"
click at [1072, 291] on input "123 Taste Avenue" at bounding box center [1139, 288] width 317 height 18
paste input ": SHOP 4/1 Douglas St, C"
click at [990, 285] on input ": SHOP 4/1 Douglas St, C" at bounding box center [1139, 288] width 317 height 18
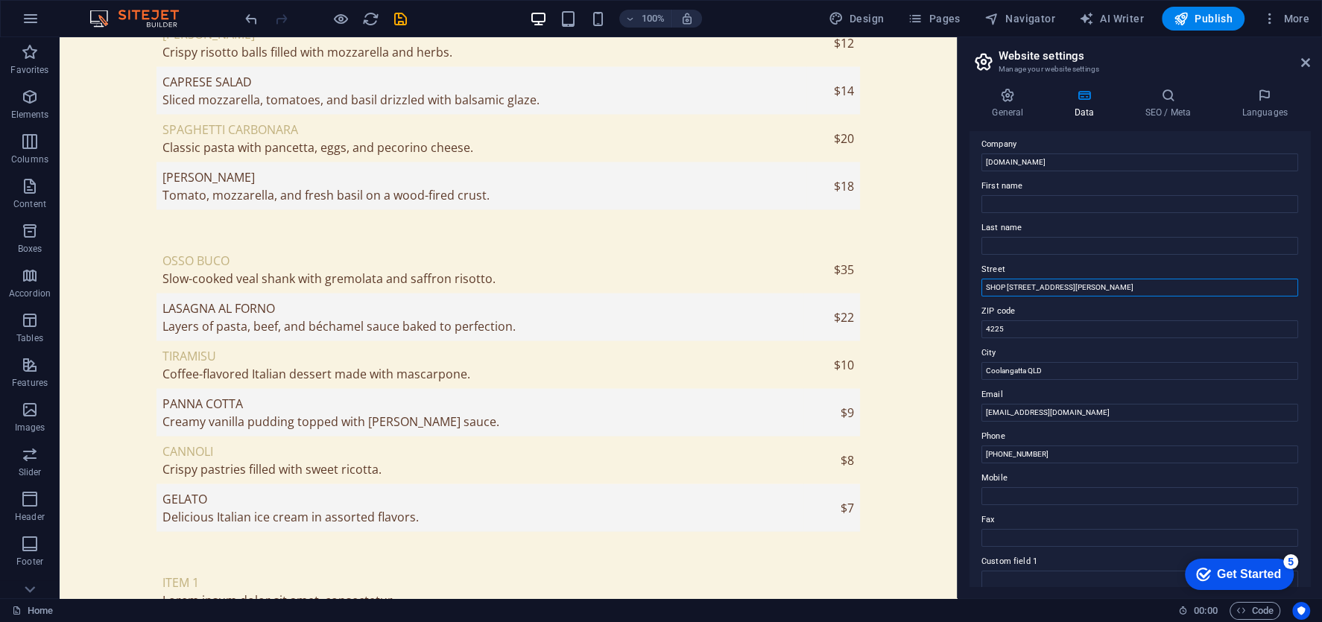
click at [1078, 287] on input "SHOP 4/1 Douglas St, C" at bounding box center [1139, 288] width 317 height 18
type input "SHOP 4/1 Douglas St"
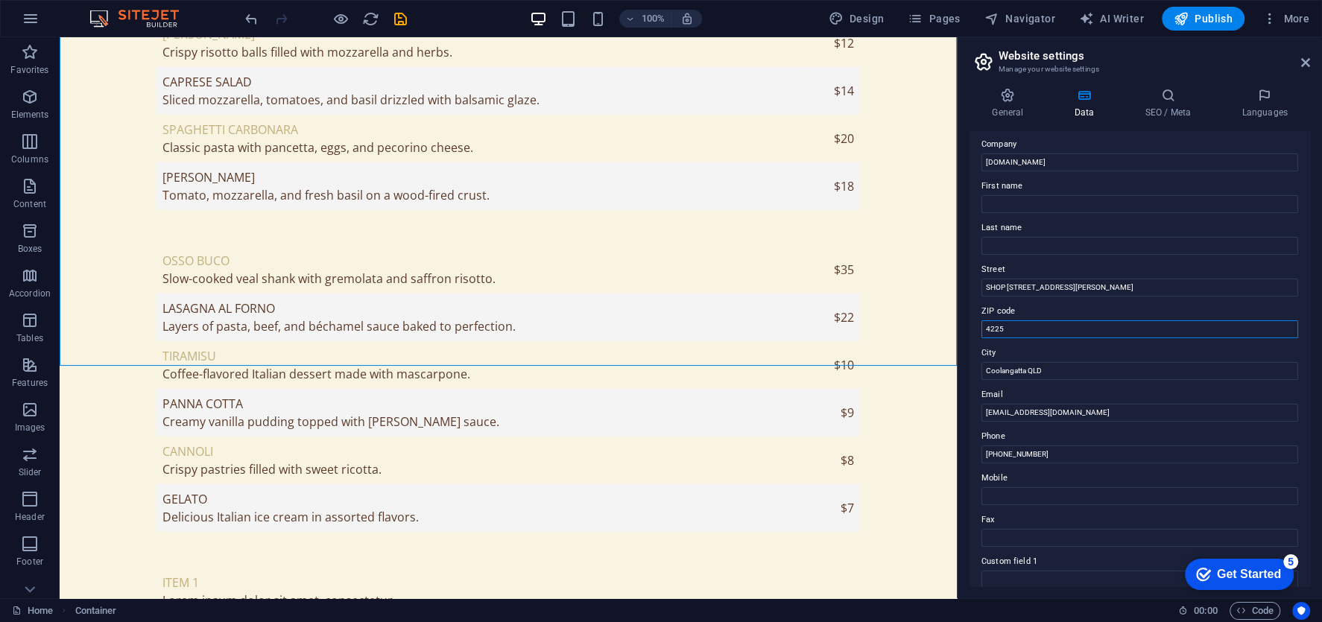
click at [1019, 331] on input "4225" at bounding box center [1139, 329] width 317 height 18
click at [1076, 372] on input "Coolangatta QLD" at bounding box center [1139, 371] width 317 height 18
paste input "4225"
type input "Coolangatta QLD 4225"
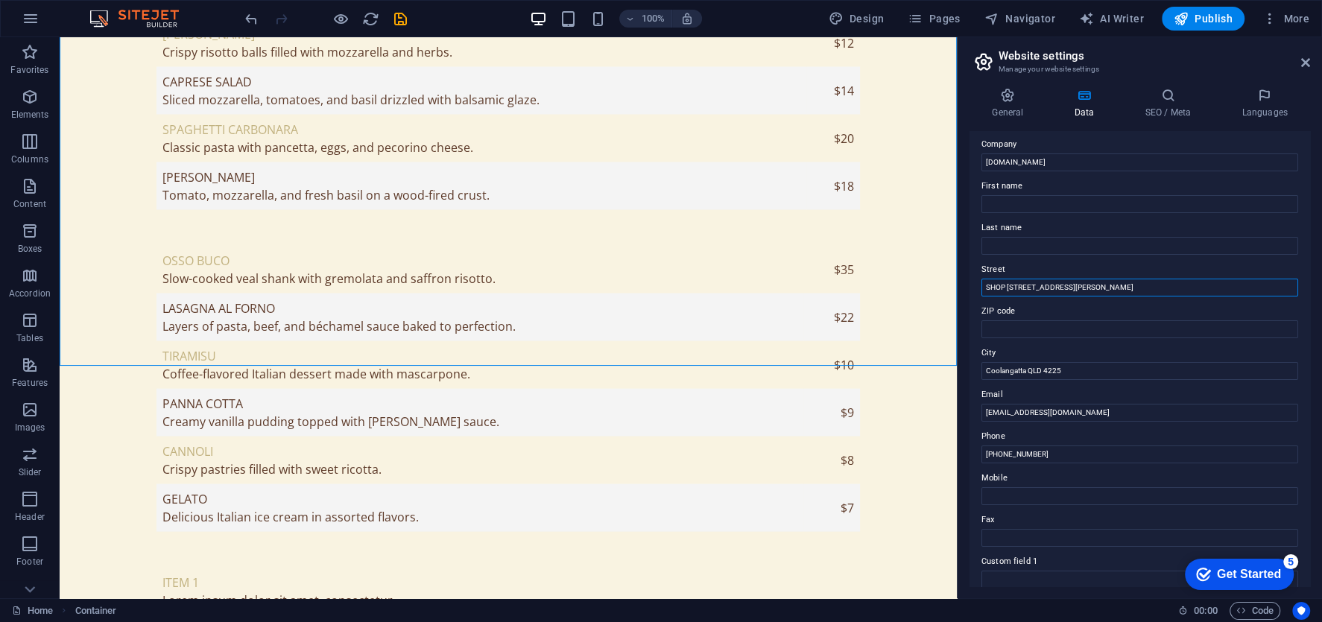
click at [1011, 285] on input "SHOP 4/1 Douglas St" at bounding box center [1139, 288] width 317 height 18
click at [1002, 285] on input "SHOP 4/1 Douglas St" at bounding box center [1139, 288] width 317 height 18
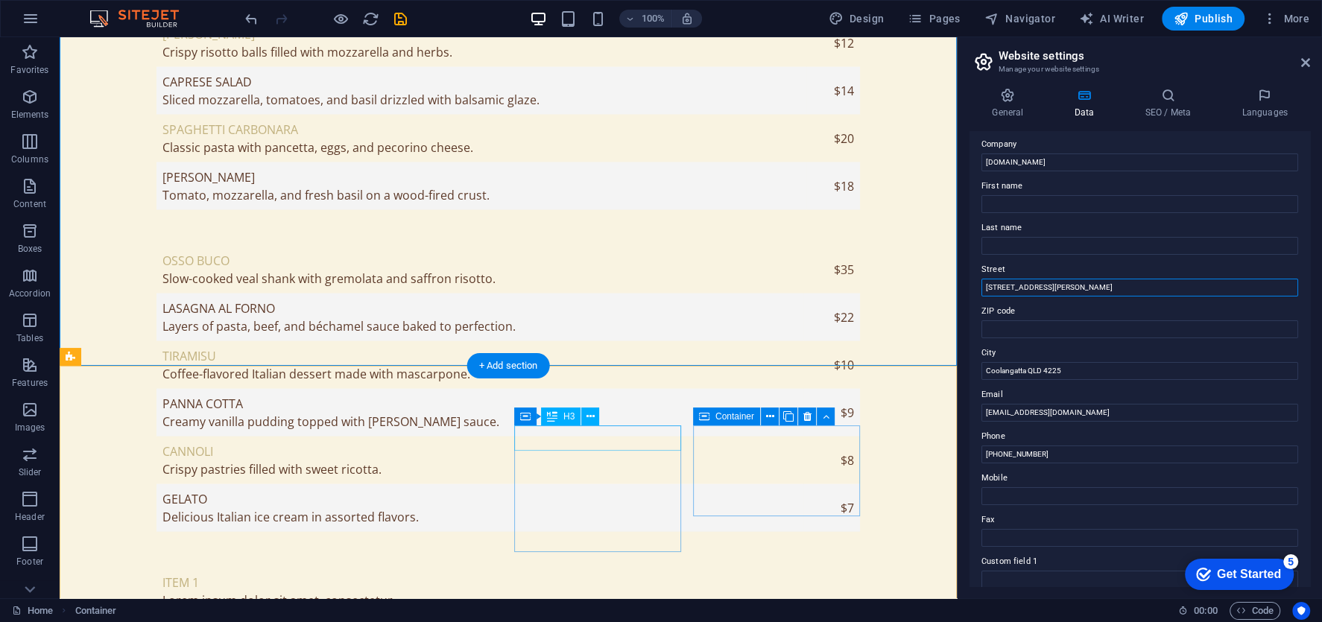
type input "[STREET_ADDRESS][PERSON_NAME]"
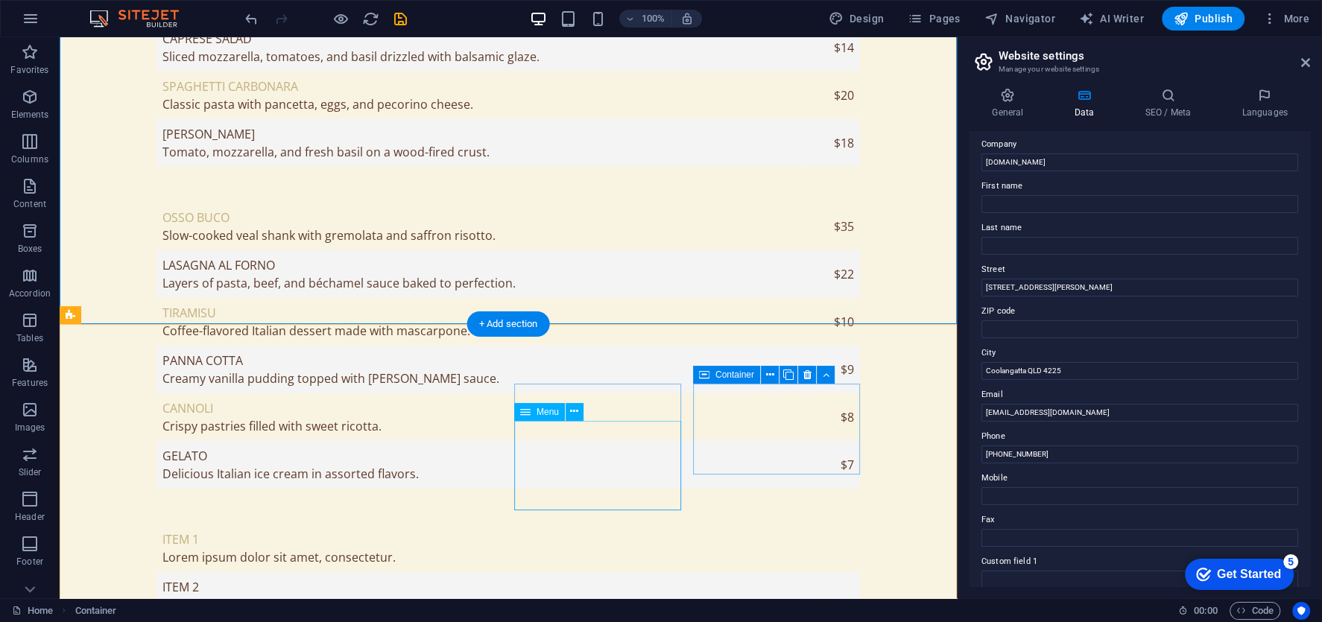
scroll to position [2734, 0]
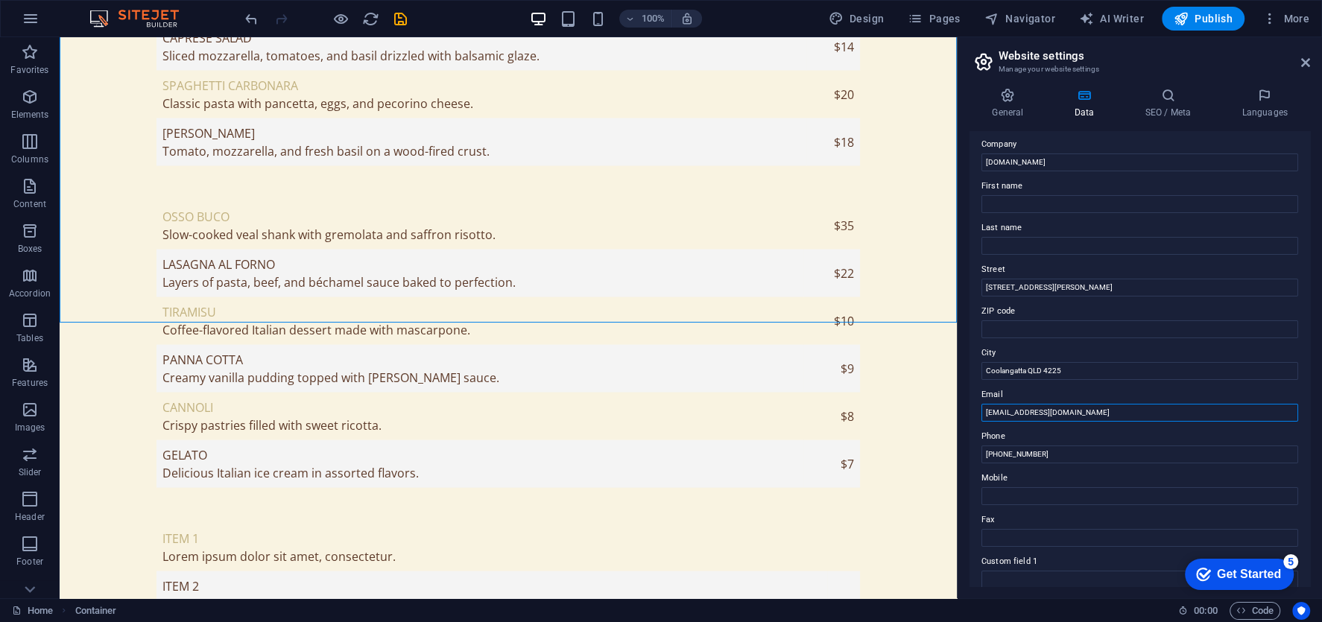
click at [1105, 406] on input "[EMAIL_ADDRESS][DOMAIN_NAME]" at bounding box center [1139, 413] width 317 height 18
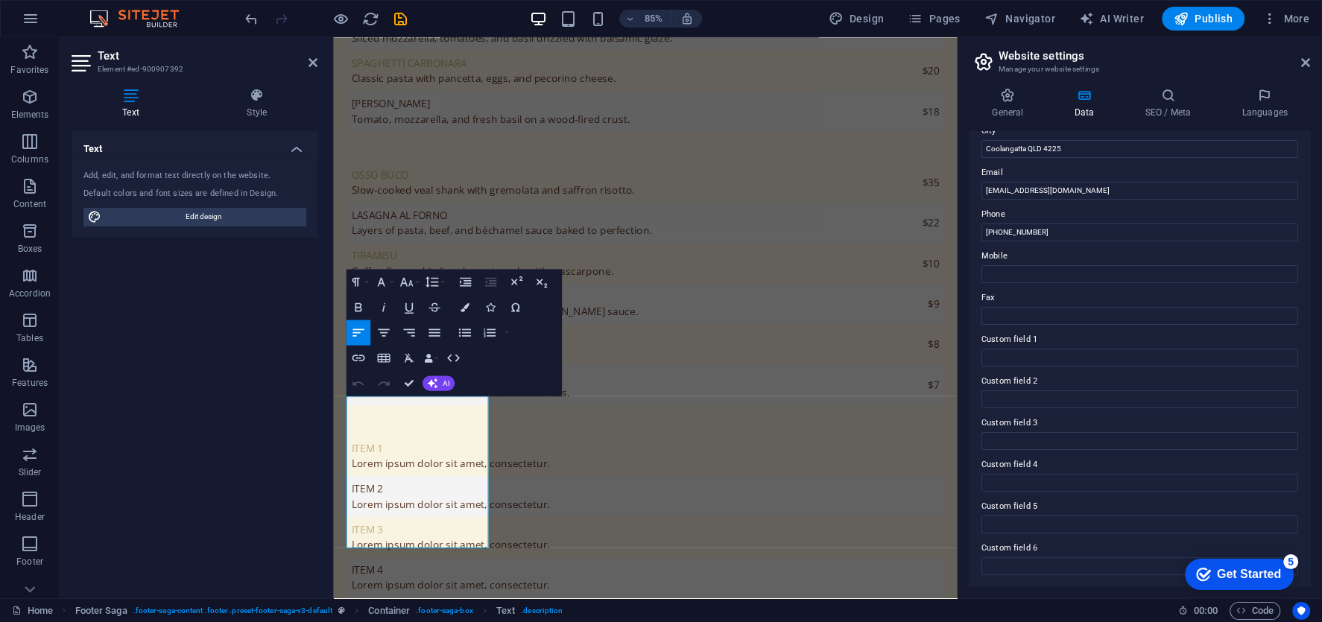
scroll to position [0, 0]
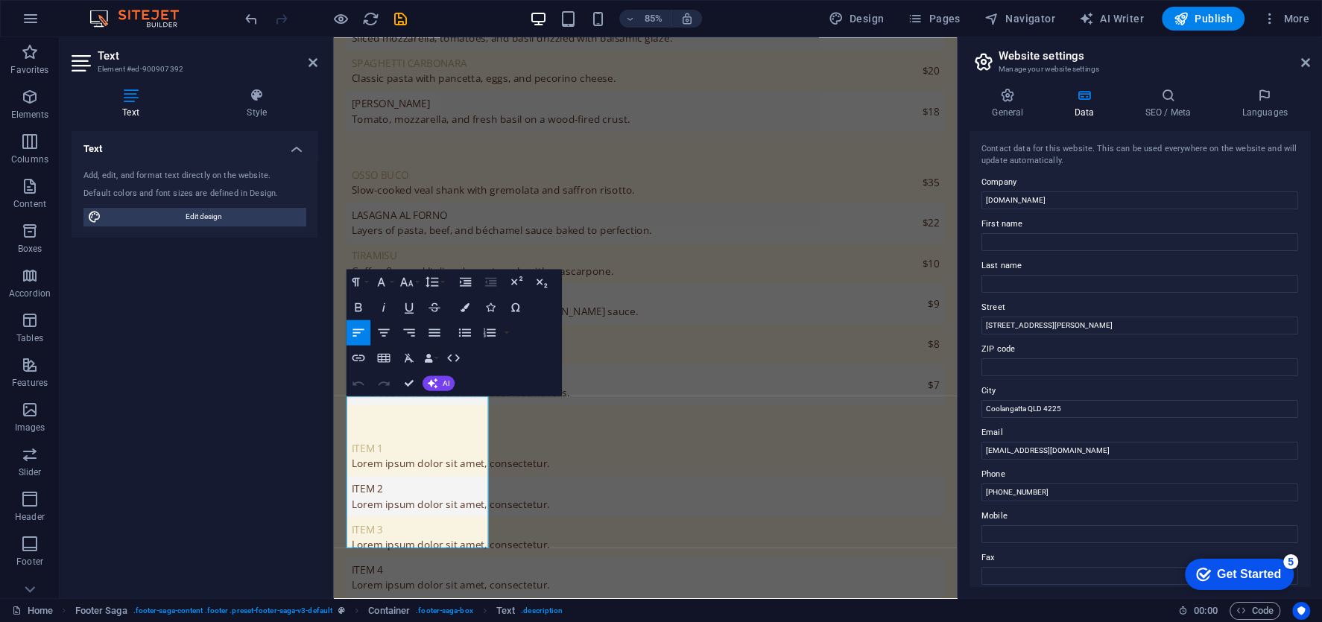
click at [1066, 106] on h4 "Data" at bounding box center [1086, 103] width 71 height 31
click at [1006, 97] on icon at bounding box center [1008, 95] width 76 height 15
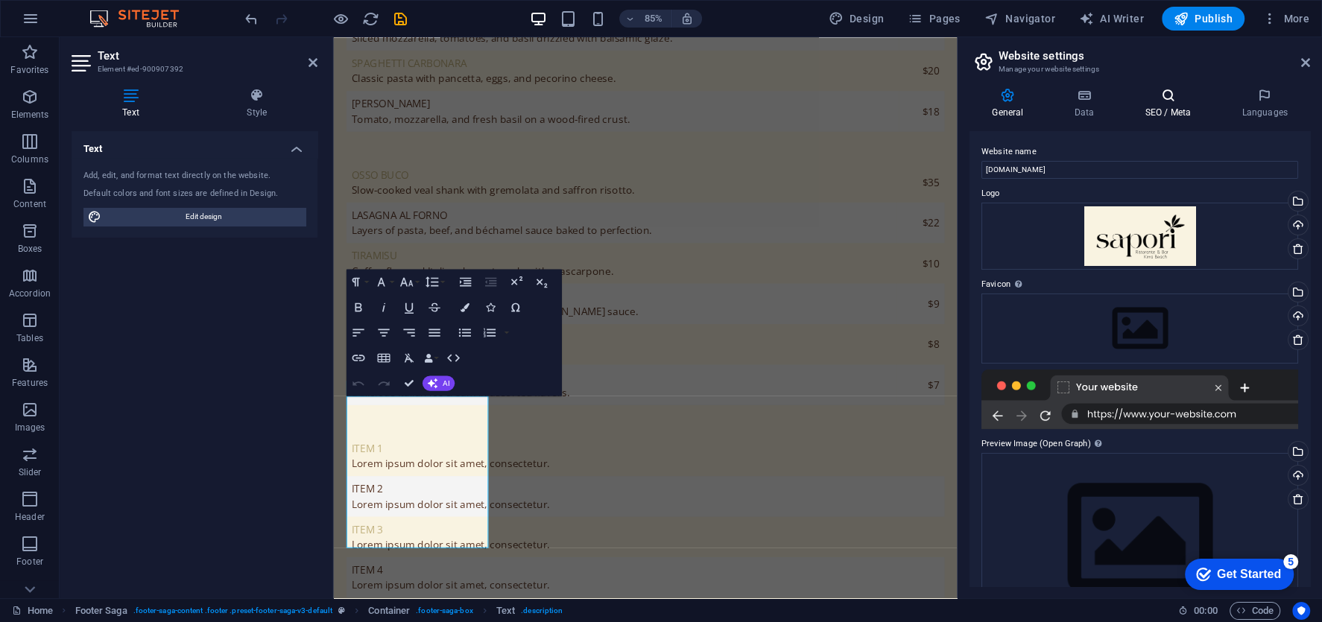
click at [1162, 93] on icon at bounding box center [1167, 95] width 91 height 15
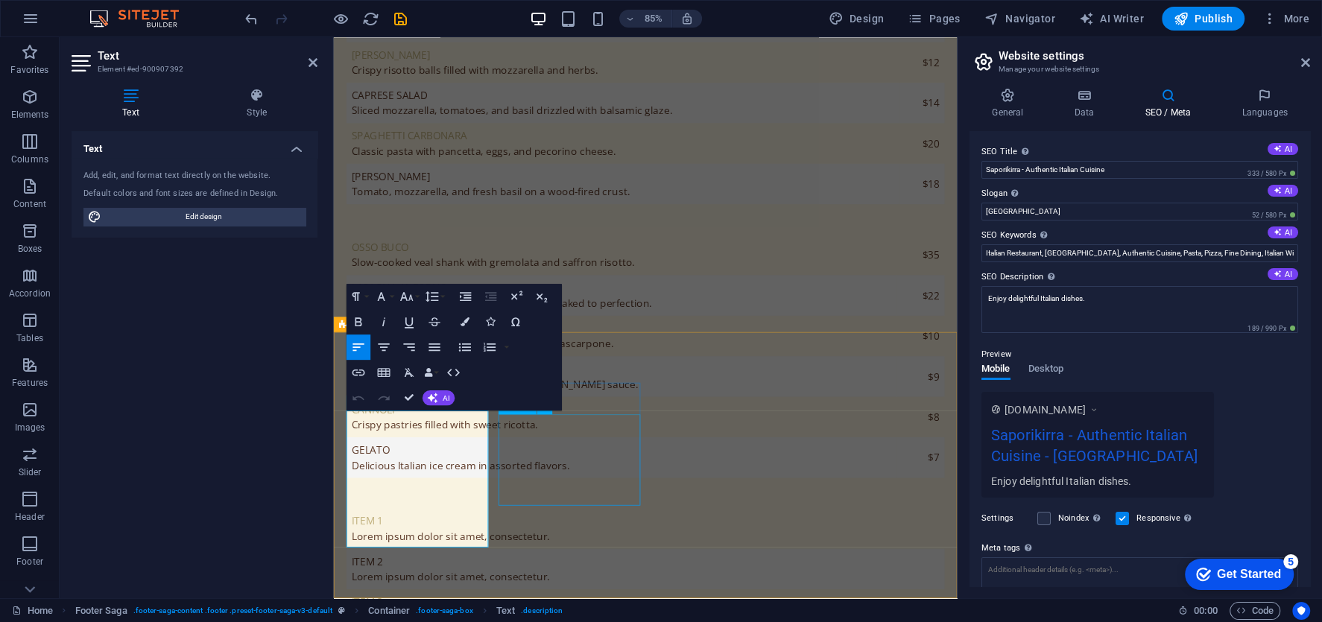
scroll to position [2774, 0]
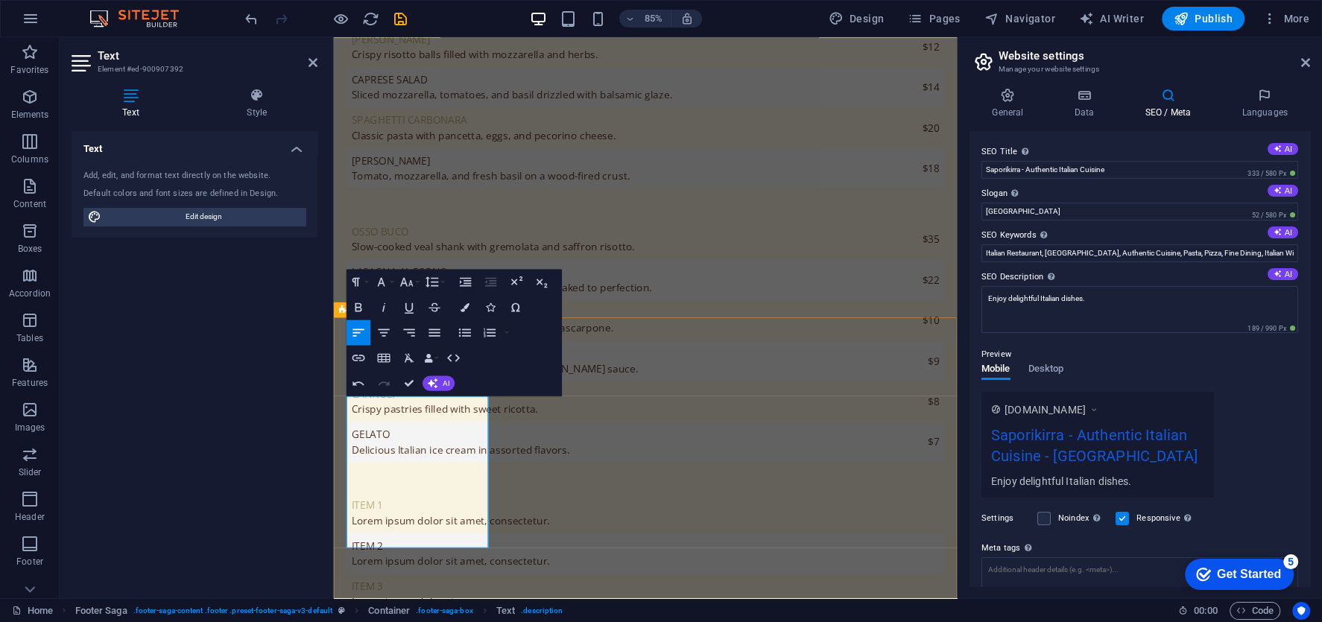
drag, startPoint x: 469, startPoint y: 624, endPoint x: 350, endPoint y: 516, distance: 160.9
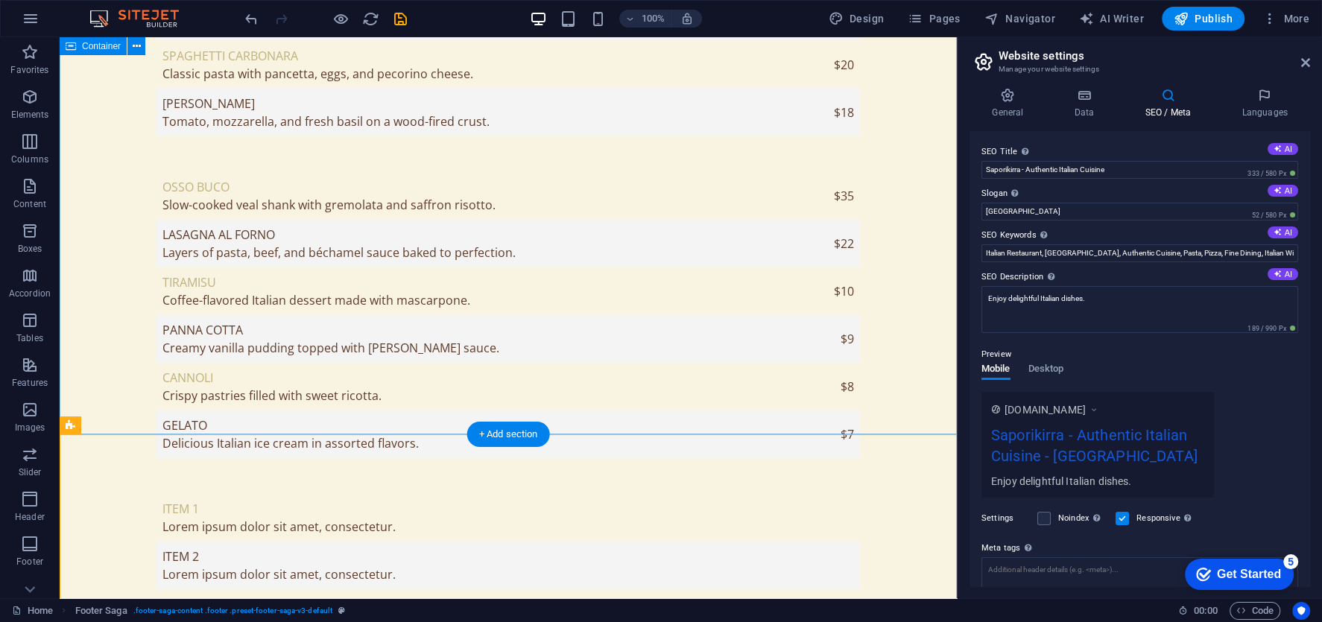
scroll to position [2700, 0]
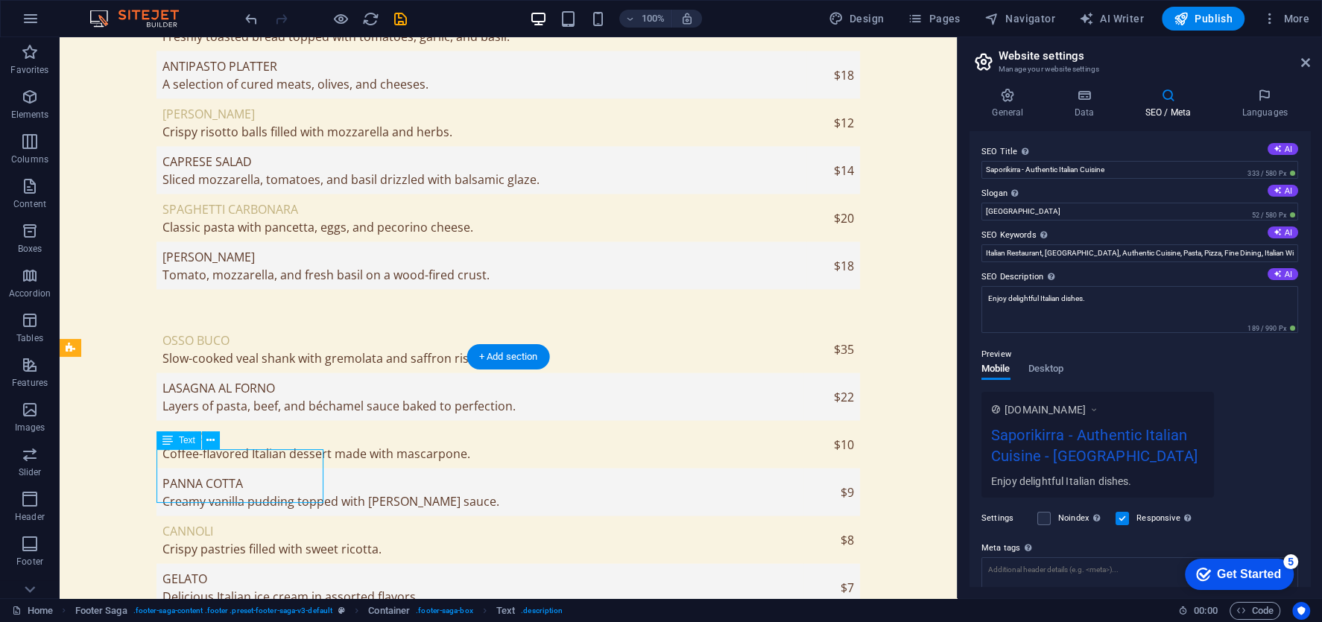
scroll to position [2707, 0]
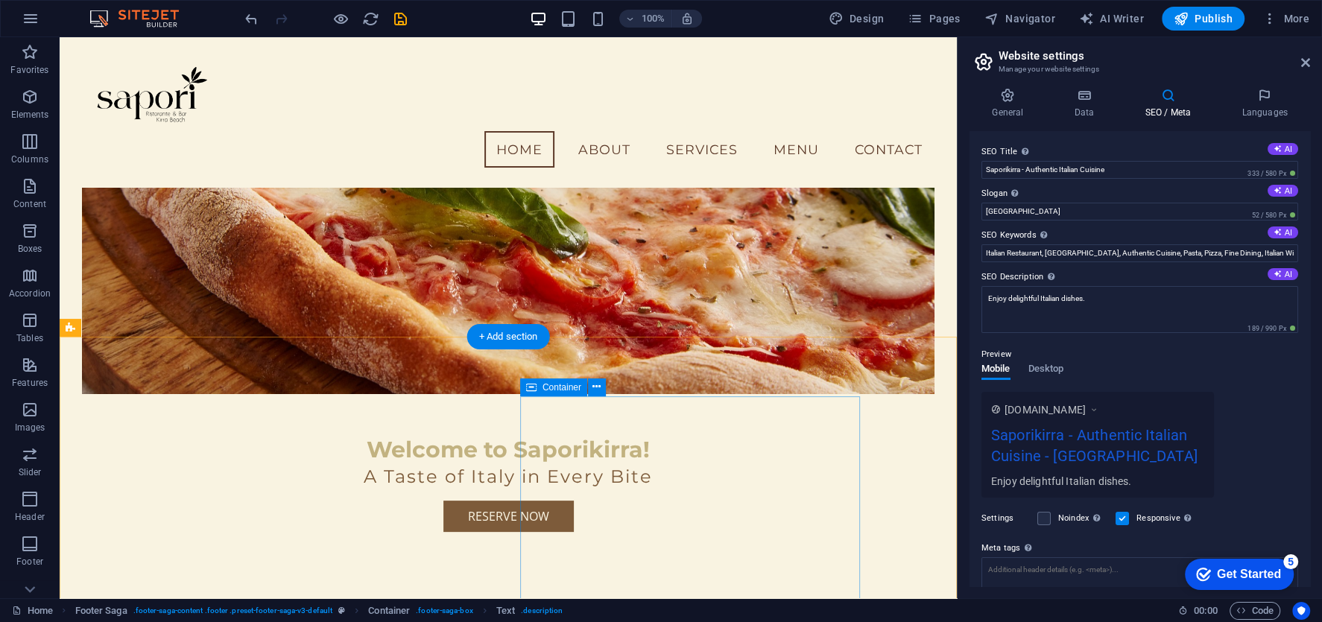
scroll to position [0, 0]
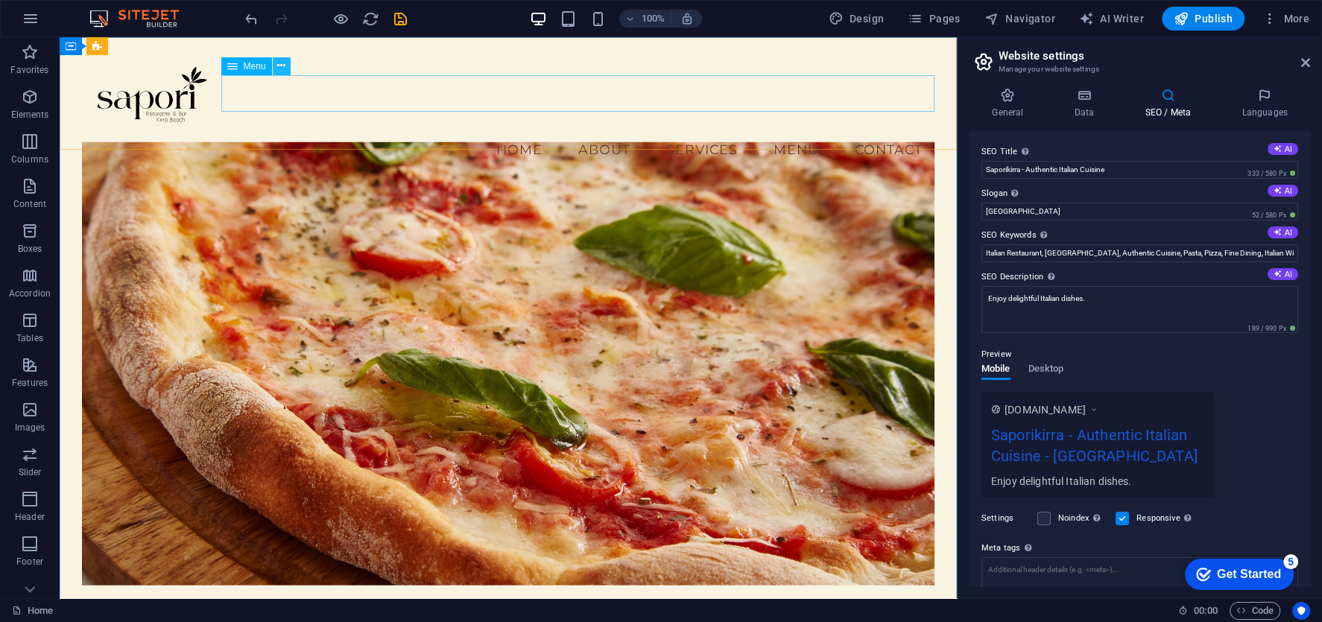
click at [285, 67] on icon at bounding box center [281, 66] width 8 height 16
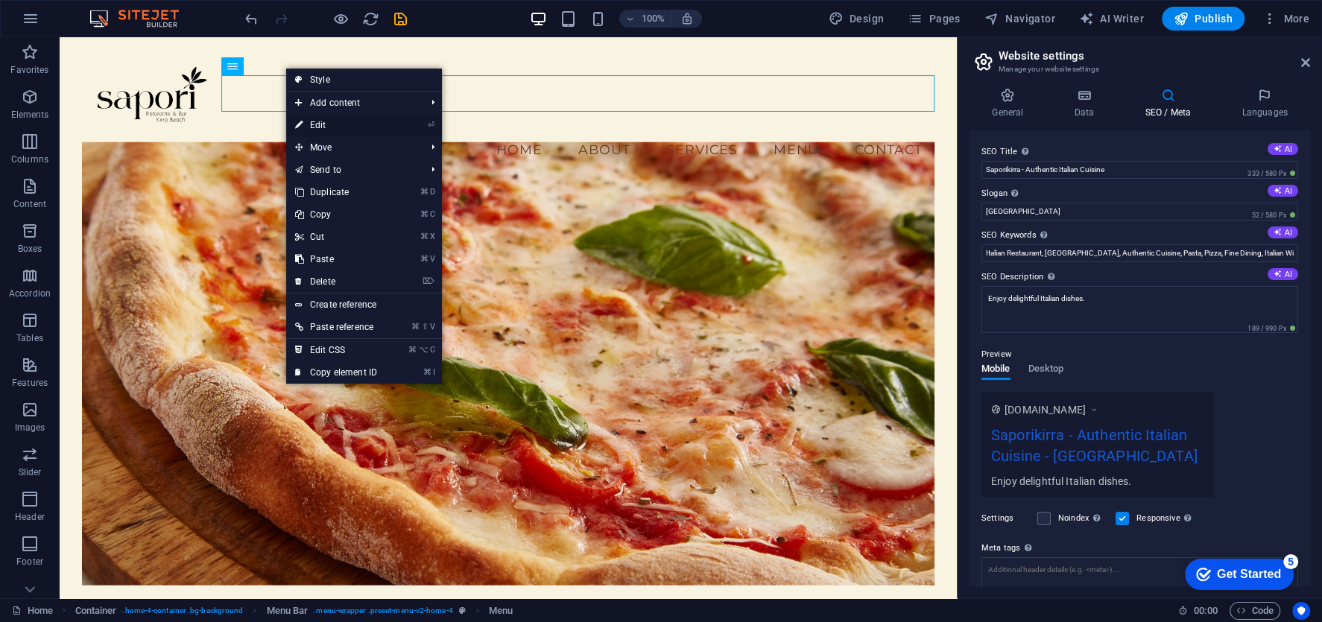
click at [312, 120] on link "⏎ Edit" at bounding box center [336, 125] width 100 height 22
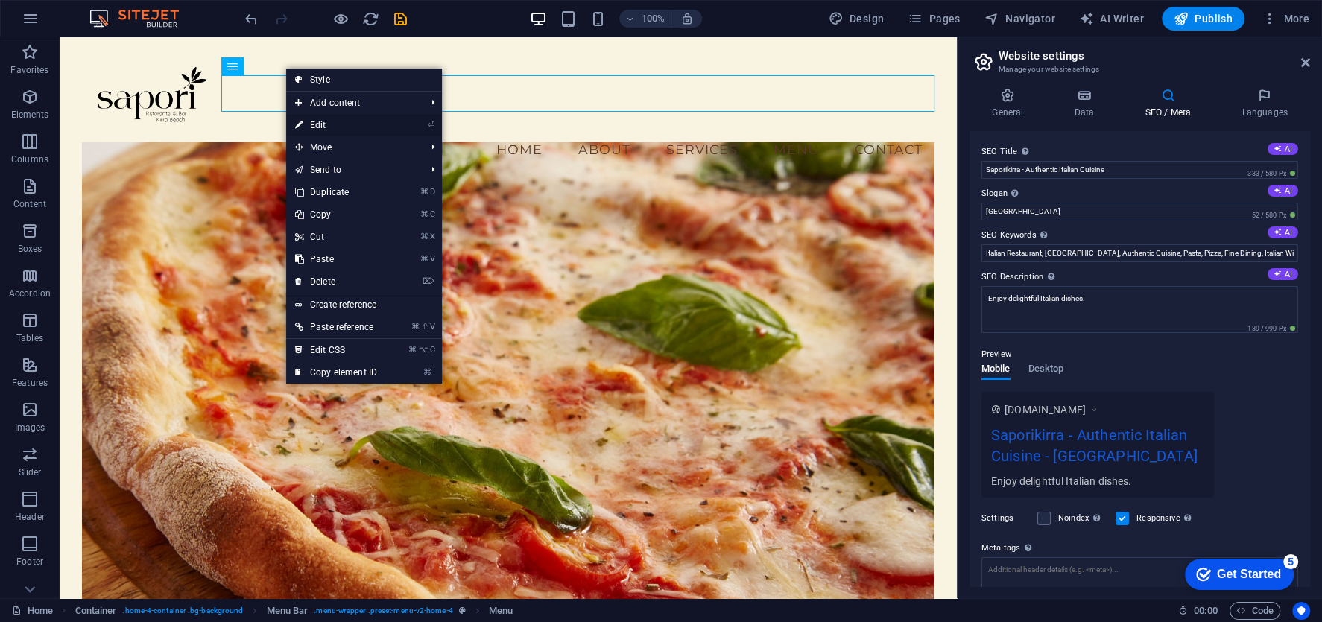
select select
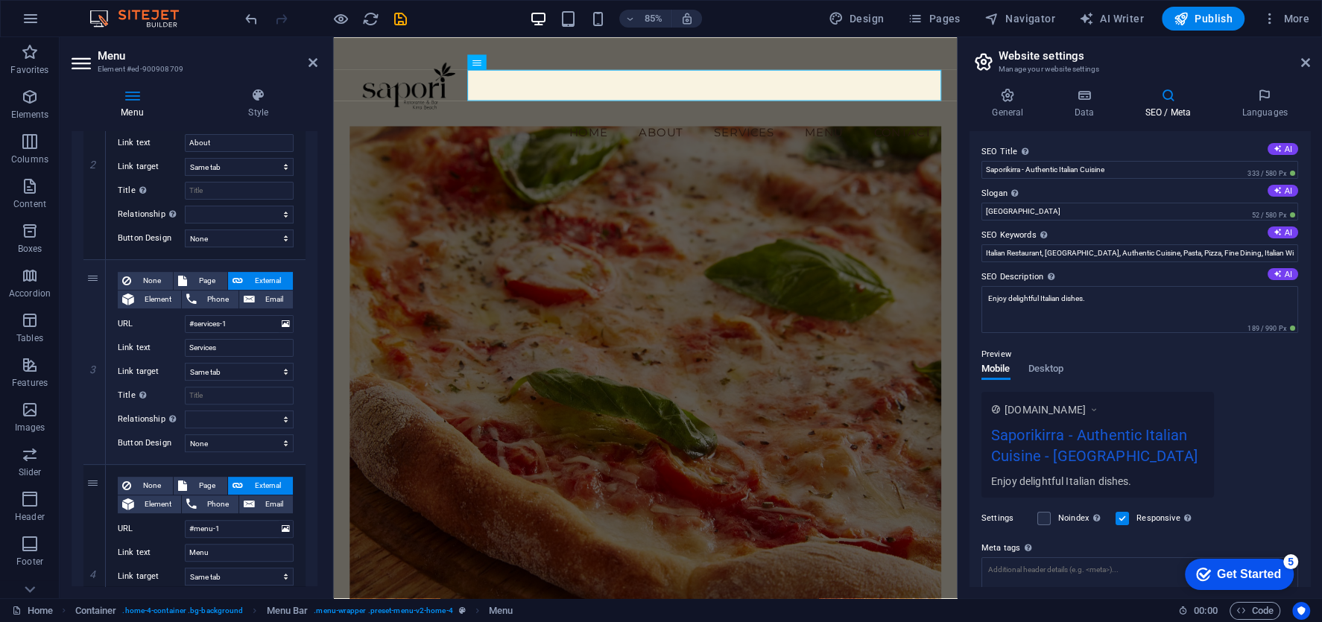
scroll to position [750, 0]
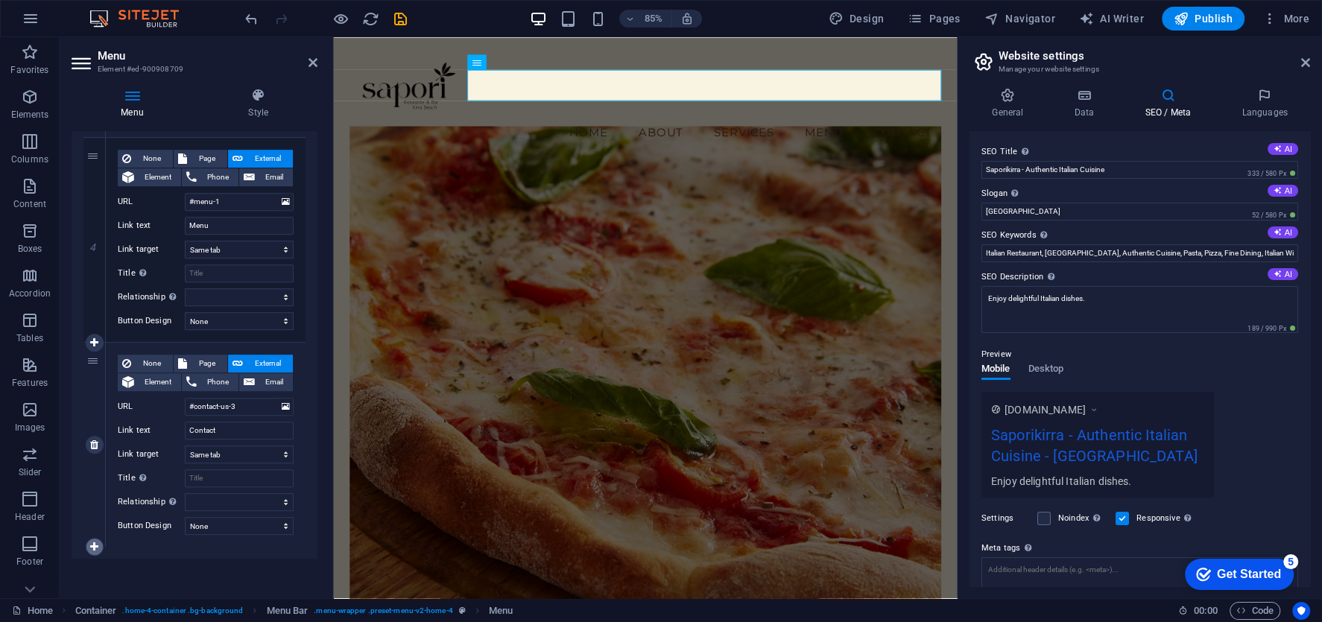
click at [95, 542] on icon at bounding box center [94, 547] width 8 height 10
select select
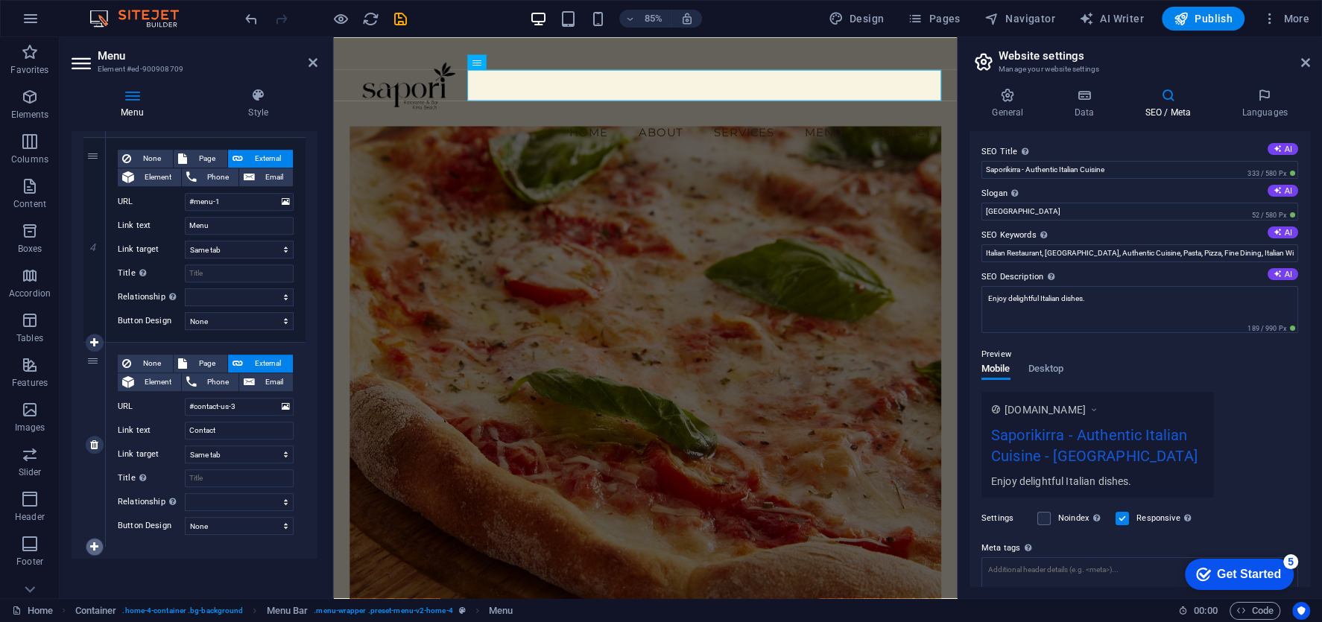
select select
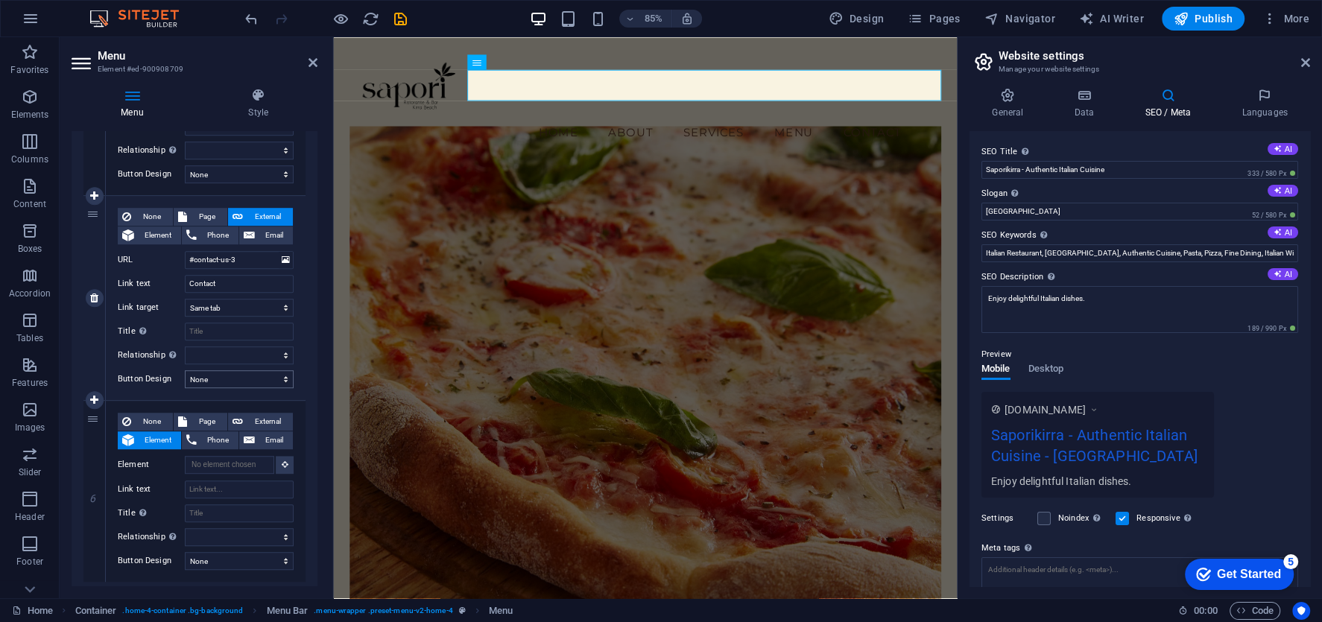
scroll to position [897, 0]
click at [206, 414] on span "Page" at bounding box center [207, 421] width 31 height 18
select select
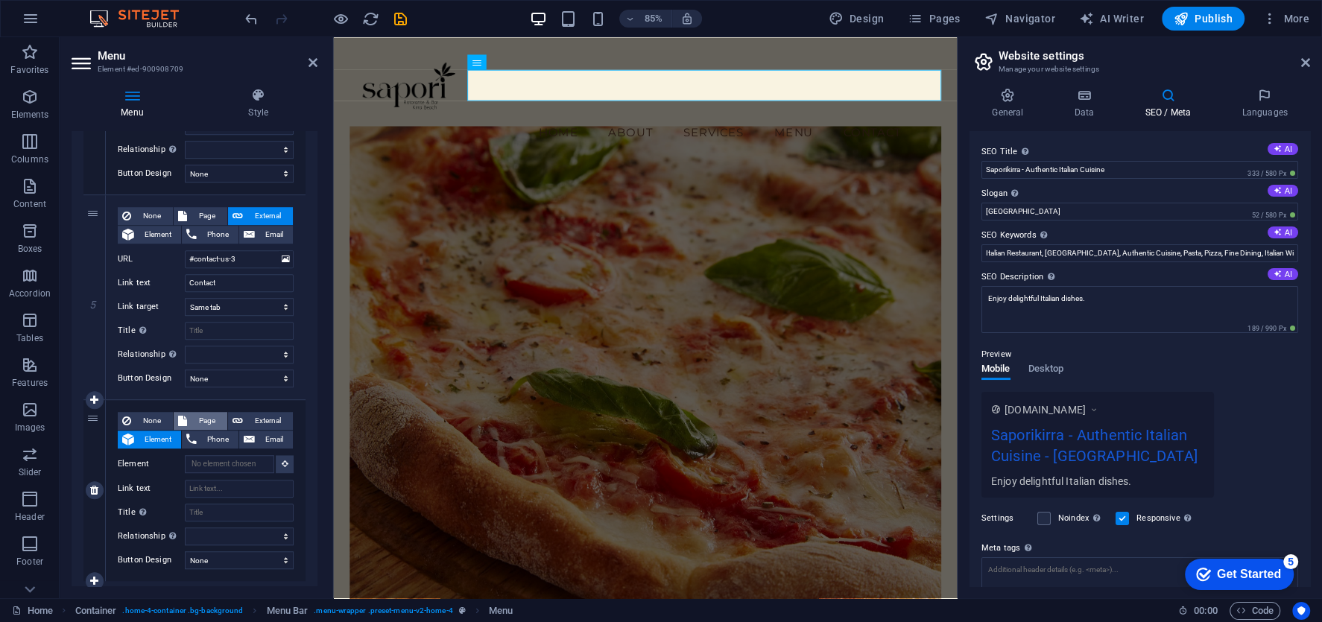
select select
click at [227, 458] on select "Home Subpage Legal Notice Privacy" at bounding box center [239, 464] width 109 height 18
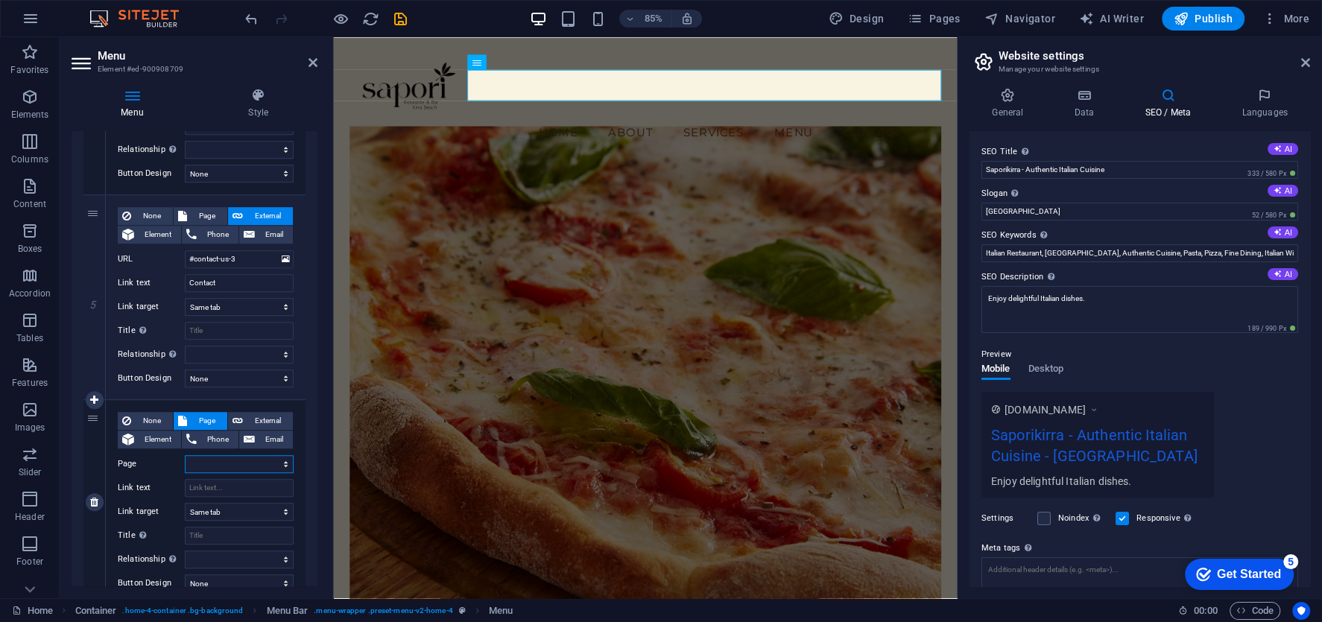
select select "1"
click at [185, 455] on select "Home Subpage Legal Notice Privacy" at bounding box center [239, 464] width 109 height 18
select select
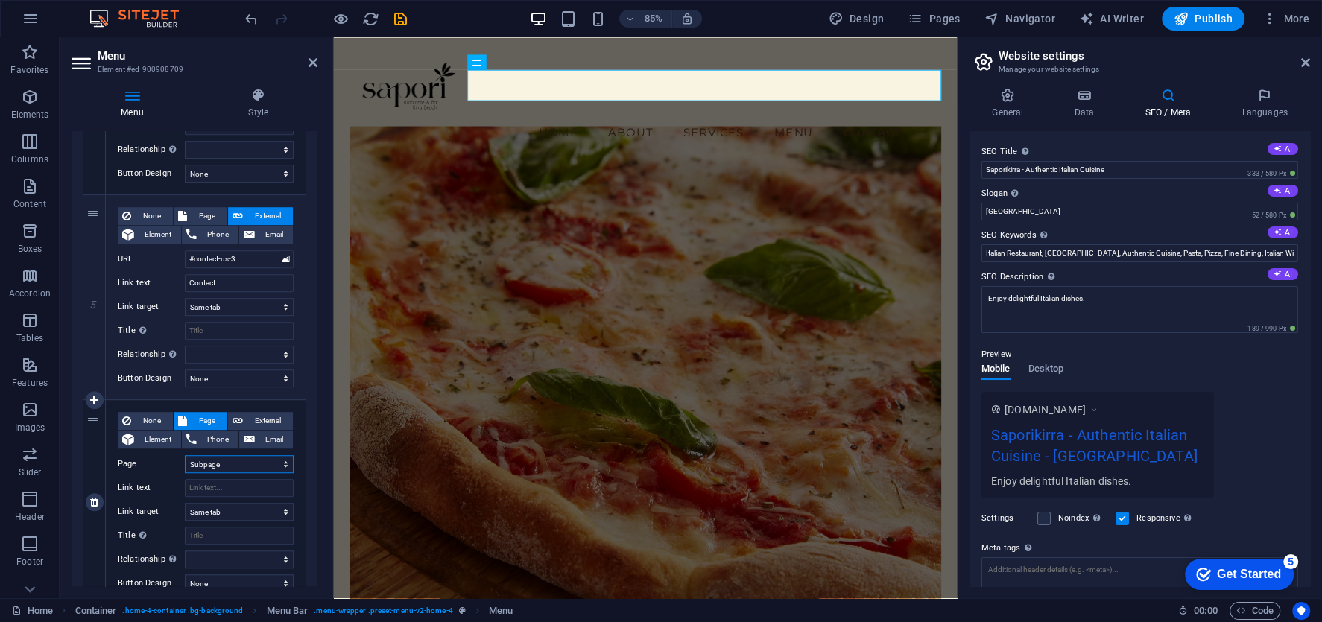
select select
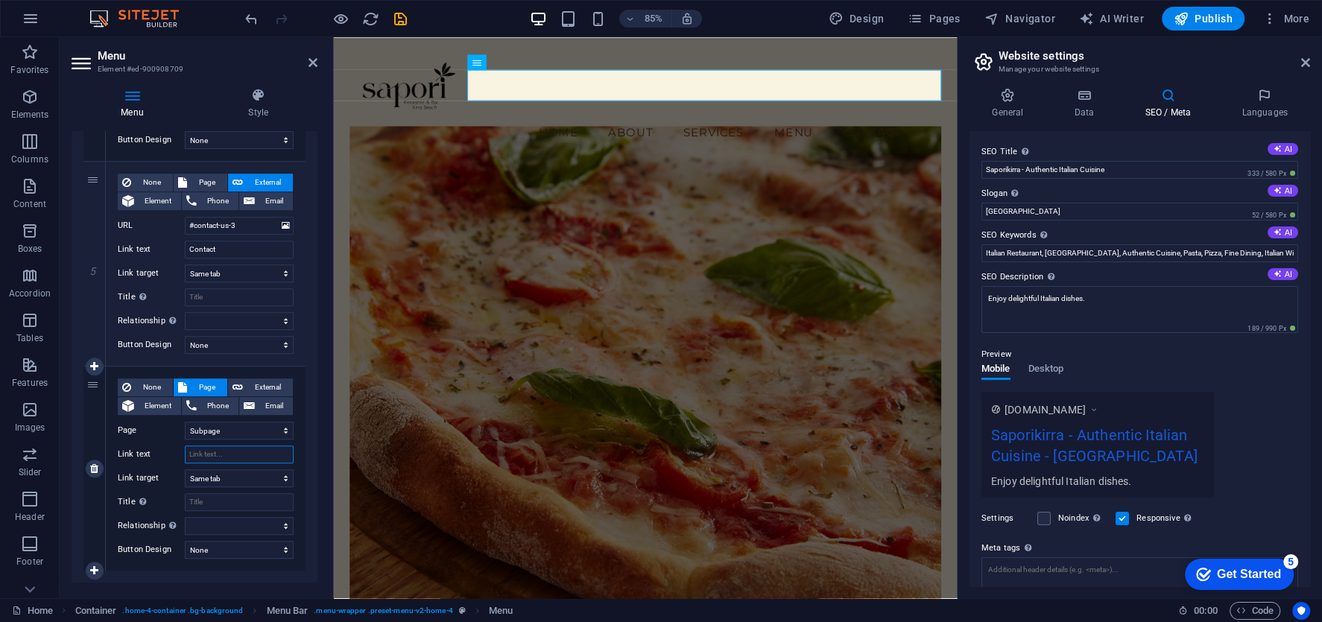
click at [228, 454] on input "Link text" at bounding box center [239, 455] width 109 height 18
type input "Our Venues"
select select
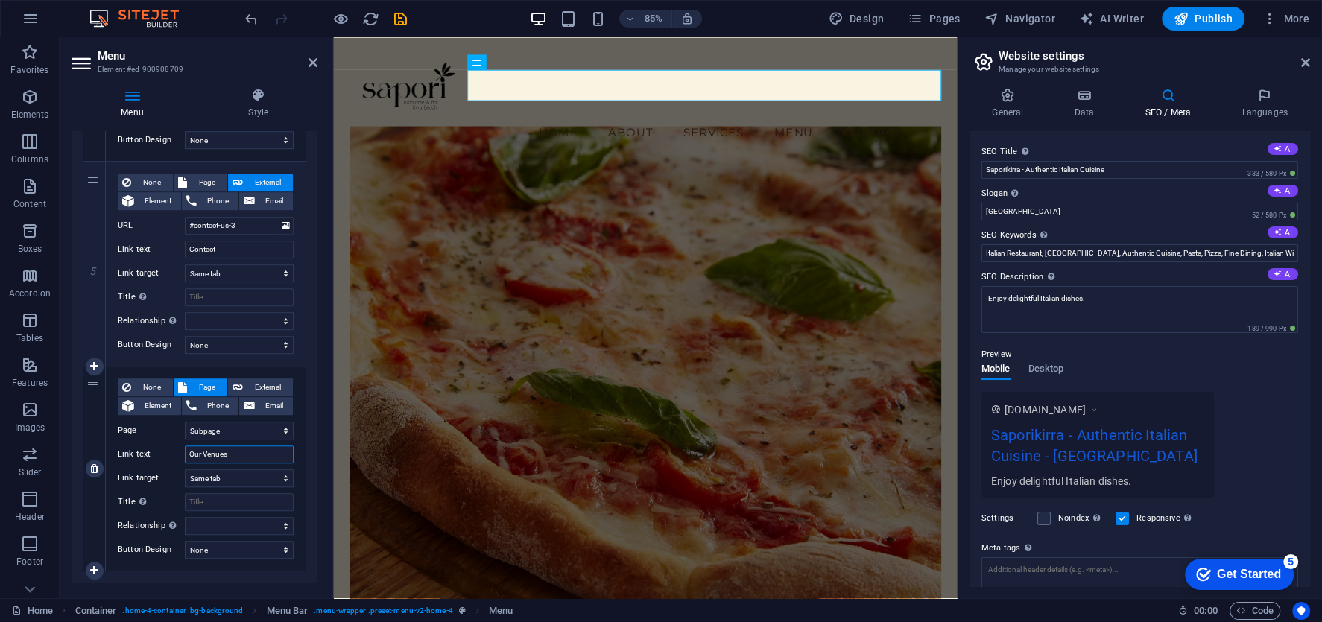
select select
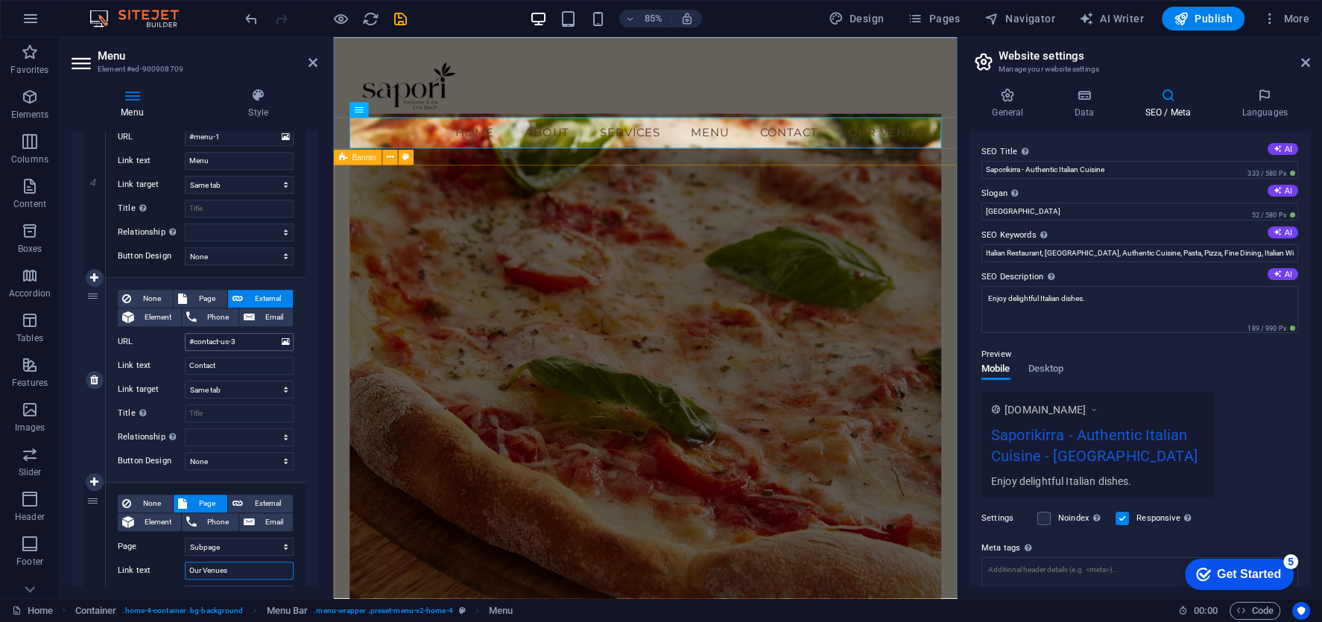
scroll to position [815, 0]
type input "Our Venues"
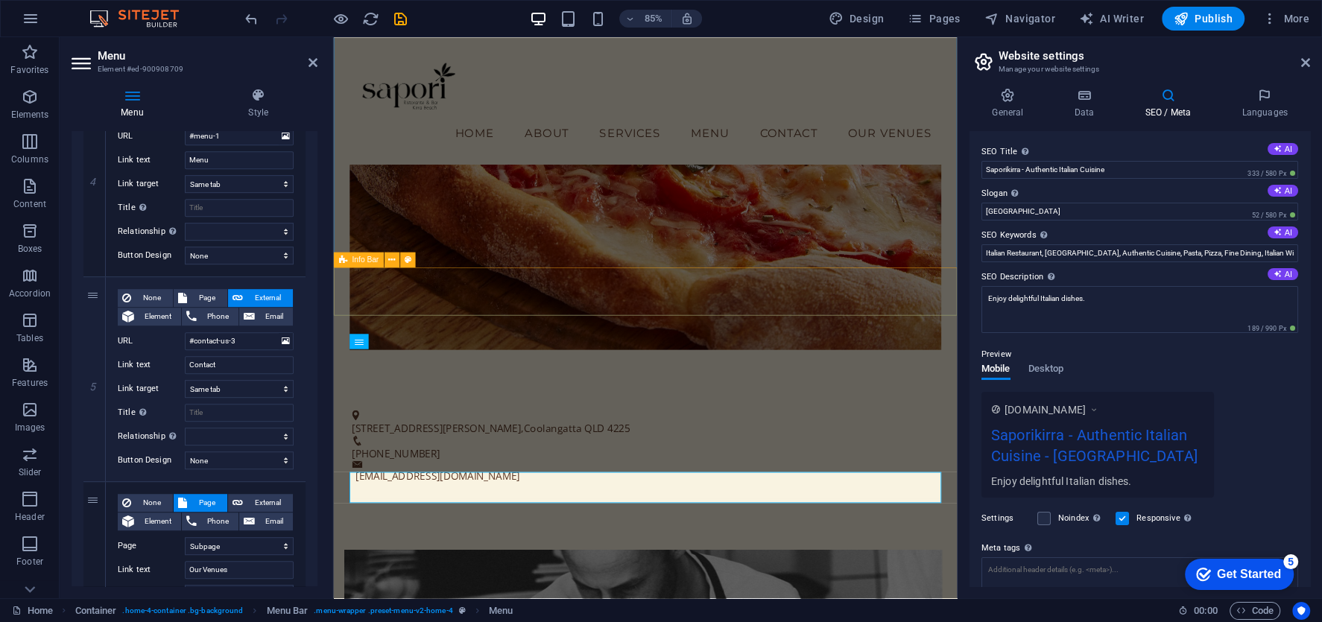
scroll to position [0, 0]
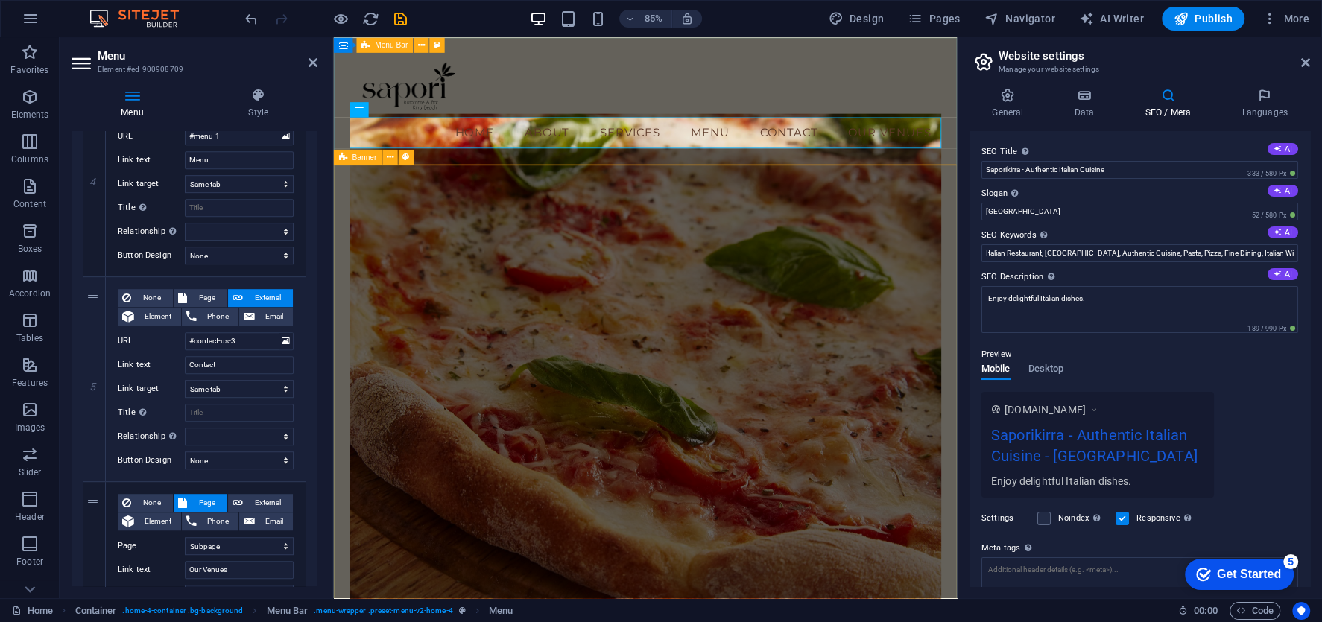
click at [940, 110] on div "Menu Home About Services Menu Contact Our Venues" at bounding box center [699, 112] width 733 height 150
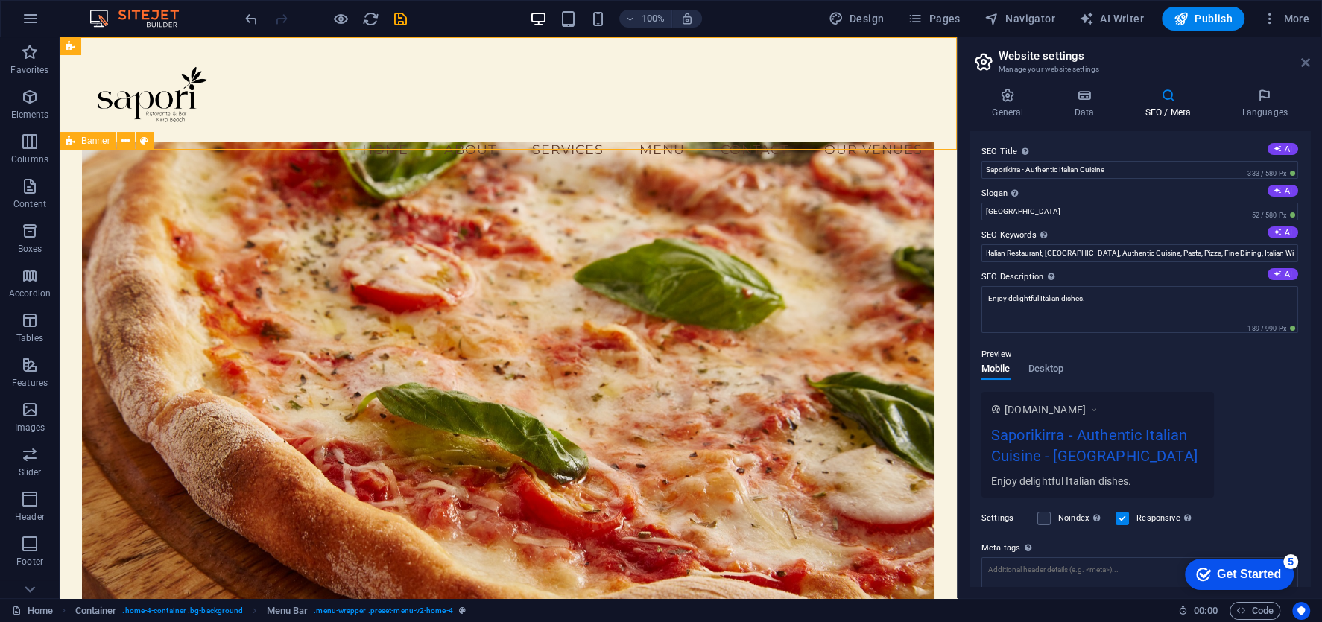
click at [1303, 60] on icon at bounding box center [1305, 63] width 9 height 12
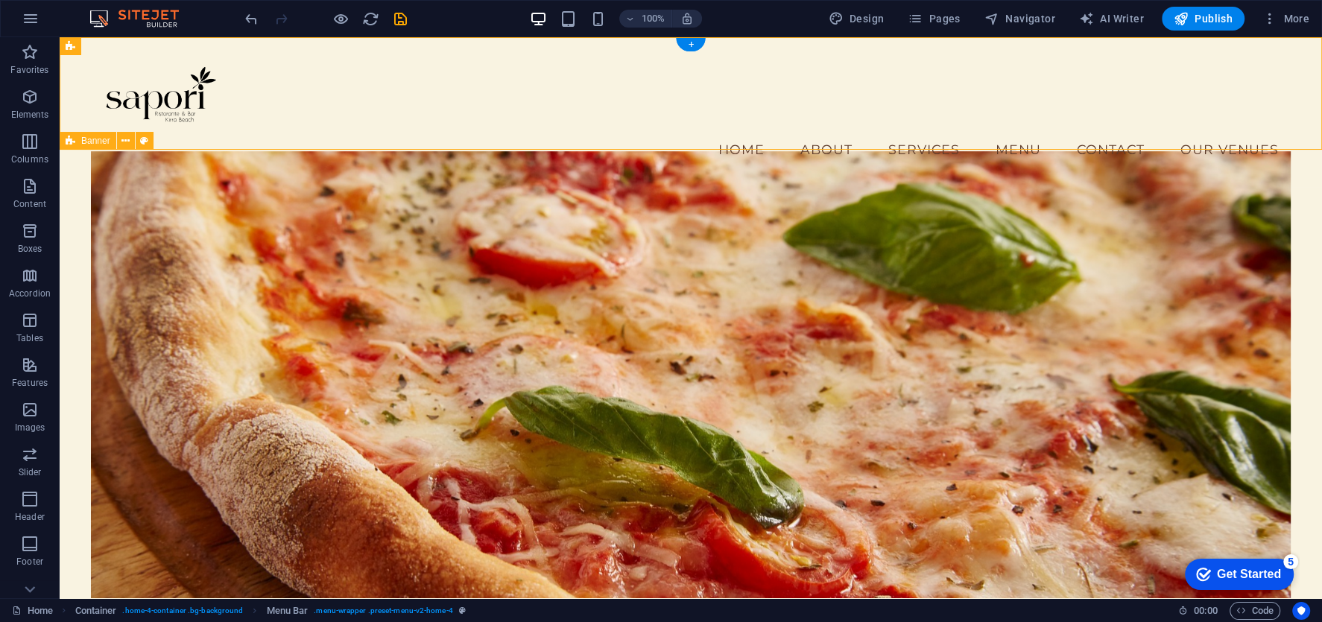
scroll to position [23, 0]
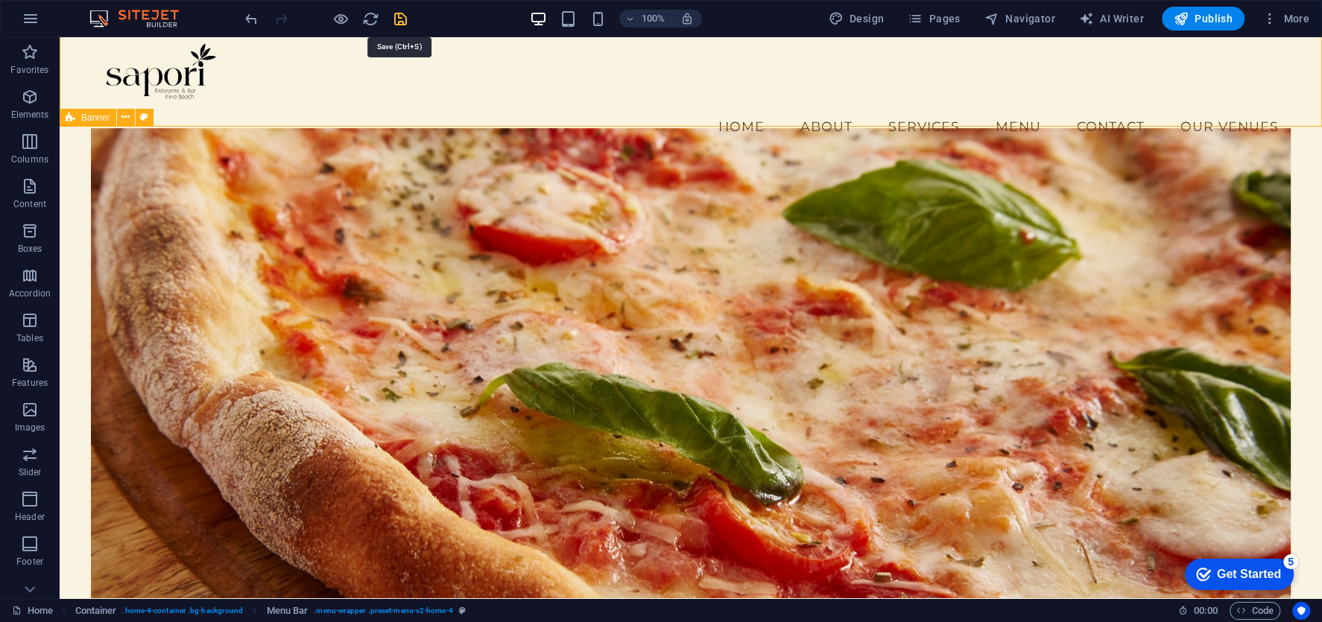
click at [399, 21] on icon "save" at bounding box center [400, 18] width 17 height 17
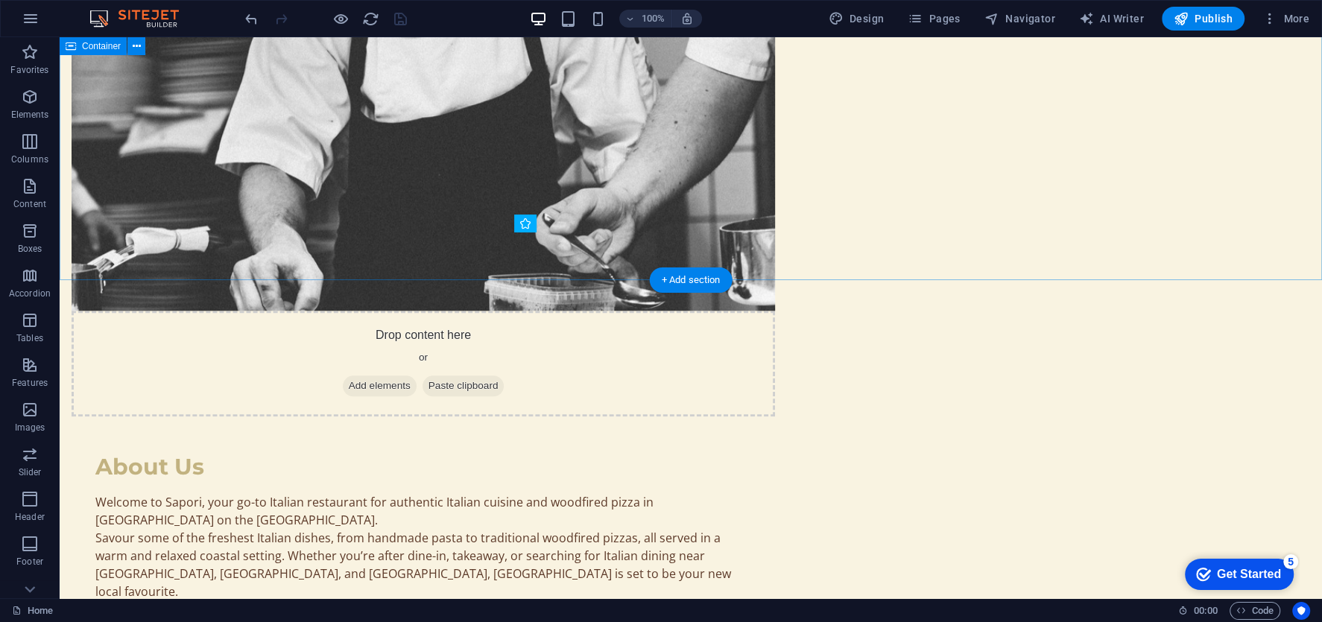
scroll to position [1189, 0]
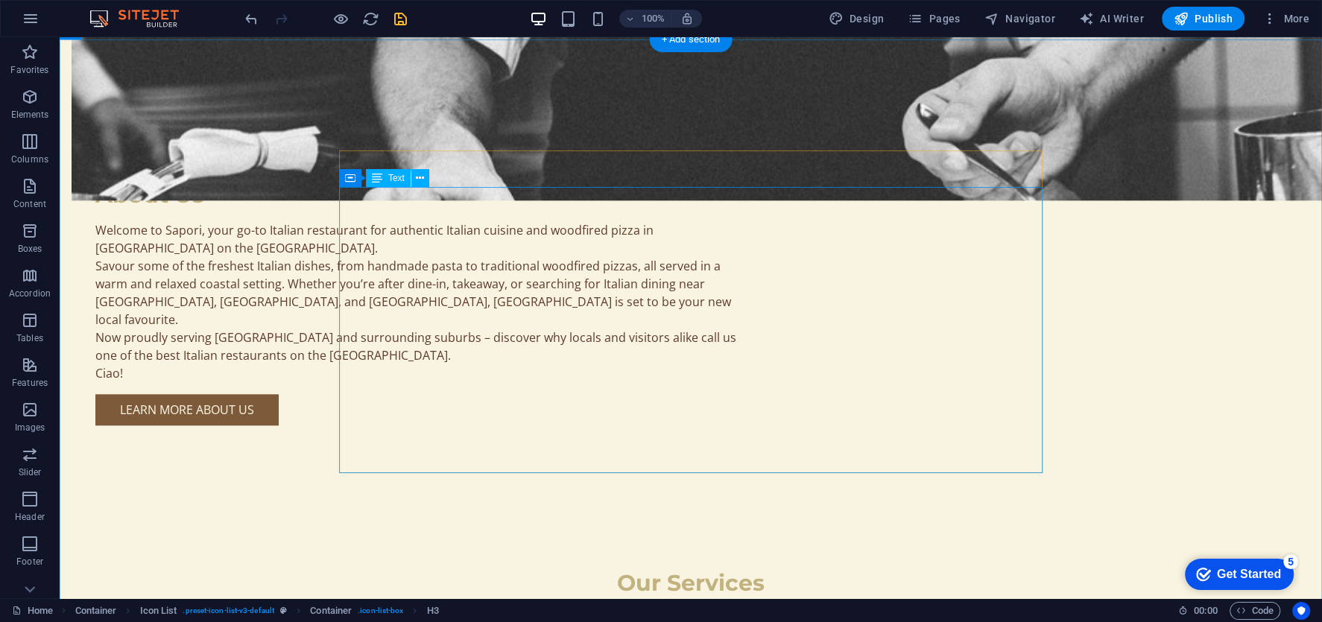
scroll to position [1461, 0]
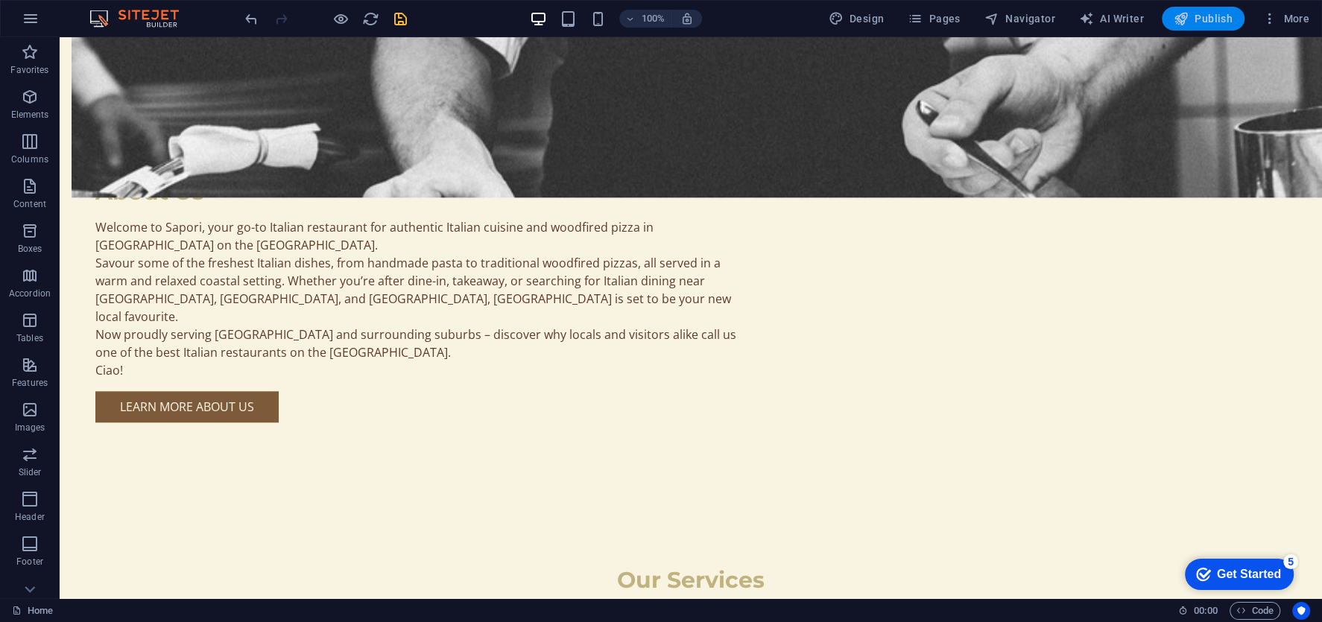
click at [1204, 14] on span "Publish" at bounding box center [1203, 18] width 59 height 15
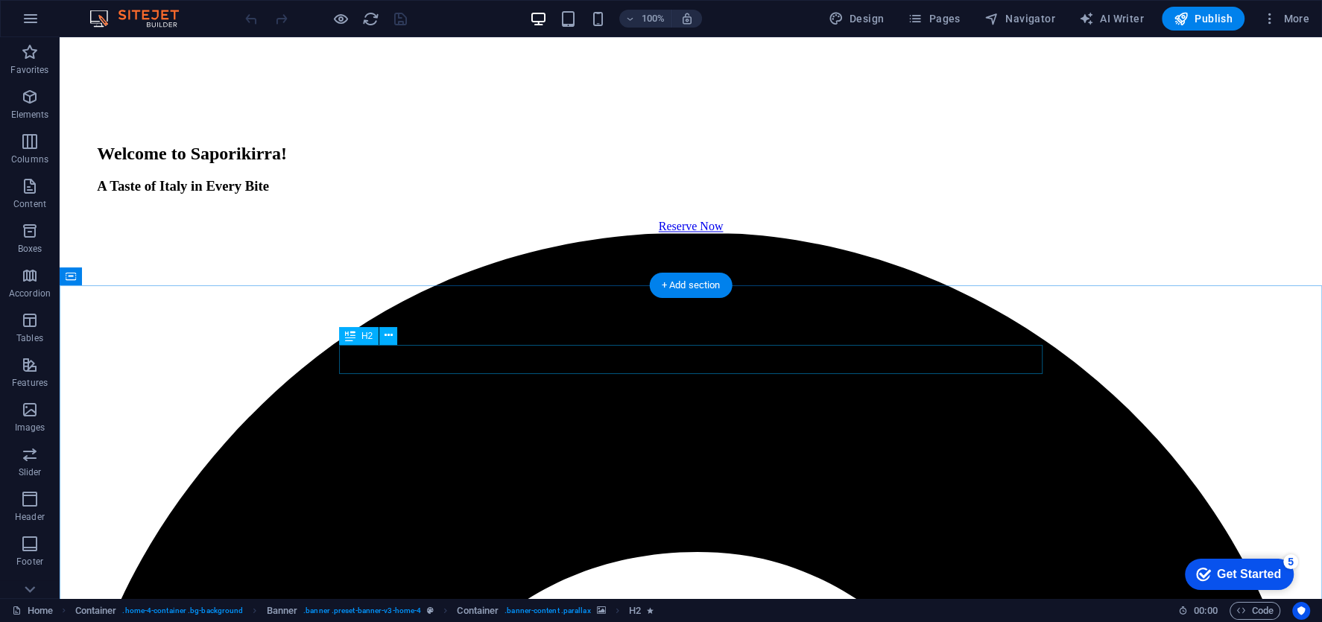
scroll to position [2721, 0]
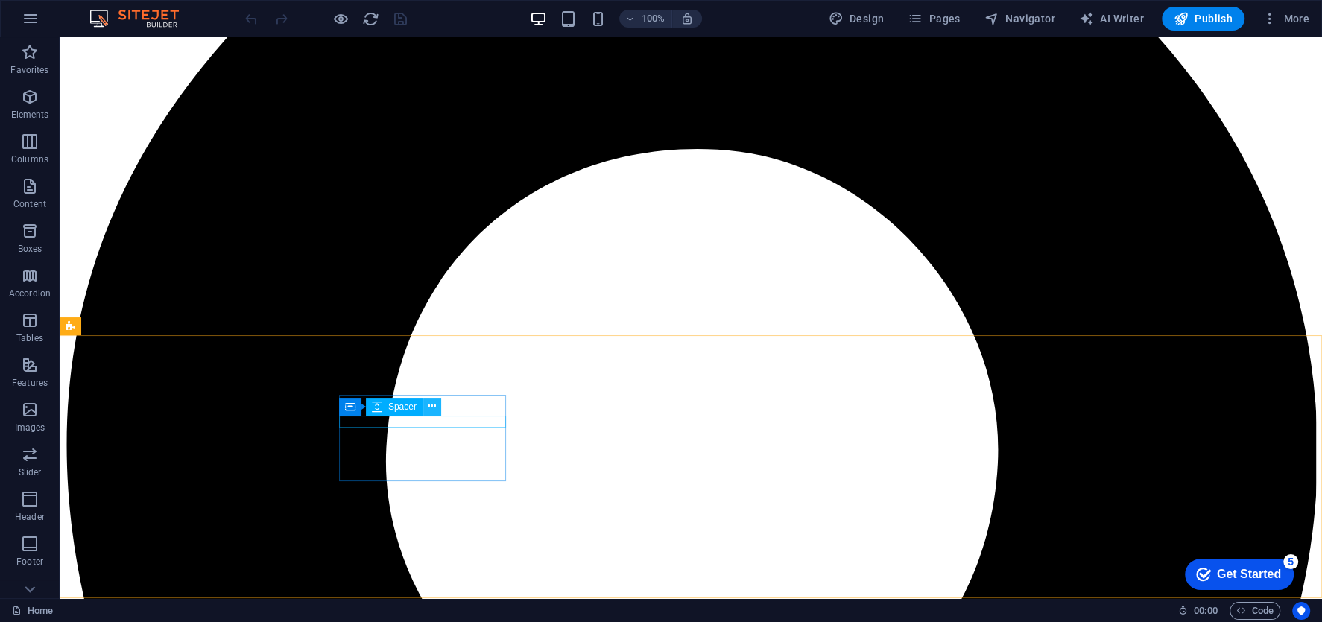
click at [423, 407] on button at bounding box center [432, 407] width 18 height 18
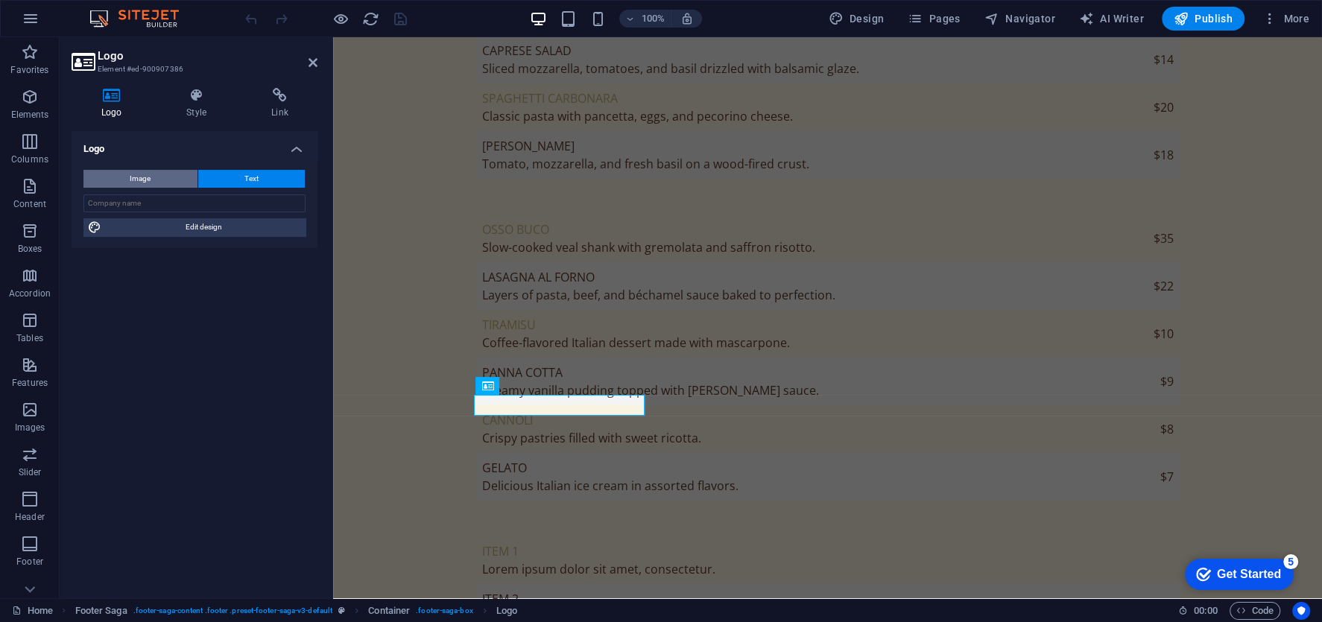
click at [175, 184] on button "Image" at bounding box center [140, 179] width 114 height 18
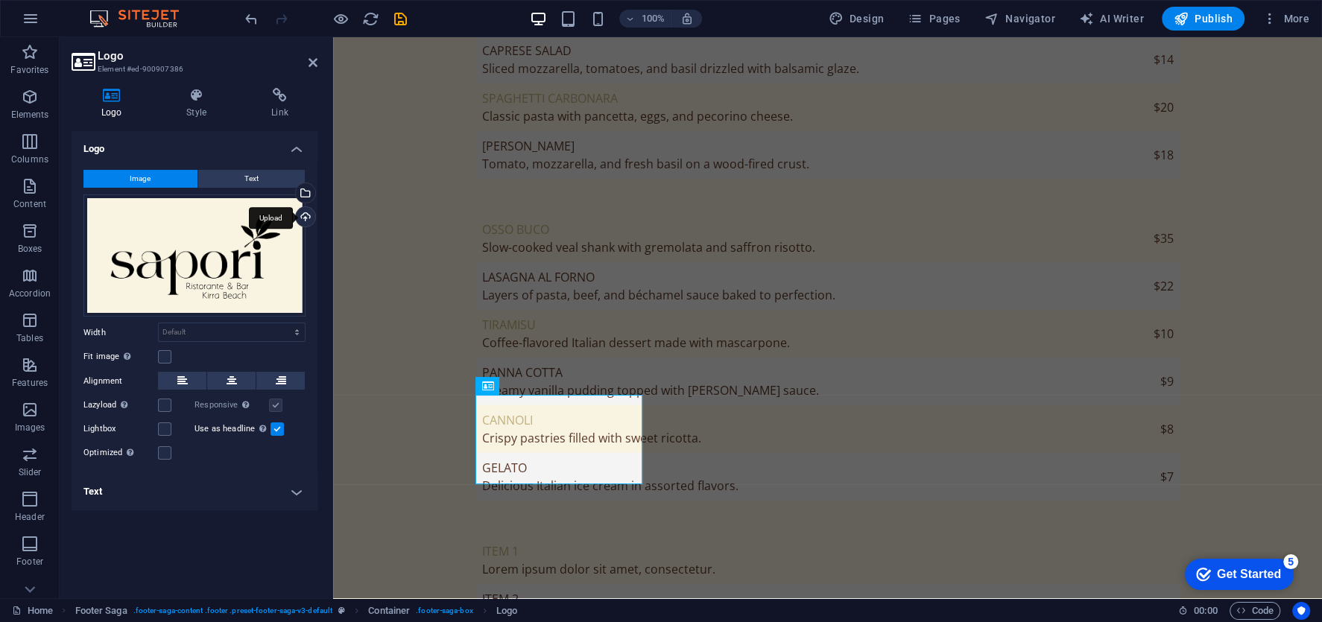
click at [305, 212] on div "Upload" at bounding box center [304, 218] width 22 height 22
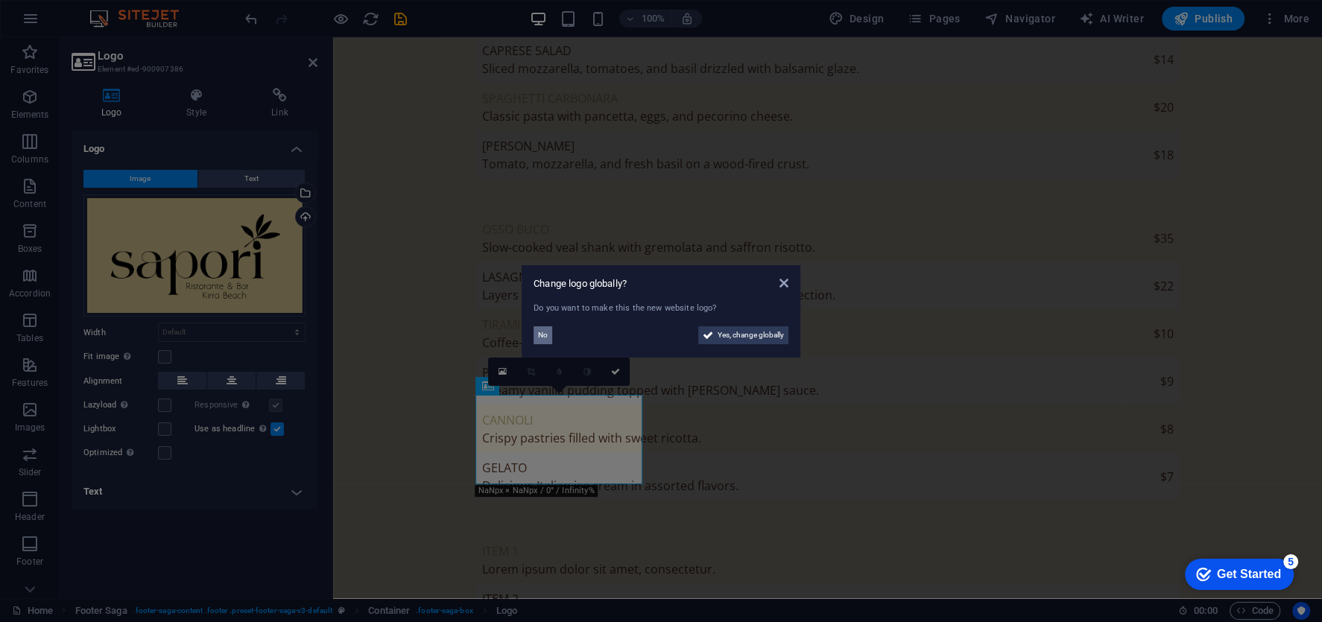
click at [545, 332] on span "No" at bounding box center [543, 335] width 10 height 18
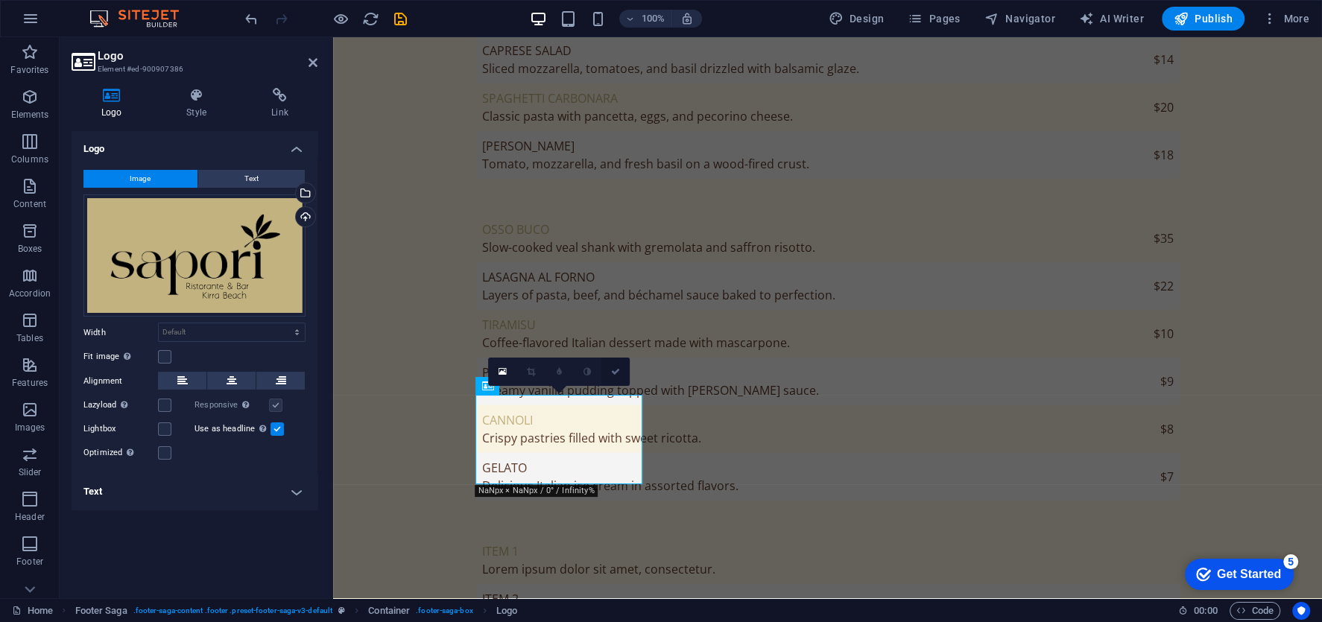
click at [612, 366] on link at bounding box center [615, 372] width 28 height 28
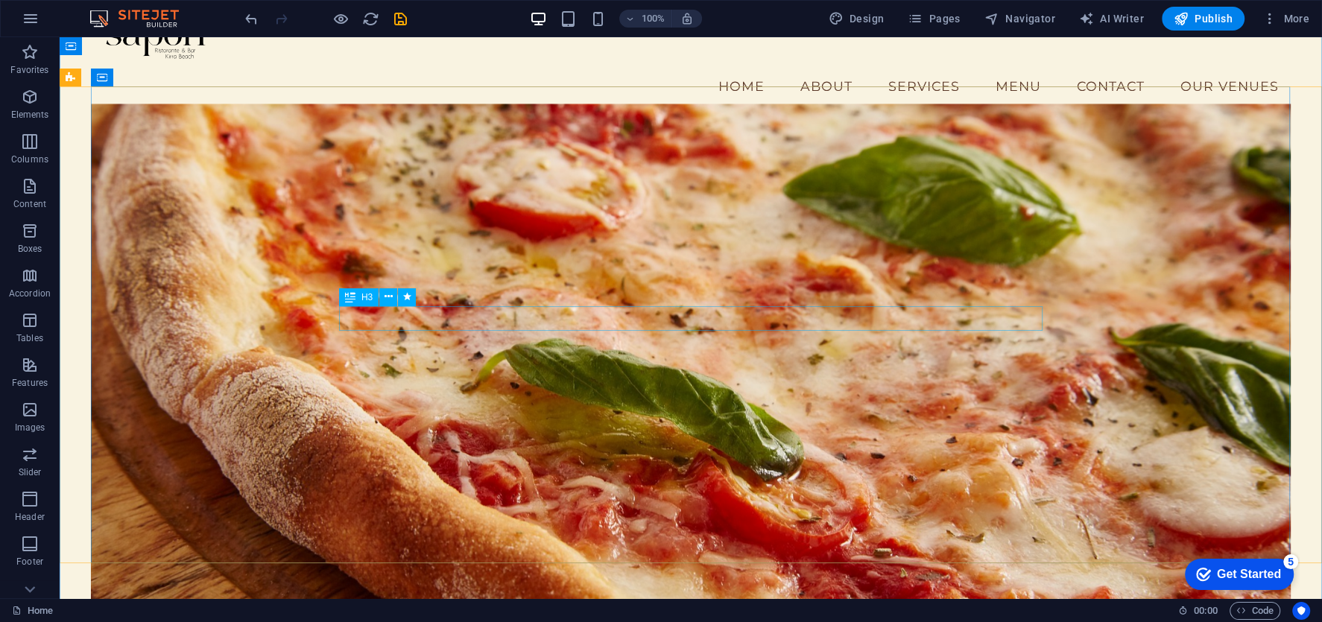
scroll to position [30, 0]
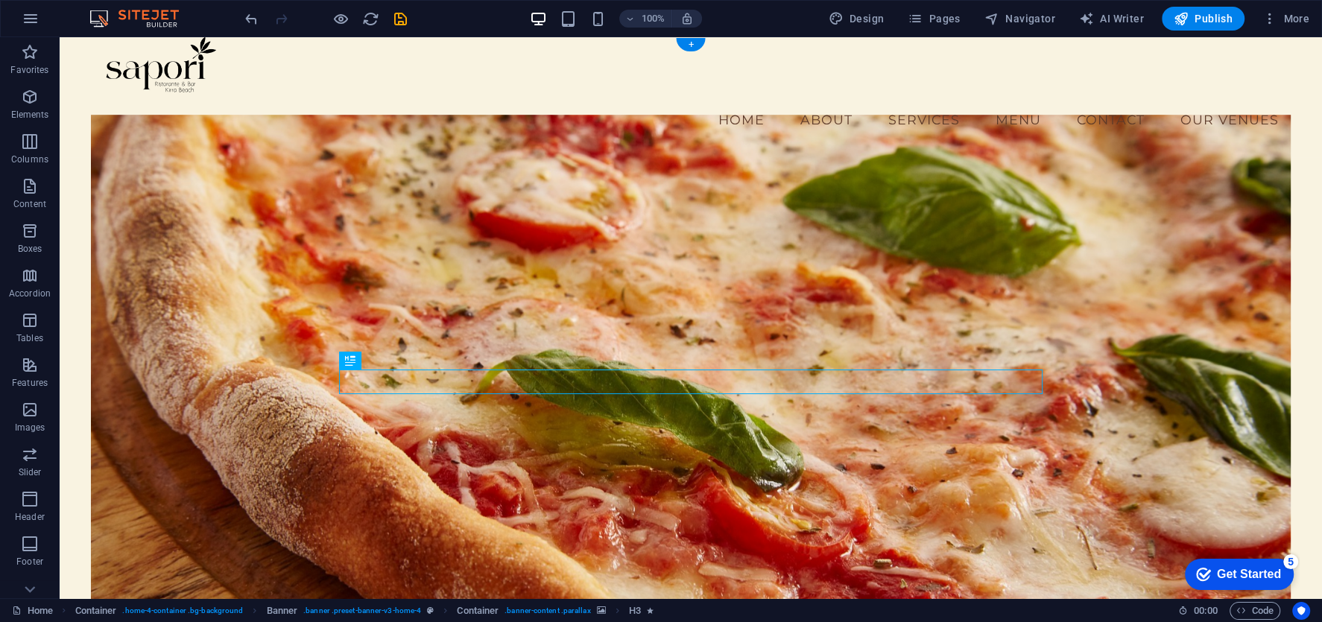
scroll to position [0, 0]
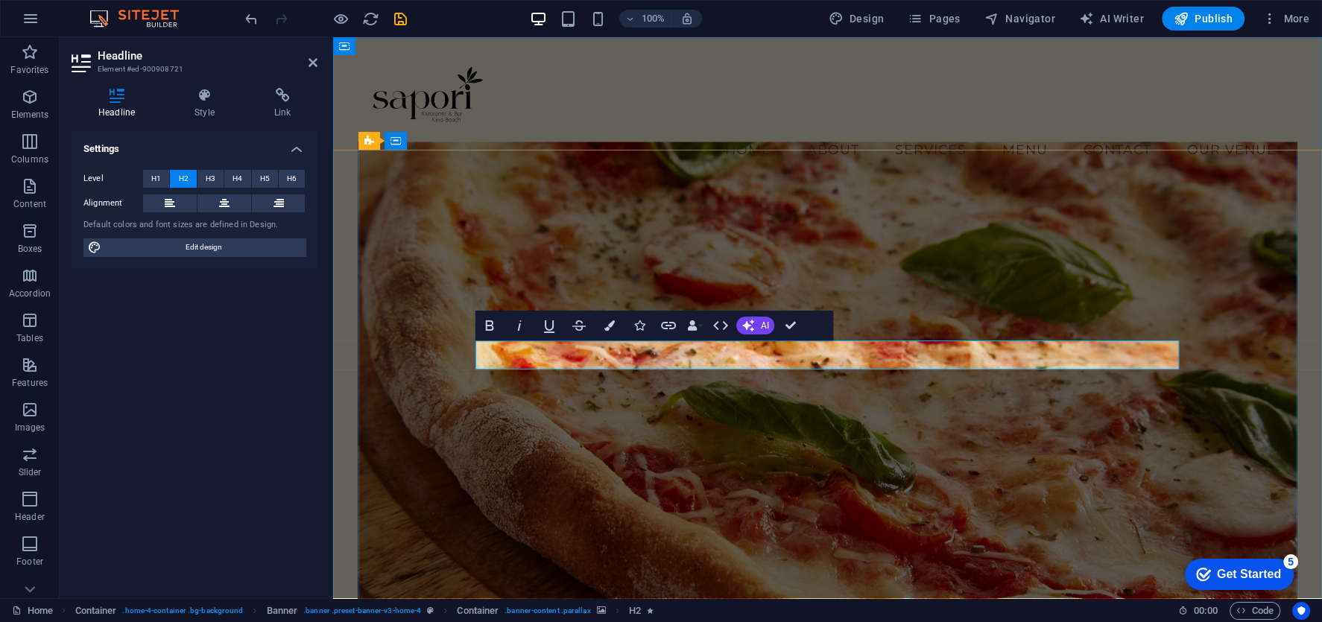
click at [1140, 281] on figure at bounding box center [828, 397] width 940 height 511
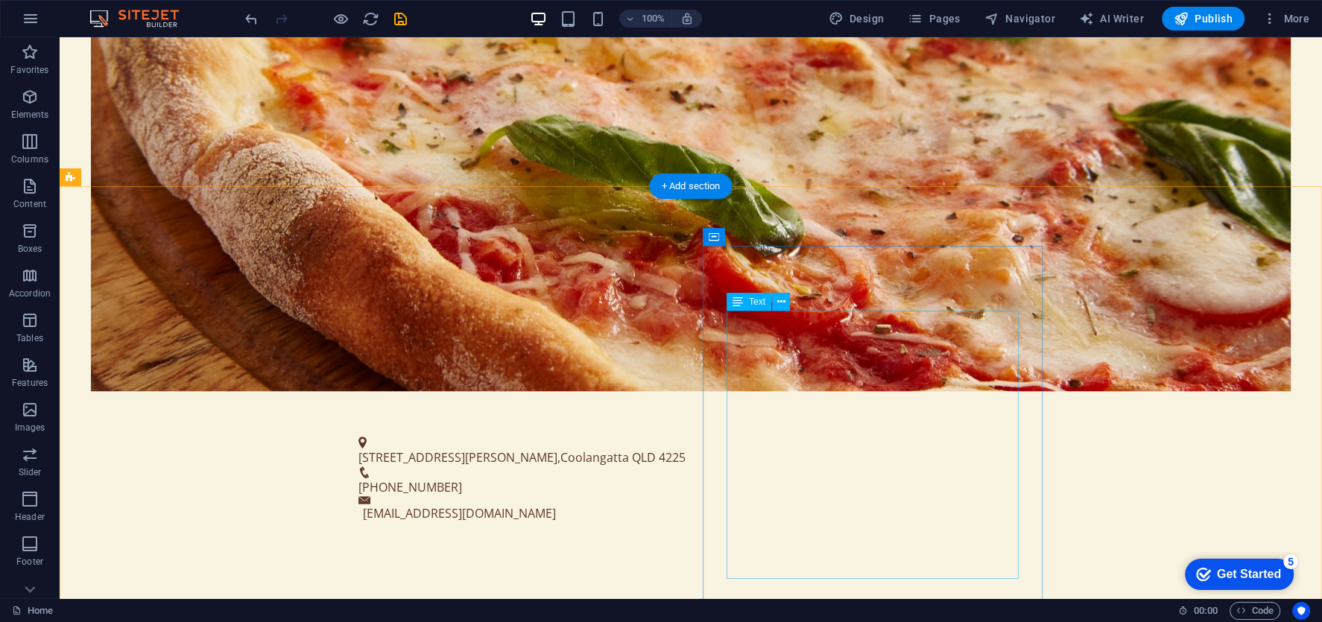
scroll to position [653, 0]
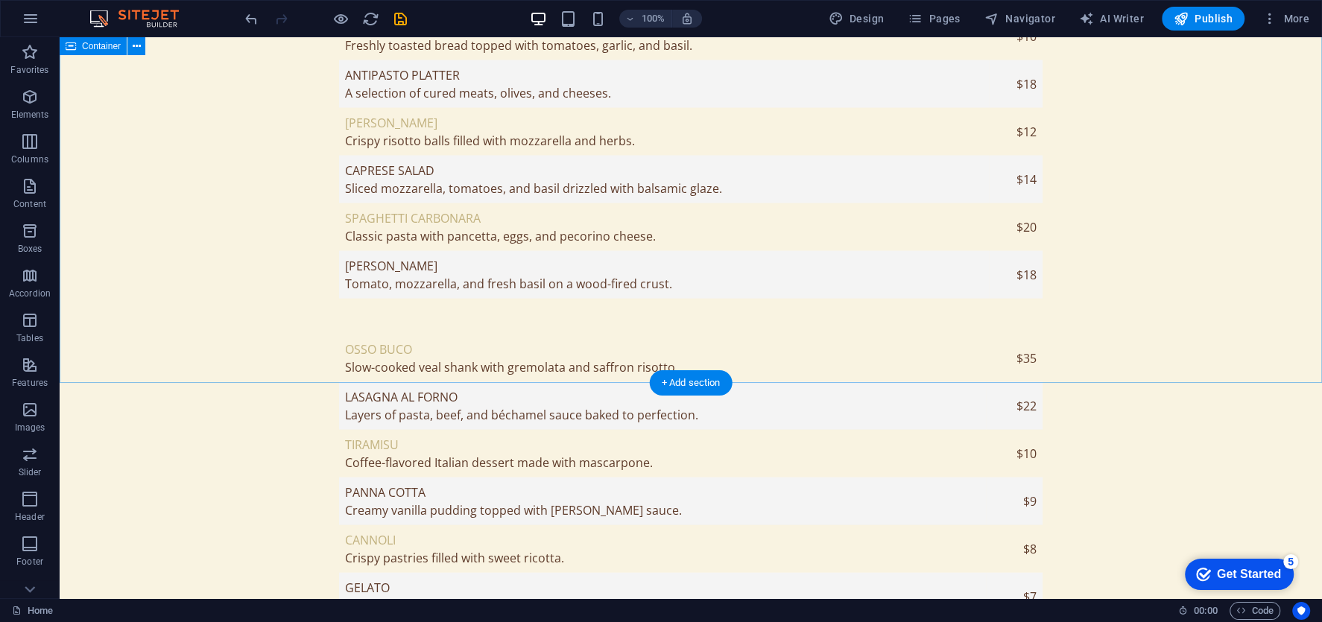
scroll to position [2804, 0]
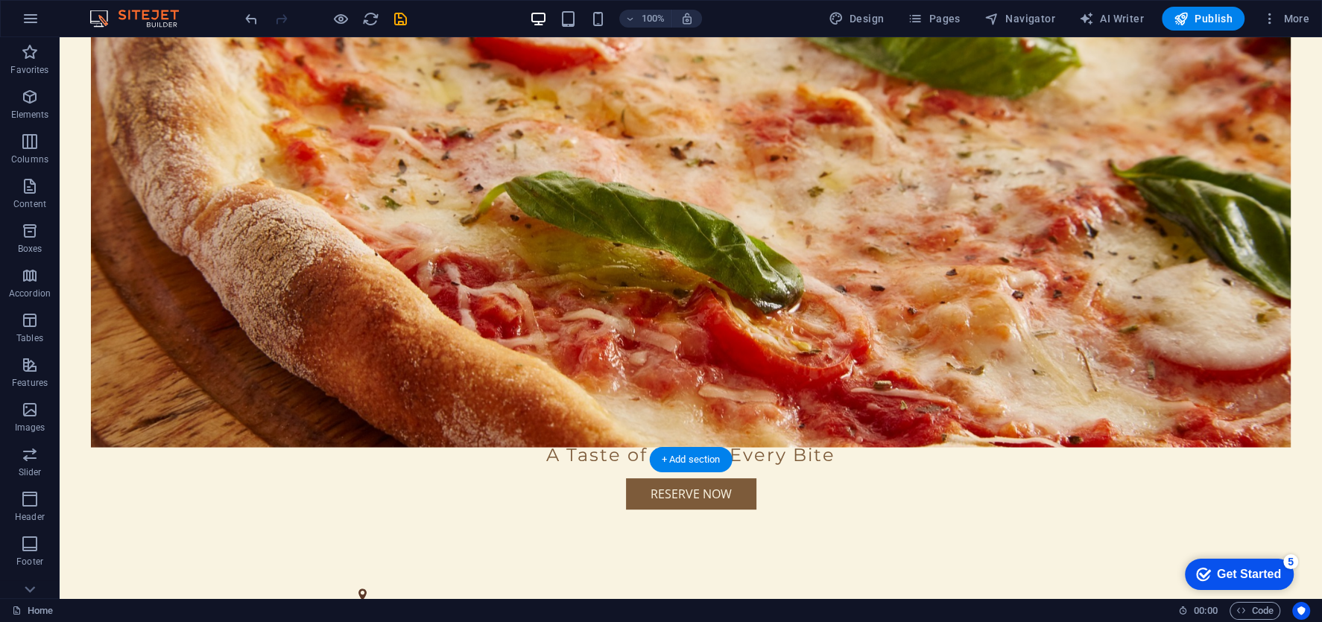
scroll to position [348, 0]
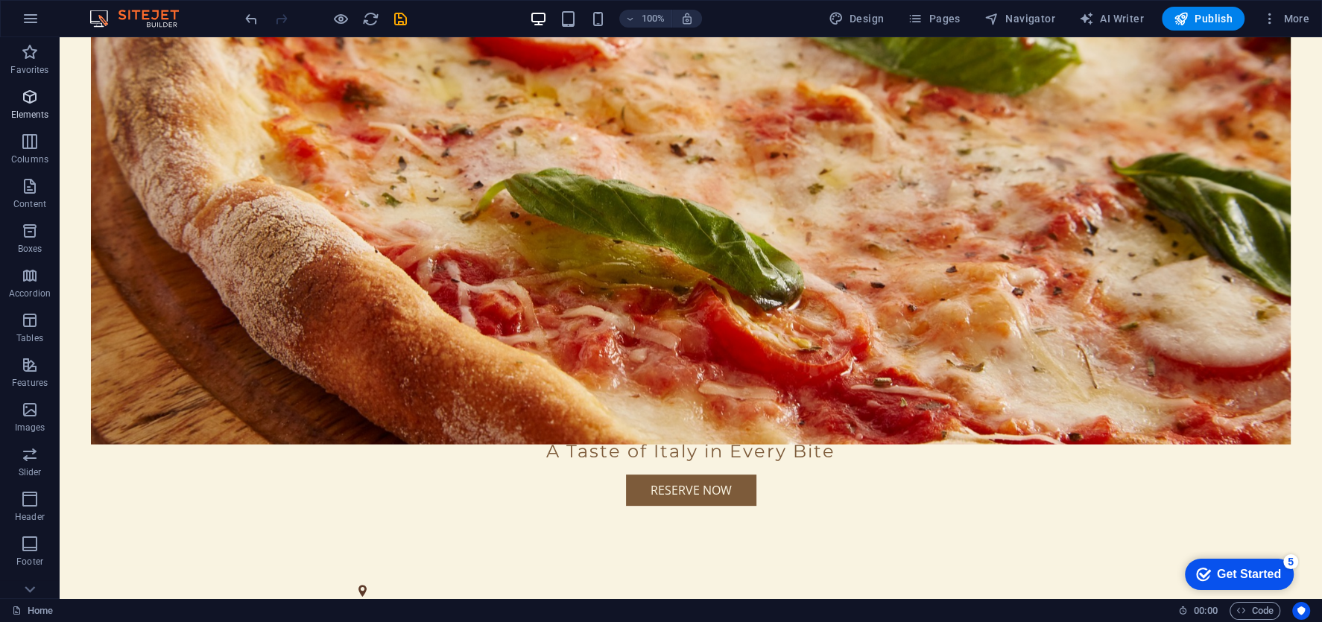
click at [23, 98] on icon "button" at bounding box center [30, 97] width 18 height 18
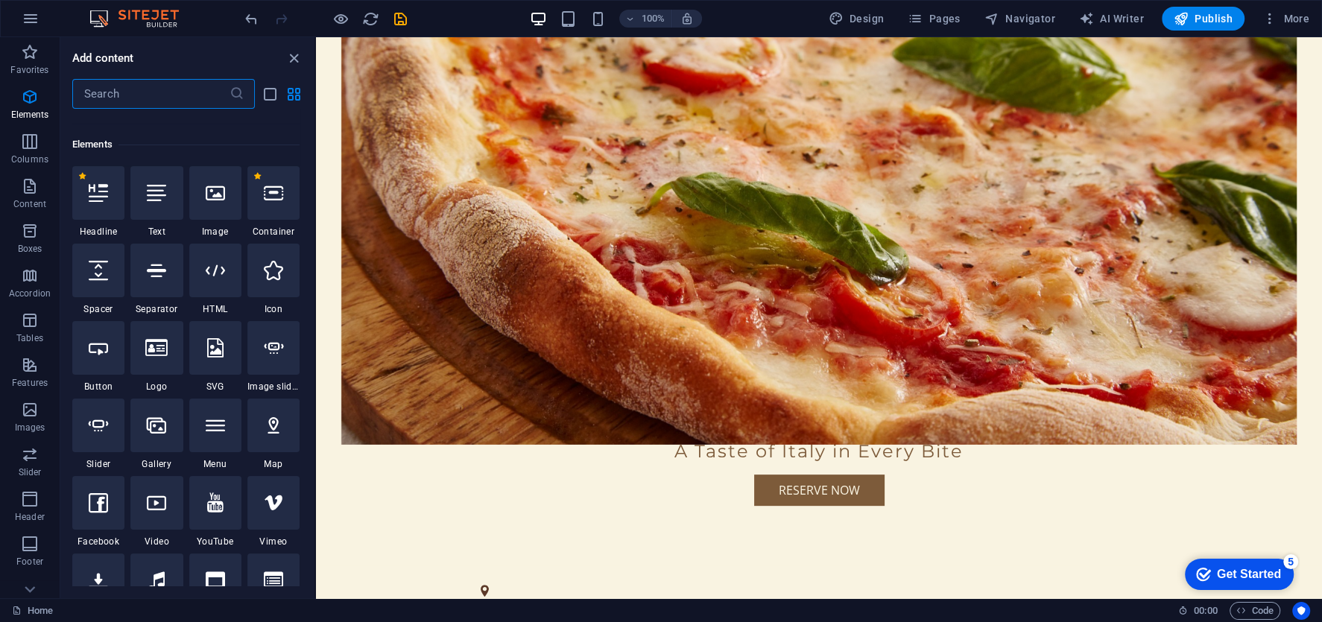
scroll to position [159, 0]
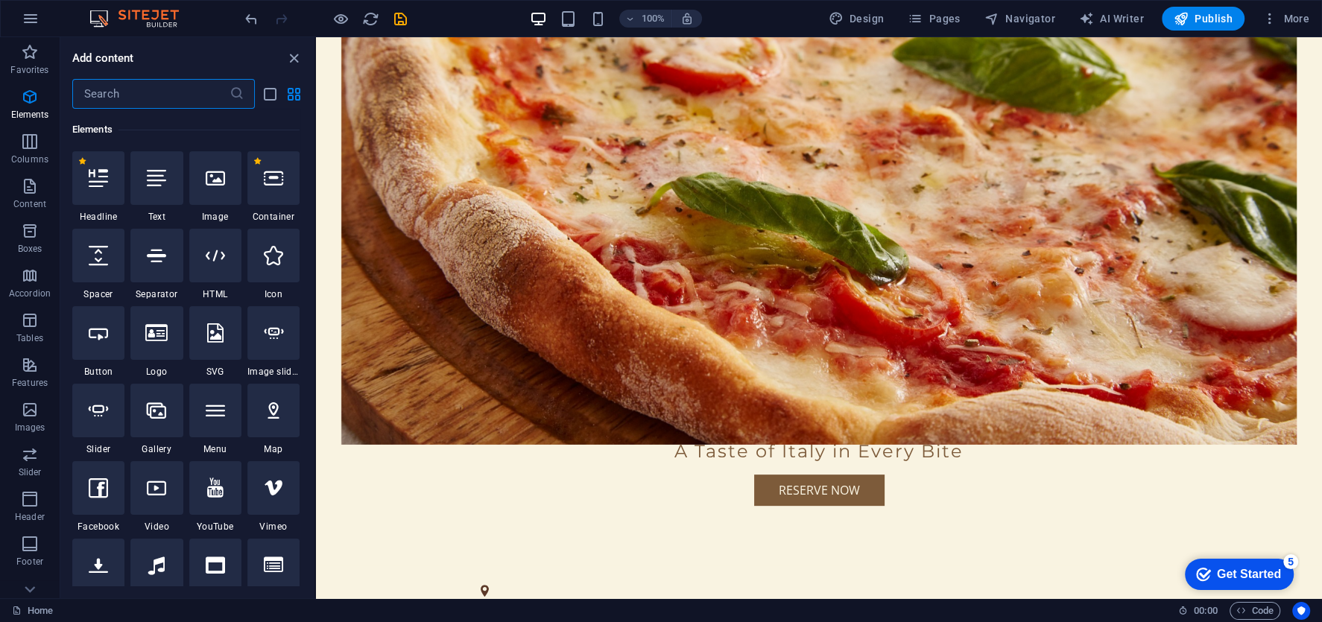
click at [176, 99] on input "text" at bounding box center [150, 94] width 157 height 30
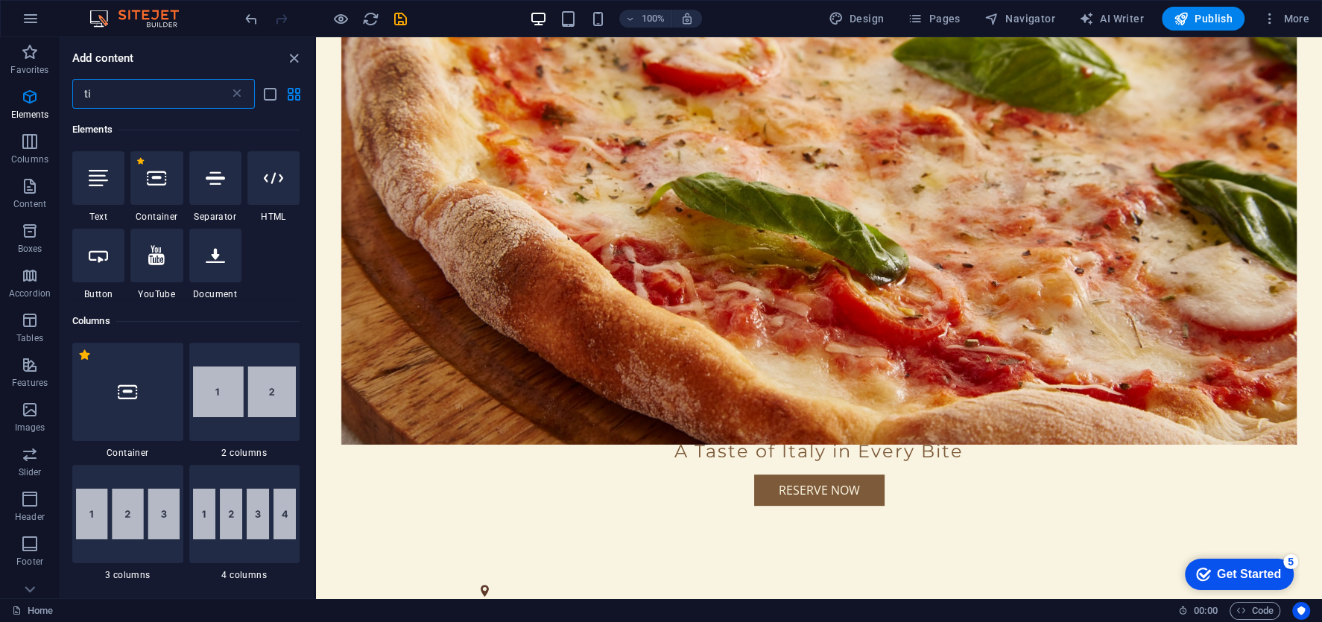
type input "[PERSON_NAME]"
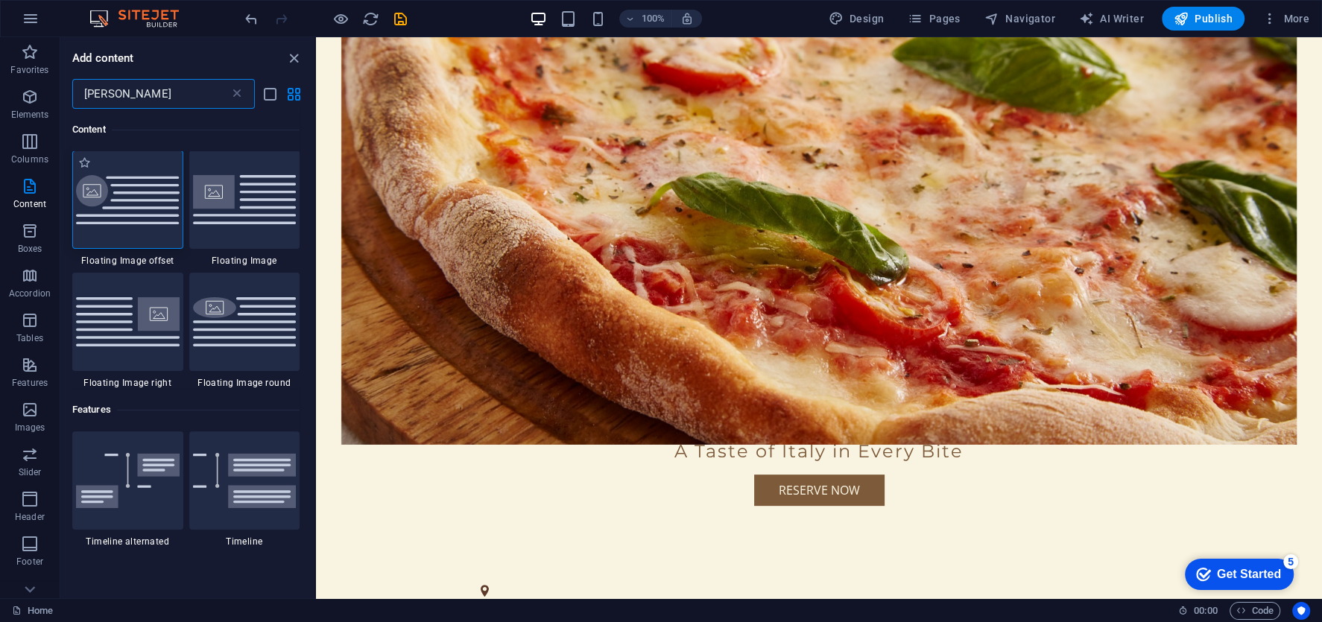
scroll to position [0, 0]
click at [133, 95] on input "[PERSON_NAME]" at bounding box center [150, 94] width 157 height 30
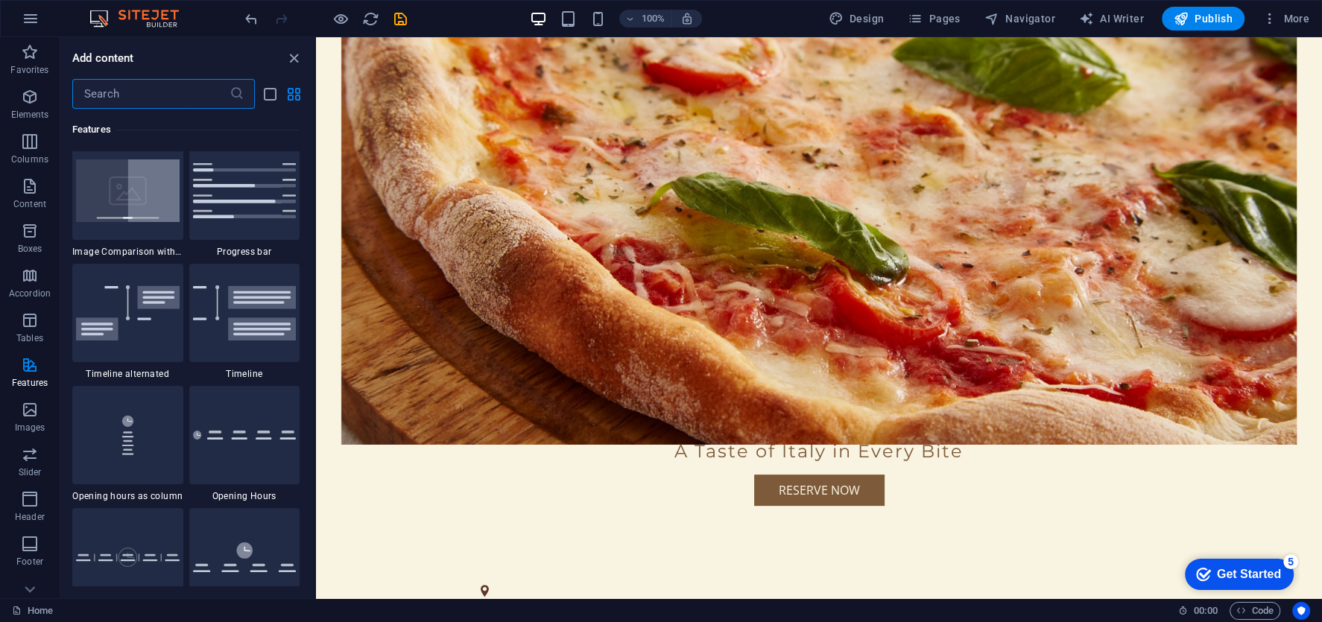
scroll to position [6298, 0]
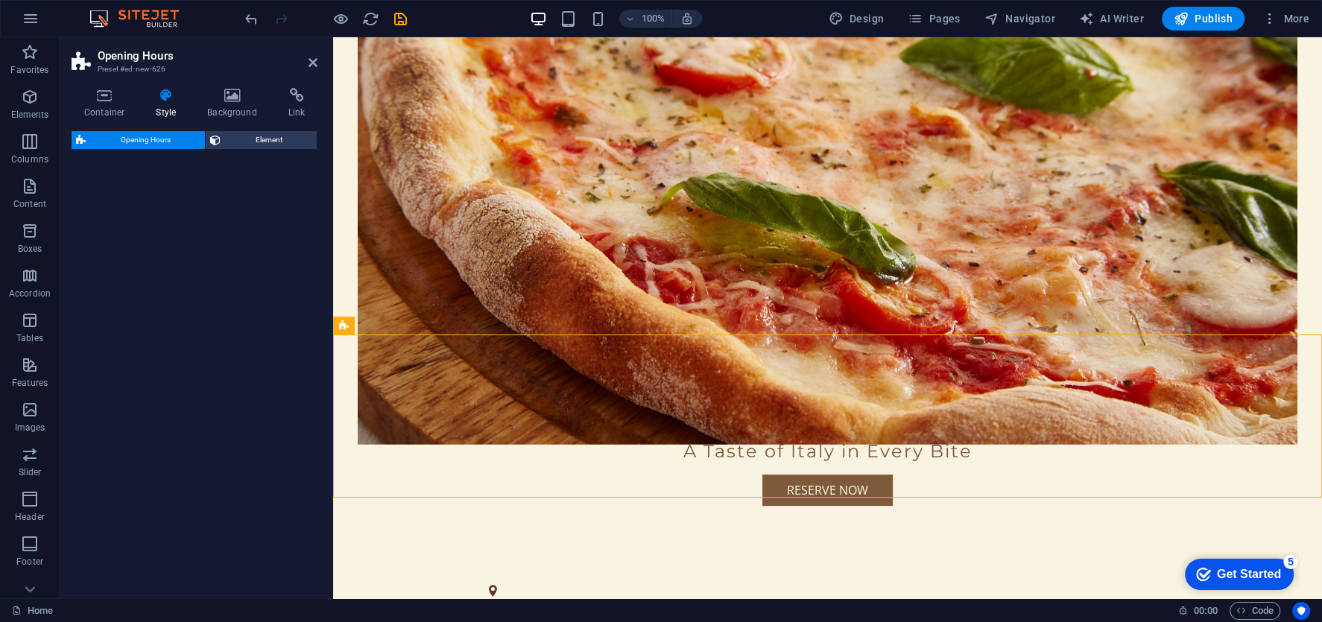
select select "rem"
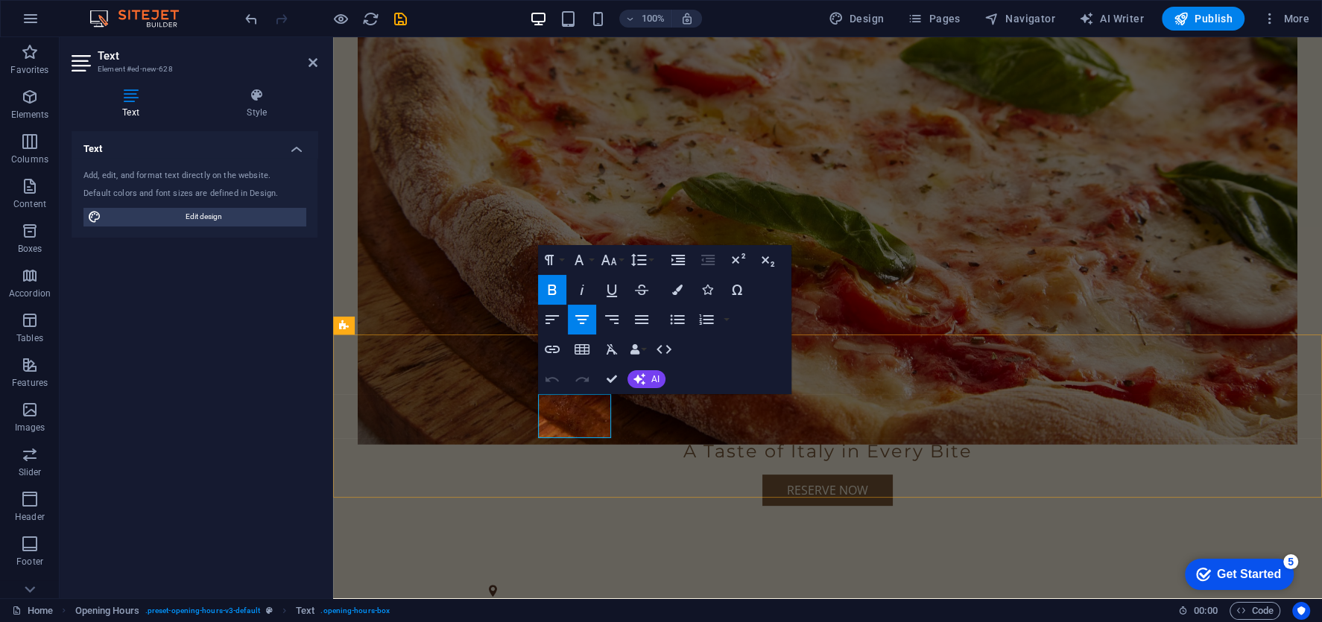
copy div "[DATE] 5:30-9:00"
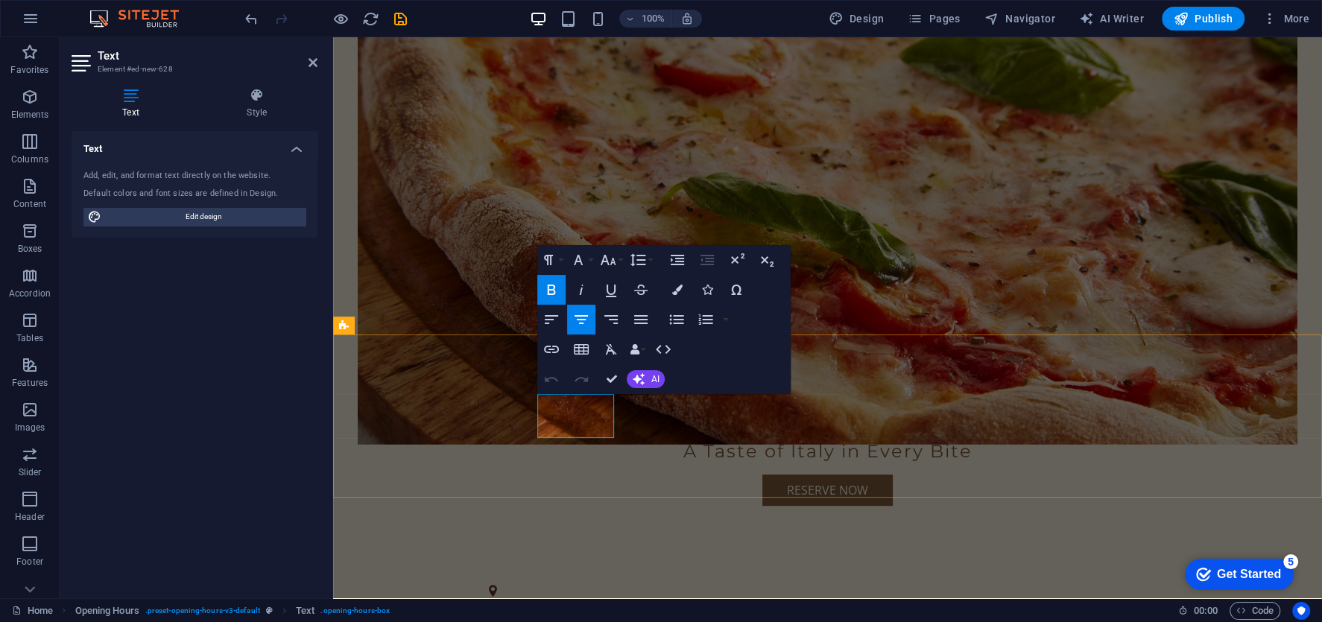
drag, startPoint x: 601, startPoint y: 426, endPoint x: 551, endPoint y: 427, distance: 49.9
copy p "5:30-9:00"
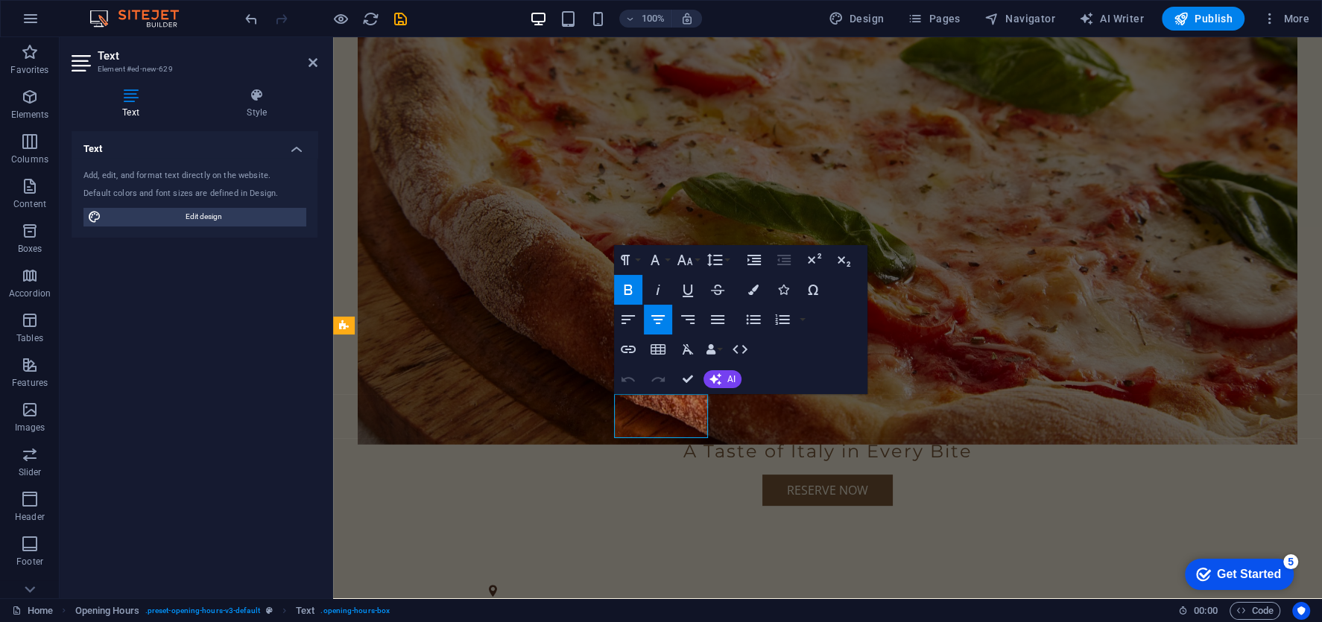
drag, startPoint x: 697, startPoint y: 429, endPoint x: 624, endPoint y: 429, distance: 72.3
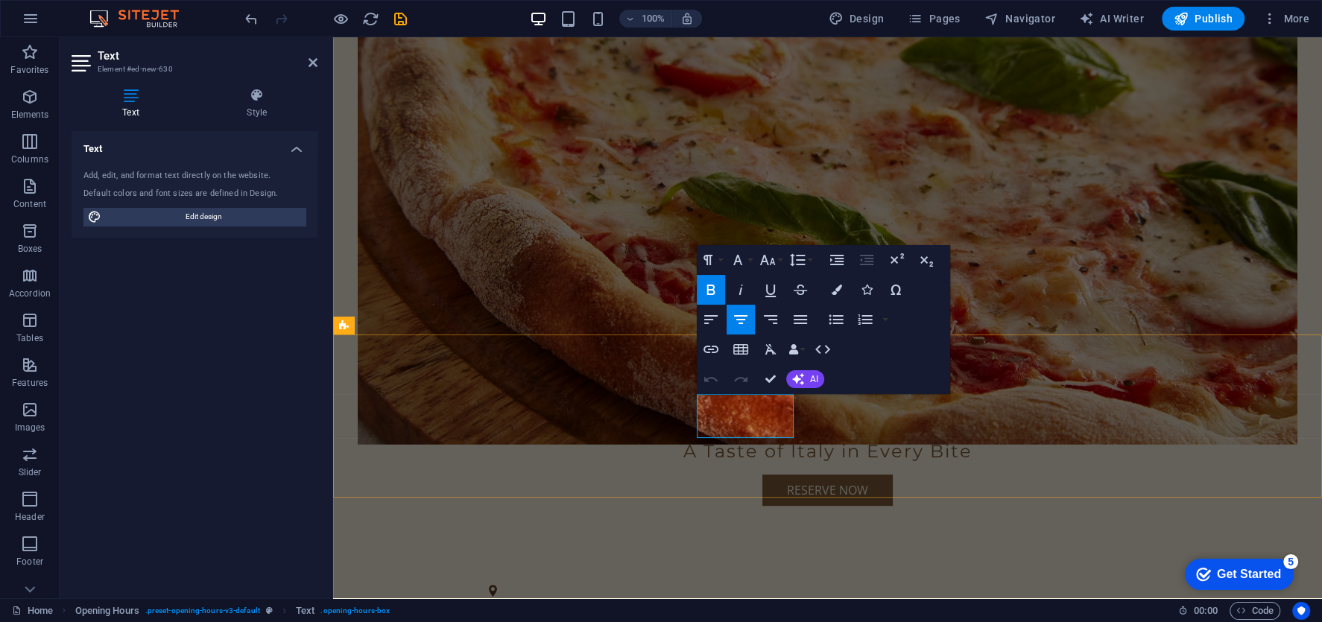
drag, startPoint x: 784, startPoint y: 425, endPoint x: 715, endPoint y: 426, distance: 69.3
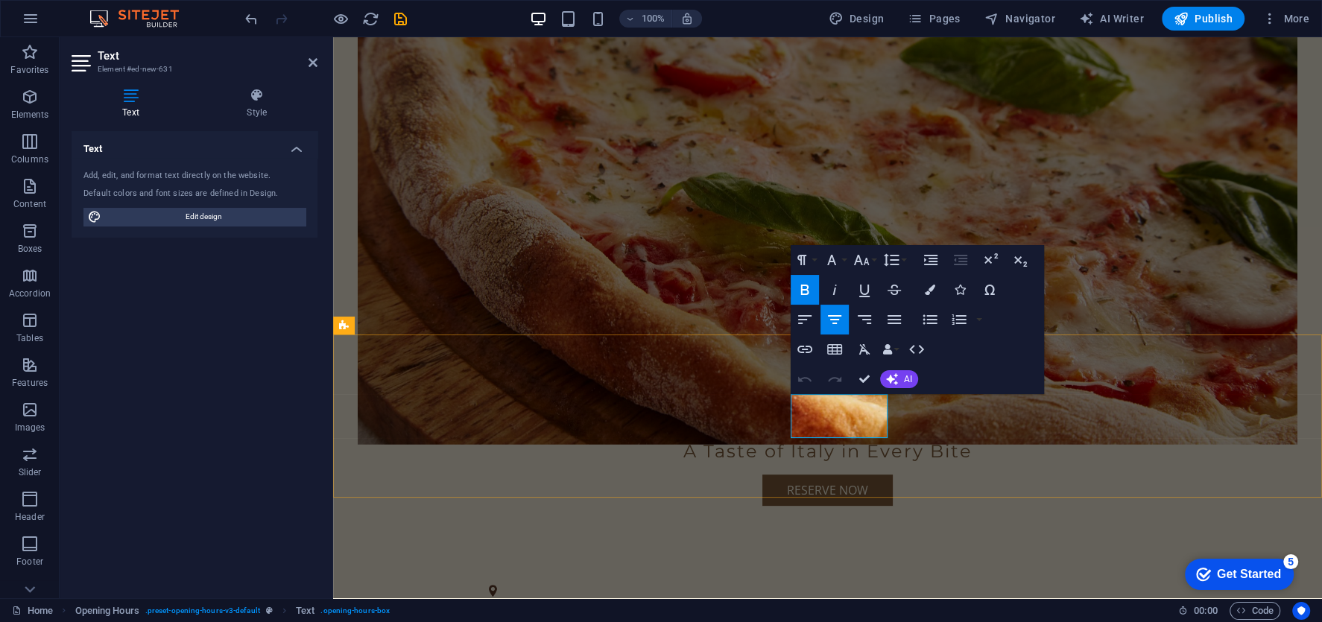
drag, startPoint x: 874, startPoint y: 425, endPoint x: 807, endPoint y: 426, distance: 67.1
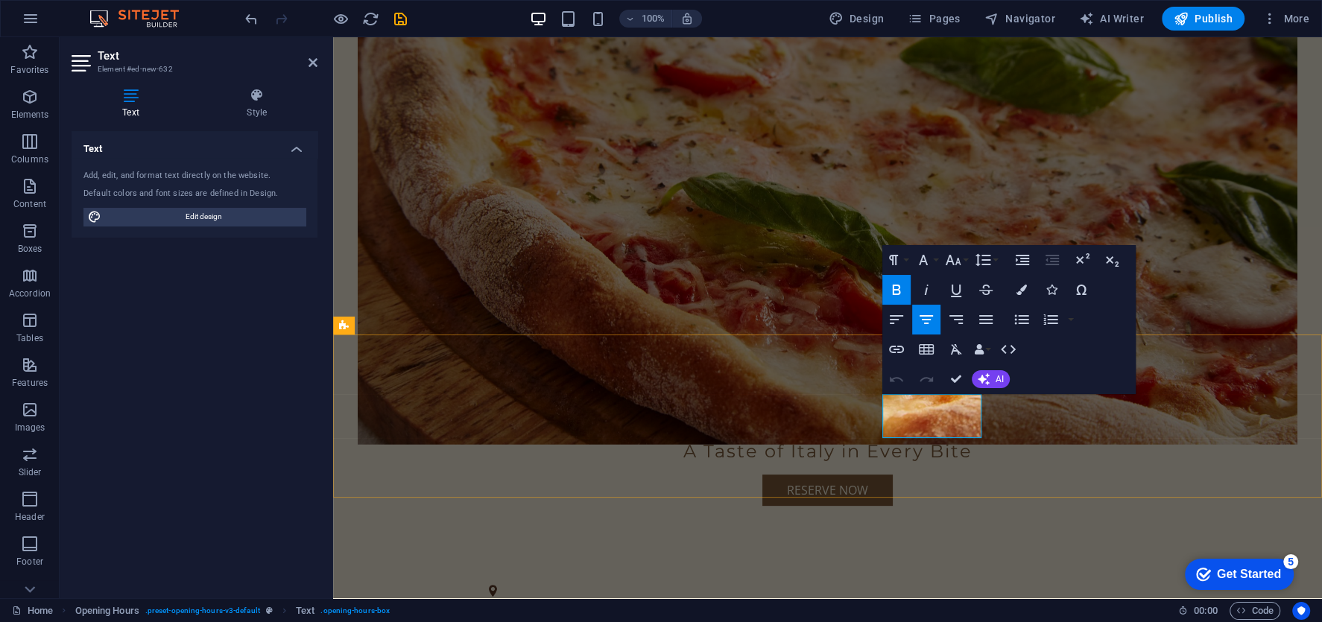
drag, startPoint x: 964, startPoint y: 424, endPoint x: 896, endPoint y: 424, distance: 67.8
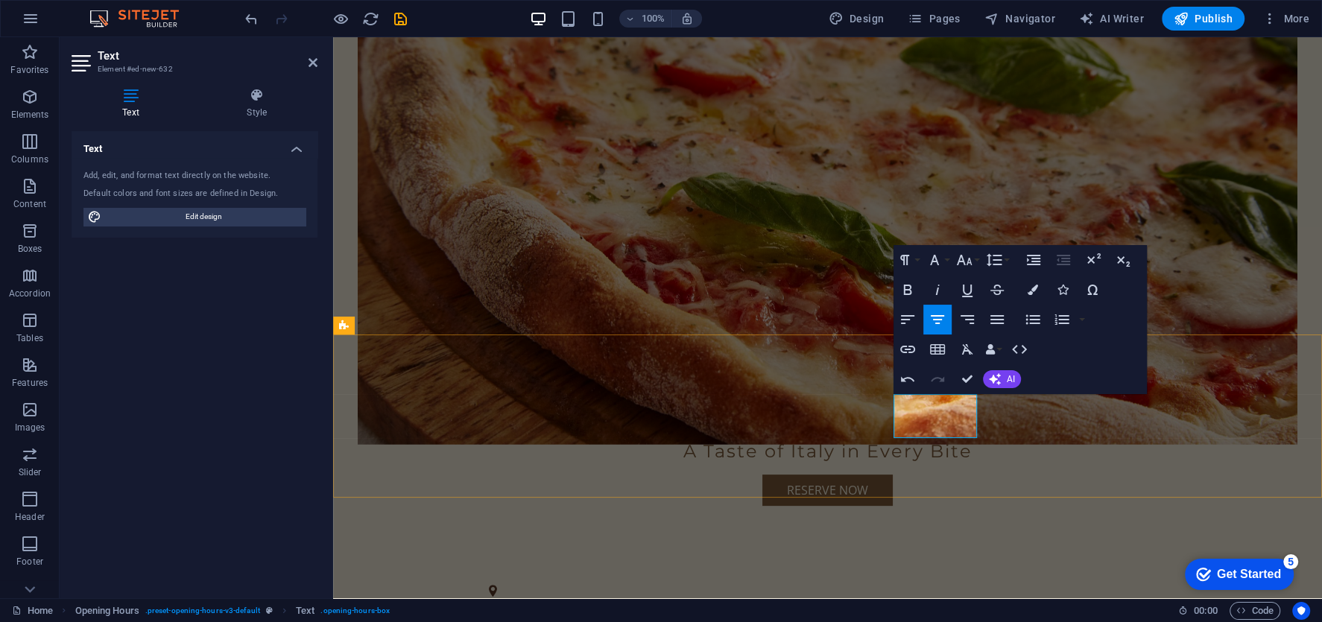
drag, startPoint x: 965, startPoint y: 424, endPoint x: 912, endPoint y: 428, distance: 53.0
copy p "5:00-9:00"
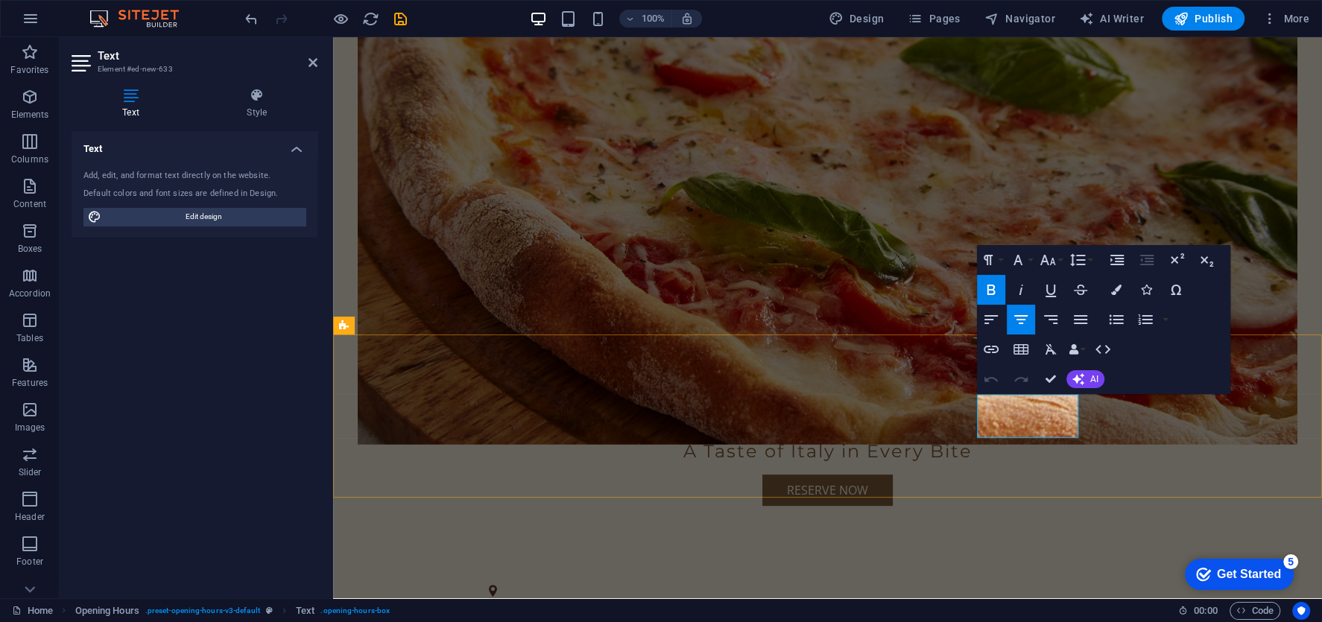
drag, startPoint x: 1063, startPoint y: 427, endPoint x: 995, endPoint y: 427, distance: 68.6
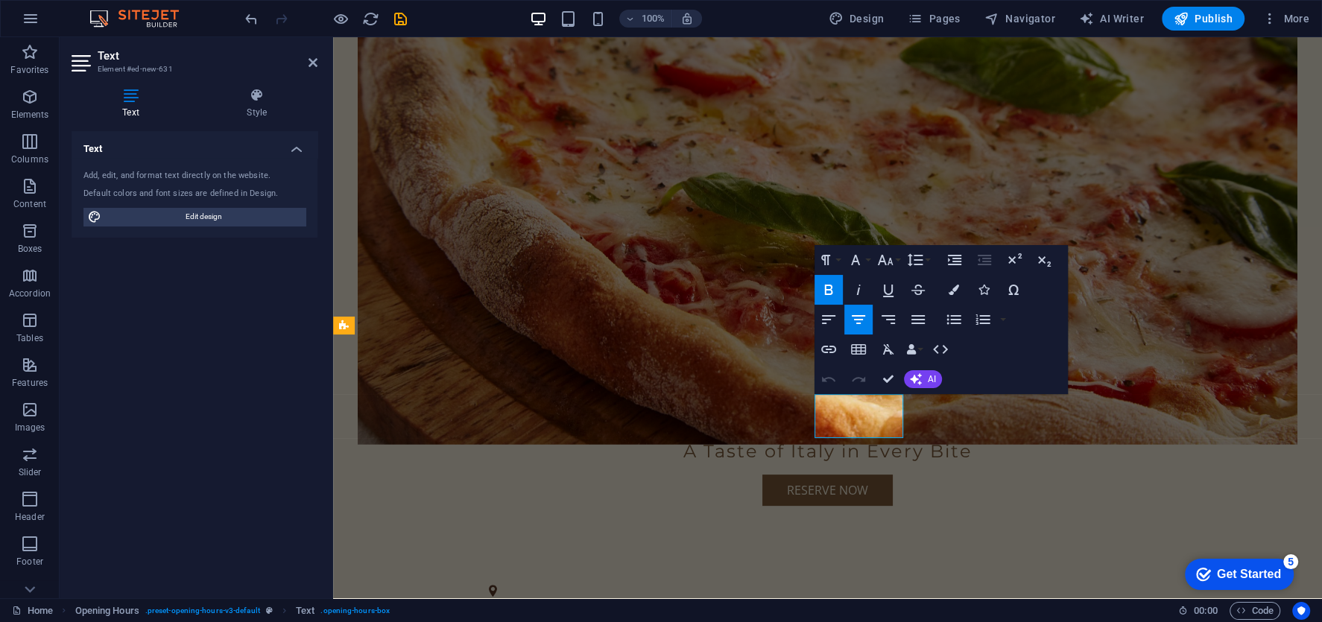
drag, startPoint x: 886, startPoint y: 426, endPoint x: 833, endPoint y: 429, distance: 53.0
copy p "5:30-9:00"
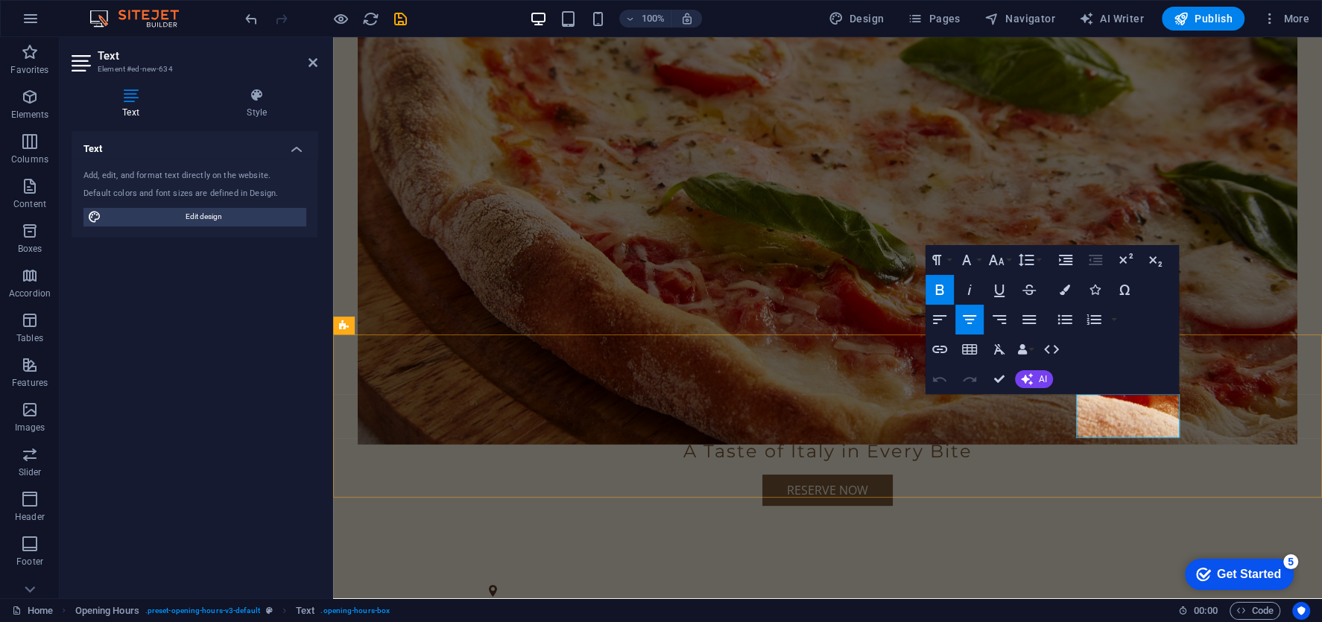
drag, startPoint x: 1168, startPoint y: 426, endPoint x: 1088, endPoint y: 426, distance: 80.5
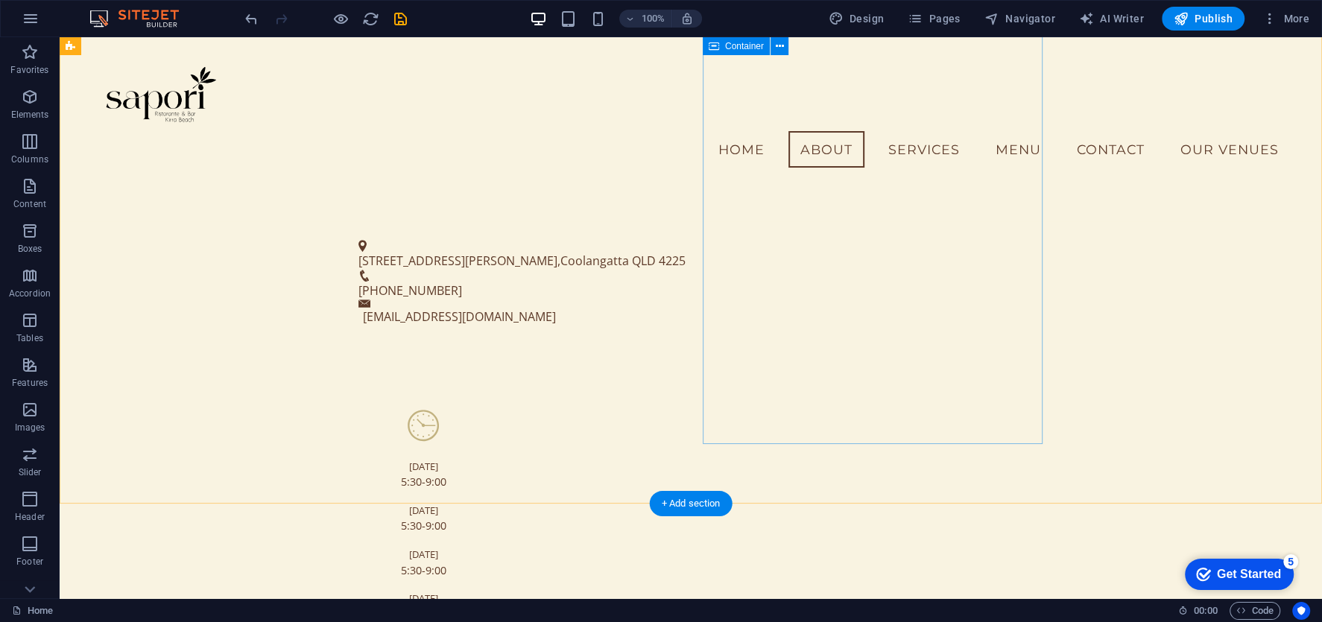
scroll to position [0, 0]
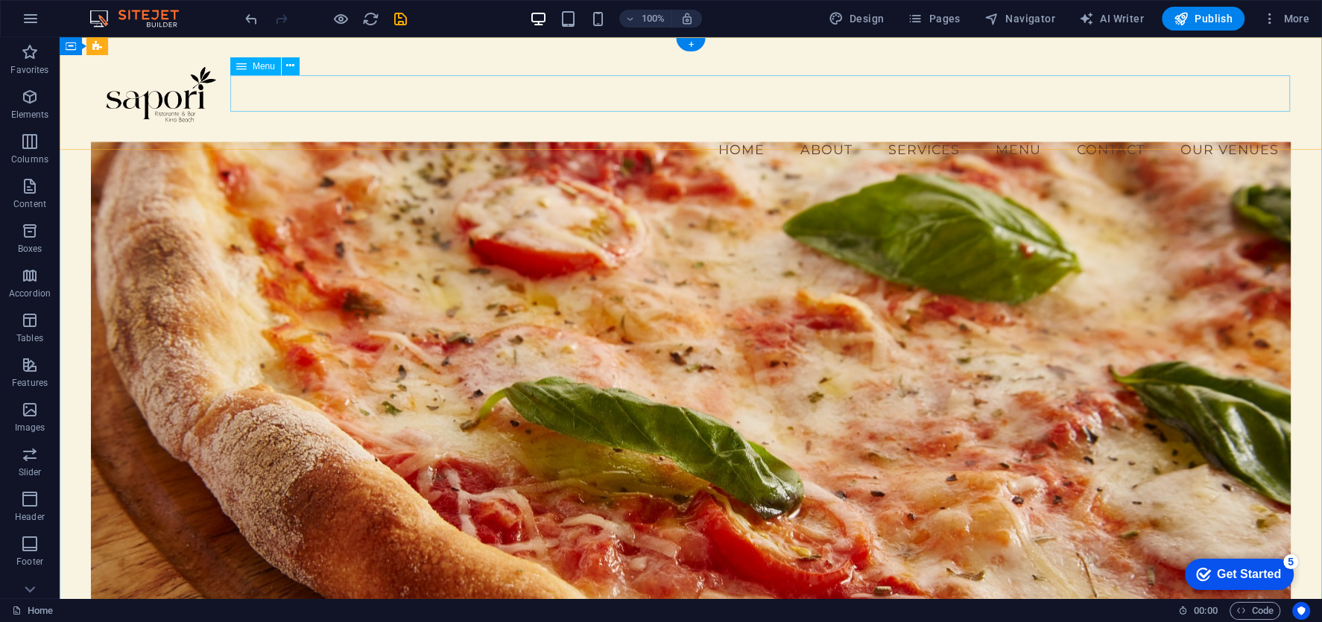
click at [1235, 131] on nav "Home About Services Menu Contact Our Venues" at bounding box center [690, 149] width 1199 height 37
select select
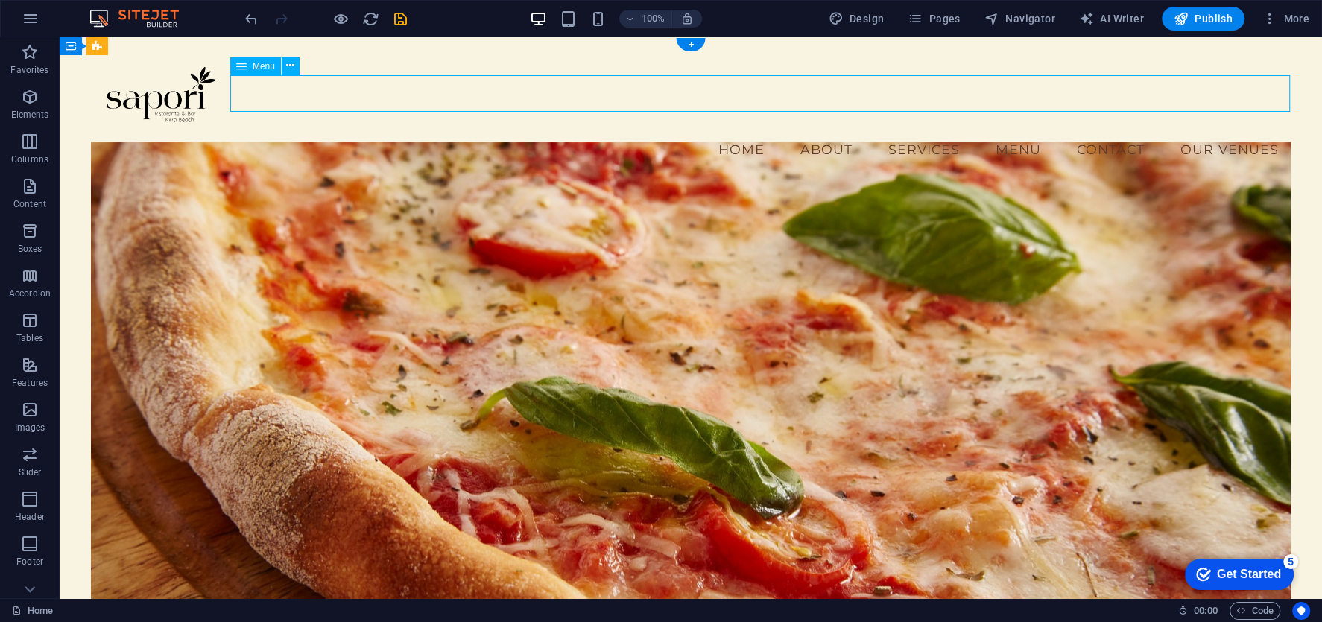
select select
select select "1"
select select
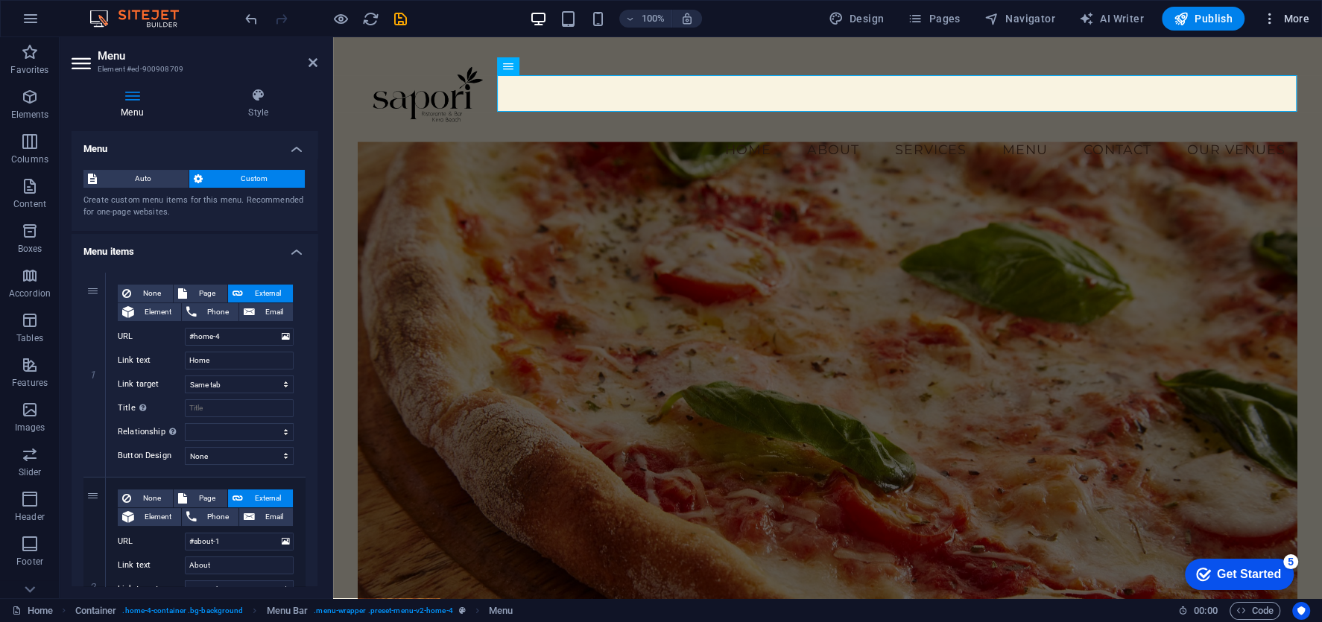
click at [1294, 18] on span "More" at bounding box center [1285, 18] width 47 height 15
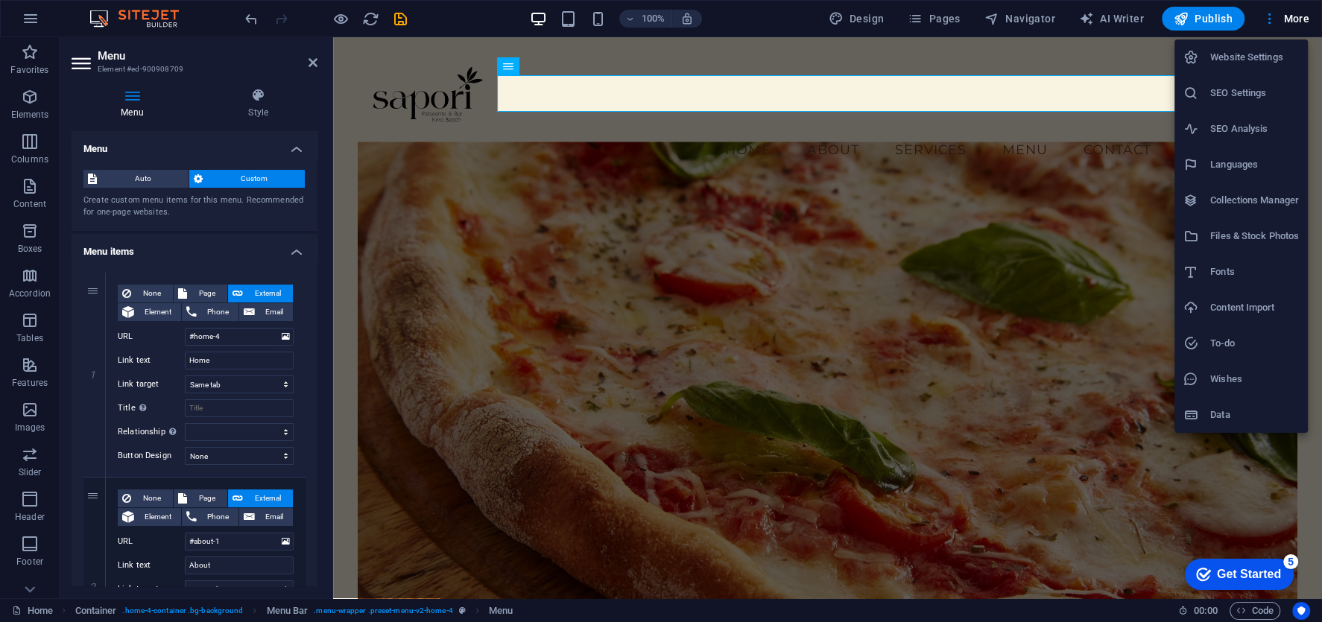
click at [1251, 60] on h6 "Website Settings" at bounding box center [1254, 57] width 89 height 18
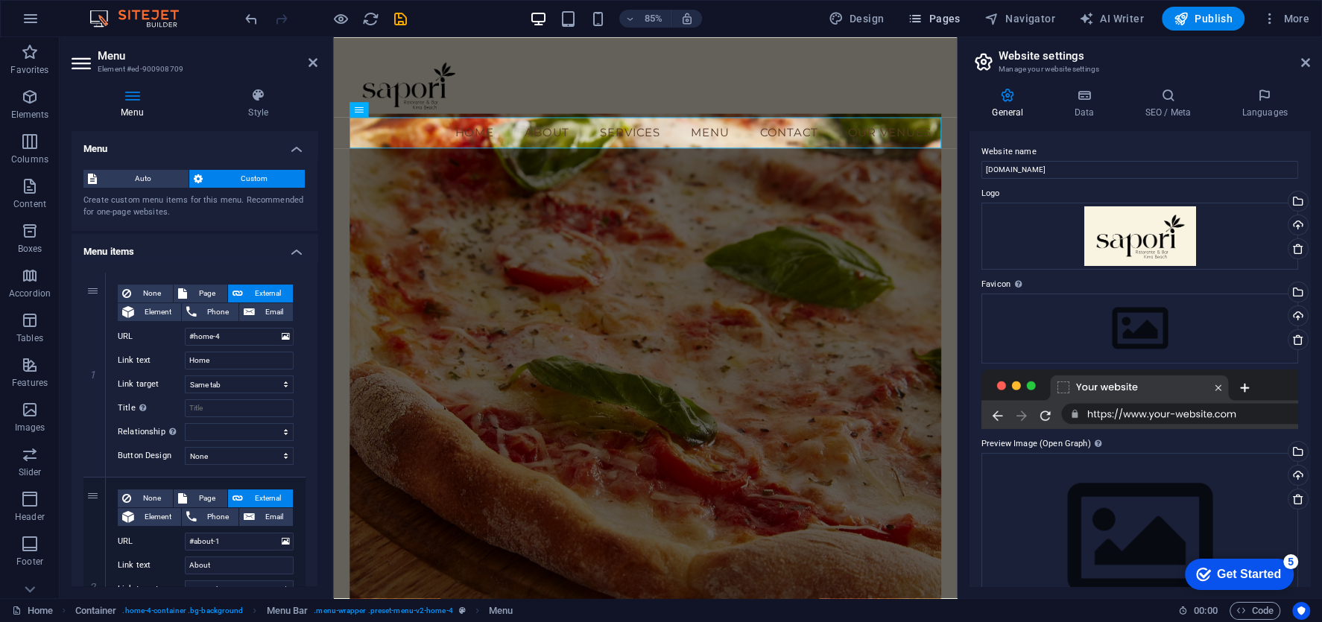
click at [955, 21] on span "Pages" at bounding box center [934, 18] width 52 height 15
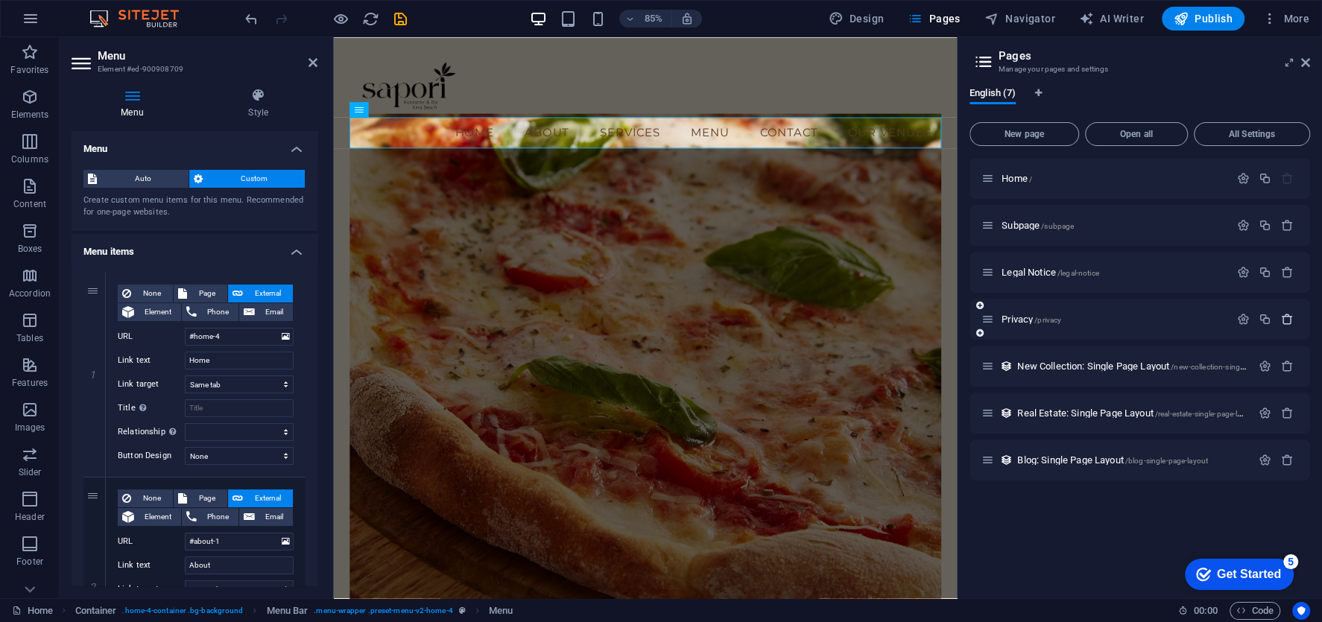
click at [1291, 317] on icon "button" at bounding box center [1287, 319] width 13 height 13
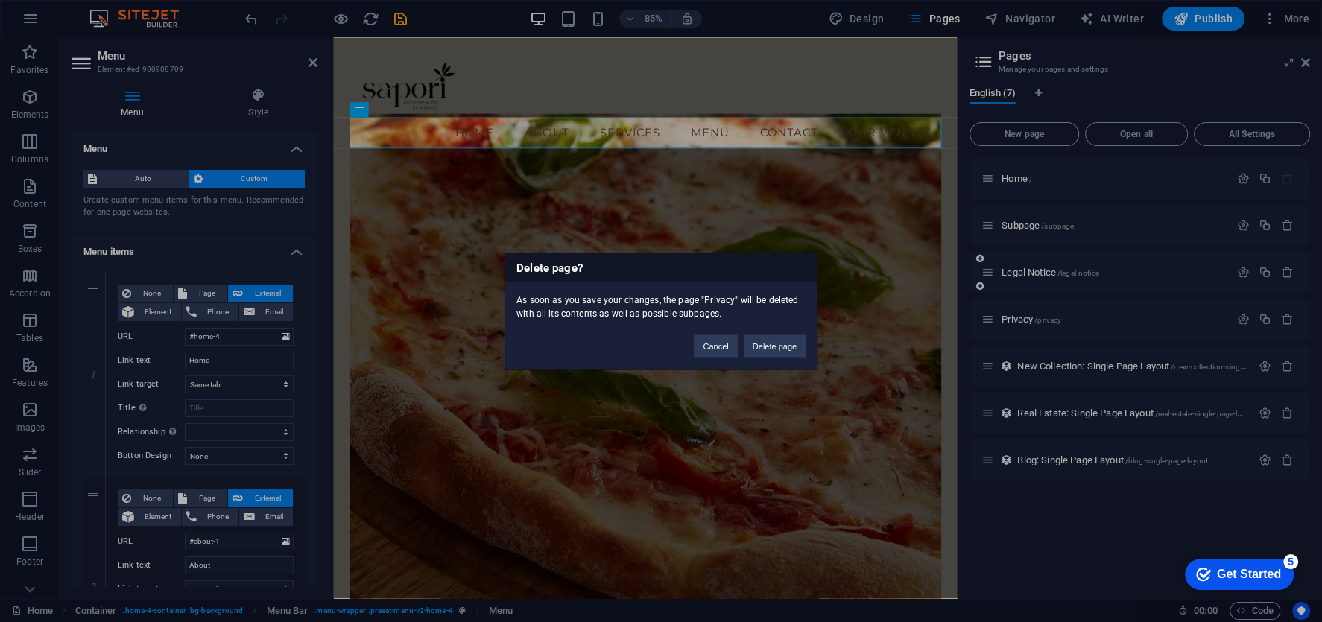
click at [798, 349] on button "Delete page" at bounding box center [775, 346] width 62 height 22
select select "1"
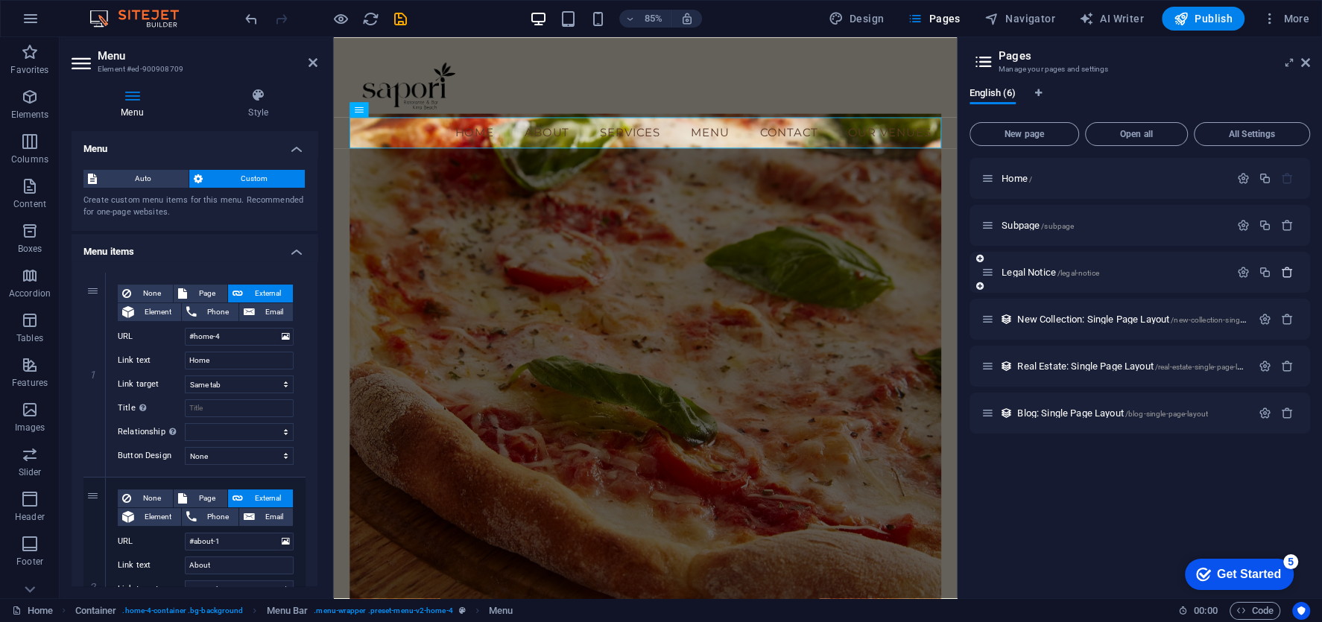
click at [1294, 271] on button "button" at bounding box center [1288, 272] width 22 height 13
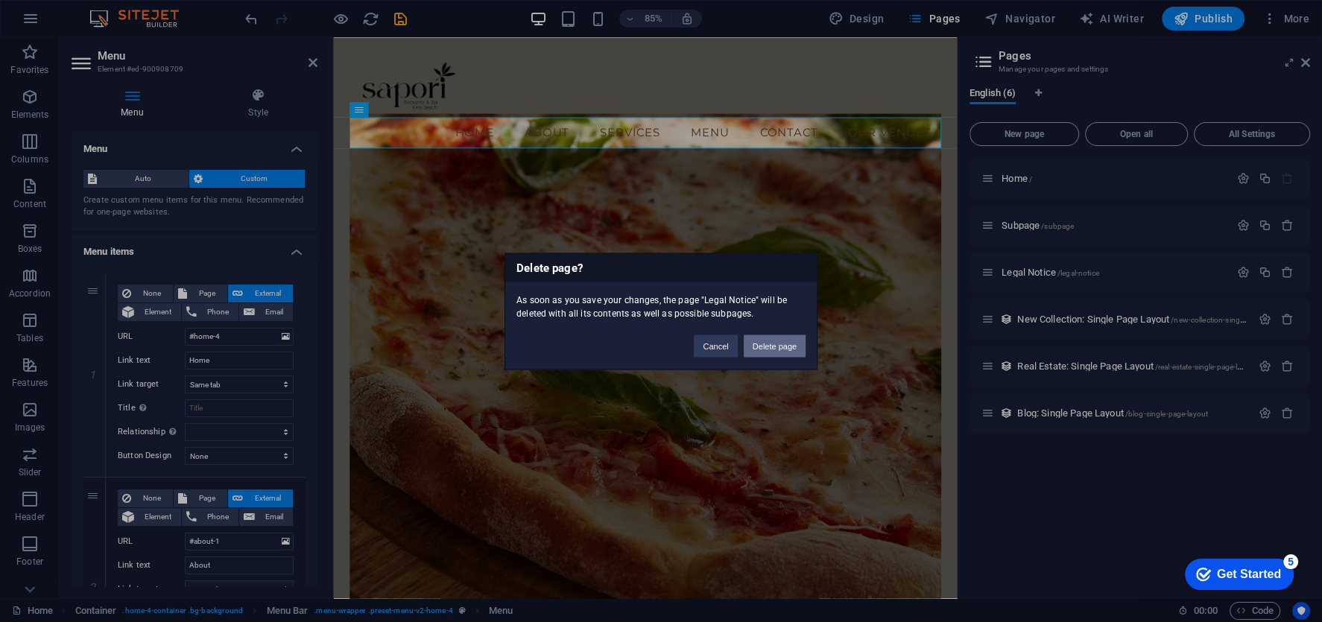
click at [768, 342] on button "Delete page" at bounding box center [775, 346] width 62 height 22
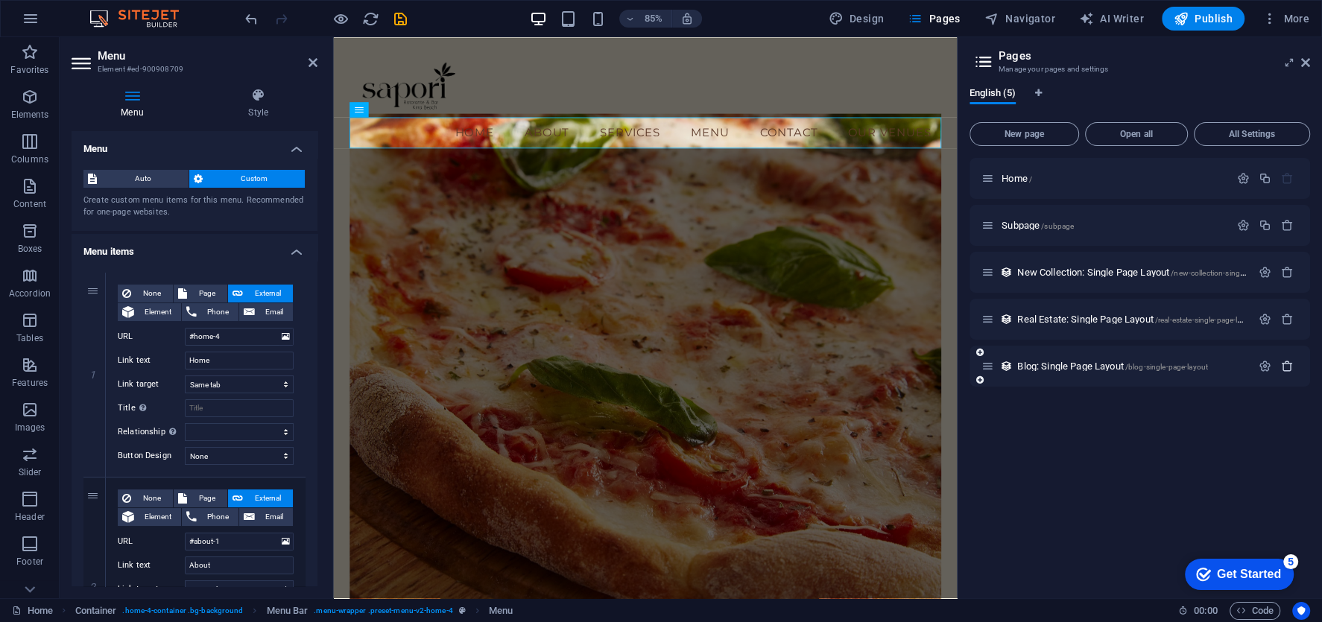
click at [1291, 360] on icon "button" at bounding box center [1287, 366] width 13 height 13
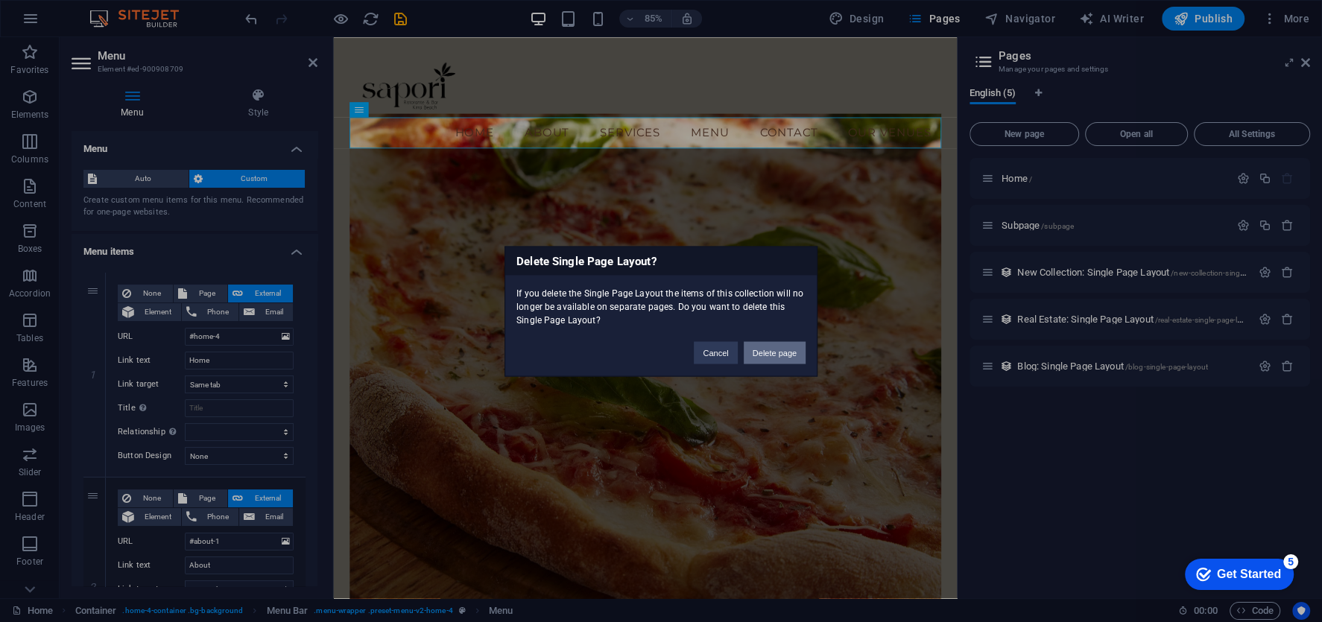
click at [790, 347] on button "Delete page" at bounding box center [775, 352] width 62 height 22
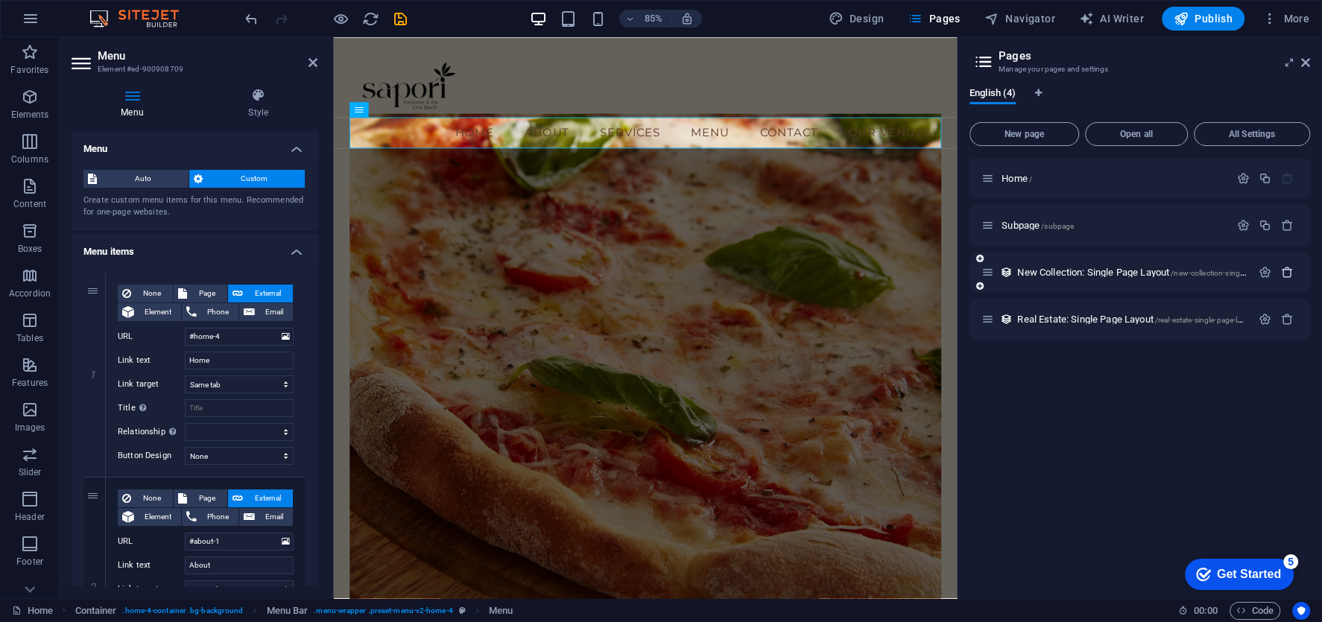
click at [1287, 267] on icon "button" at bounding box center [1287, 272] width 13 height 13
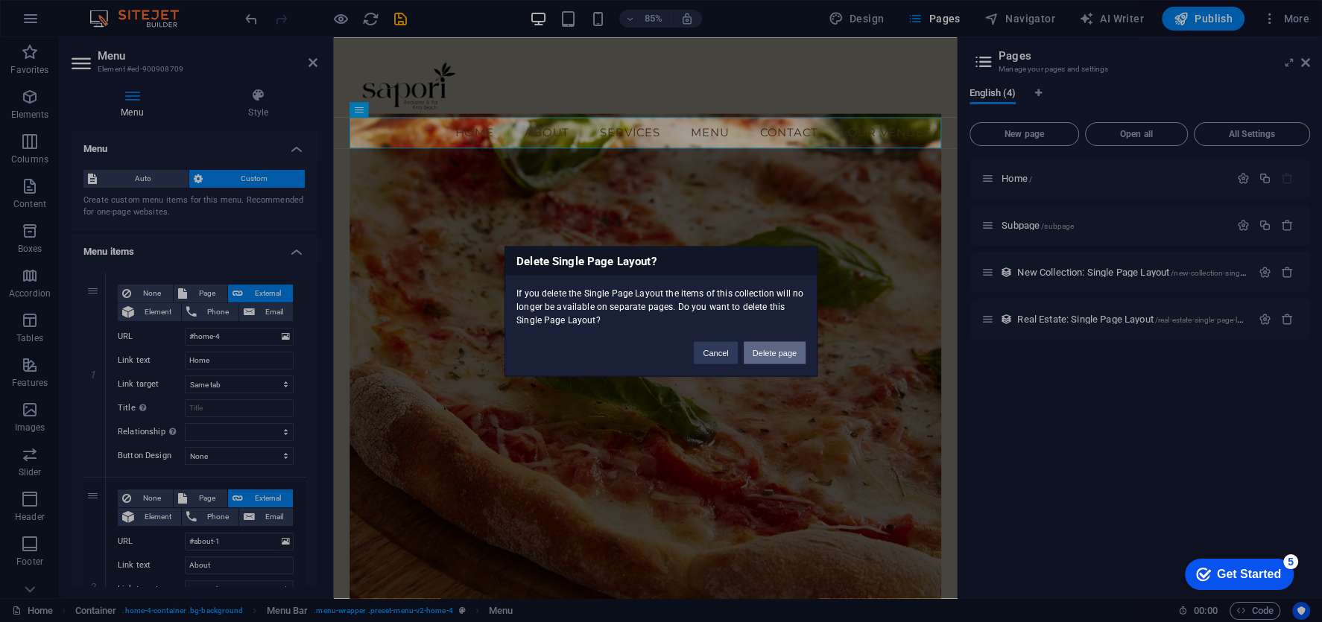
click at [788, 353] on button "Delete page" at bounding box center [775, 352] width 62 height 22
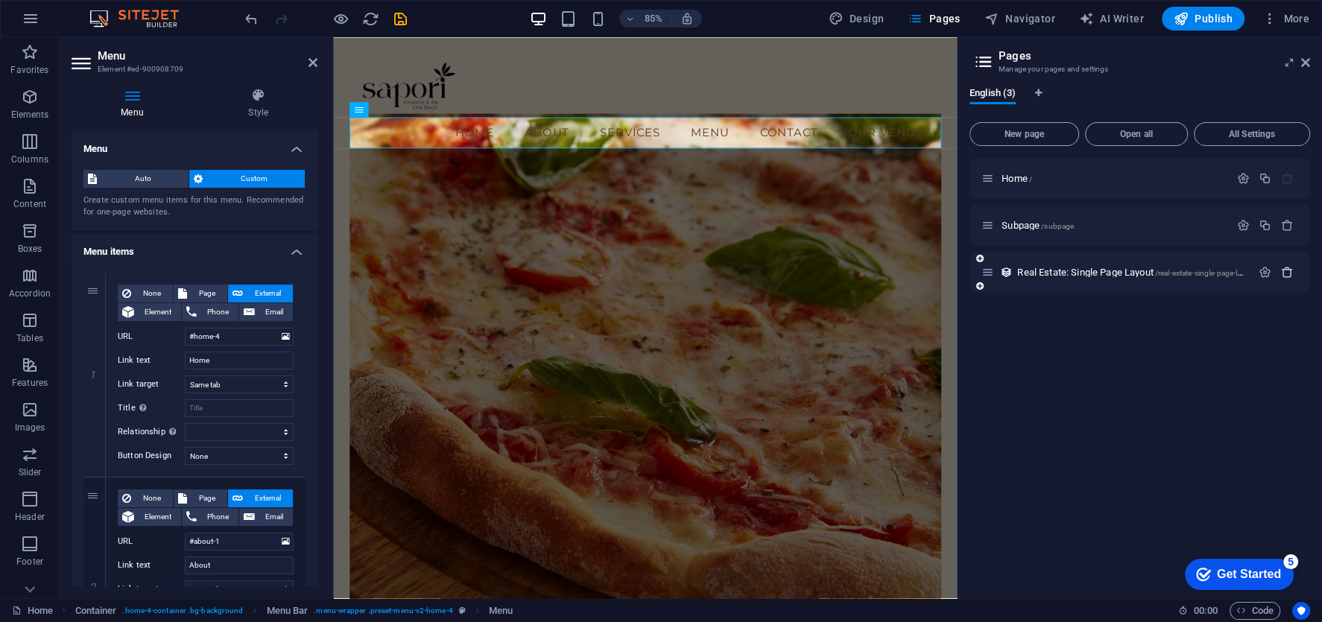
click at [1286, 275] on icon "button" at bounding box center [1287, 272] width 13 height 13
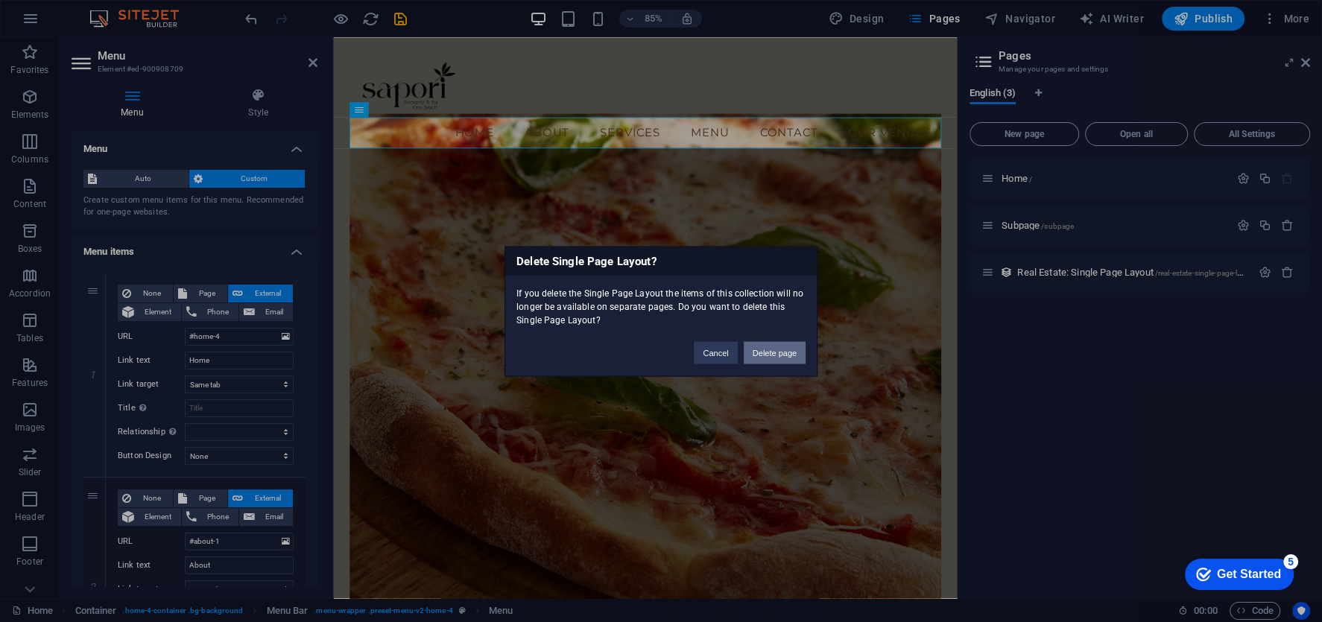
click at [785, 358] on button "Delete page" at bounding box center [775, 352] width 62 height 22
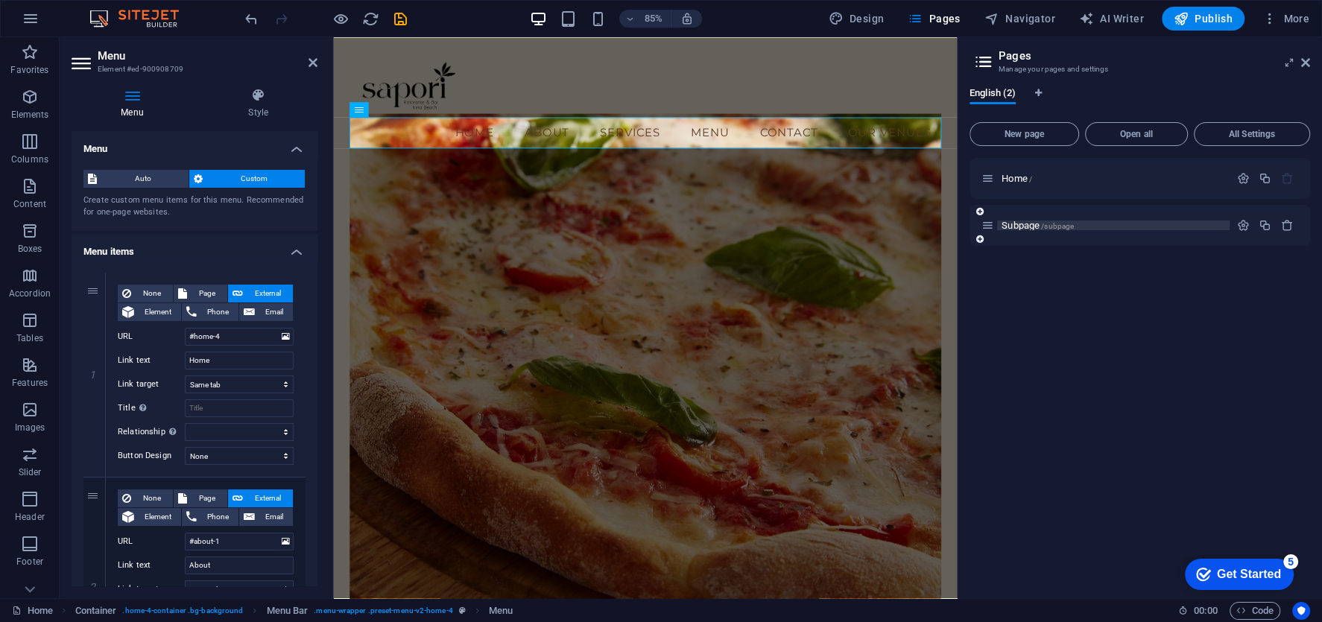
click at [1110, 228] on p "Subpage /subpage" at bounding box center [1114, 226] width 224 height 10
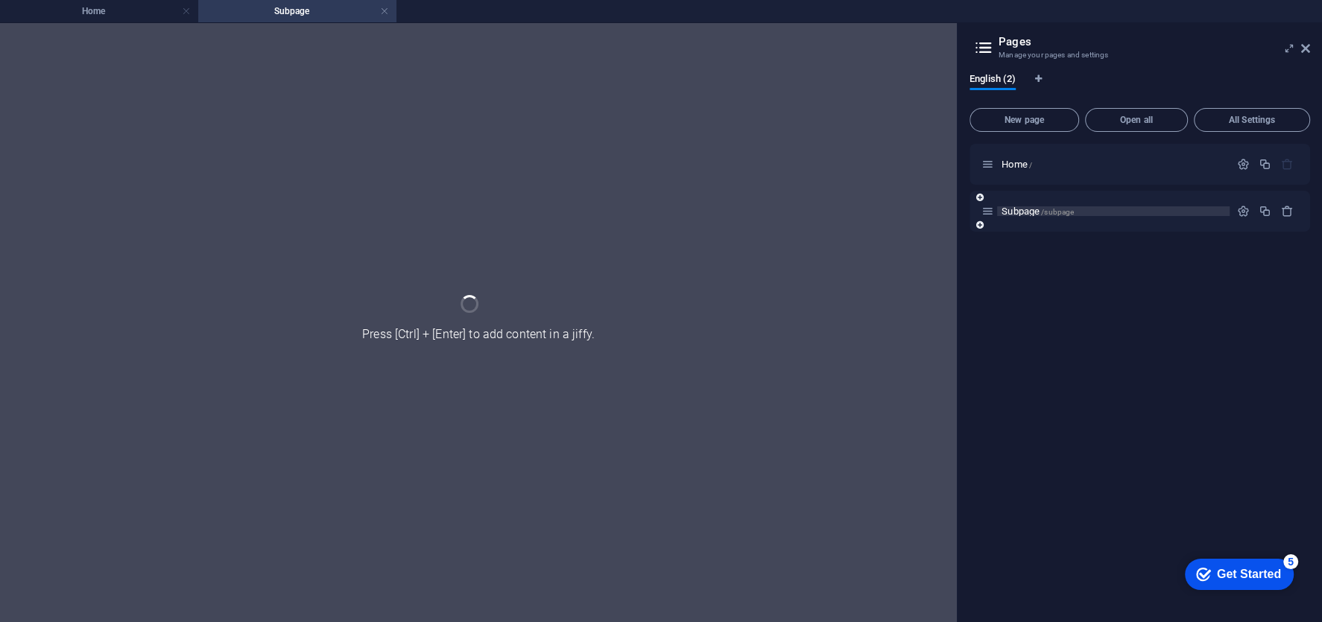
click at [1110, 228] on div "Subpage /subpage" at bounding box center [1140, 211] width 341 height 41
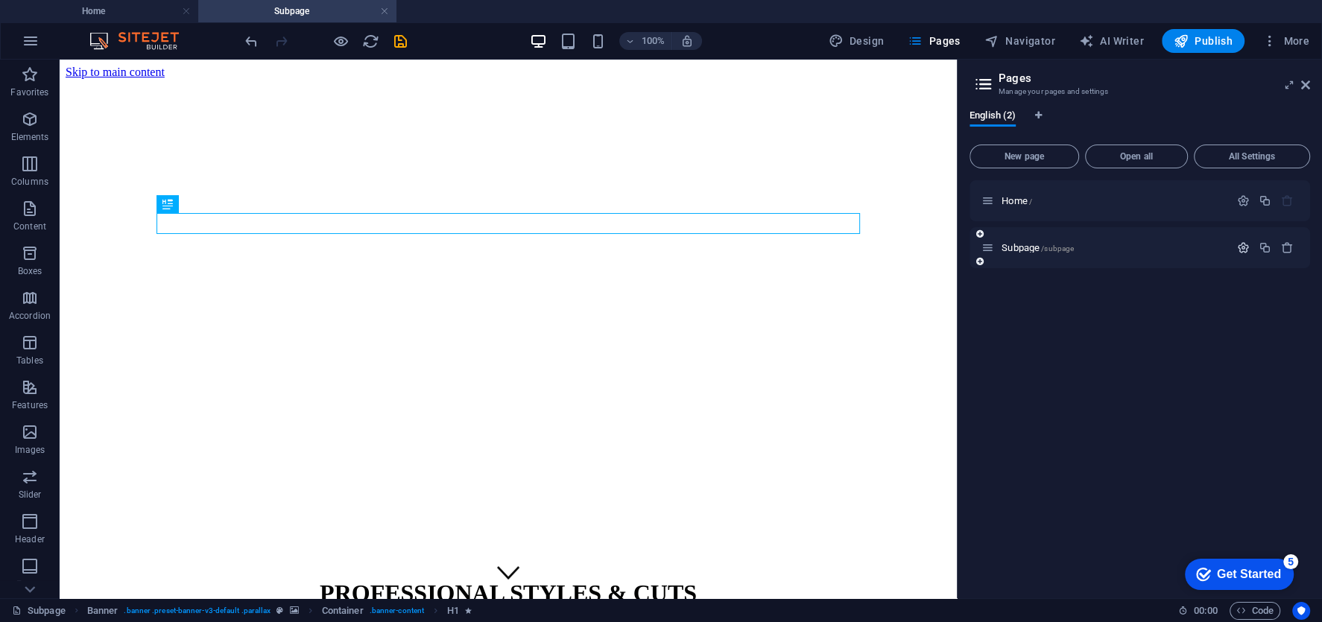
click at [1250, 244] on button "button" at bounding box center [1244, 247] width 22 height 13
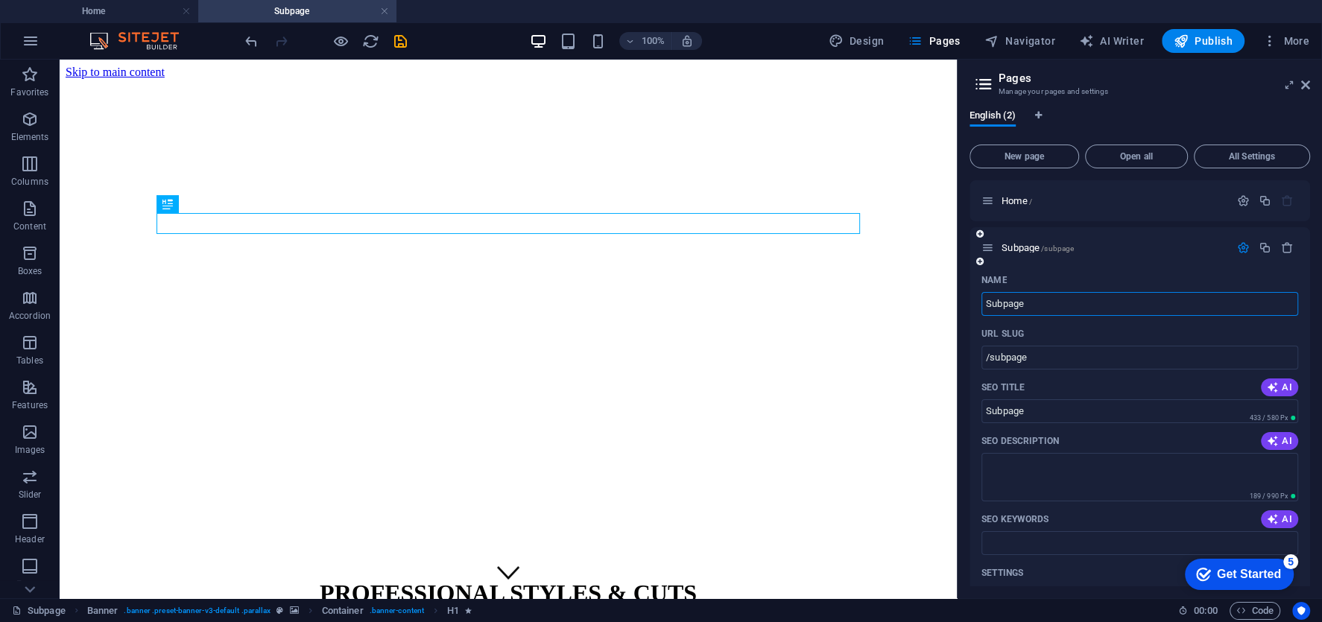
click at [1022, 297] on input "Subpage" at bounding box center [1139, 304] width 317 height 24
type input "Venues"
type input "/venues"
type input "Venues"
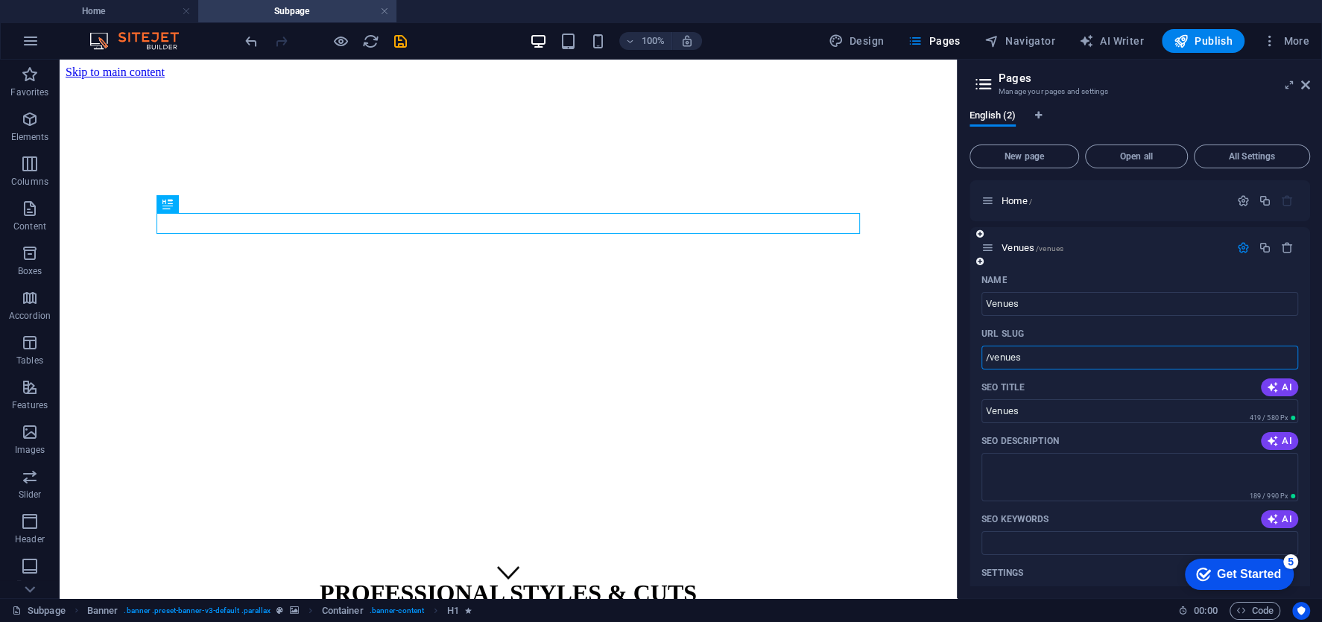
click at [1086, 323] on div "URL SLUG" at bounding box center [1139, 334] width 317 height 24
click at [385, 564] on div "PROFESSIONAL STYLES & CUTS [PHONE_NUMBER] | Coolangatta QLD 4225" at bounding box center [508, 622] width 885 height 116
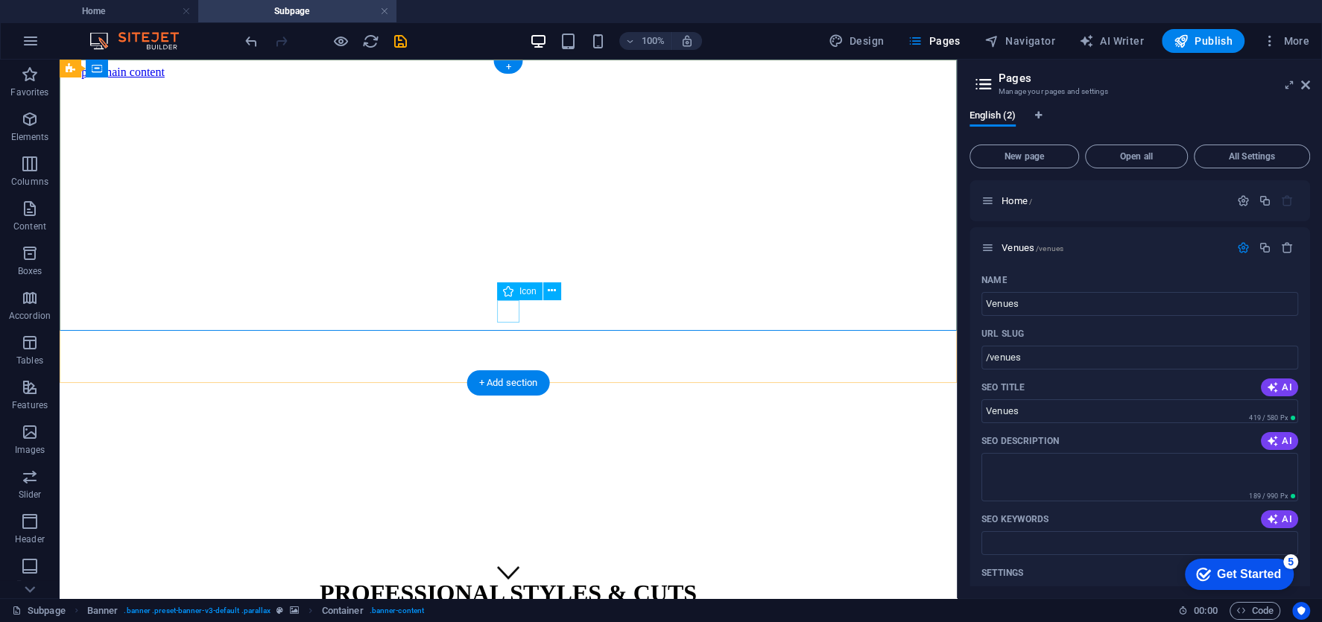
scroll to position [68, 0]
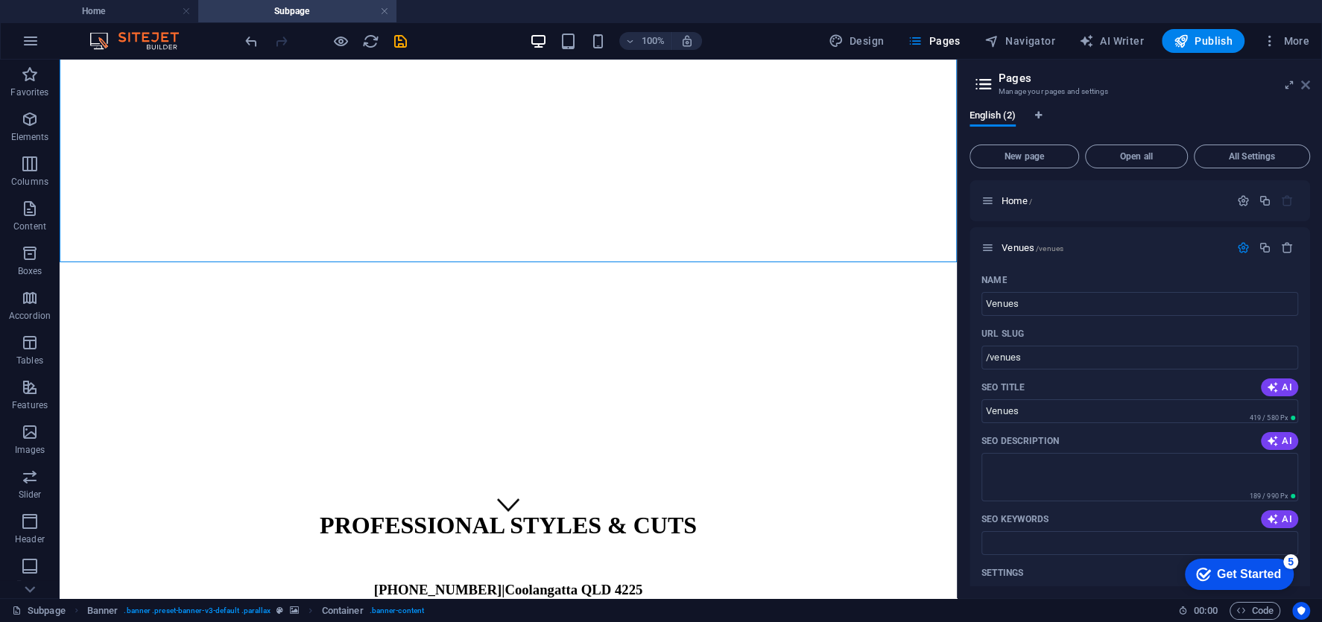
click at [1306, 86] on icon at bounding box center [1305, 85] width 9 height 12
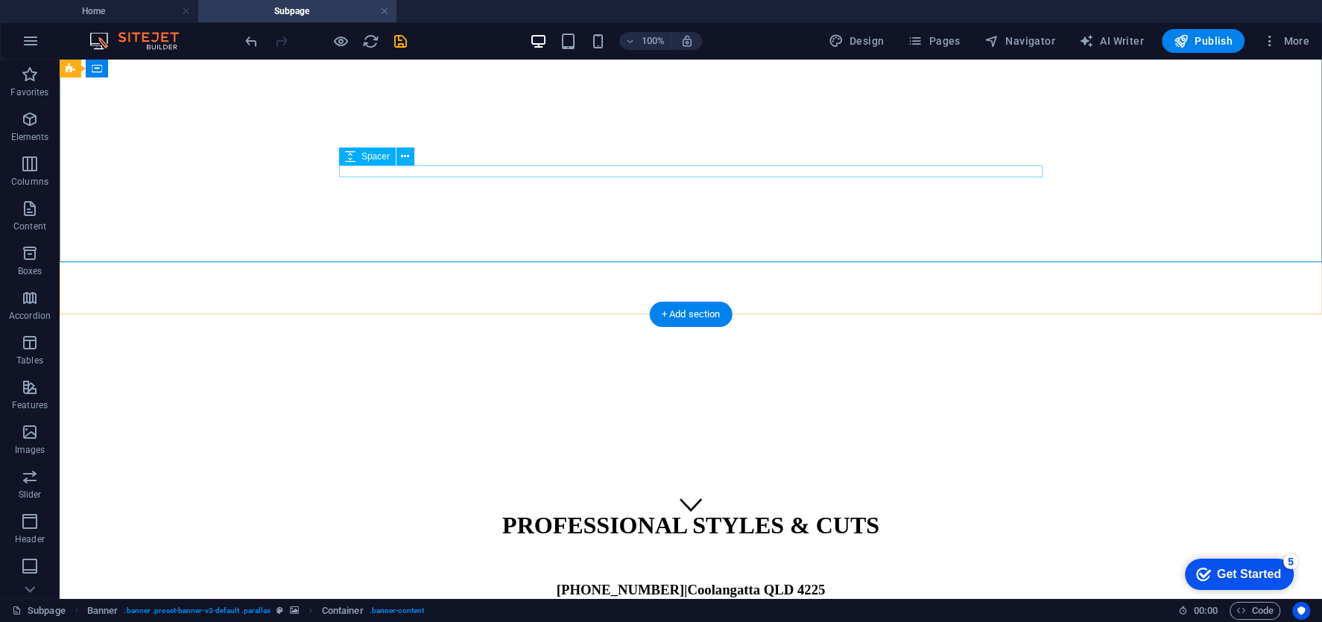
scroll to position [0, 0]
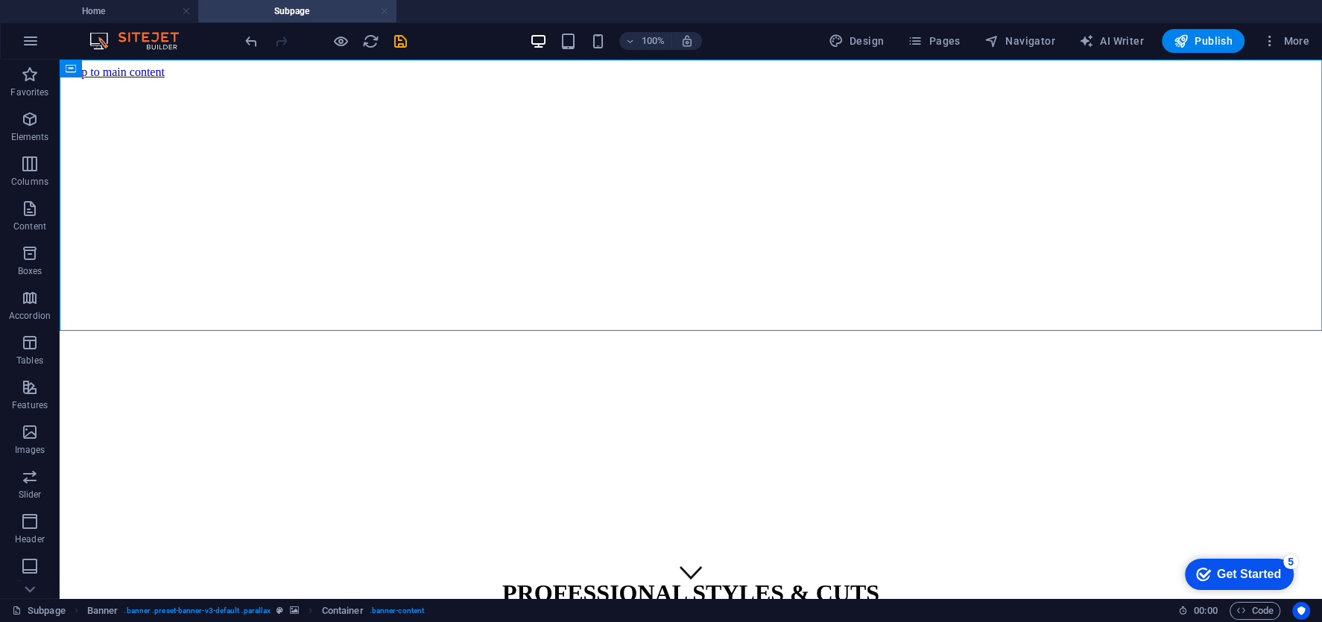
click at [385, 13] on link at bounding box center [384, 11] width 9 height 14
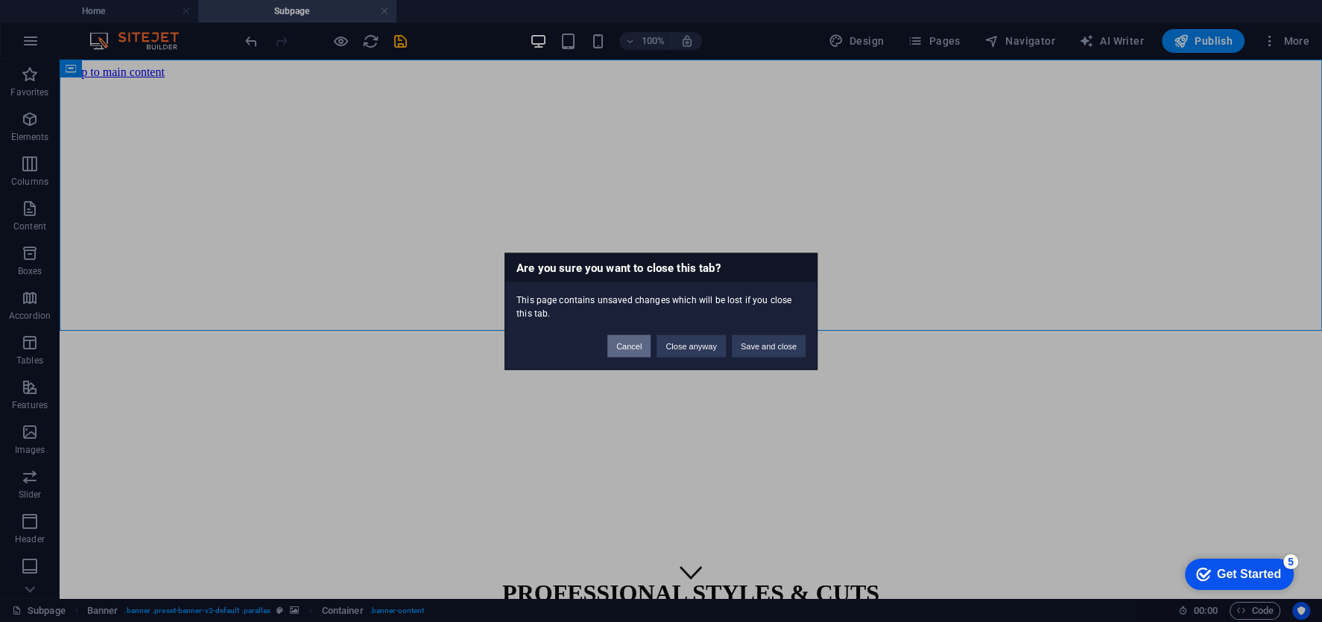
click at [623, 343] on button "Cancel" at bounding box center [628, 346] width 43 height 22
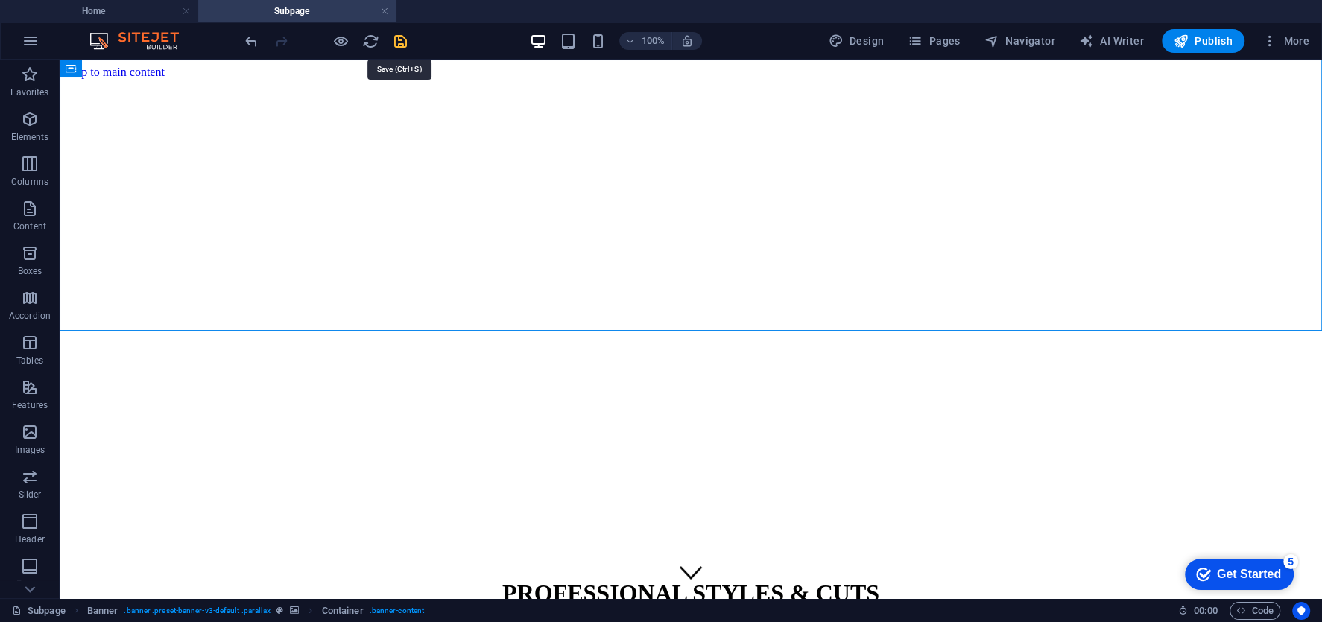
click at [401, 39] on icon "save" at bounding box center [400, 41] width 17 height 17
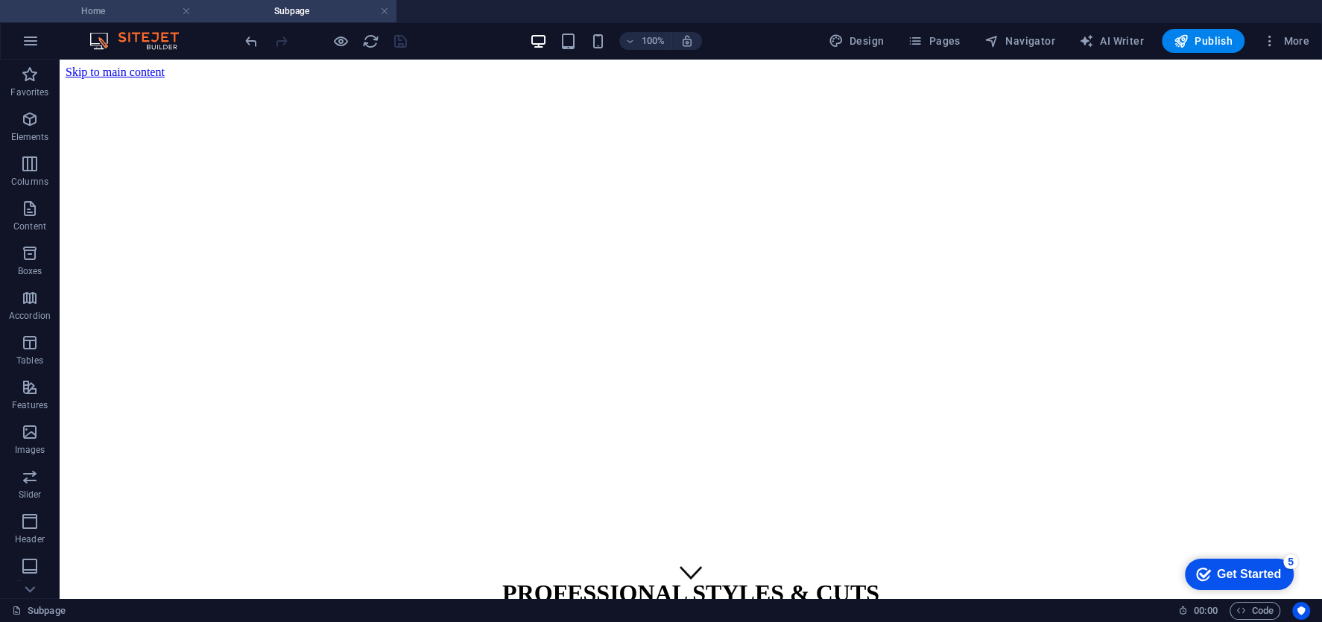
click at [140, 7] on h4 "Home" at bounding box center [99, 11] width 198 height 16
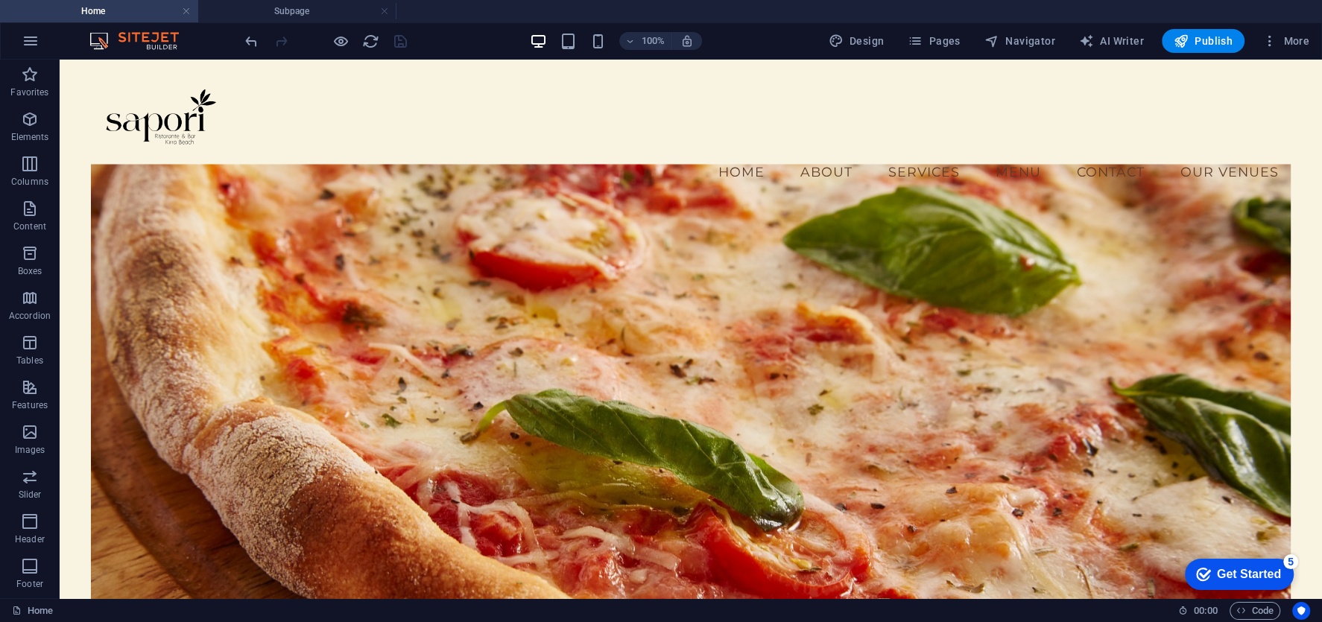
click at [1161, 45] on div "Design Pages Navigator AI Writer Publish More" at bounding box center [1069, 41] width 493 height 24
click at [1182, 44] on icon "button" at bounding box center [1181, 41] width 15 height 15
